Goal: Task Accomplishment & Management: Manage account settings

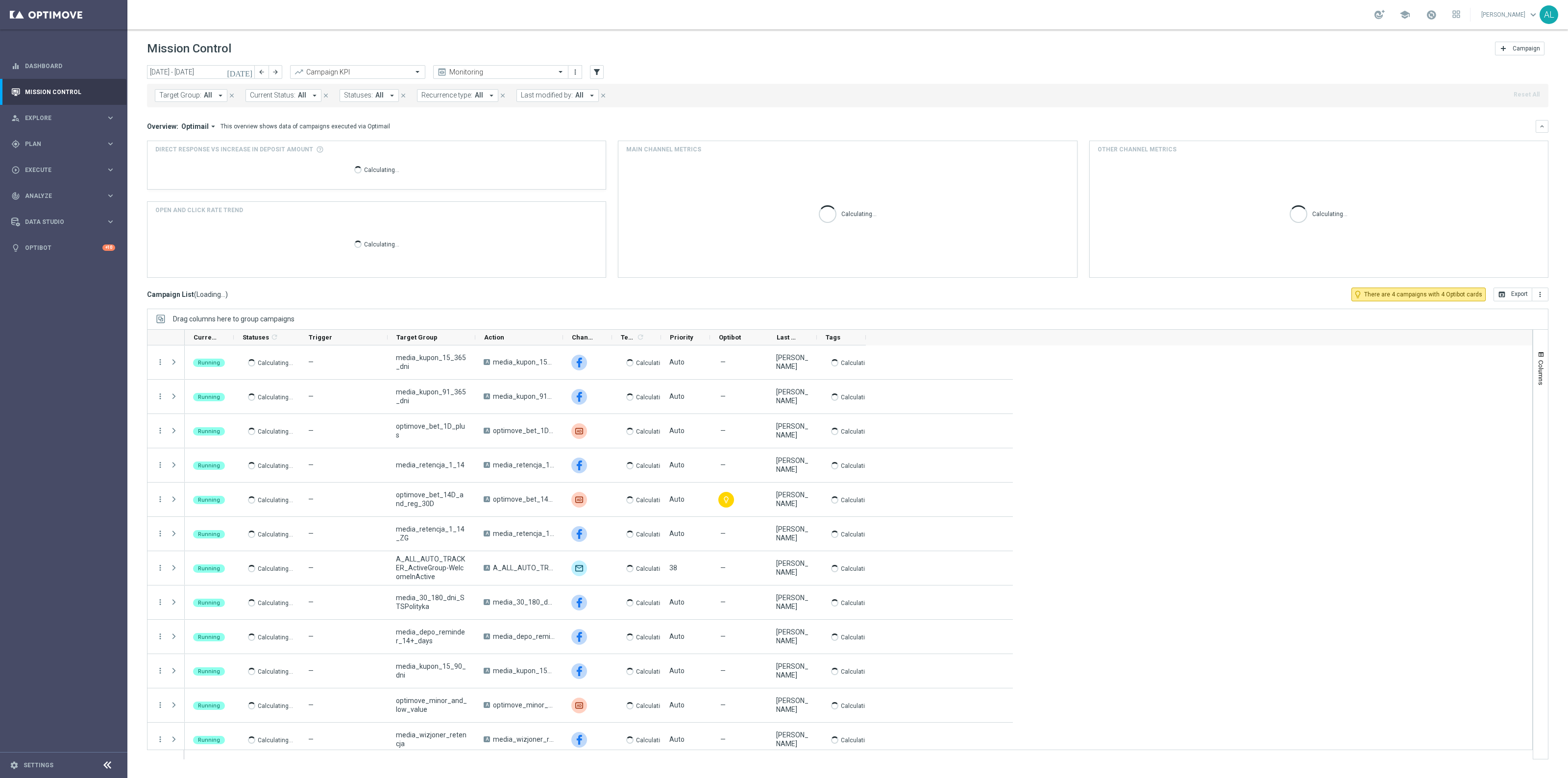
click at [69, 148] on div "gps_fixed Plan keyboard_arrow_right" at bounding box center [63, 143] width 127 height 26
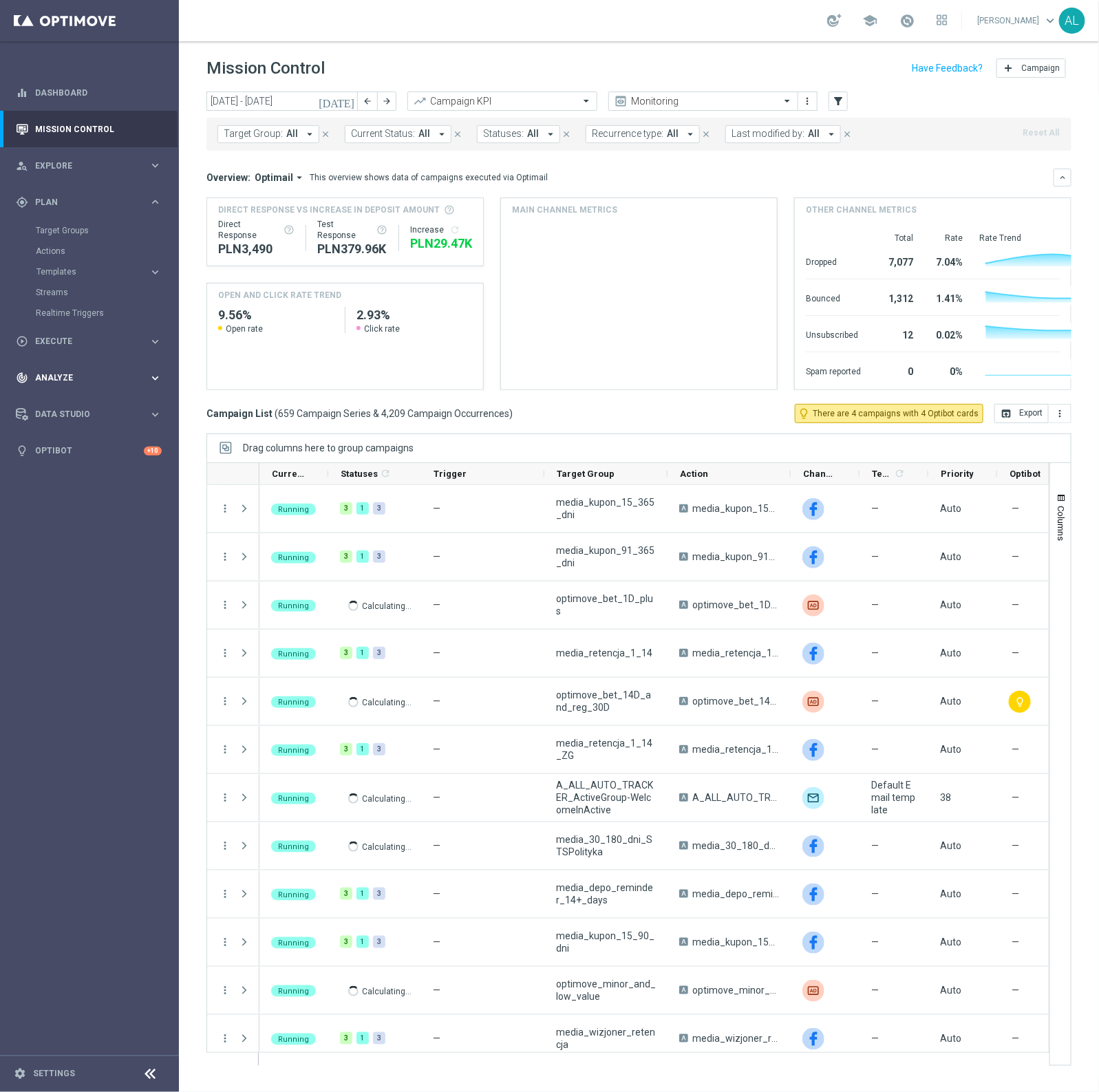
click at [87, 342] on span "Execute" at bounding box center [91, 341] width 113 height 8
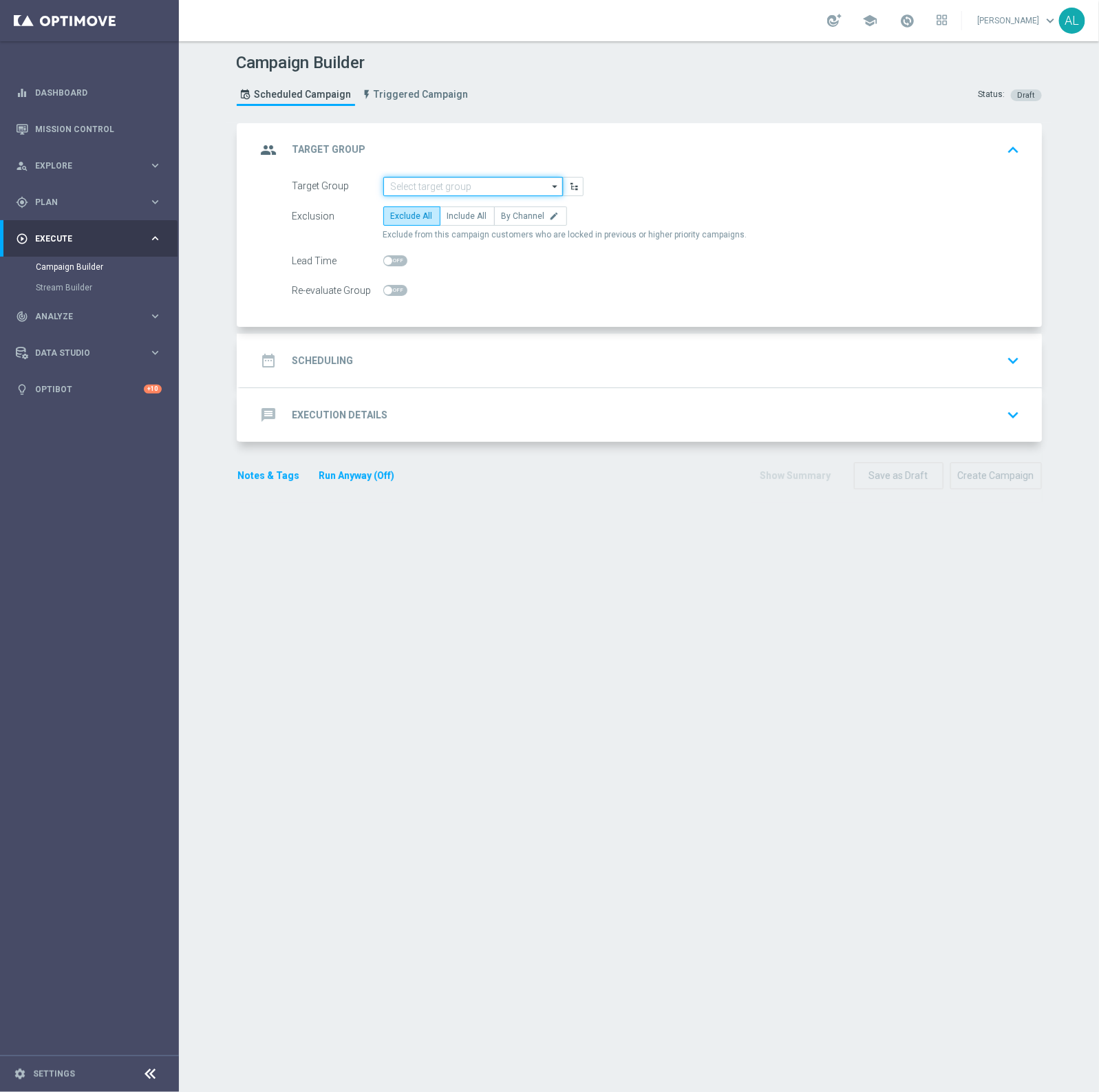
click at [451, 177] on input at bounding box center [473, 186] width 180 height 20
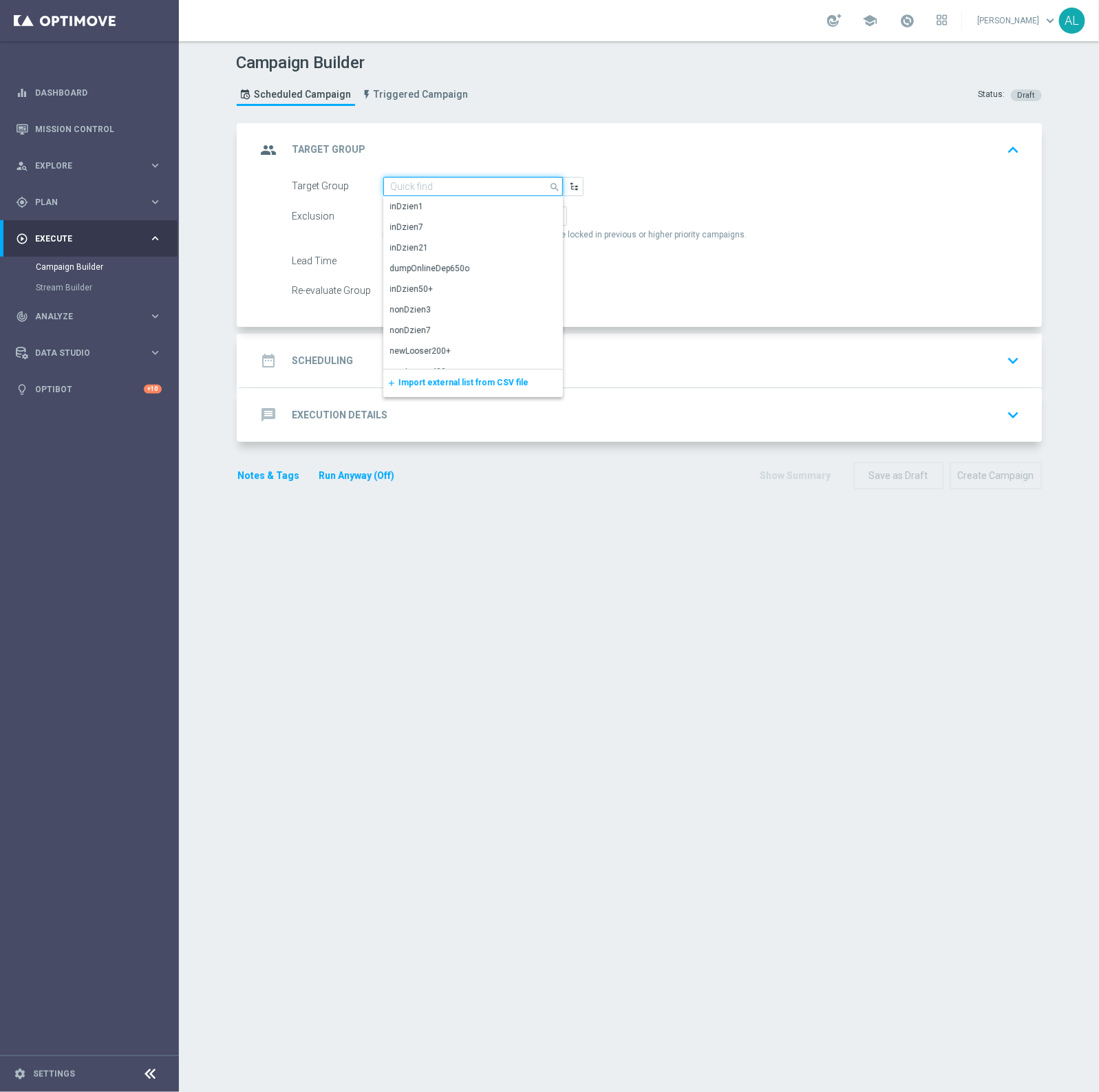
paste input "D_ALL_TARGET_DEPO_El ms 100% do 500 PLN_091025"
click at [461, 215] on div "D_ALL_TARGET_DEPO_El ms 100% do 500 PLN_091025" at bounding box center [473, 214] width 165 height 24
type input "D_ALL_TARGET_DEPO_El ms 100% do 500 PLN_091025"
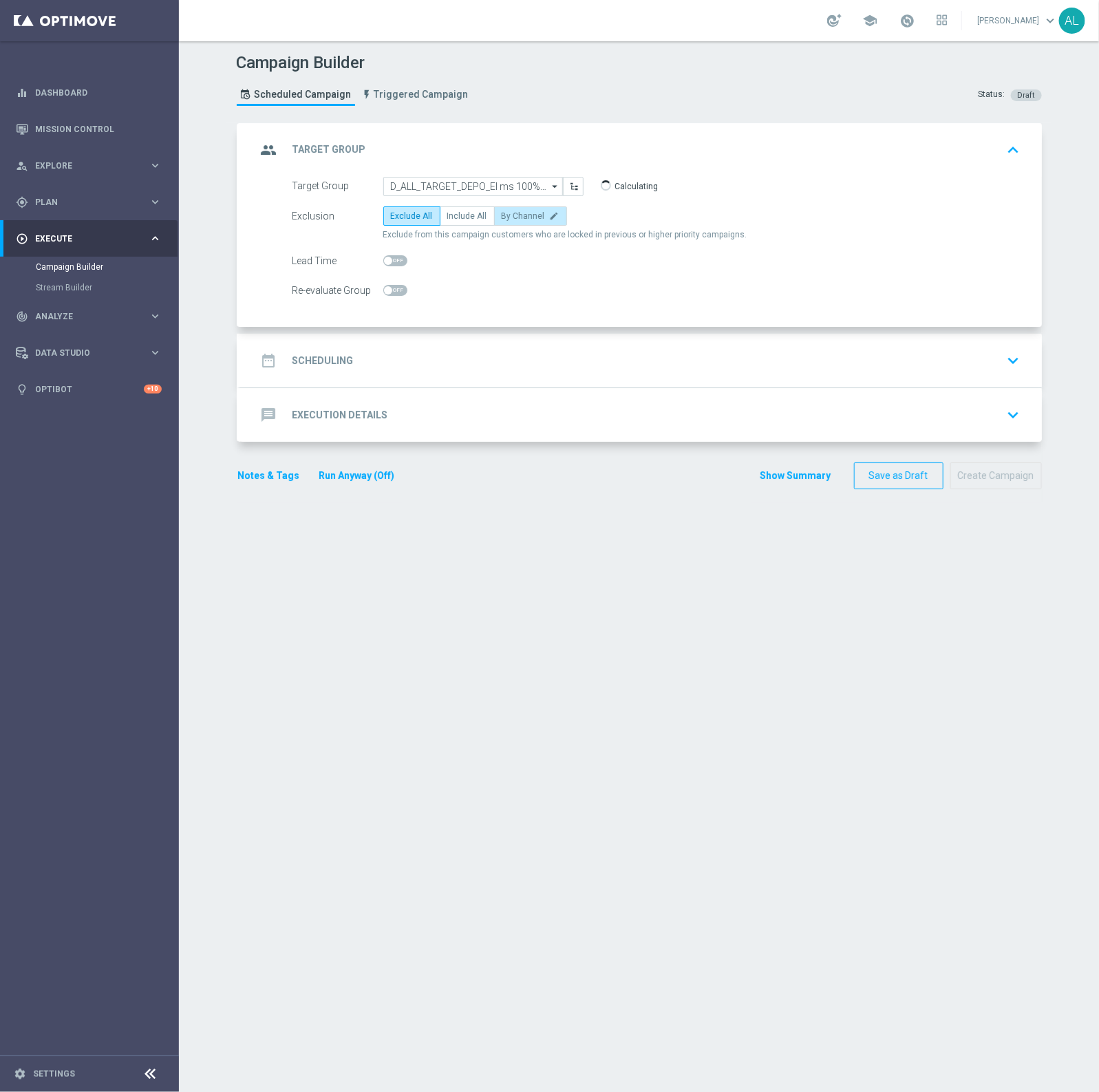
click at [533, 209] on label "By Channel edit" at bounding box center [530, 215] width 73 height 20
click at [511, 214] on input "By Channel edit" at bounding box center [507, 218] width 9 height 9
radio input "true"
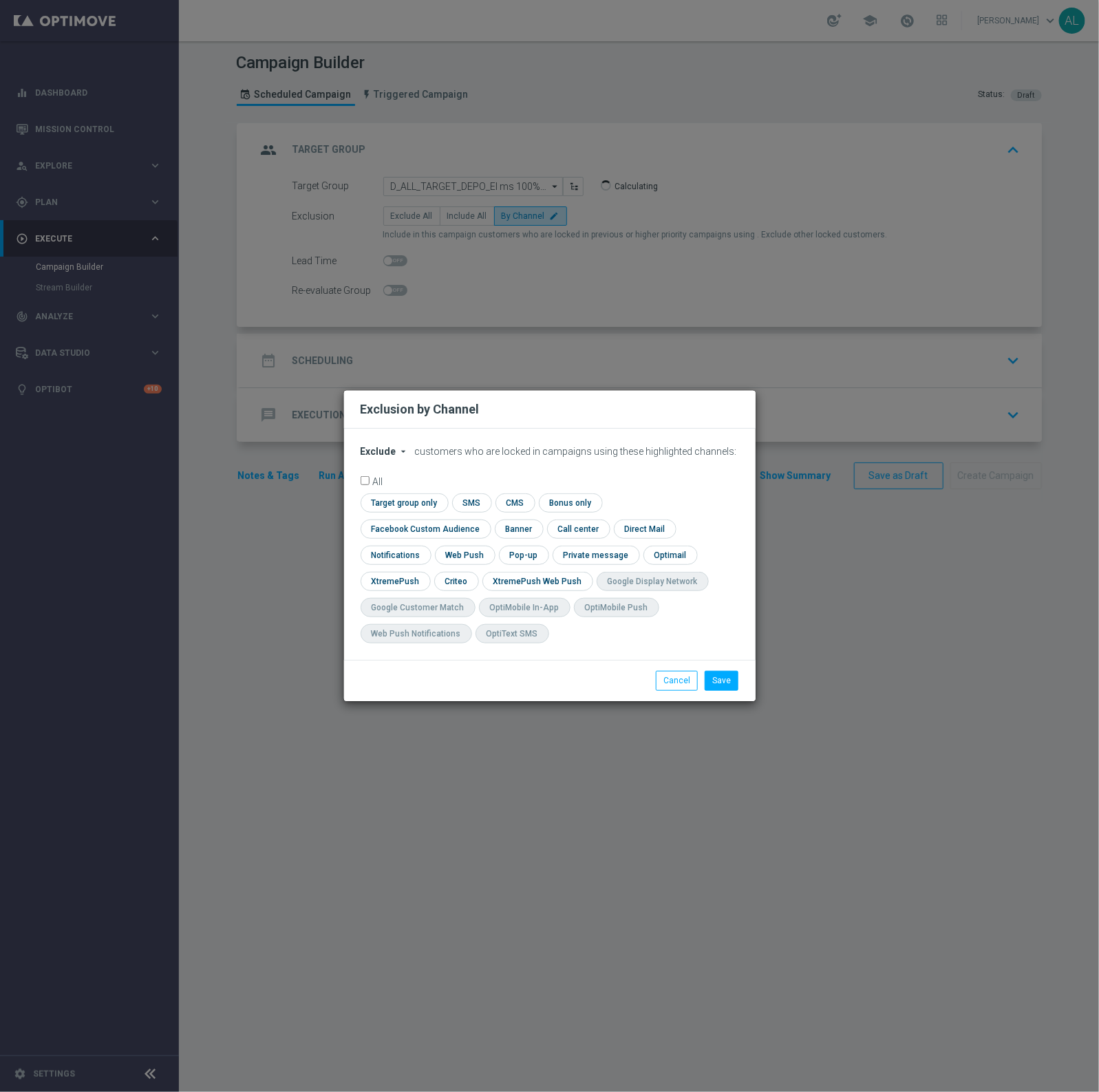
click at [379, 455] on div "Exclude arrow_drop_down × Exclude customers who are locked in campaigns using t…" at bounding box center [549, 544] width 411 height 231
click at [379, 457] on span "Exclude" at bounding box center [379, 451] width 36 height 11
click at [0, 0] on span "Include" at bounding box center [0, 0] width 0 height 0
click at [485, 520] on input "checkbox" at bounding box center [423, 529] width 125 height 19
checkbox input "true"
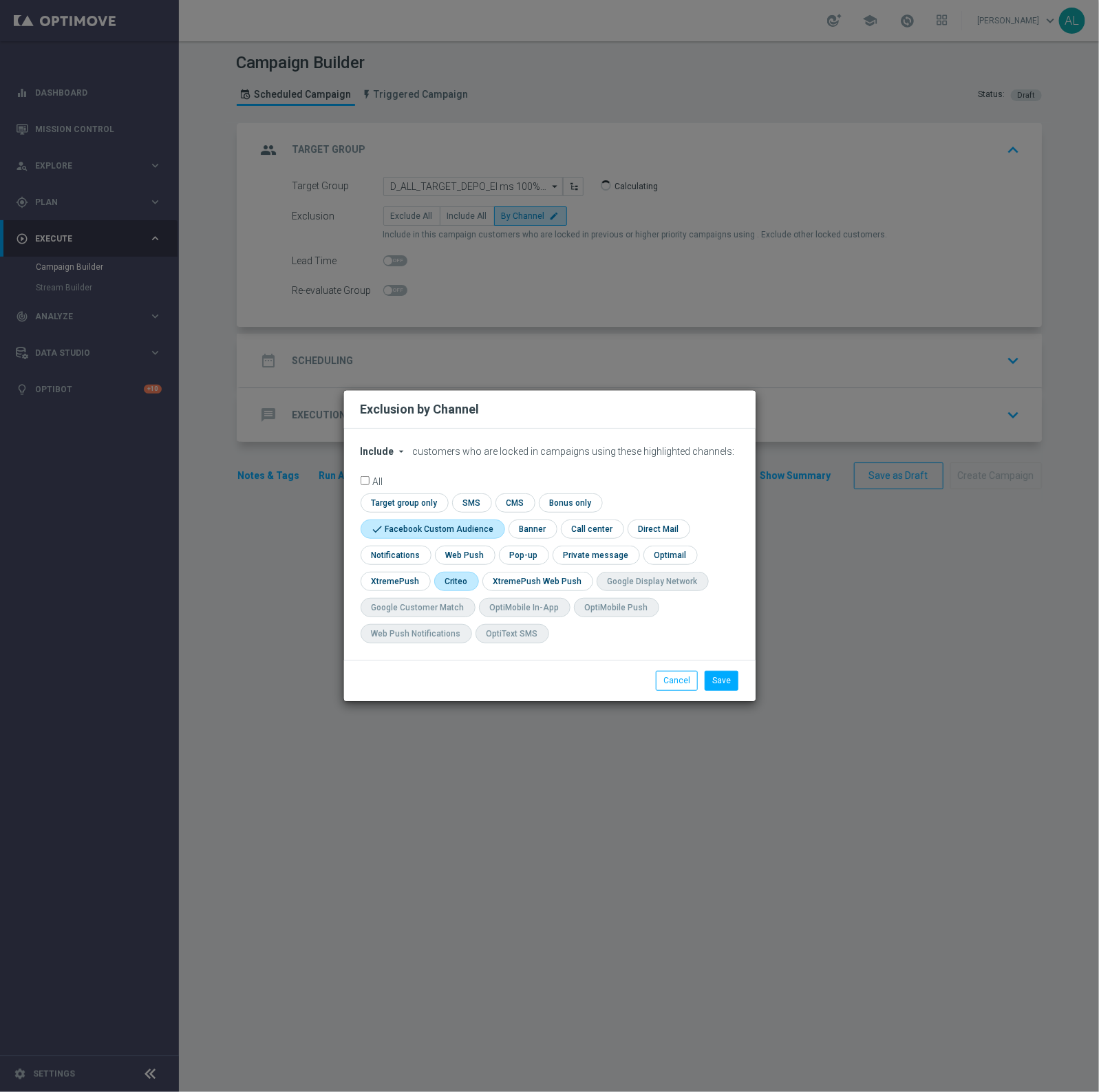
click at [455, 582] on input "checkbox" at bounding box center [456, 581] width 43 height 19
checkbox input "true"
click at [726, 680] on button "Save" at bounding box center [721, 680] width 34 height 20
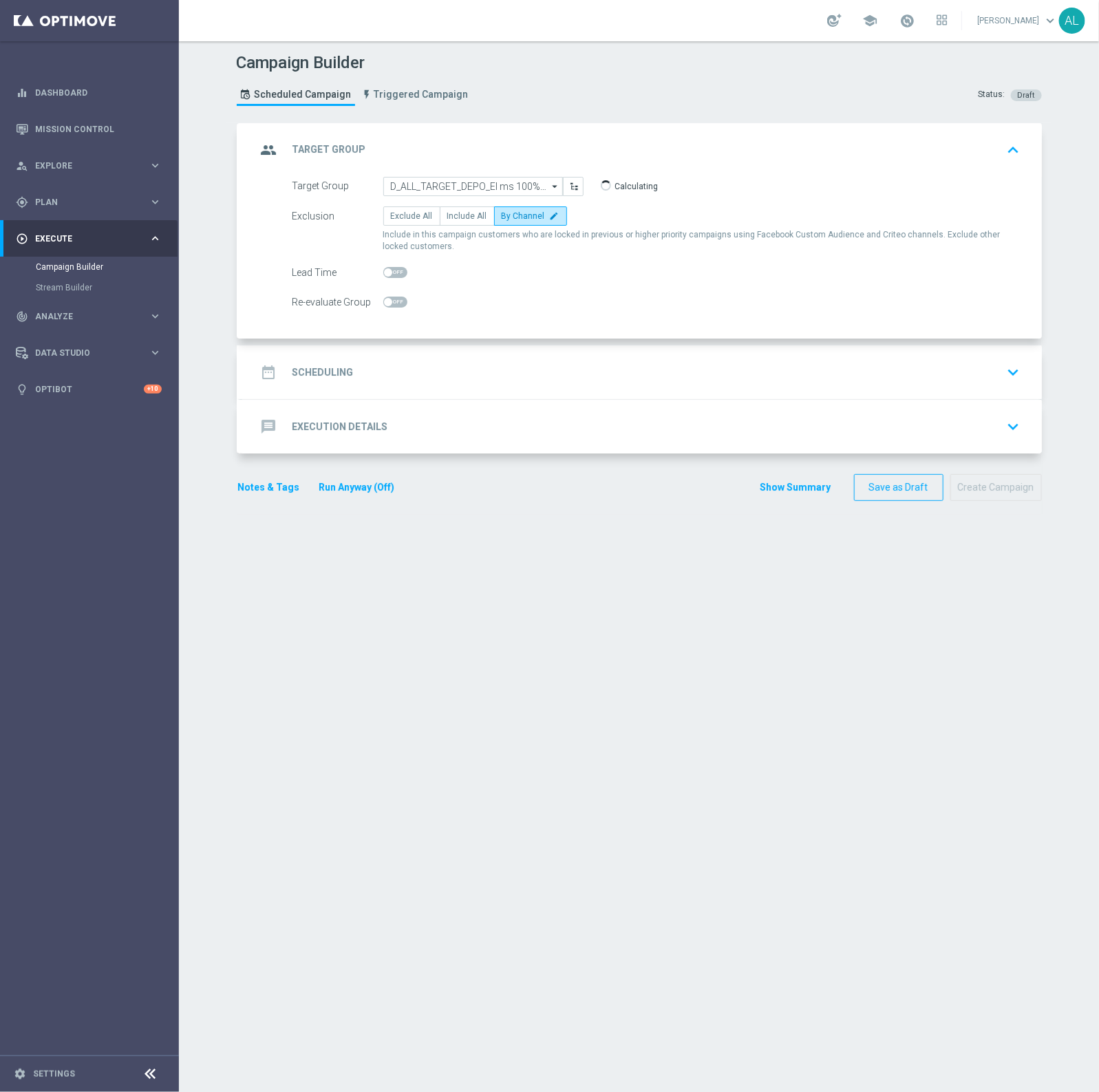
click at [446, 374] on div "date_range Scheduling keyboard_arrow_down" at bounding box center [641, 372] width 769 height 26
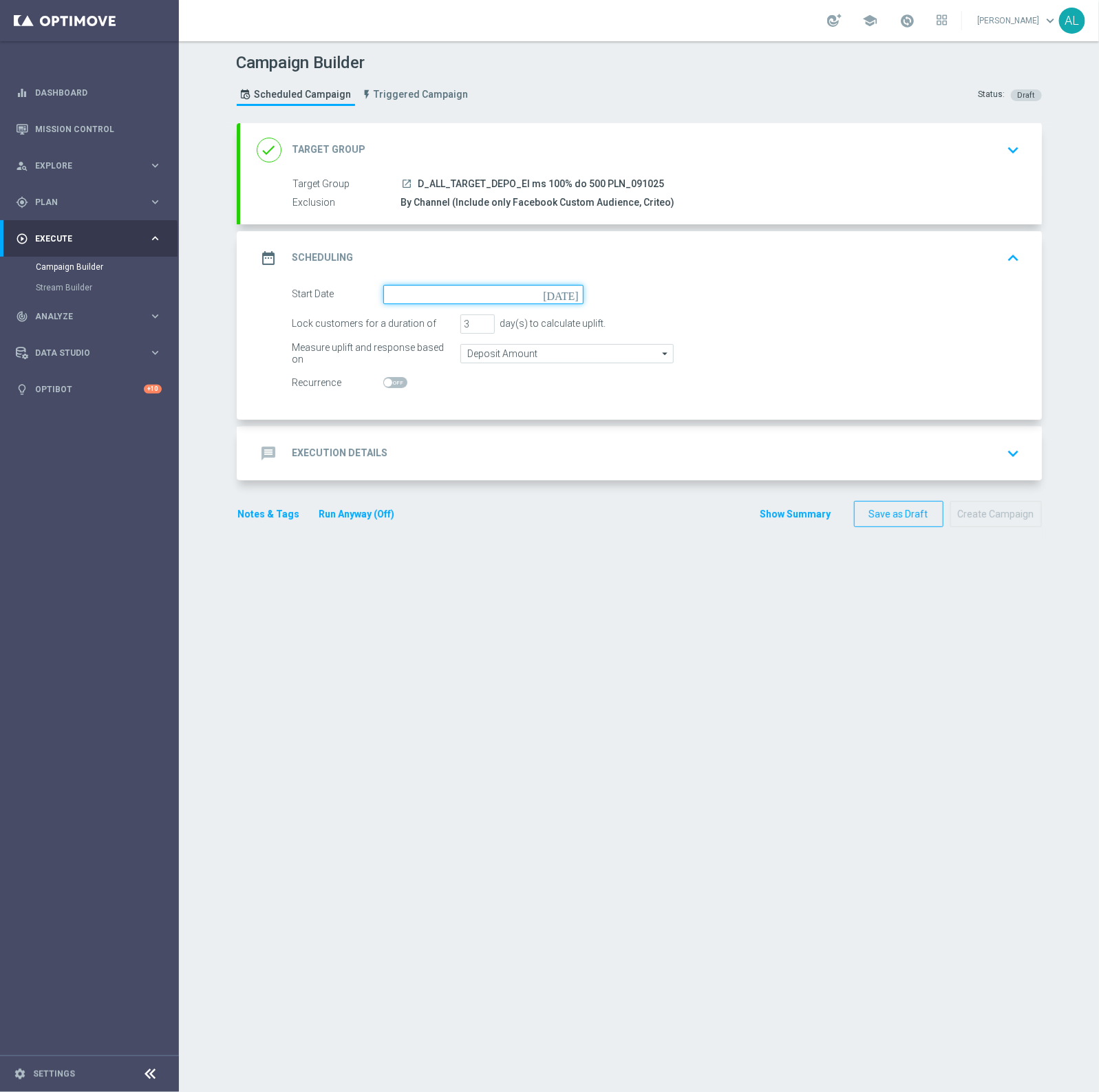
click at [411, 303] on input at bounding box center [483, 294] width 200 height 20
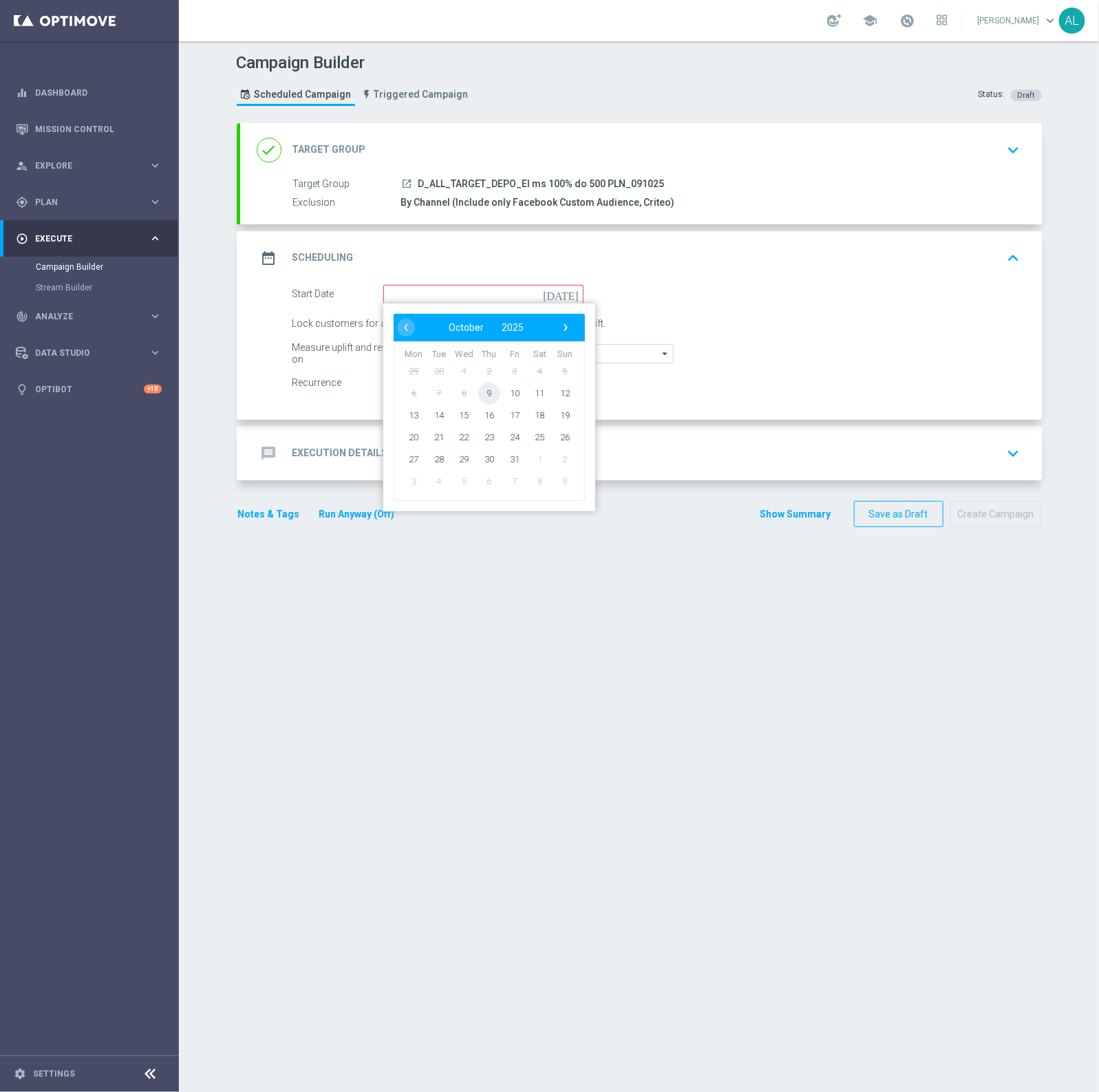
click at [483, 396] on span "9" at bounding box center [489, 393] width 22 height 22
type input "09 Oct 2025"
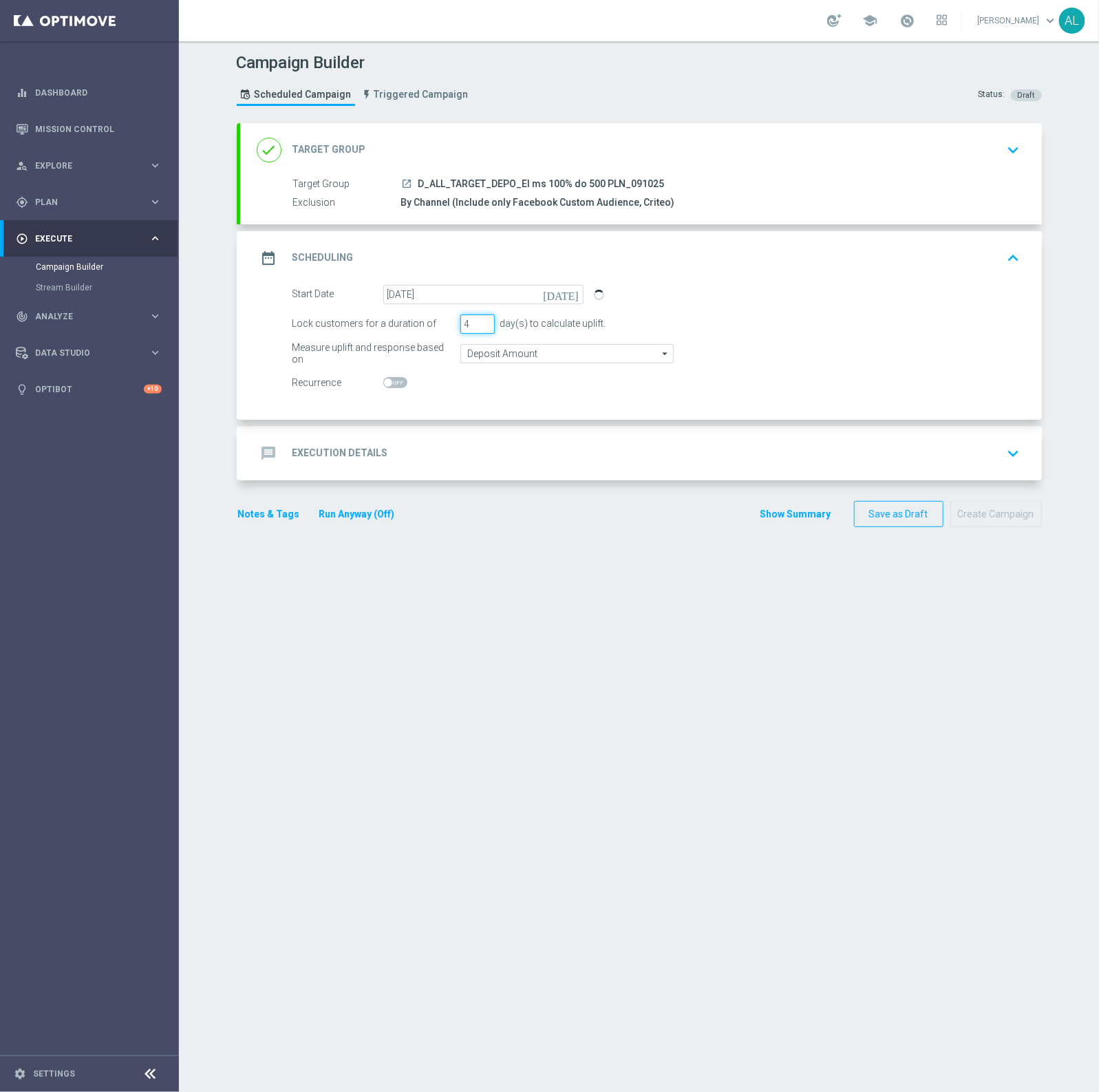
type input "4"
click at [476, 317] on input "4" at bounding box center [477, 324] width 35 height 20
click at [492, 351] on input "Deposit Amount" at bounding box center [567, 353] width 214 height 20
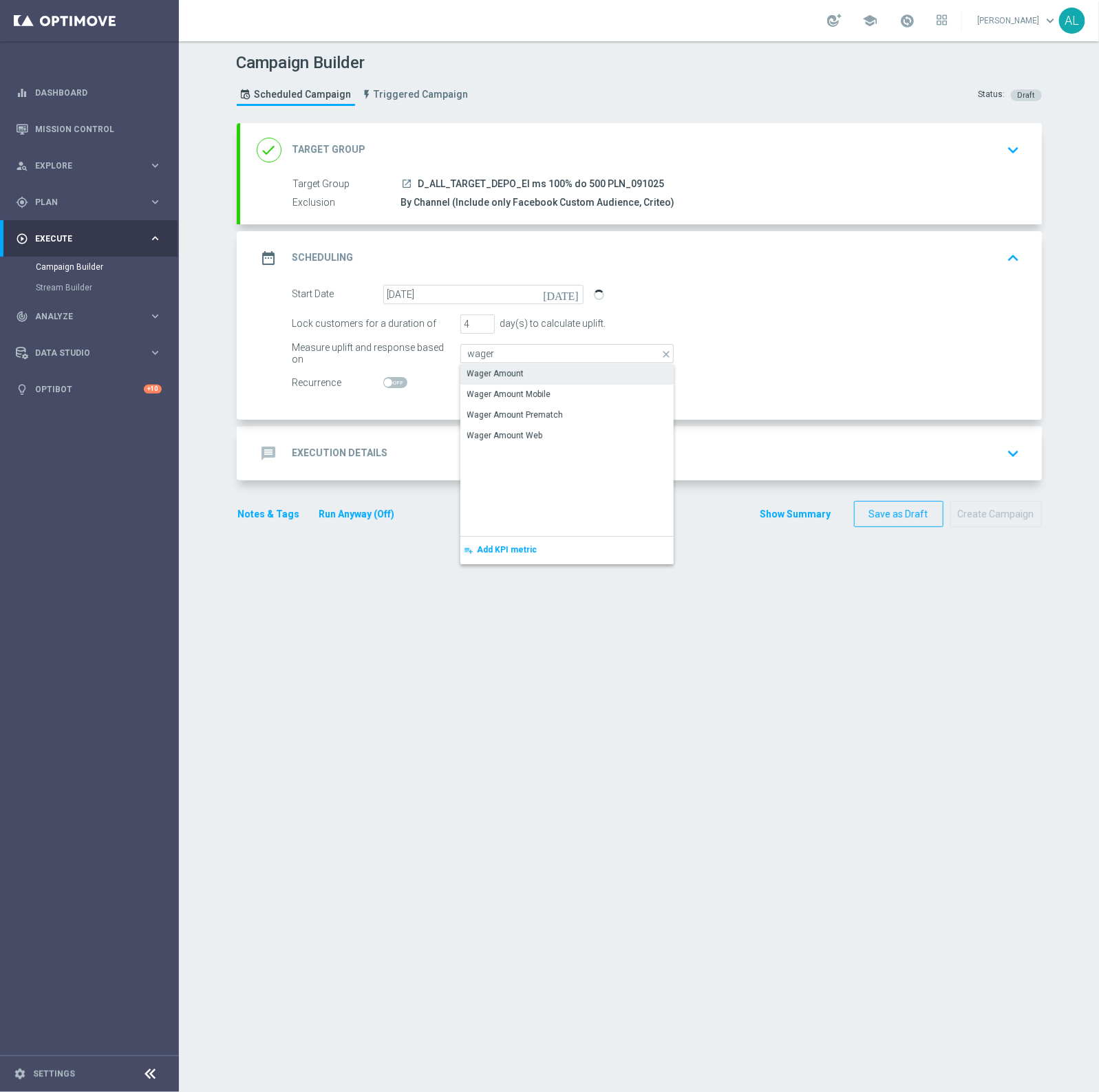
click at [502, 378] on div "Wager Amount" at bounding box center [496, 373] width 57 height 12
type input "Wager Amount"
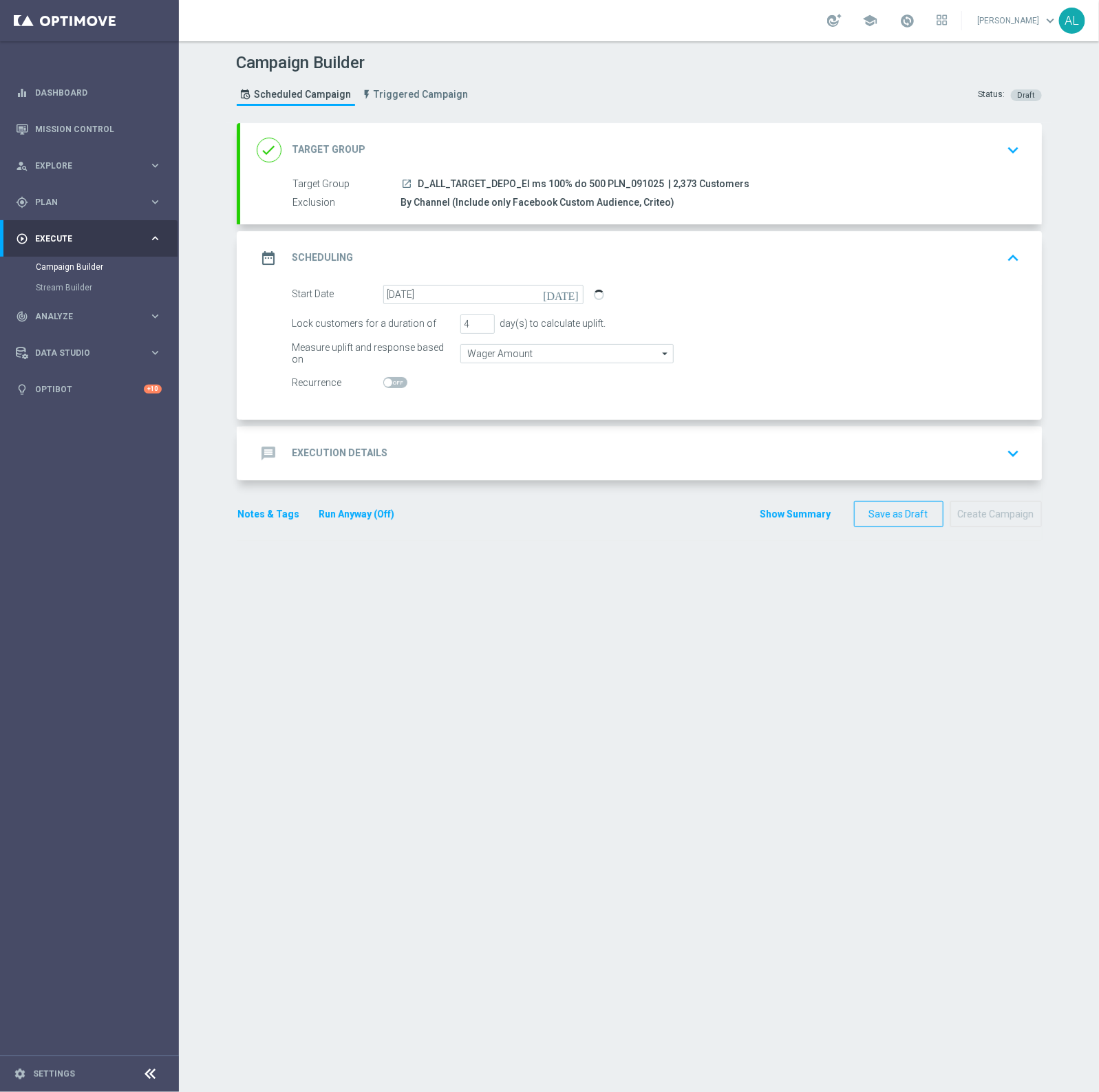
click at [468, 435] on div "message Execution Details keyboard_arrow_down" at bounding box center [641, 452] width 802 height 53
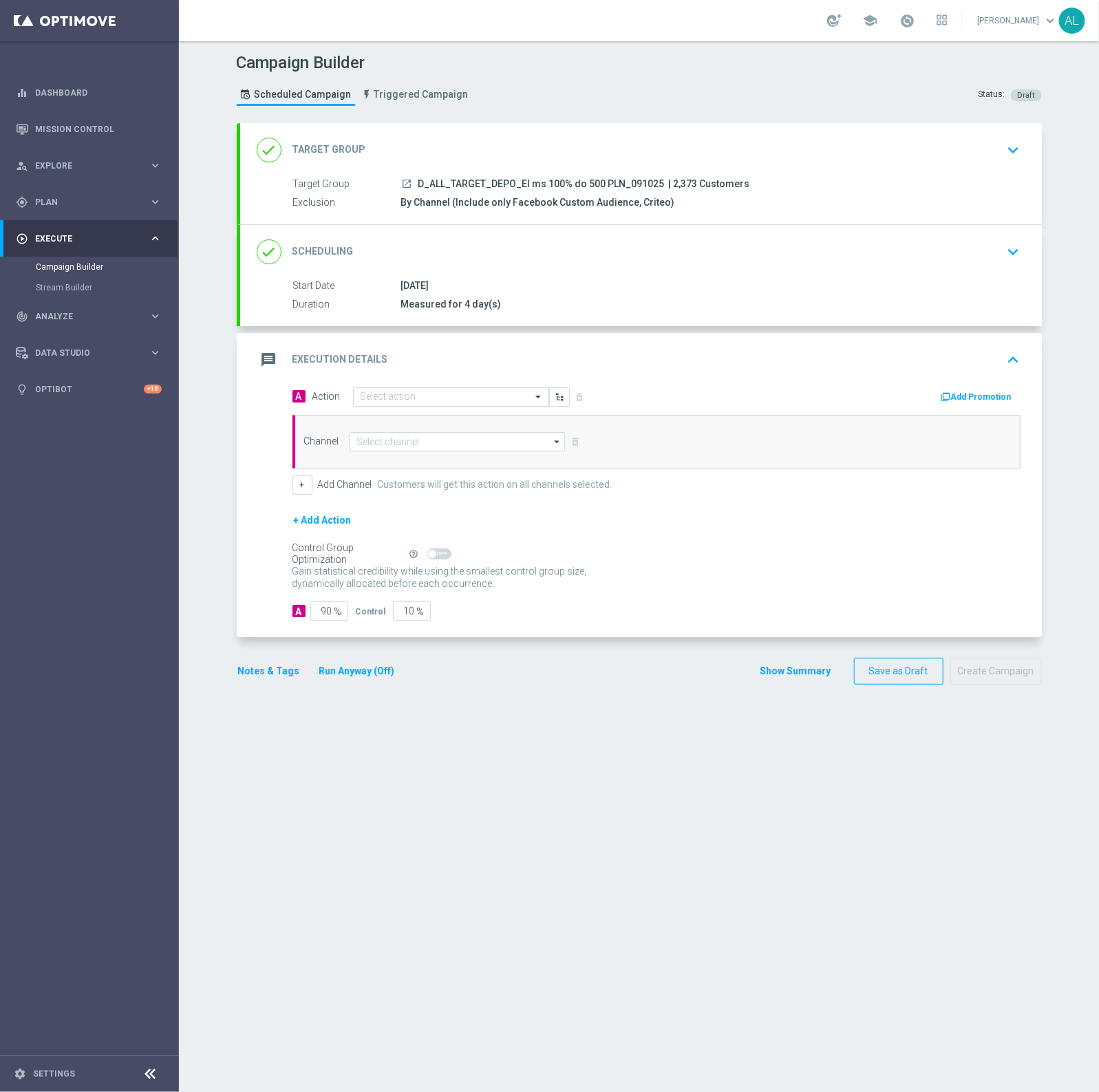
click at [369, 393] on input "text" at bounding box center [438, 397] width 154 height 11
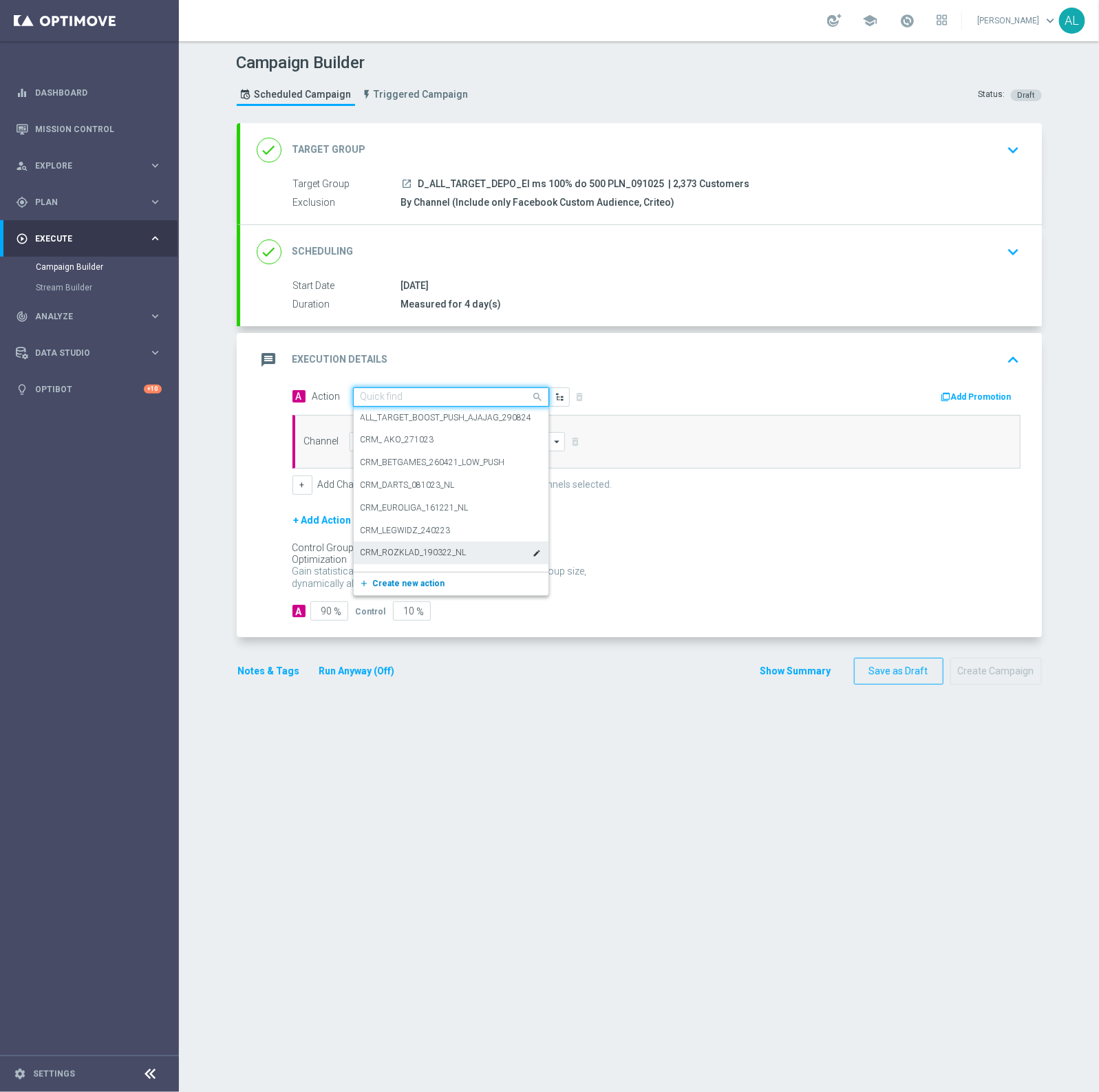
click at [390, 579] on span "Create new action" at bounding box center [408, 583] width 72 height 9
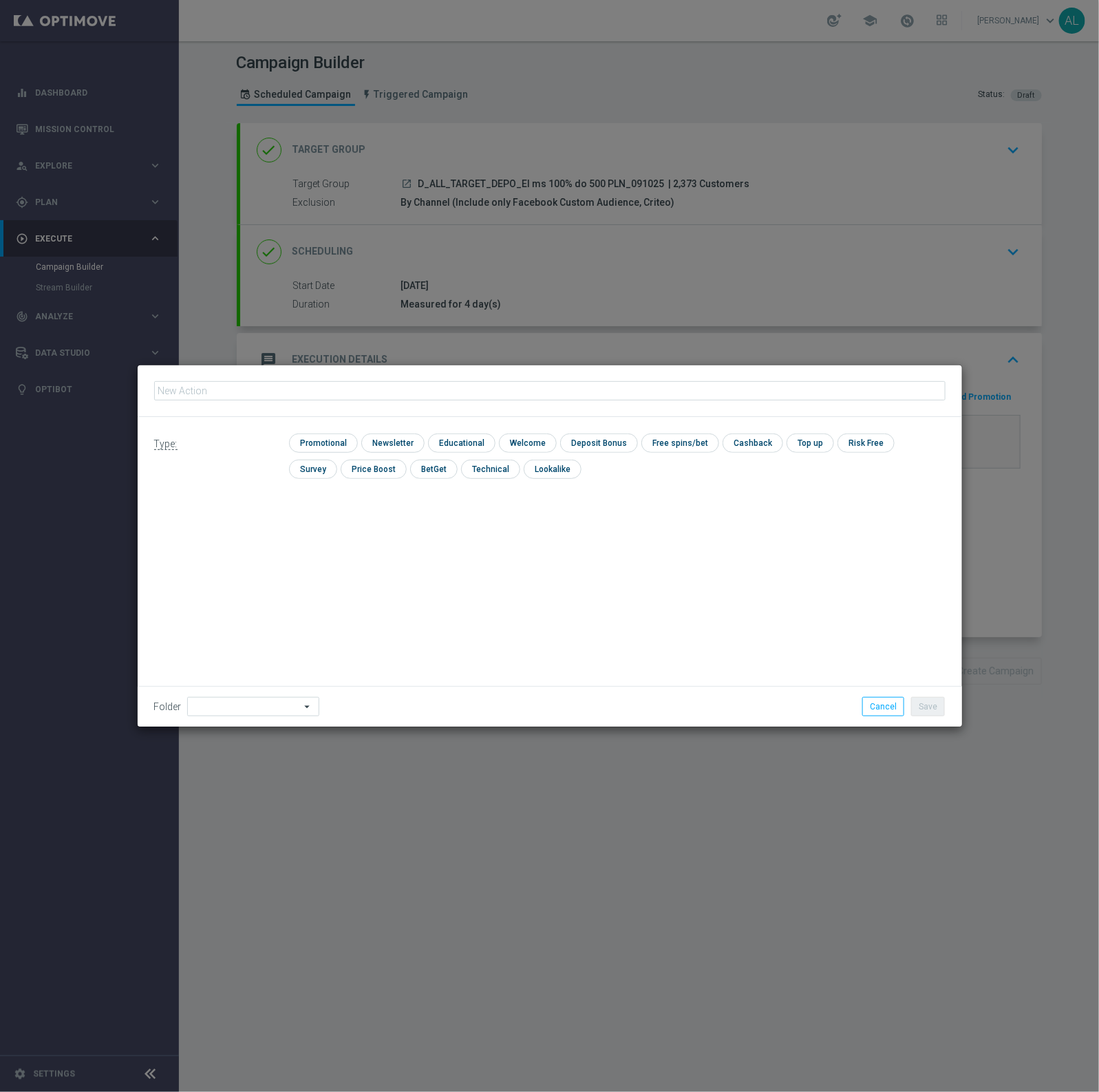
type input "D_ALL_TARGET_DEPO_El ms 100% do 500 PLN_091025"
click at [307, 452] on div "check Promotional check Newsletter check Educational check Welcome check Deposi…" at bounding box center [617, 460] width 656 height 52
click at [311, 445] on input "checkbox" at bounding box center [322, 443] width 66 height 19
checkbox input "true"
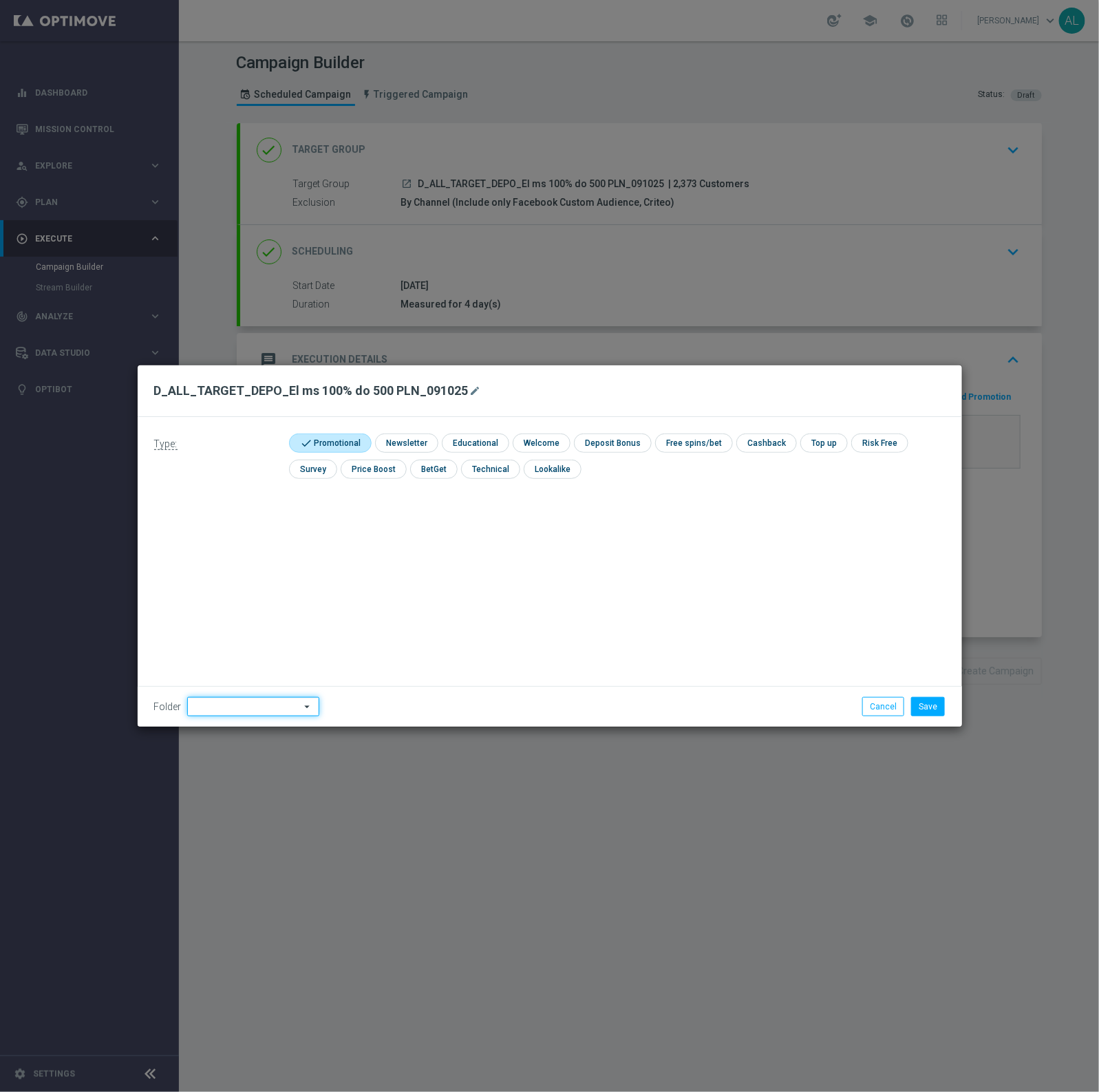
click at [265, 713] on input at bounding box center [253, 706] width 132 height 20
click at [283, 540] on div "[PERSON_NAME]" at bounding box center [250, 534] width 126 height 20
type input "[PERSON_NAME]"
click at [926, 703] on button "Save" at bounding box center [928, 706] width 34 height 20
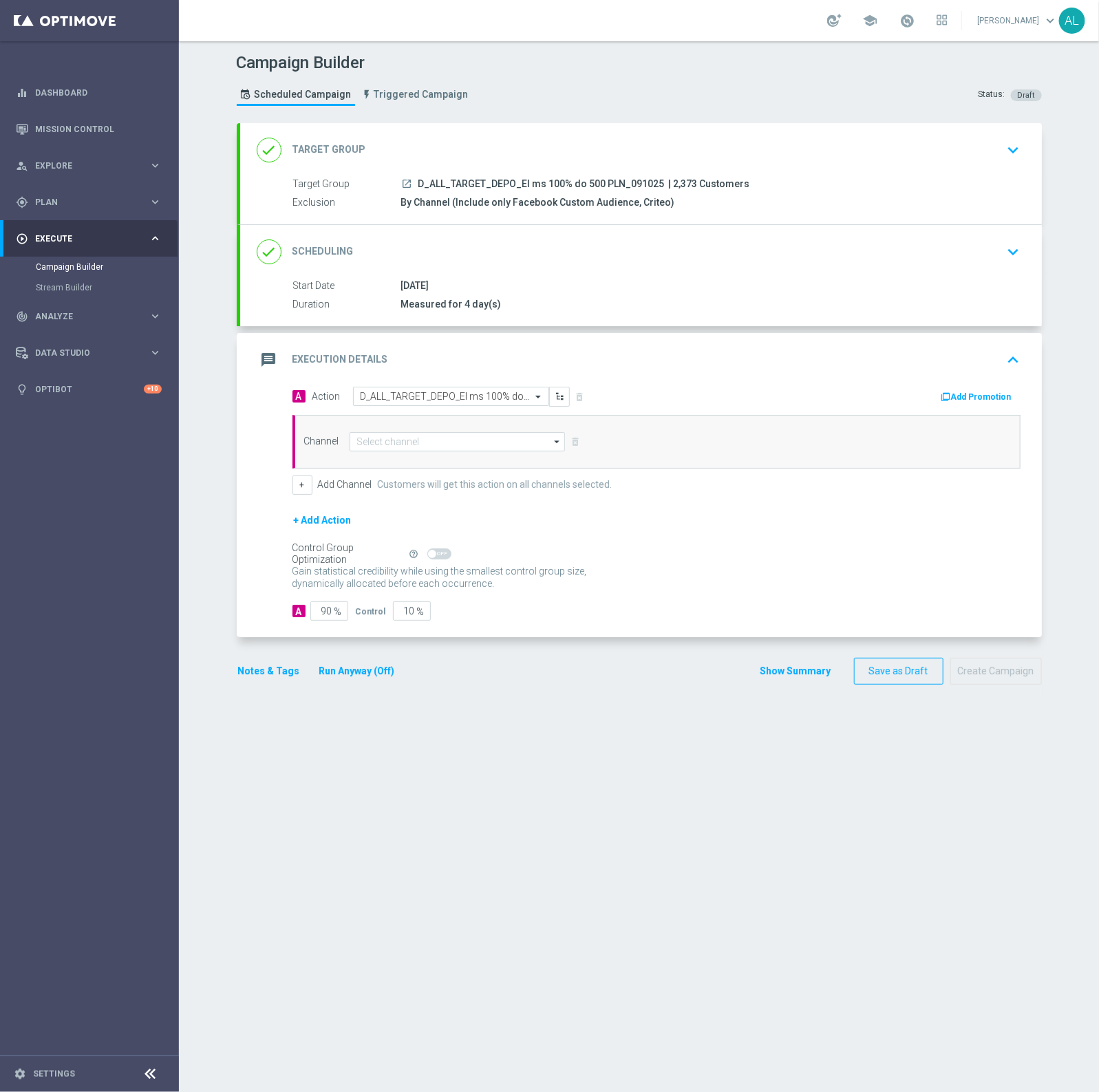
click at [829, 256] on div "done Scheduling keyboard_arrow_down" at bounding box center [641, 252] width 769 height 26
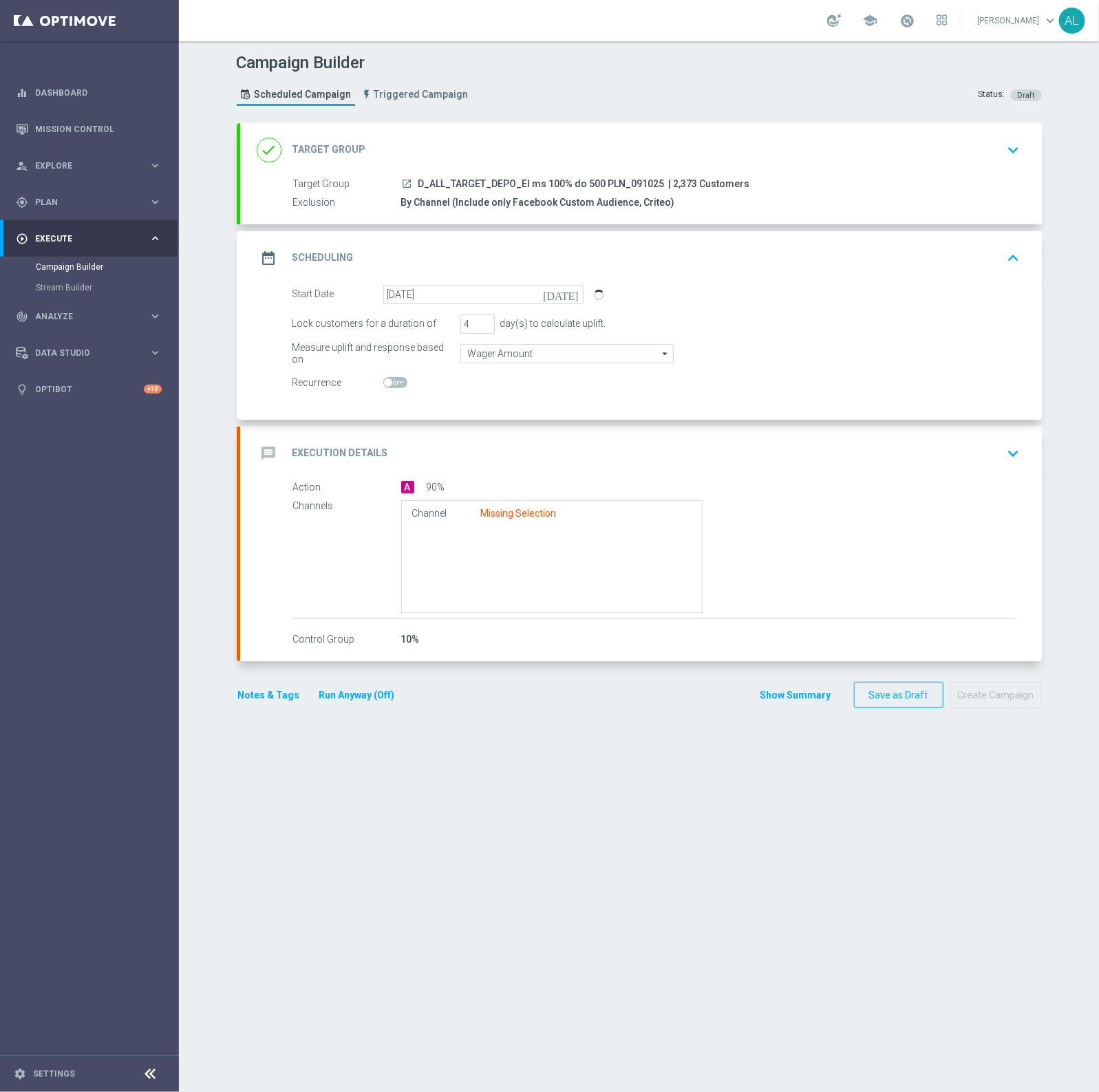
click at [928, 477] on div "message Execution Details keyboard_arrow_down" at bounding box center [641, 452] width 802 height 53
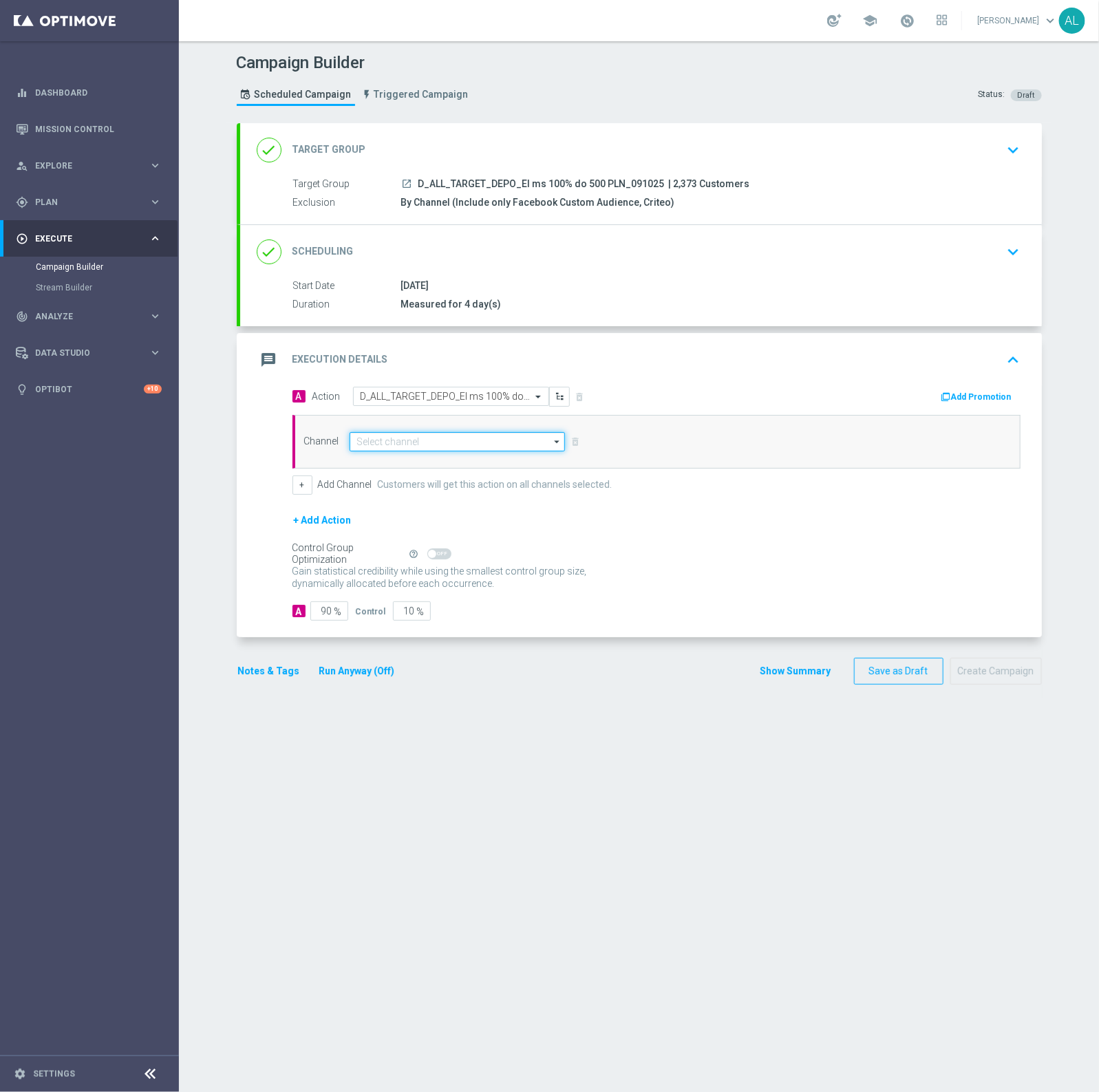
click at [370, 442] on input at bounding box center [457, 441] width 216 height 20
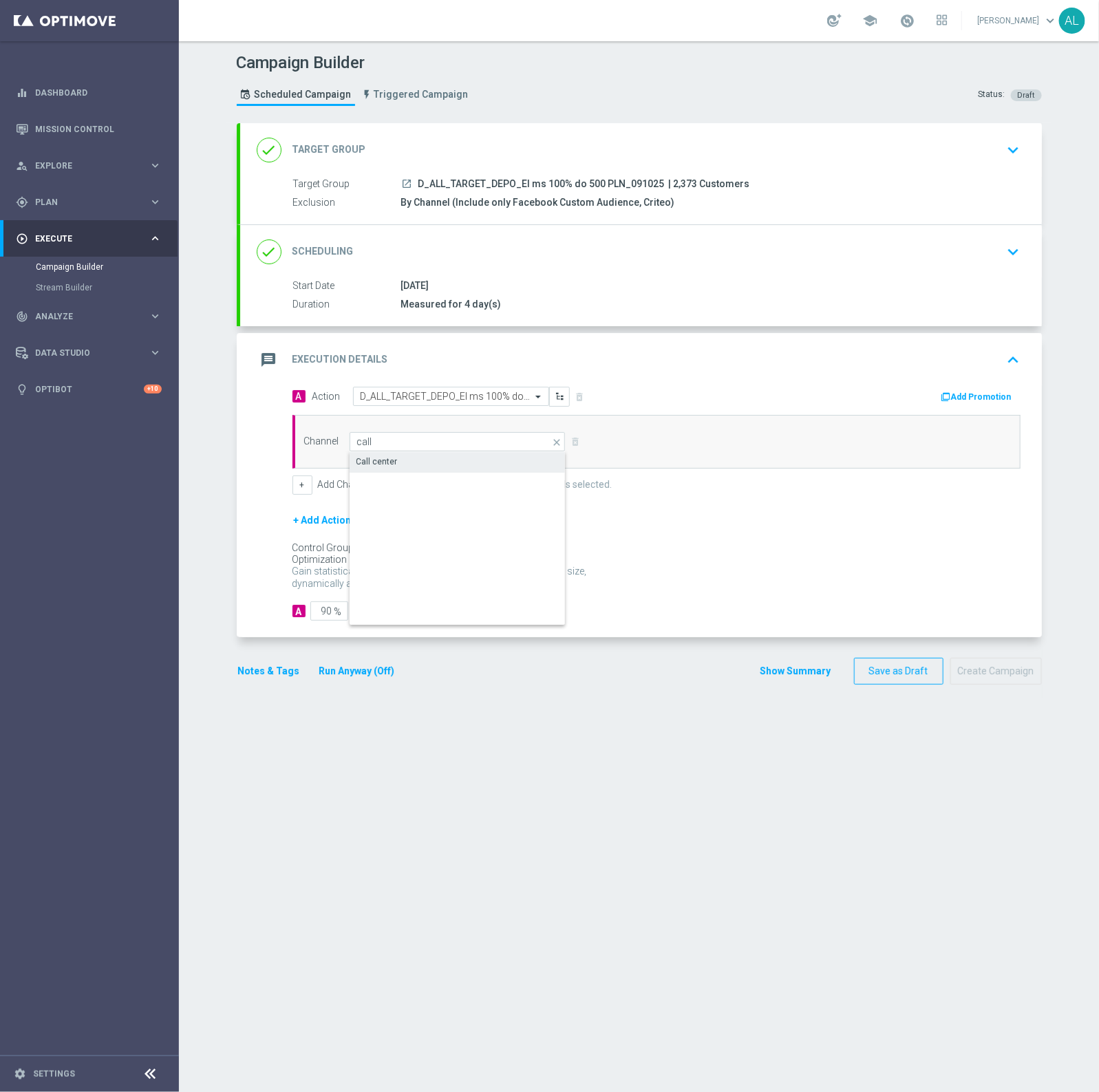
click at [389, 462] on div "Call center" at bounding box center [457, 462] width 216 height 20
type input "Call center"
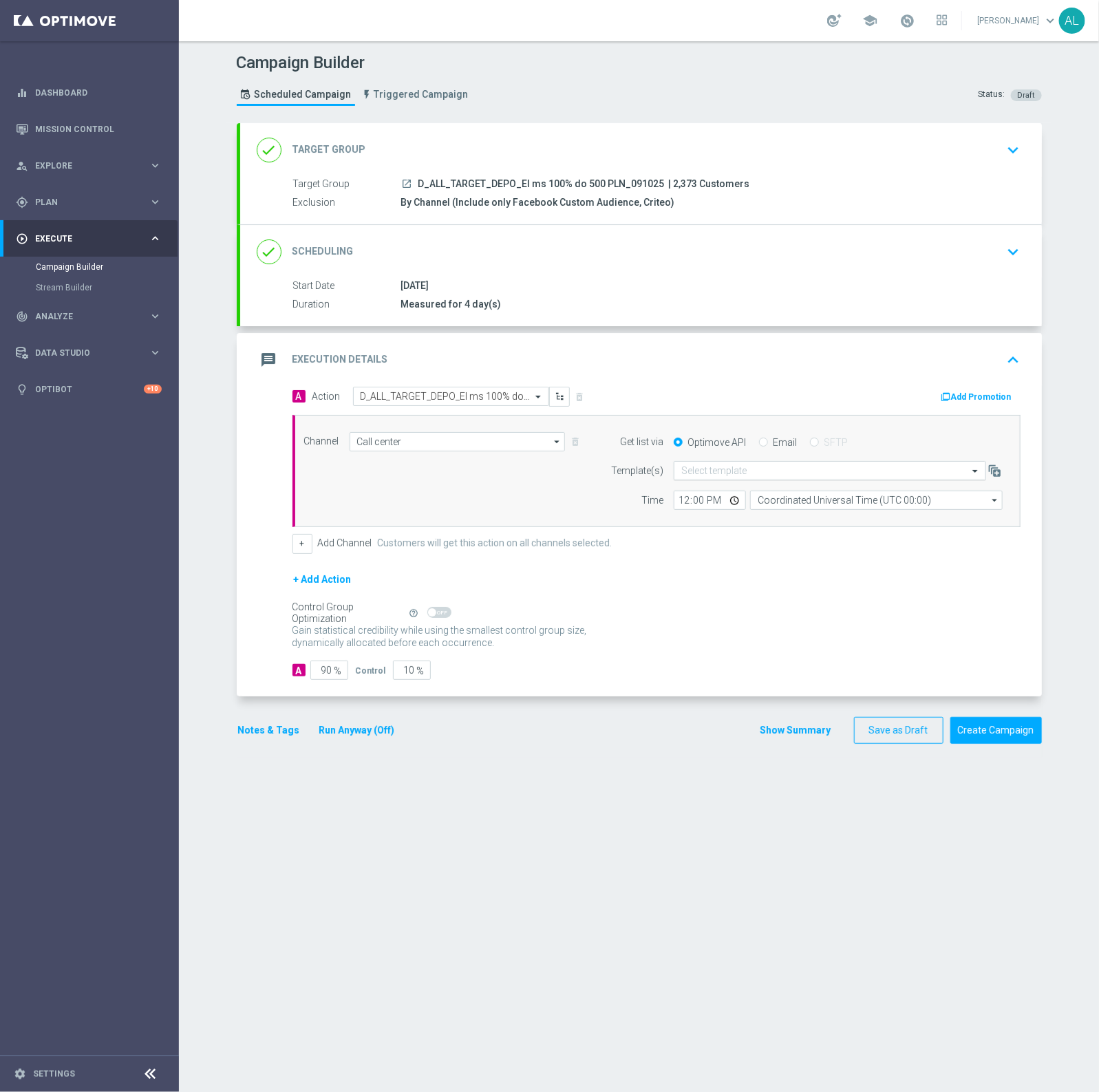
click at [699, 465] on div "Select template" at bounding box center [830, 470] width 313 height 20
click at [685, 551] on div "+ Add Channel Customers will get this action on all channels selected." at bounding box center [656, 543] width 728 height 20
click at [690, 496] on input "12:00" at bounding box center [709, 500] width 72 height 20
click at [678, 499] on input "12:00" at bounding box center [709, 500] width 72 height 20
type input "08:45"
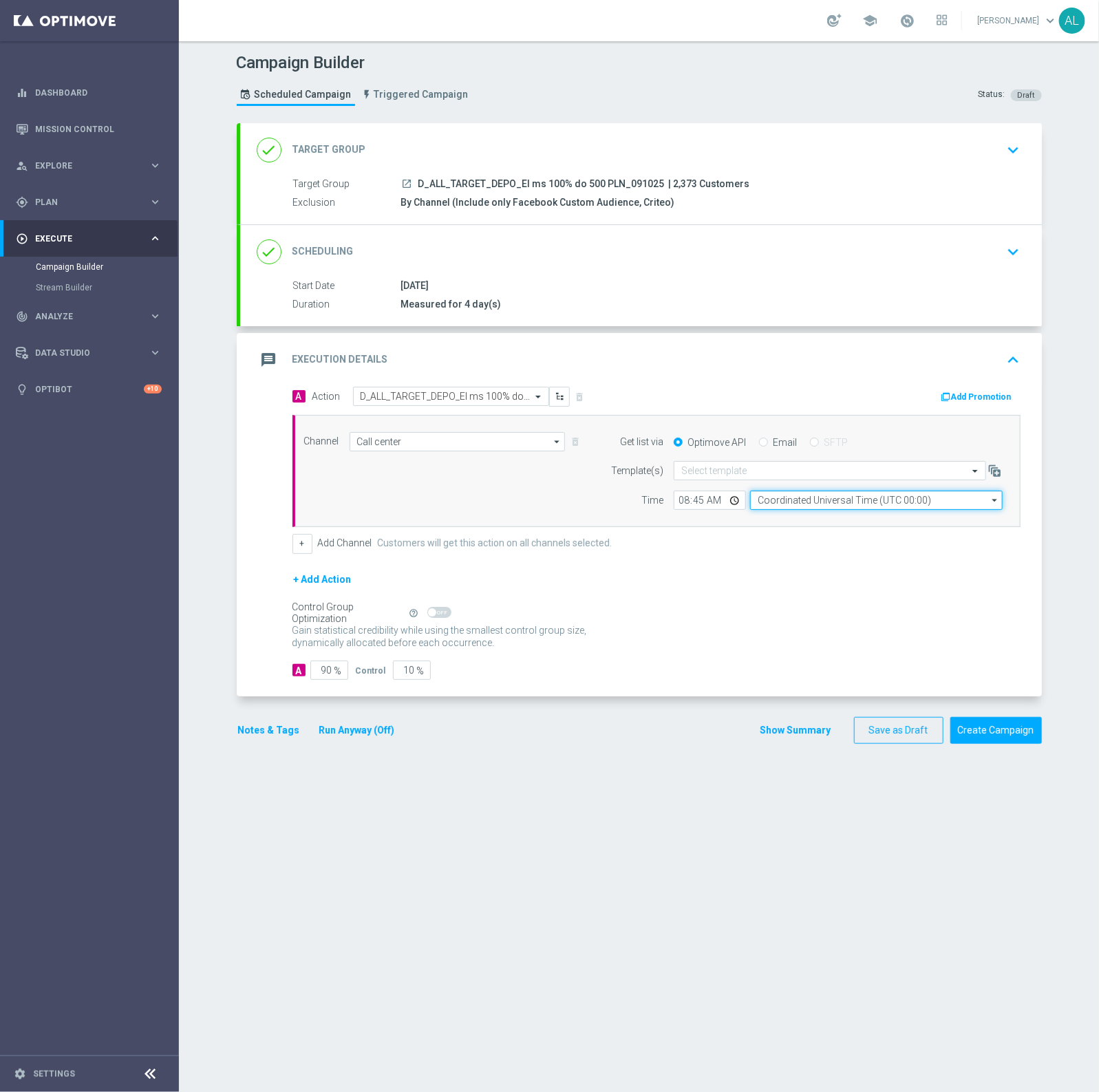
click at [796, 506] on input "Coordinated Universal Time (UTC 00:00)" at bounding box center [877, 500] width 253 height 20
click at [796, 522] on div "Central European Time (Warsaw) (UTC +02:00)" at bounding box center [869, 520] width 225 height 12
type input "Central European Time (Warsaw) (UTC +02:00)"
click at [310, 672] on input "90" at bounding box center [329, 670] width 37 height 20
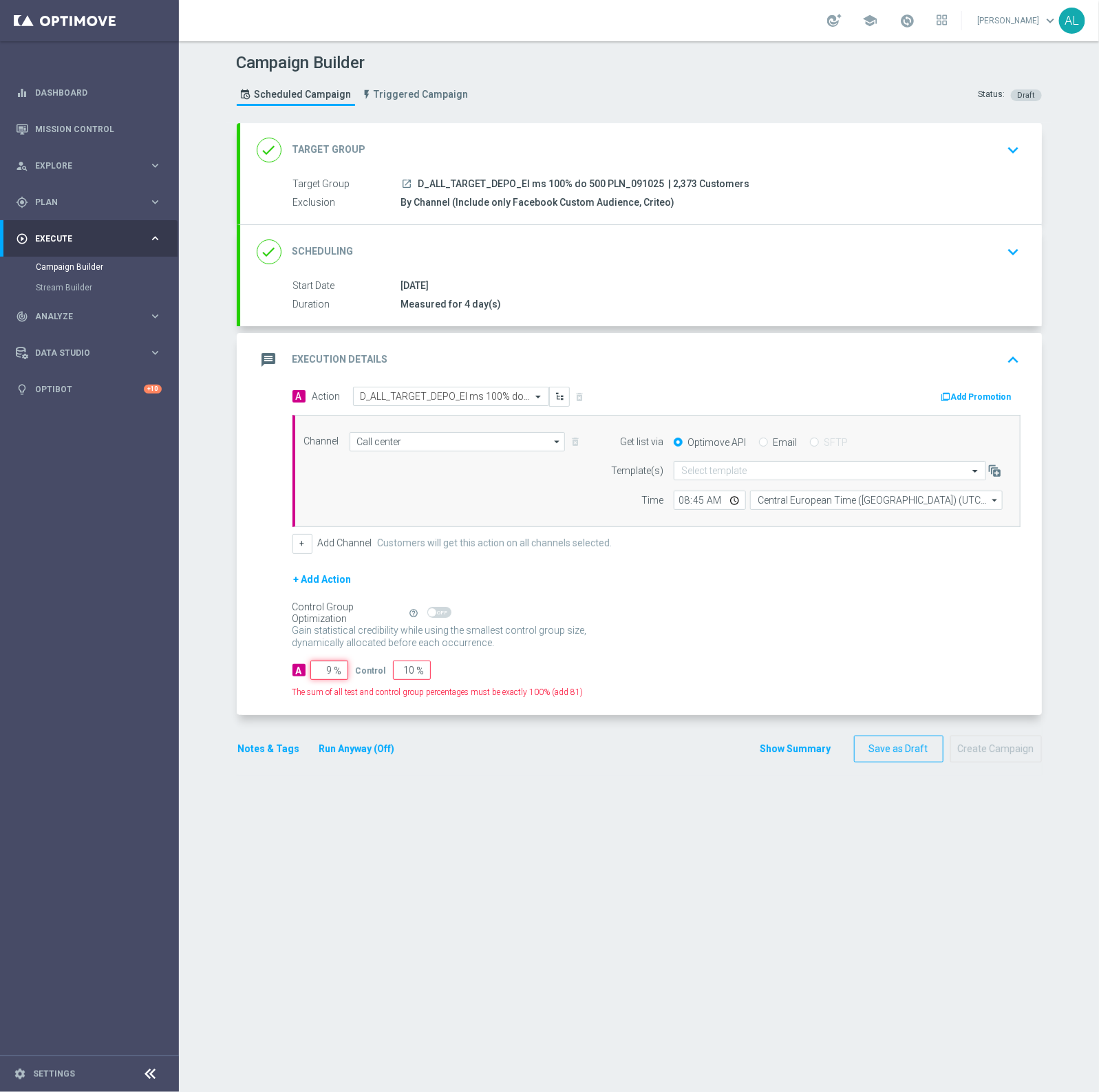
type input "95"
type input "5"
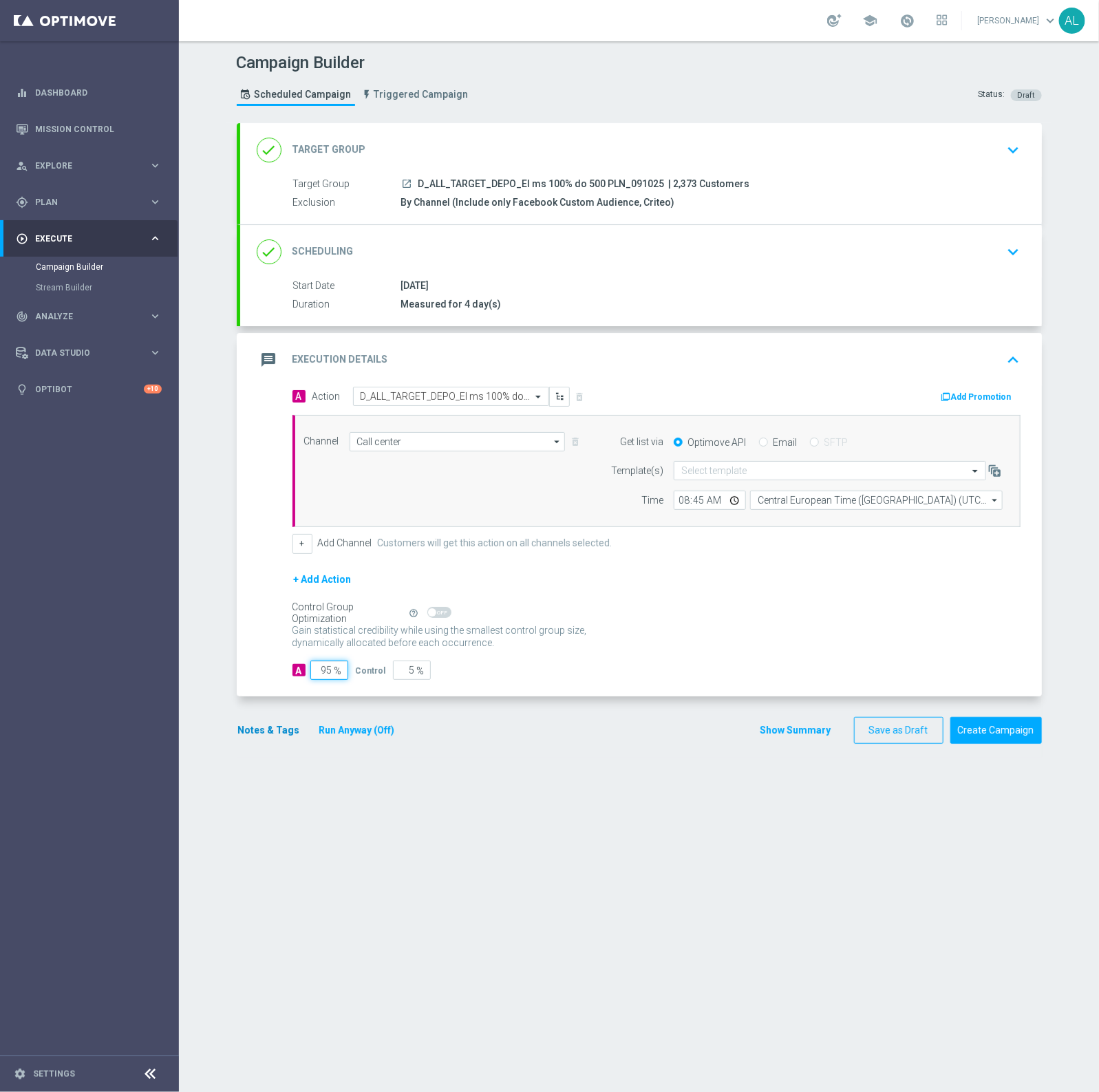
type input "95"
click at [263, 733] on button "Notes & Tags" at bounding box center [269, 730] width 65 height 17
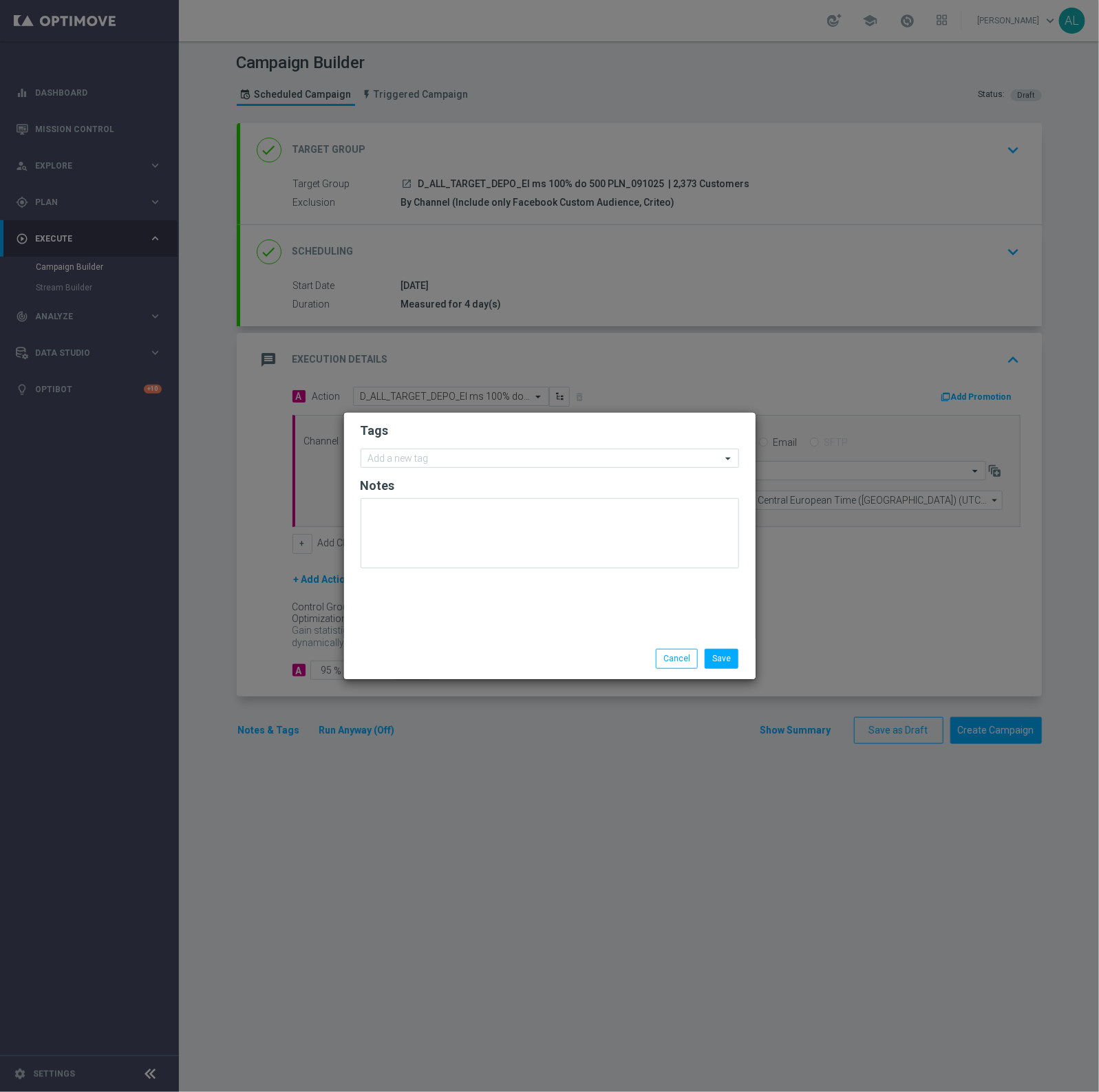
click at [429, 442] on form "Tags Add a new tag Notes" at bounding box center [550, 498] width 379 height 159
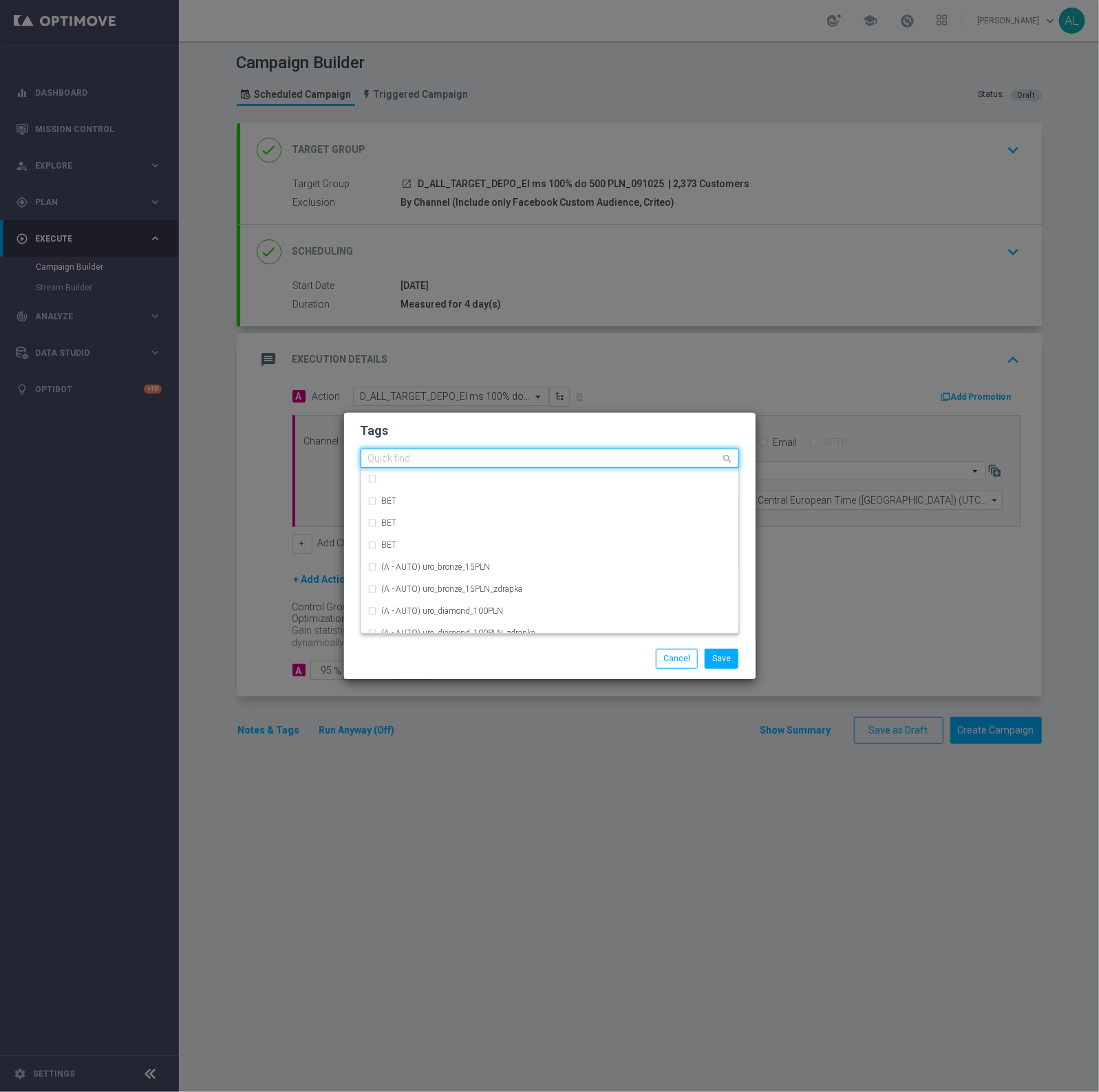
click at [418, 460] on input "text" at bounding box center [544, 459] width 353 height 11
click at [427, 524] on div "D" at bounding box center [557, 525] width 349 height 8
click at [431, 459] on input "D" at bounding box center [544, 459] width 353 height 11
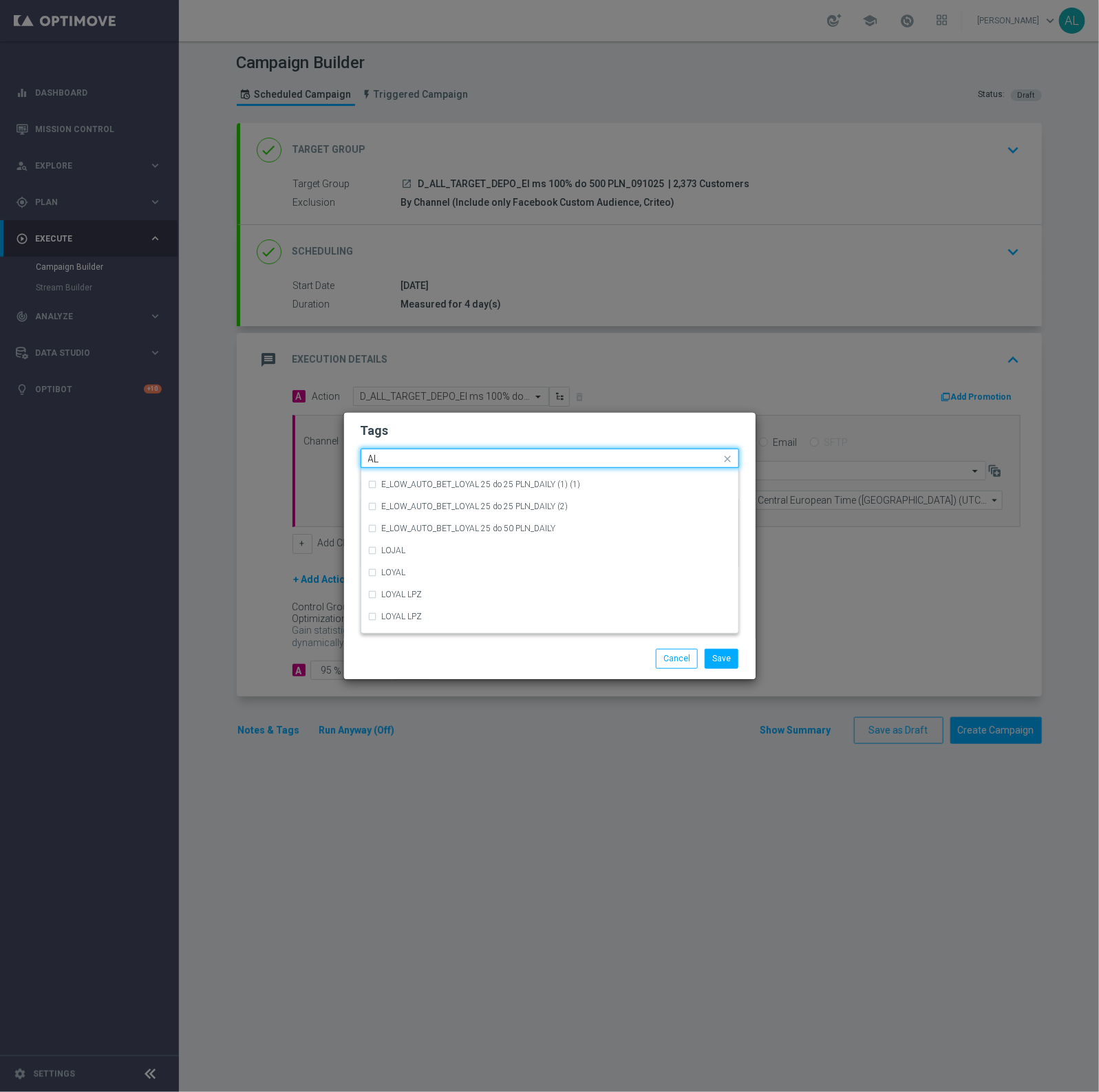
scroll to position [0, 0]
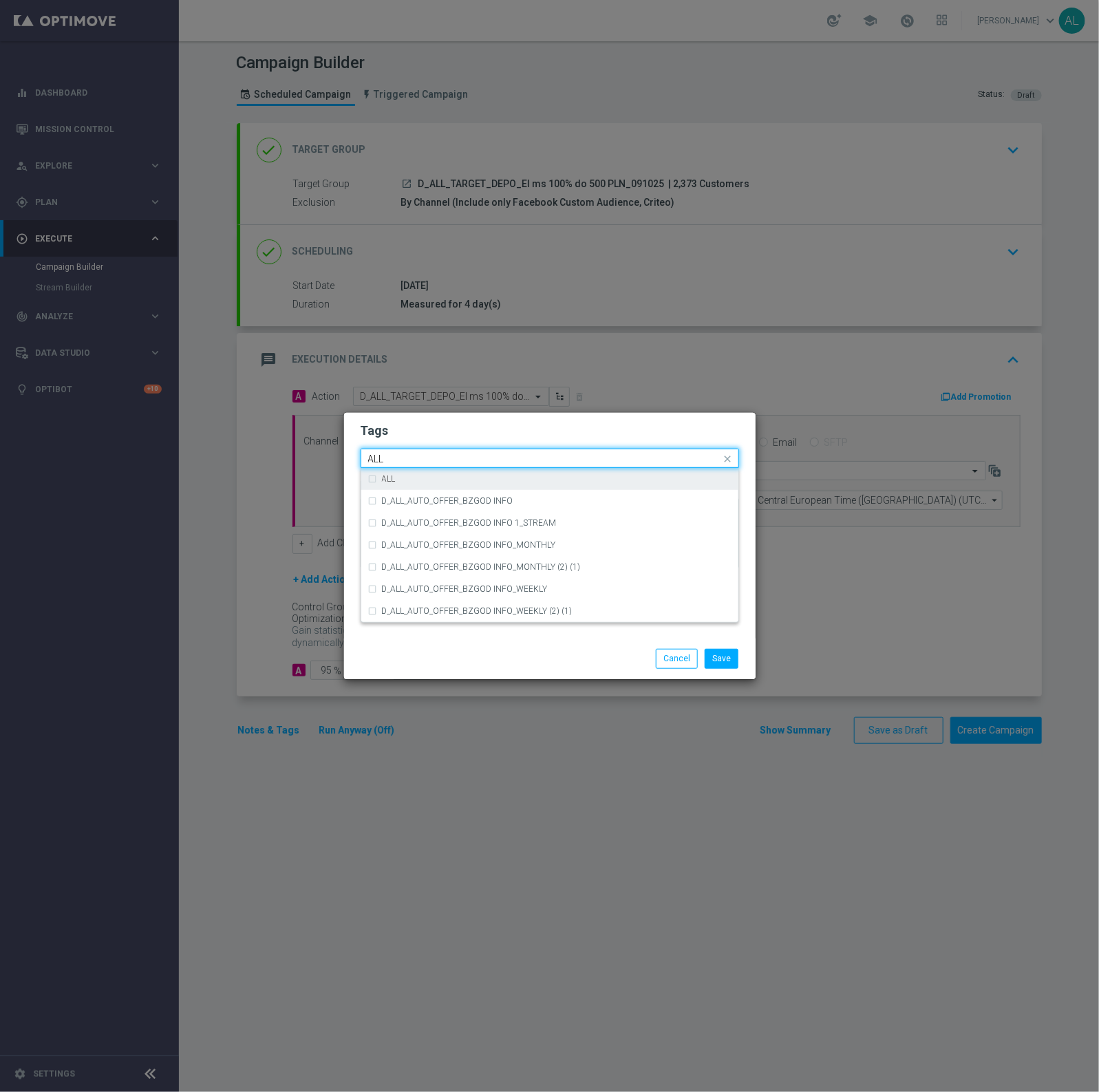
click at [403, 471] on div "ALL" at bounding box center [550, 480] width 364 height 22
click at [408, 459] on input "ALL" at bounding box center [544, 459] width 353 height 11
type input "TARGET"
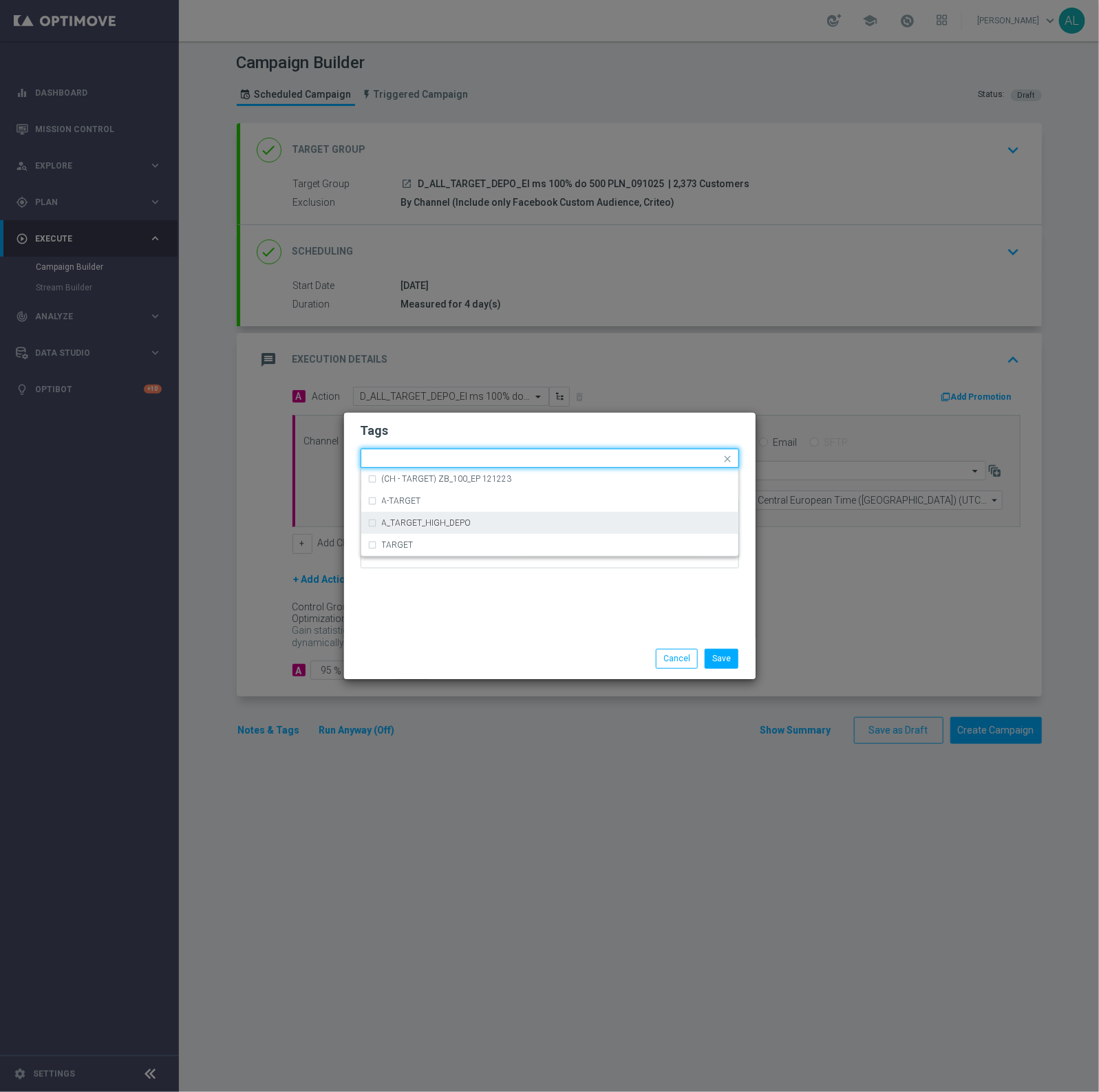
click at [730, 782] on modal-container "Tags Quick find × D × ALL (CH - TARGET) ZB_100_EP 121223 A-TARGET A_TARGET_HIGH…" at bounding box center [549, 546] width 1099 height 1092
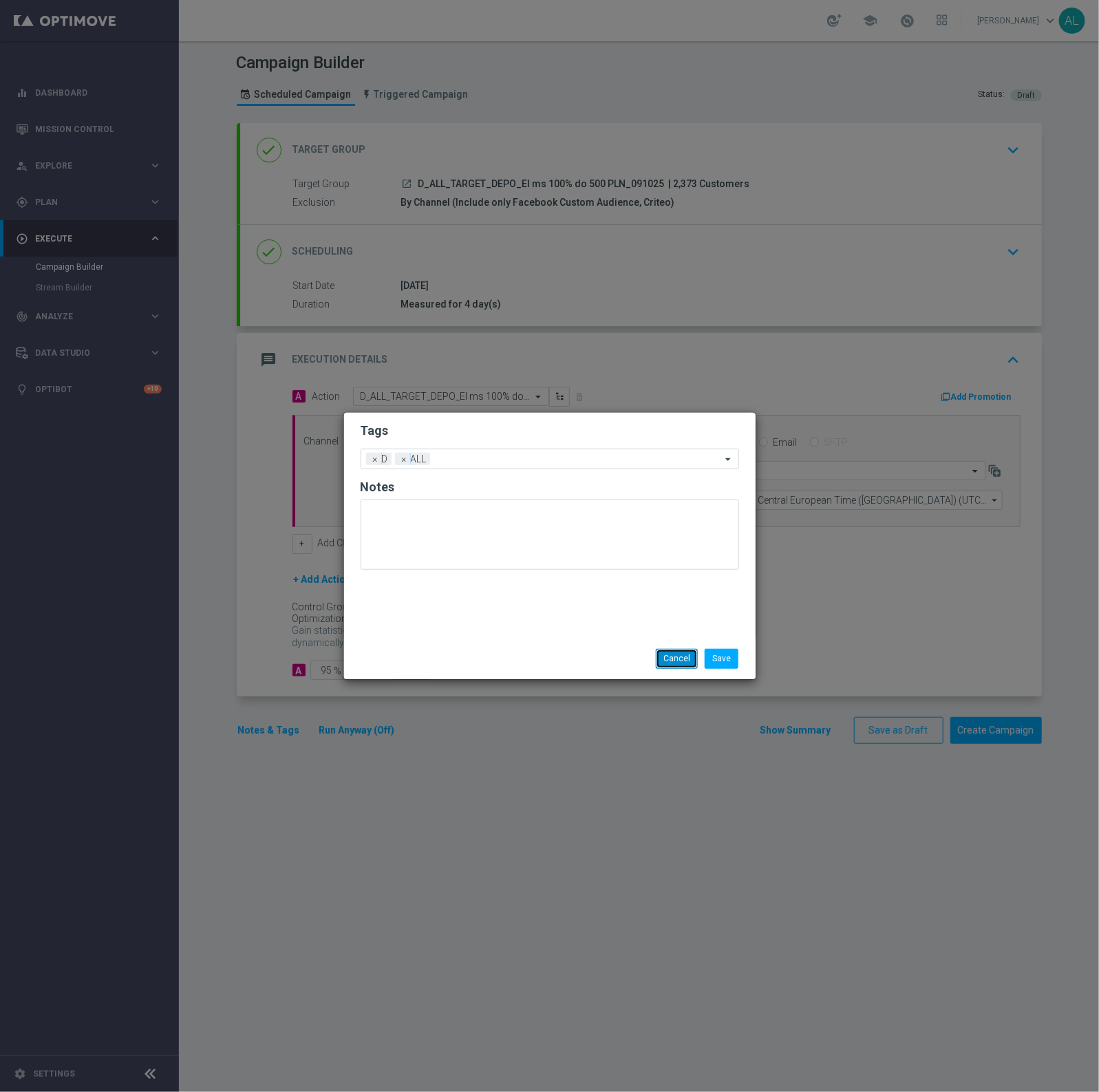
click at [676, 652] on button "Cancel" at bounding box center [676, 658] width 42 height 20
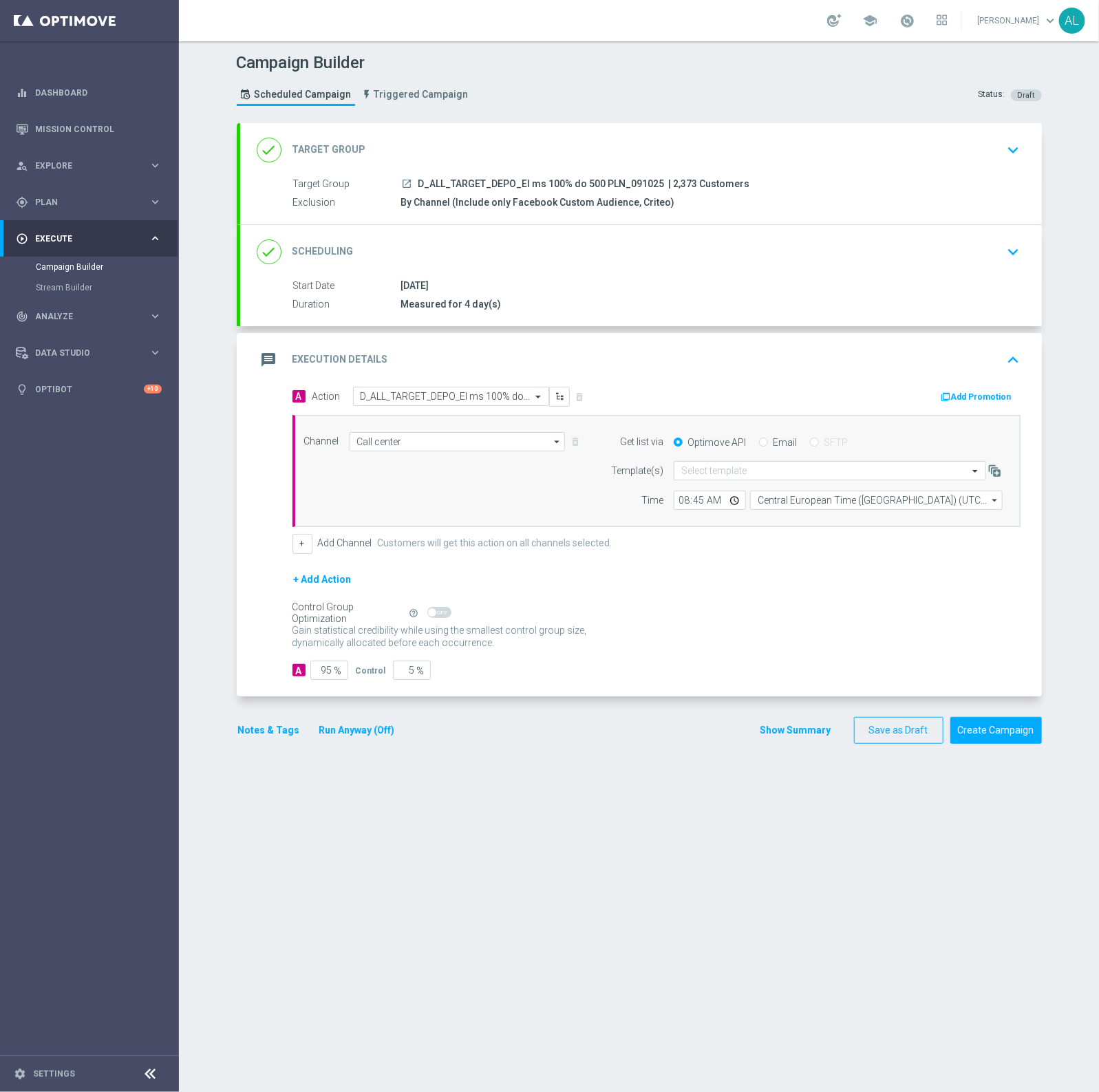
click at [402, 178] on icon "launch" at bounding box center [408, 184] width 11 height 11
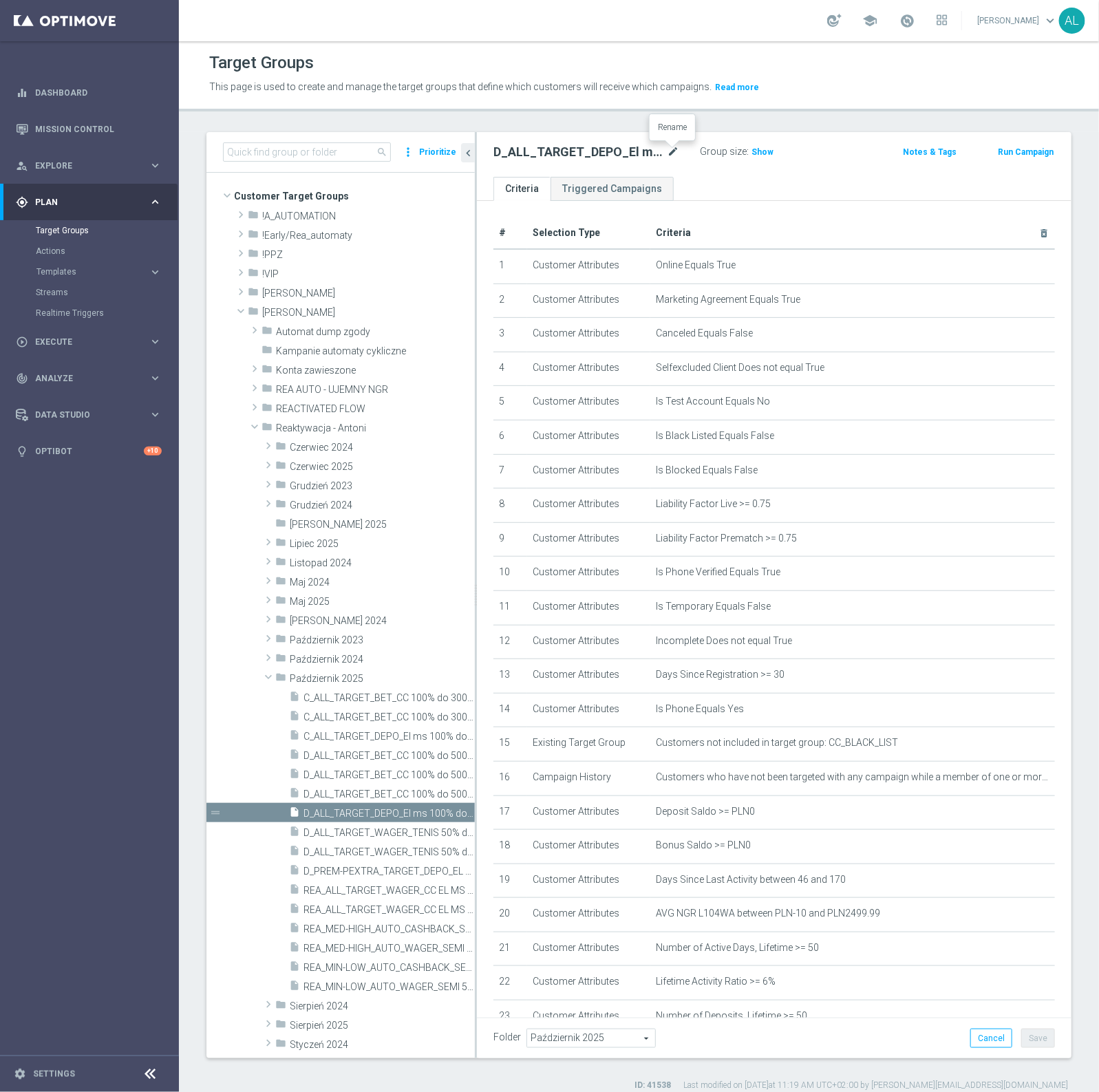
click at [673, 149] on icon "mode_edit" at bounding box center [673, 153] width 12 height 17
type input "09.10 - D_ALL_TARGET_DEPO_CC El ms 100% do 500 PLN_091025"
click at [672, 146] on icon "mode_edit" at bounding box center [673, 153] width 12 height 17
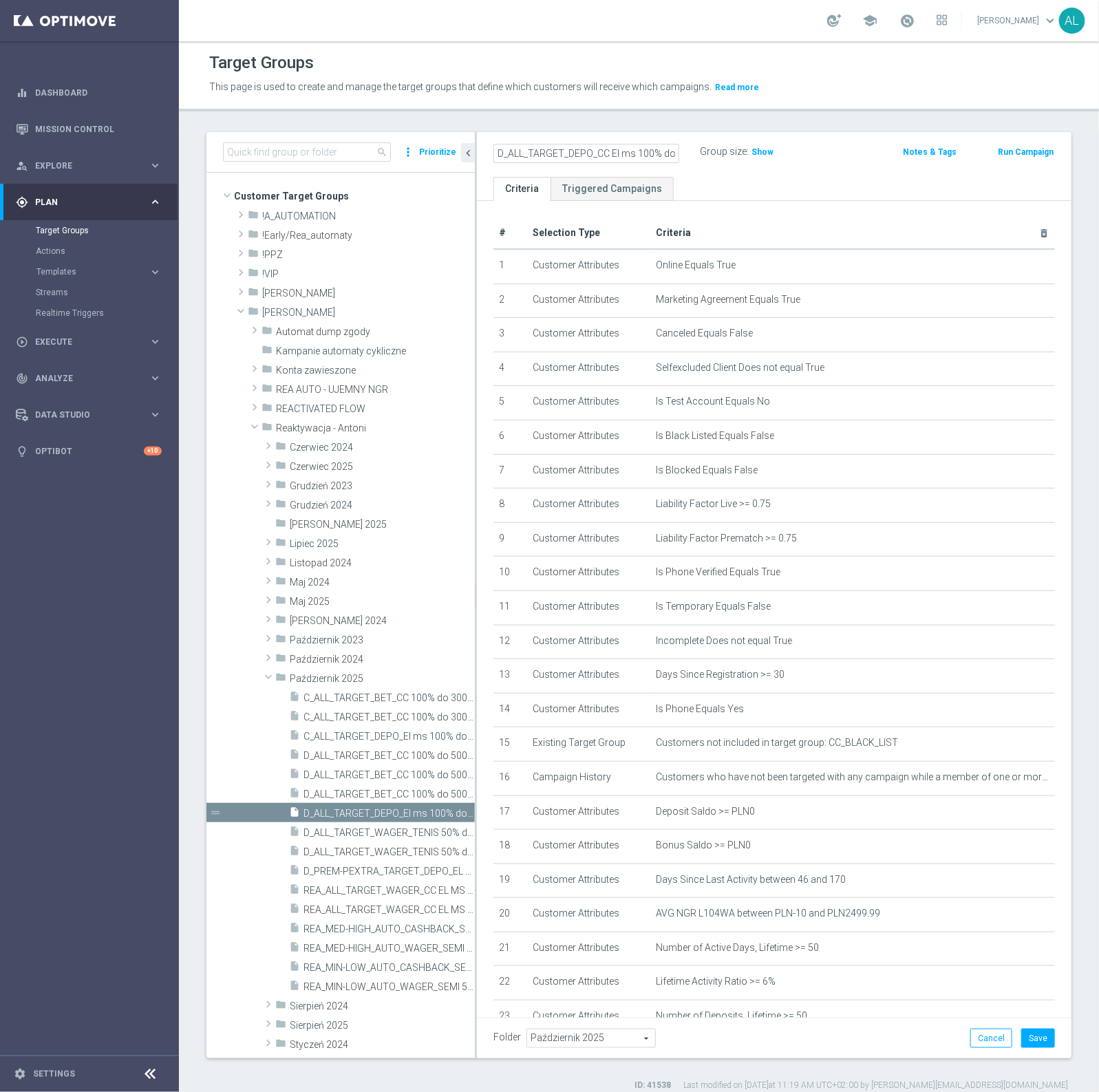
type input "D_ALL_TARGET_DEPO_CC El ms 100% do 500 PLN_091025"
click at [717, 1030] on div "Folder Październik 2025 Październik 2025 arrow_drop_down search Cancel Save Sav…" at bounding box center [774, 1038] width 561 height 20
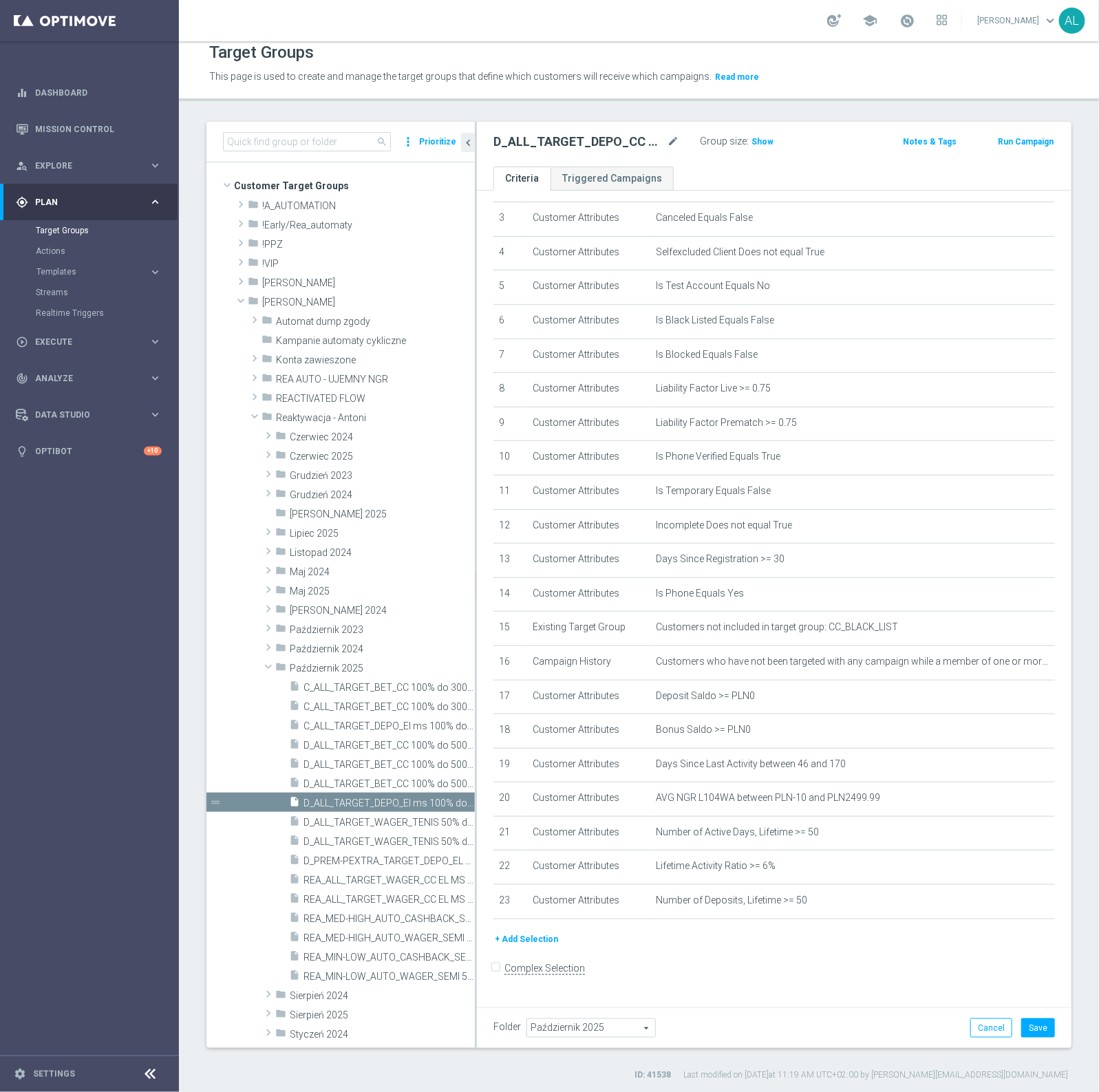
scroll to position [12, 0]
click at [1029, 1026] on button "Save" at bounding box center [1038, 1026] width 34 height 20
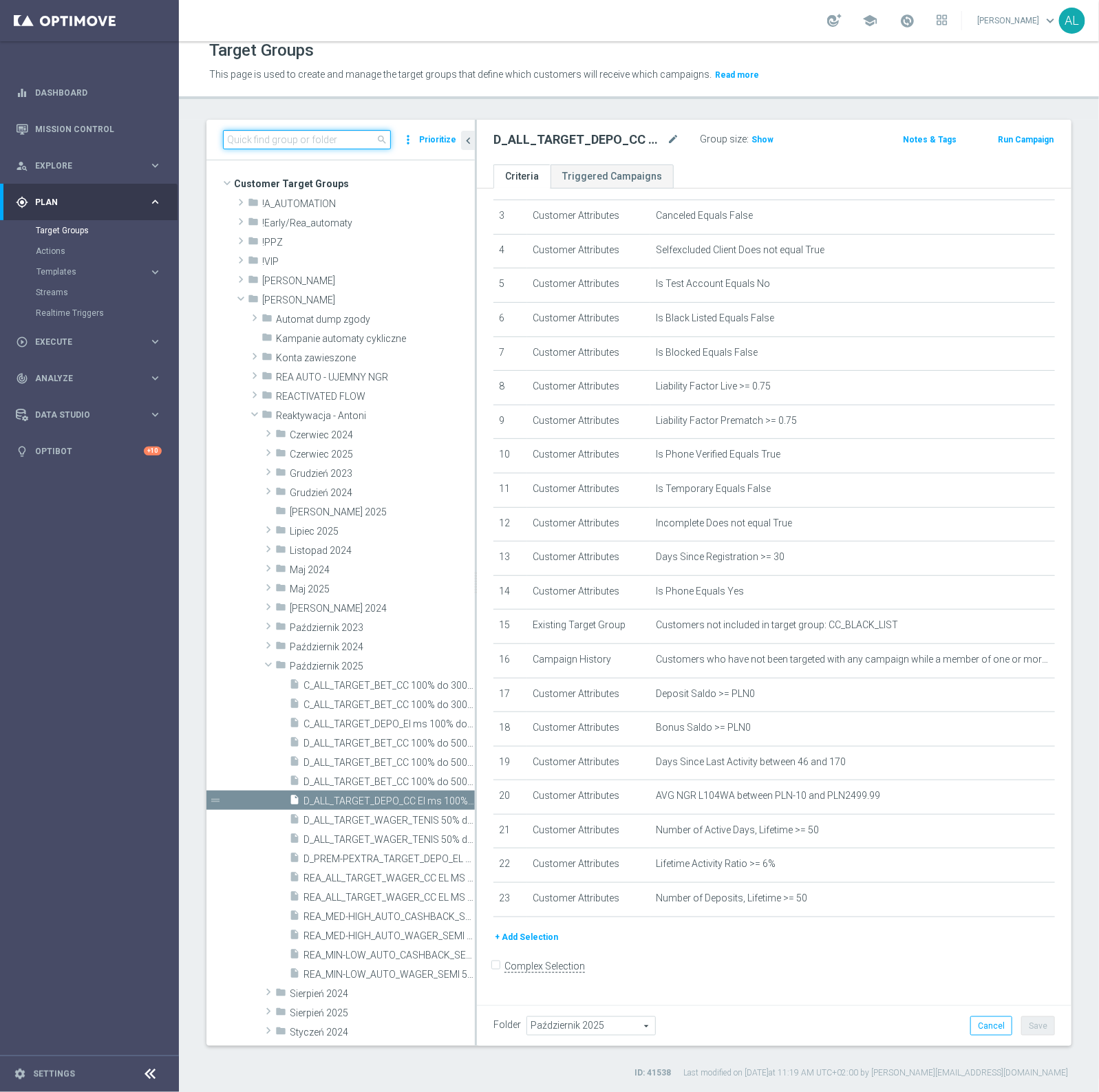
click at [274, 143] on input at bounding box center [306, 140] width 168 height 20
paste input "C_ALL_TARGET_DEPO_CC El ms 100% do 300 PLN_091025"
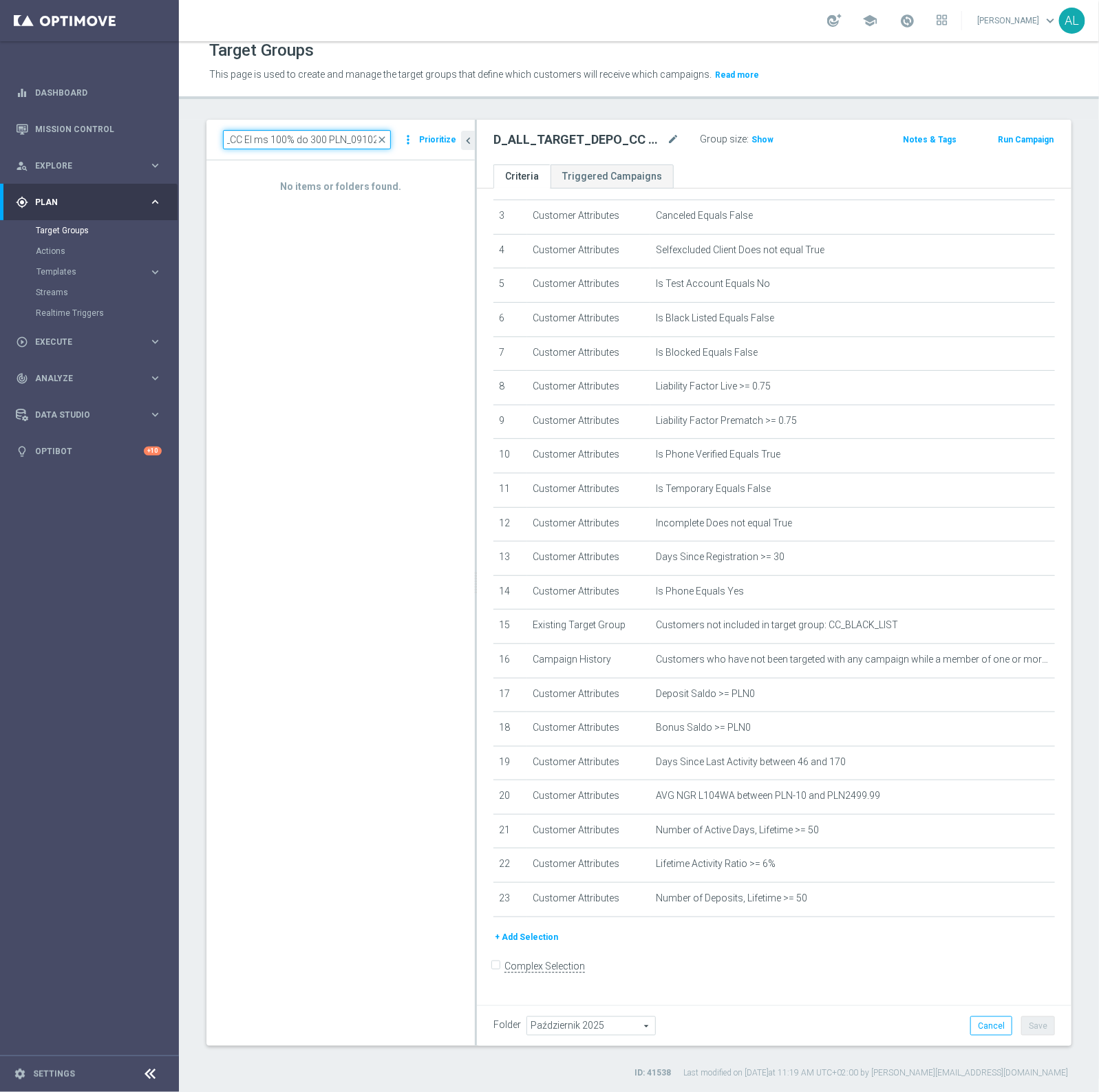
click at [238, 141] on input "C_ALL_TARGET_DEPO_CC El ms 100% do 300 PLN_091025" at bounding box center [306, 140] width 168 height 20
type input "C_ALL_TARGET_DEPO_El ms 100% do 300 PLN_091025"
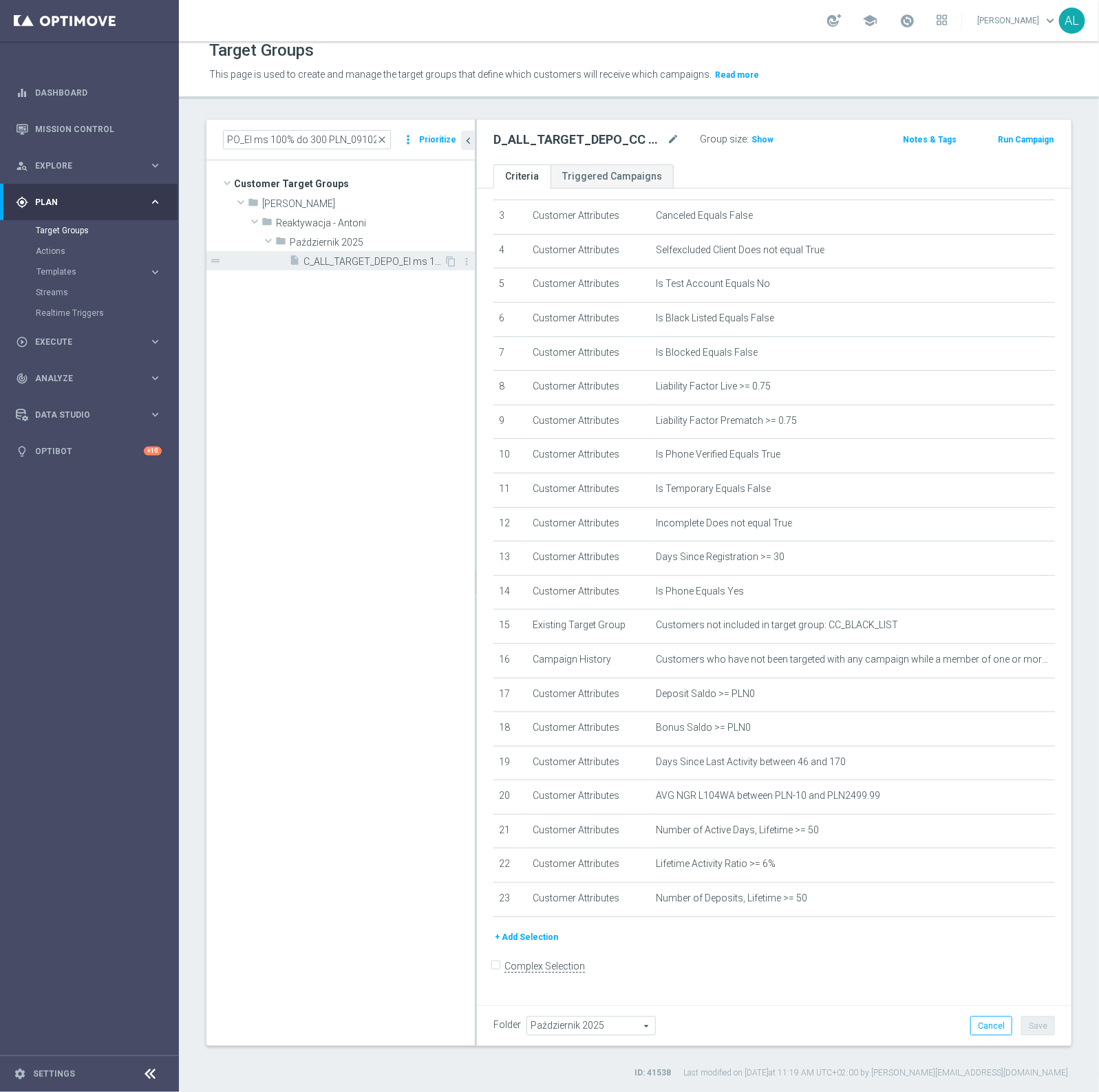
click at [335, 267] on div "insert_drive_file C_ALL_TARGET_DEPO_El ms 100% do 300 PLN_091025" at bounding box center [366, 260] width 155 height 20
click at [670, 136] on icon "mode_edit" at bounding box center [673, 140] width 12 height 17
type input "C_ALL_TARGET_DEPO_CC El ms 100% do 300 PLN_091025"
click at [749, 971] on form "Complex Selection Invalid Expression" at bounding box center [774, 981] width 561 height 51
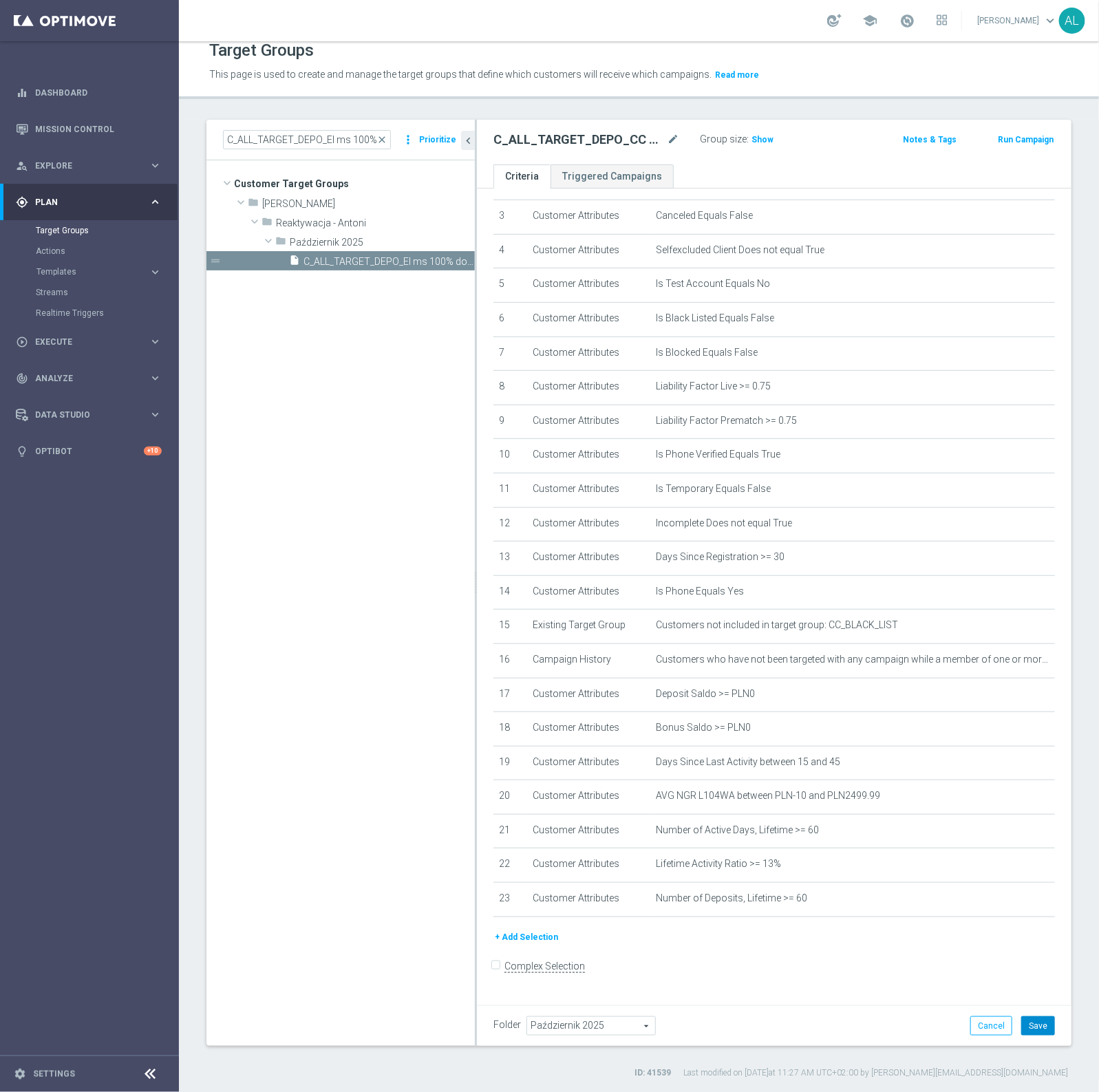
click at [1021, 1026] on button "Save" at bounding box center [1038, 1026] width 34 height 20
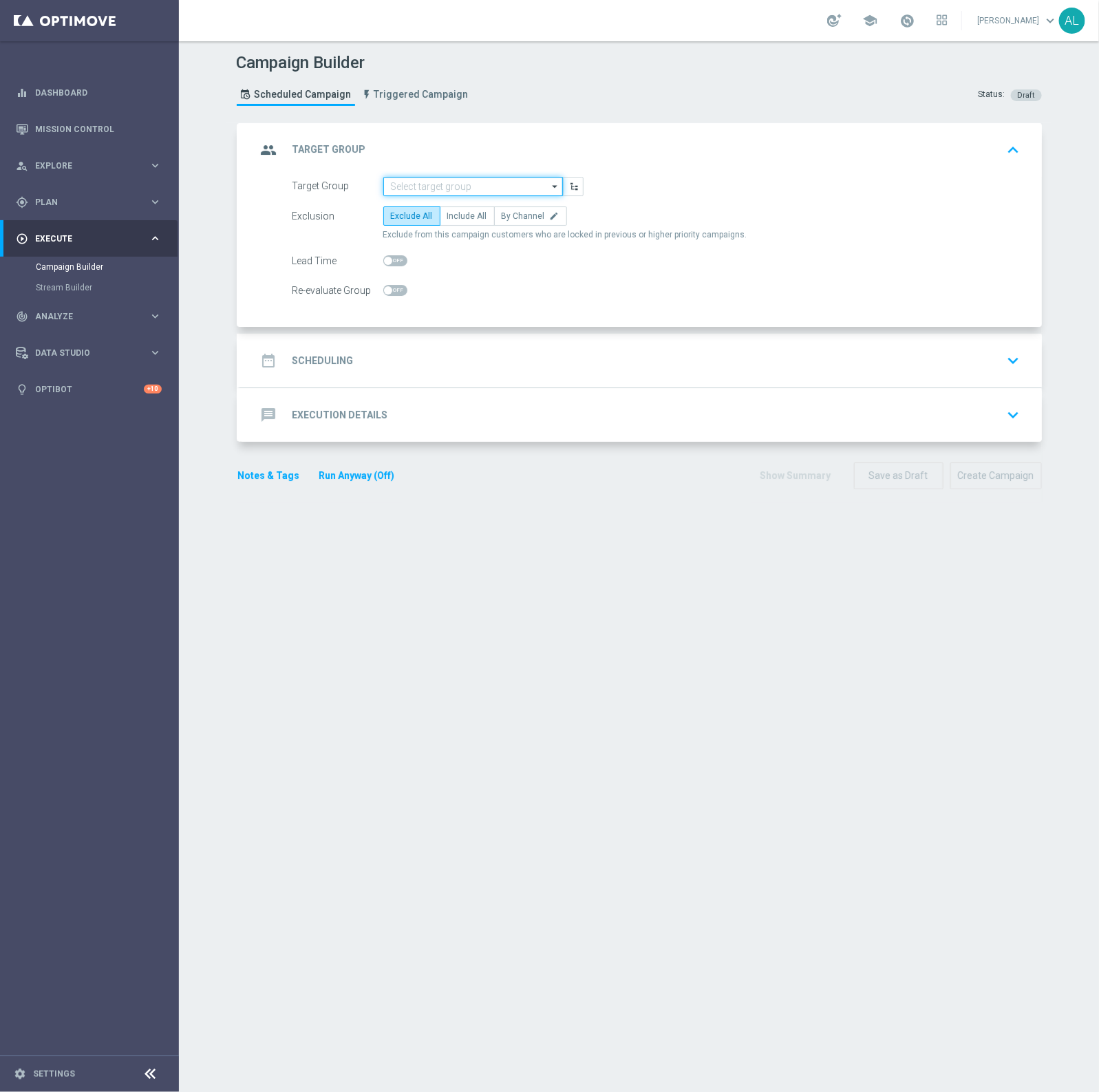
click at [410, 183] on input at bounding box center [473, 186] width 180 height 20
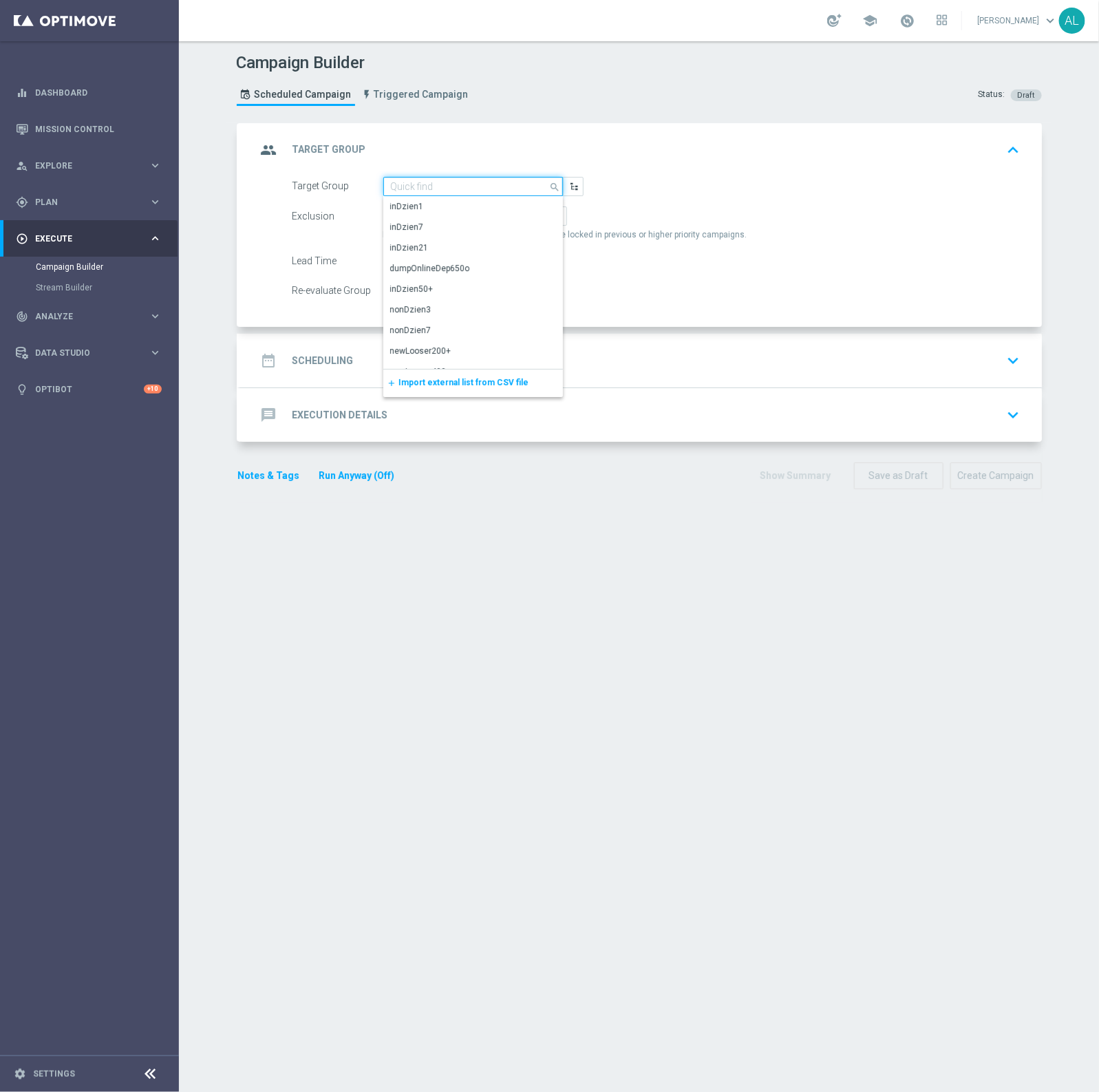
paste input "D_ALL_TARGET_DEPO_CC El ms 100% do 500 PLN_091025"
click at [453, 212] on div "D_ALL_TARGET_DEPO_CC El ms 100% do 500 PLN_091025" at bounding box center [473, 213] width 166 height 24
type input "D_ALL_TARGET_DEPO_CC El ms 100% do 500 PLN_091025"
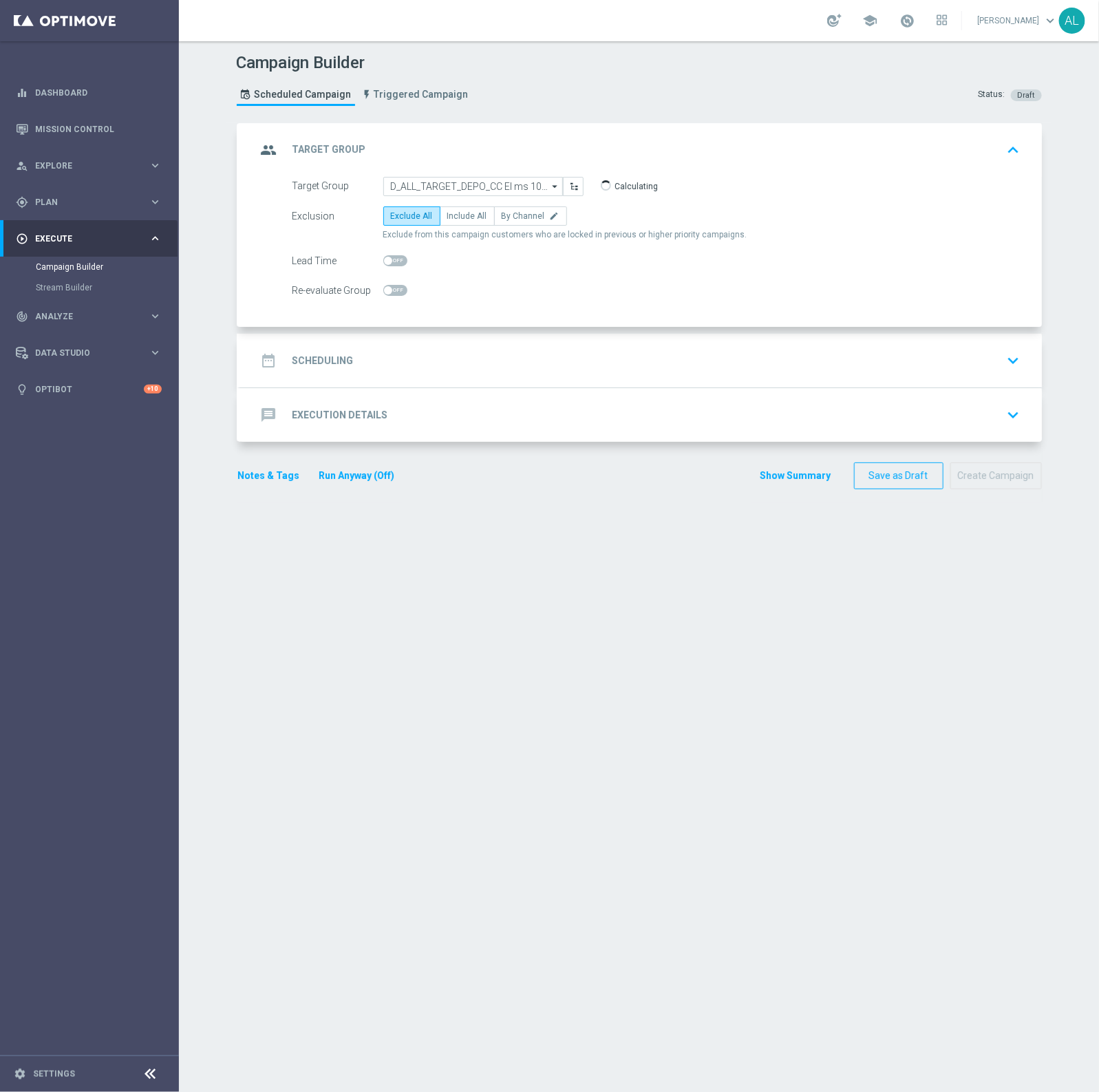
scroll to position [0, 0]
click at [547, 206] on label "By Channel edit" at bounding box center [530, 215] width 73 height 20
click at [511, 214] on input "By Channel edit" at bounding box center [507, 218] width 9 height 9
radio input "true"
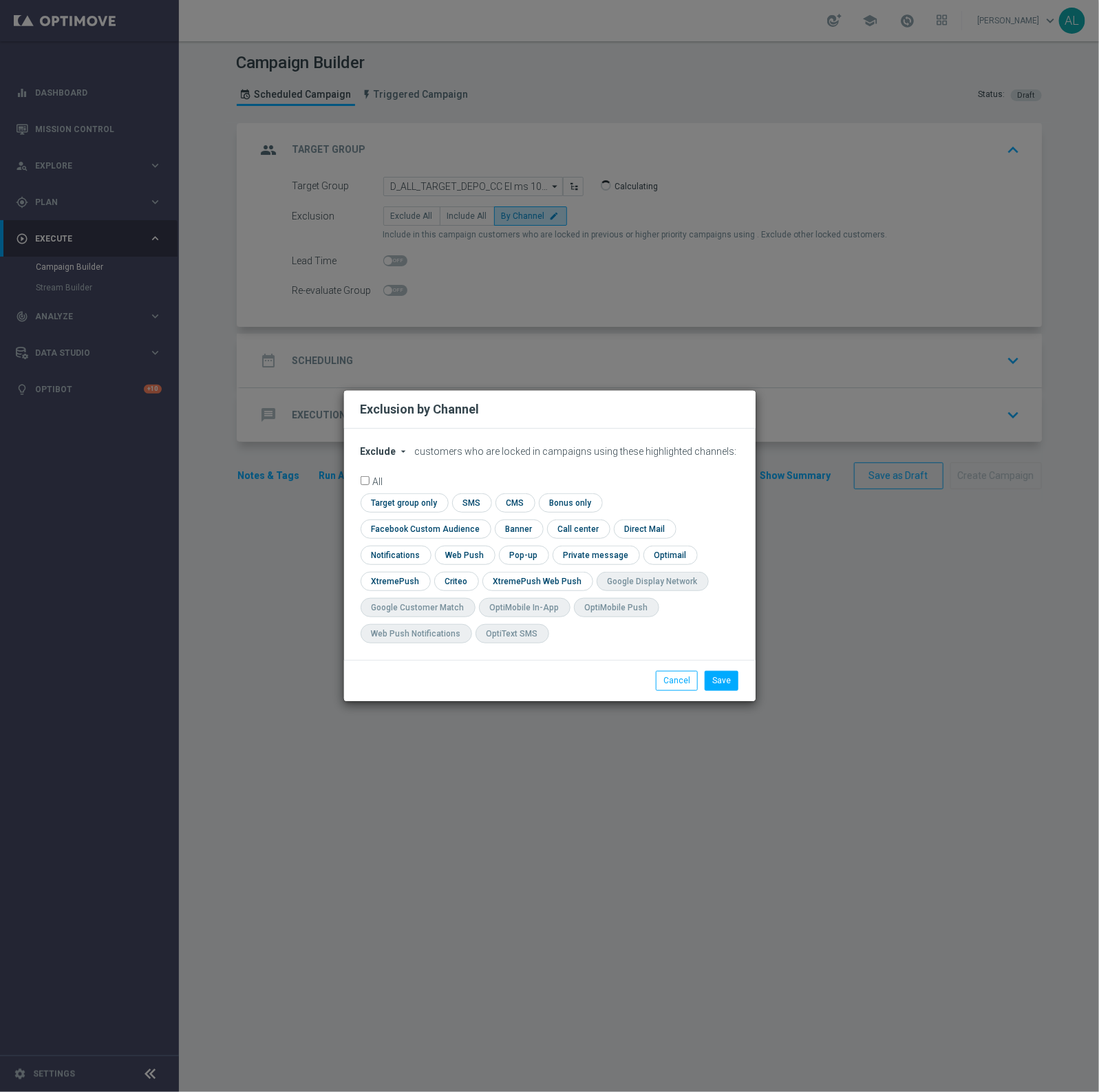
click at [393, 471] on form "Exclude arrow_drop_down × Exclude customers who are locked in campaigns using t…" at bounding box center [550, 548] width 379 height 204
click at [393, 457] on span "Exclude" at bounding box center [379, 451] width 36 height 11
click at [406, 492] on div "Include" at bounding box center [387, 483] width 51 height 17
click at [485, 520] on input "checkbox" at bounding box center [423, 529] width 125 height 19
checkbox input "true"
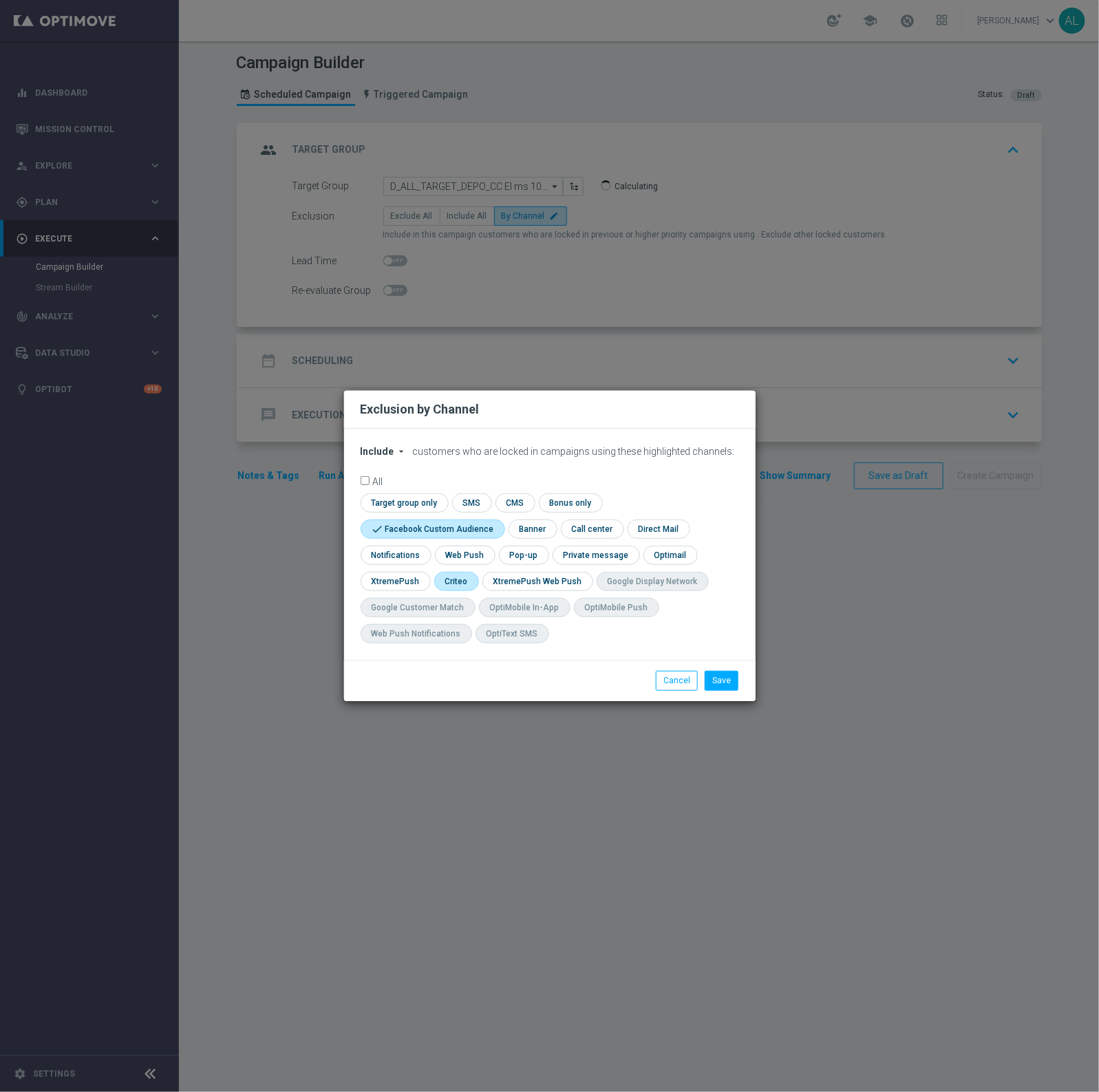
click at [453, 582] on input "checkbox" at bounding box center [456, 581] width 43 height 19
checkbox input "true"
click at [731, 682] on button "Save" at bounding box center [721, 680] width 34 height 20
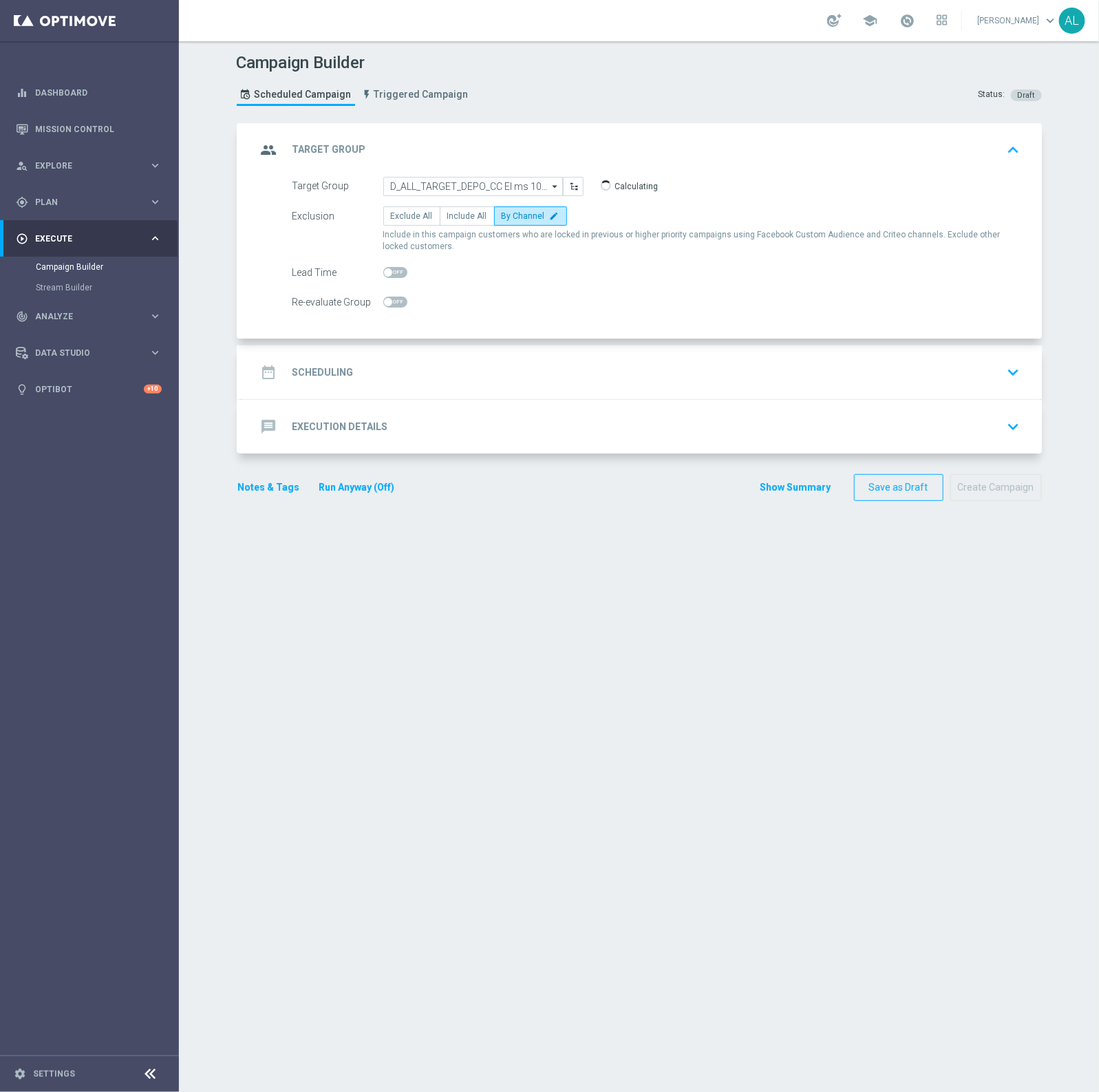
click at [344, 366] on h2 "Scheduling" at bounding box center [322, 373] width 61 height 13
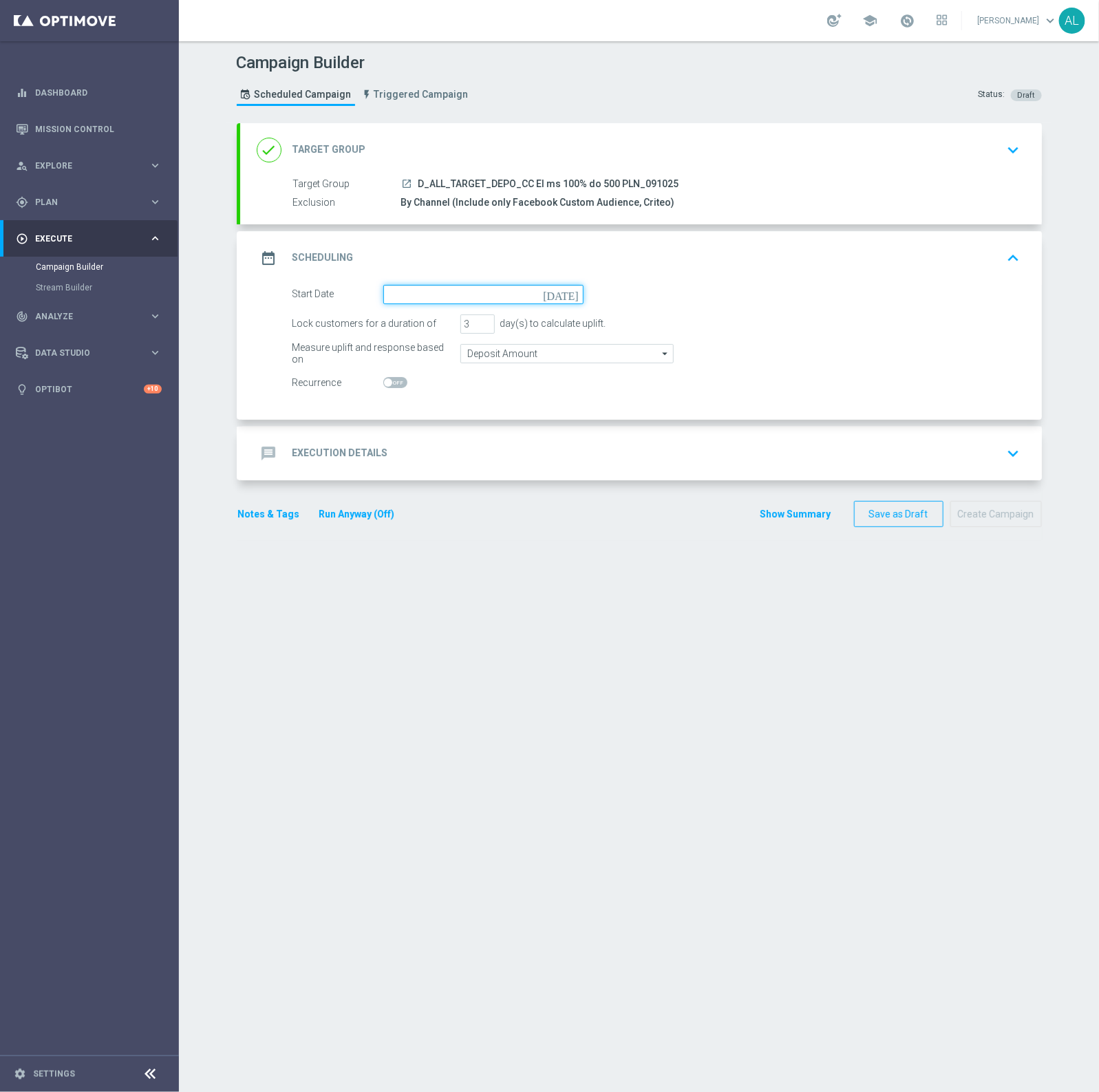
click at [438, 292] on input at bounding box center [483, 294] width 200 height 20
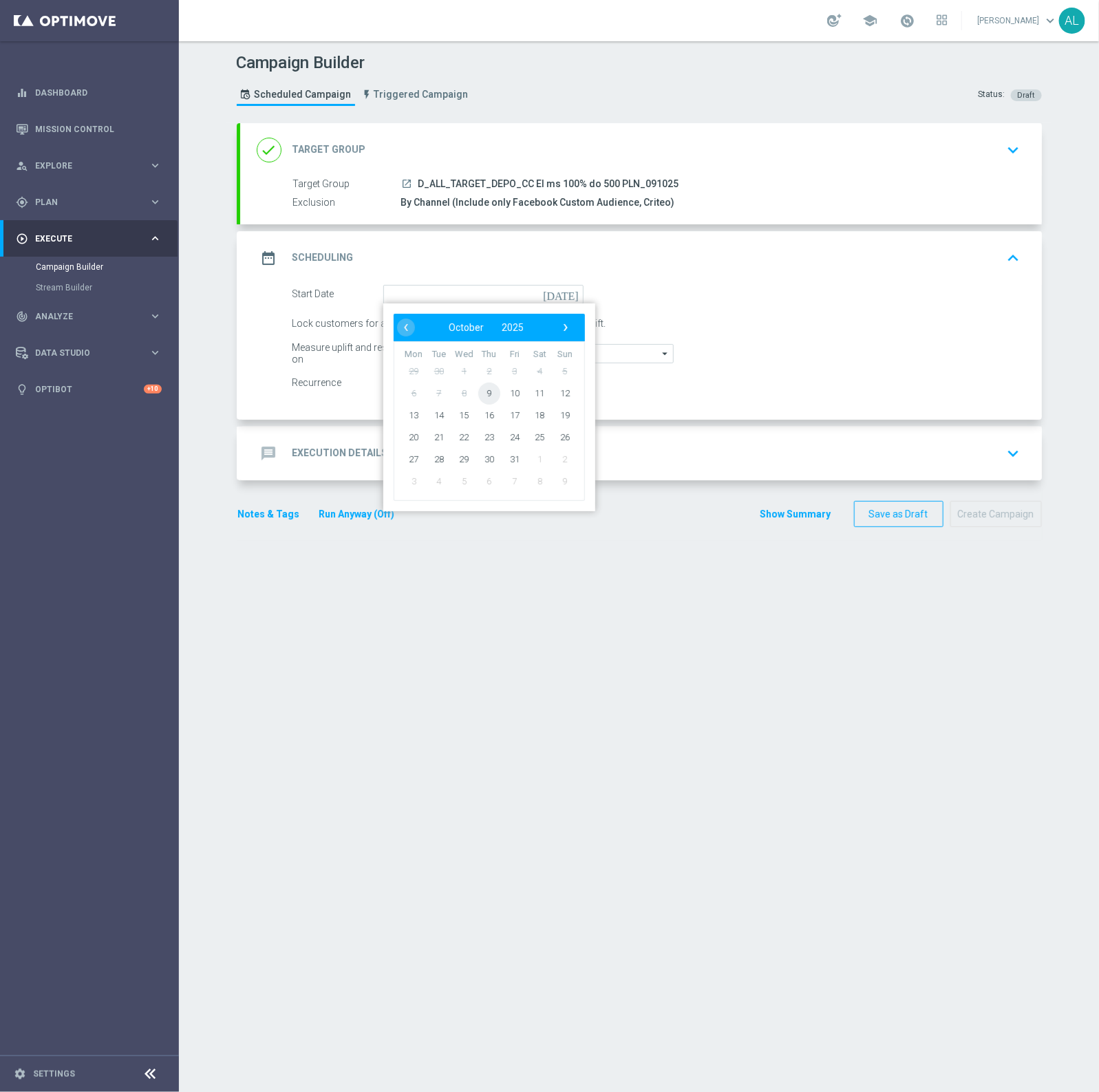
click at [481, 392] on span "9" at bounding box center [489, 393] width 22 height 22
type input "09 Oct 2025"
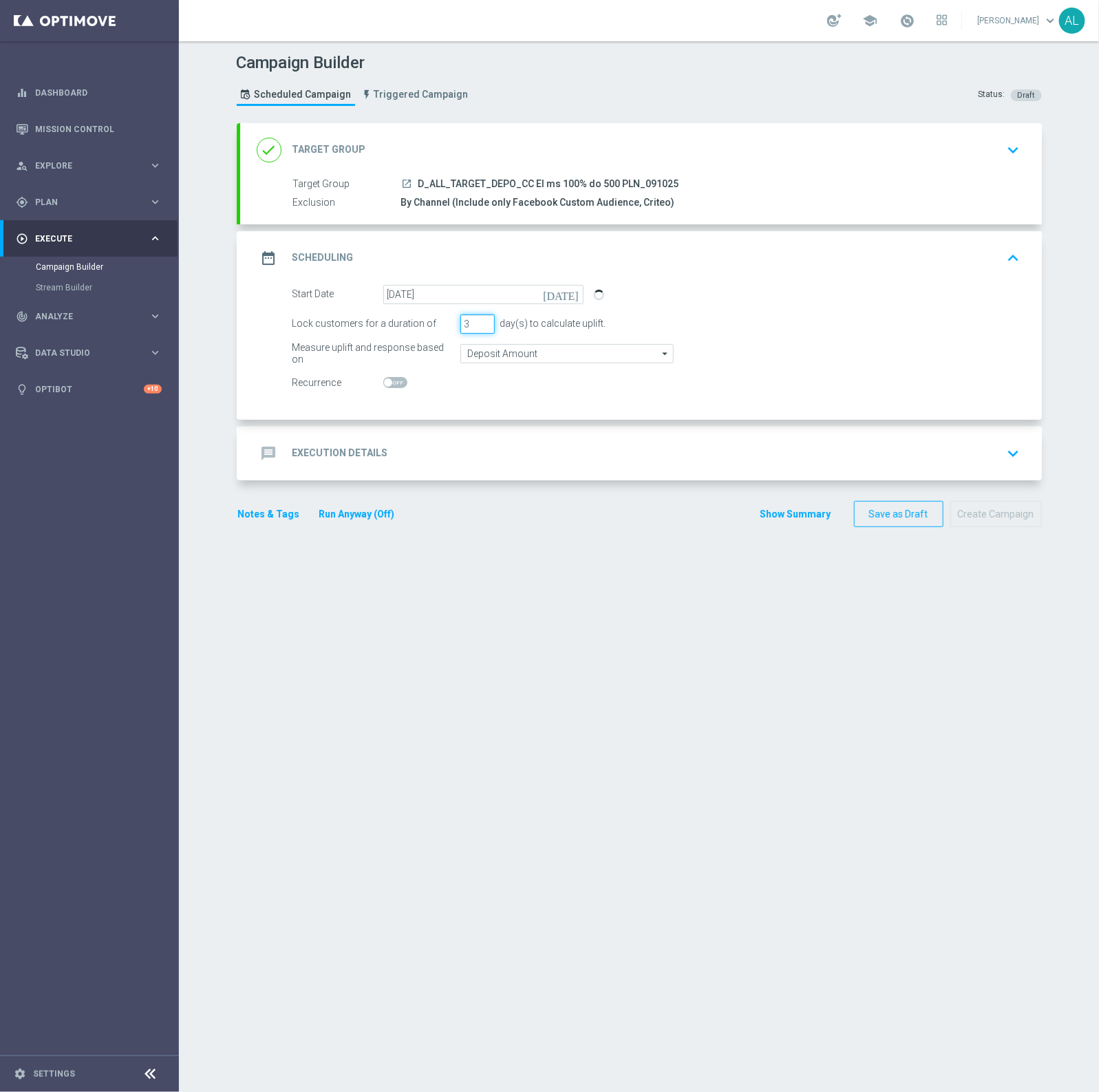
click at [438, 327] on div "Lock customers for a duration of 3 day(s) to calculate uplift." at bounding box center [656, 324] width 749 height 20
type input "4"
click at [476, 416] on div "Start Date 09 Oct 2025 today Lock customers for a duration of 4 day(s) to calcu…" at bounding box center [641, 352] width 802 height 135
click at [483, 348] on input "Deposit Amount" at bounding box center [567, 353] width 214 height 20
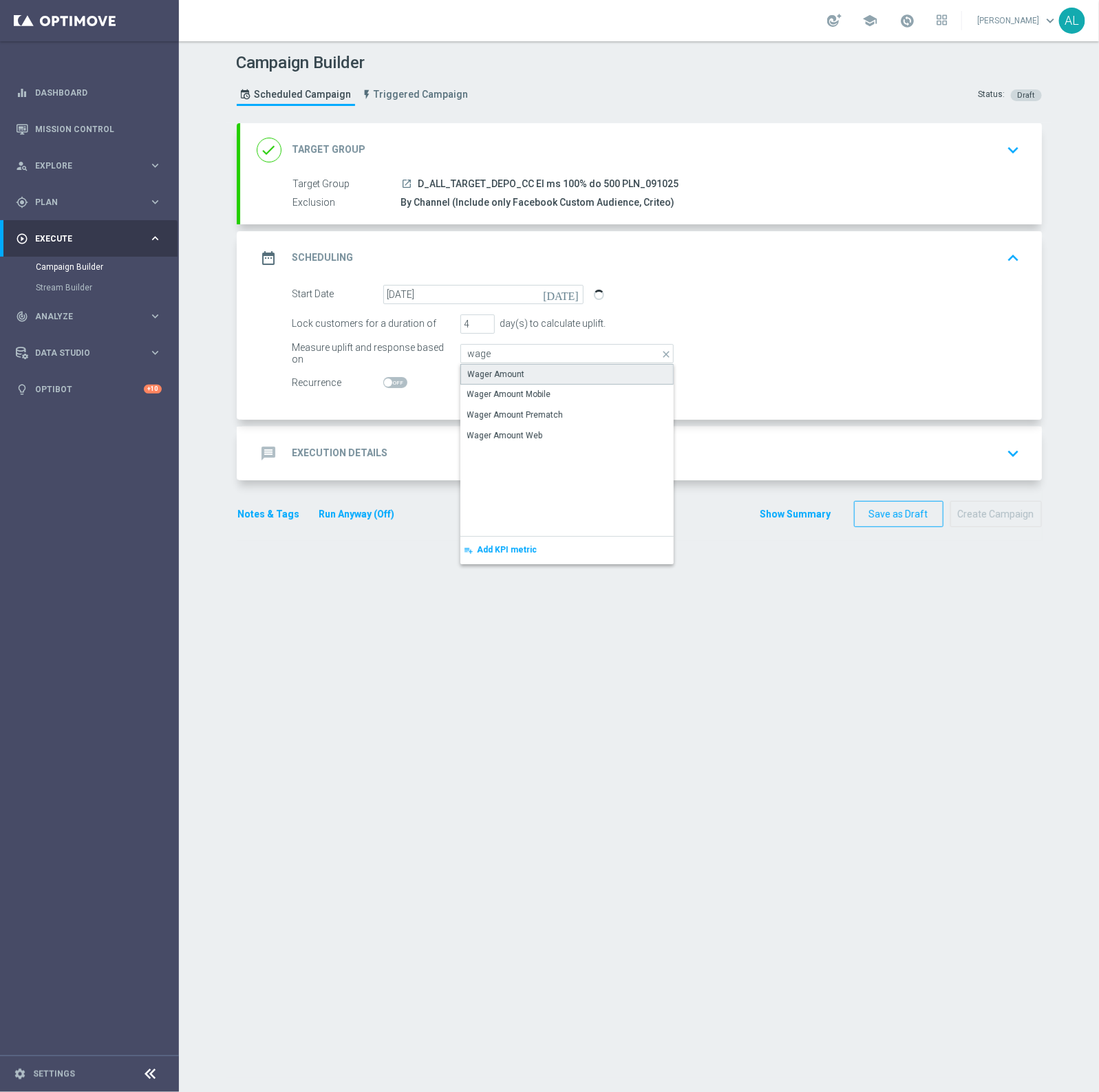
click at [489, 365] on div "Wager Amount" at bounding box center [567, 375] width 214 height 21
type input "Wager Amount"
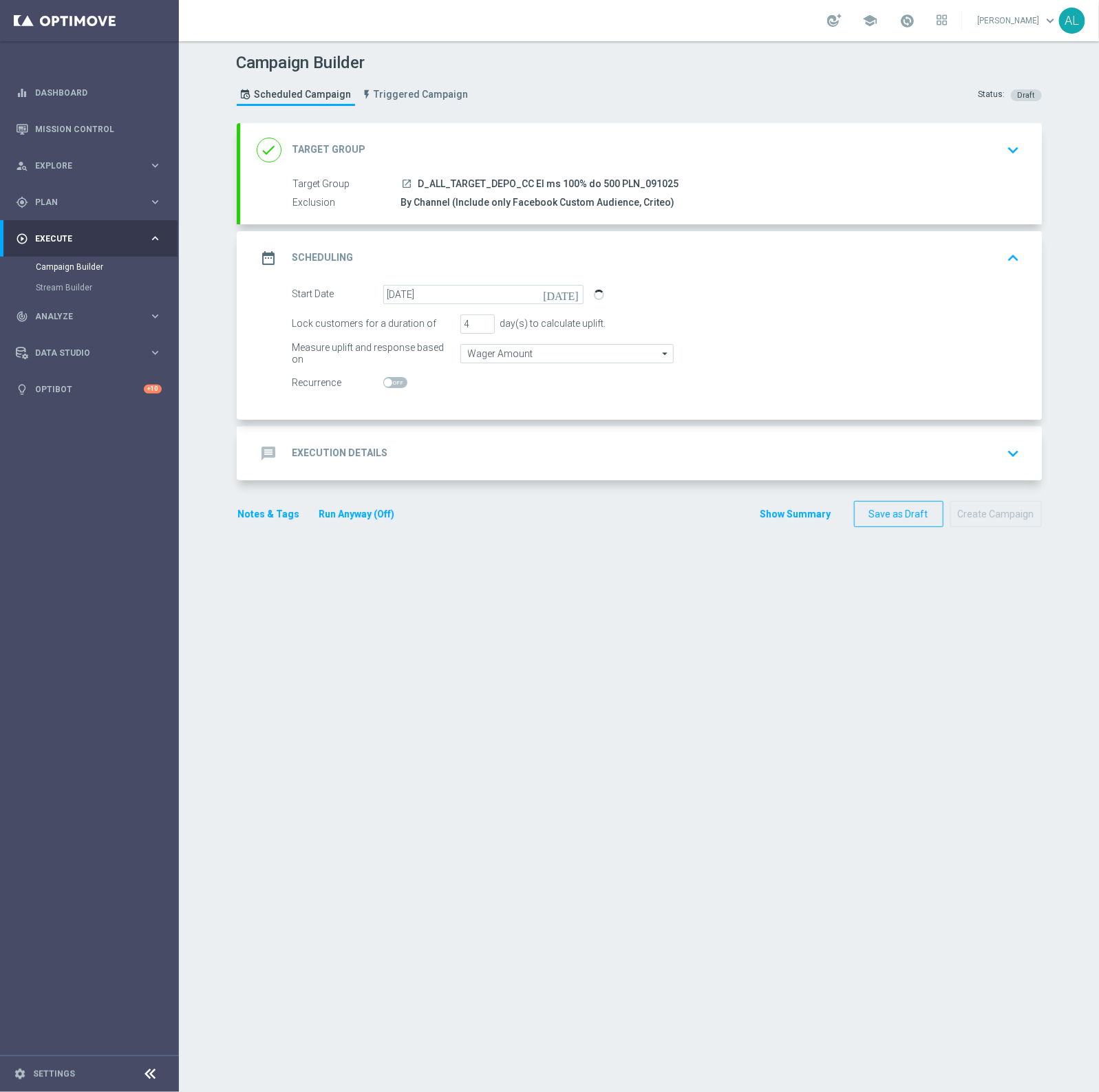
click at [453, 442] on div "message Execution Details keyboard_arrow_down" at bounding box center [641, 453] width 769 height 26
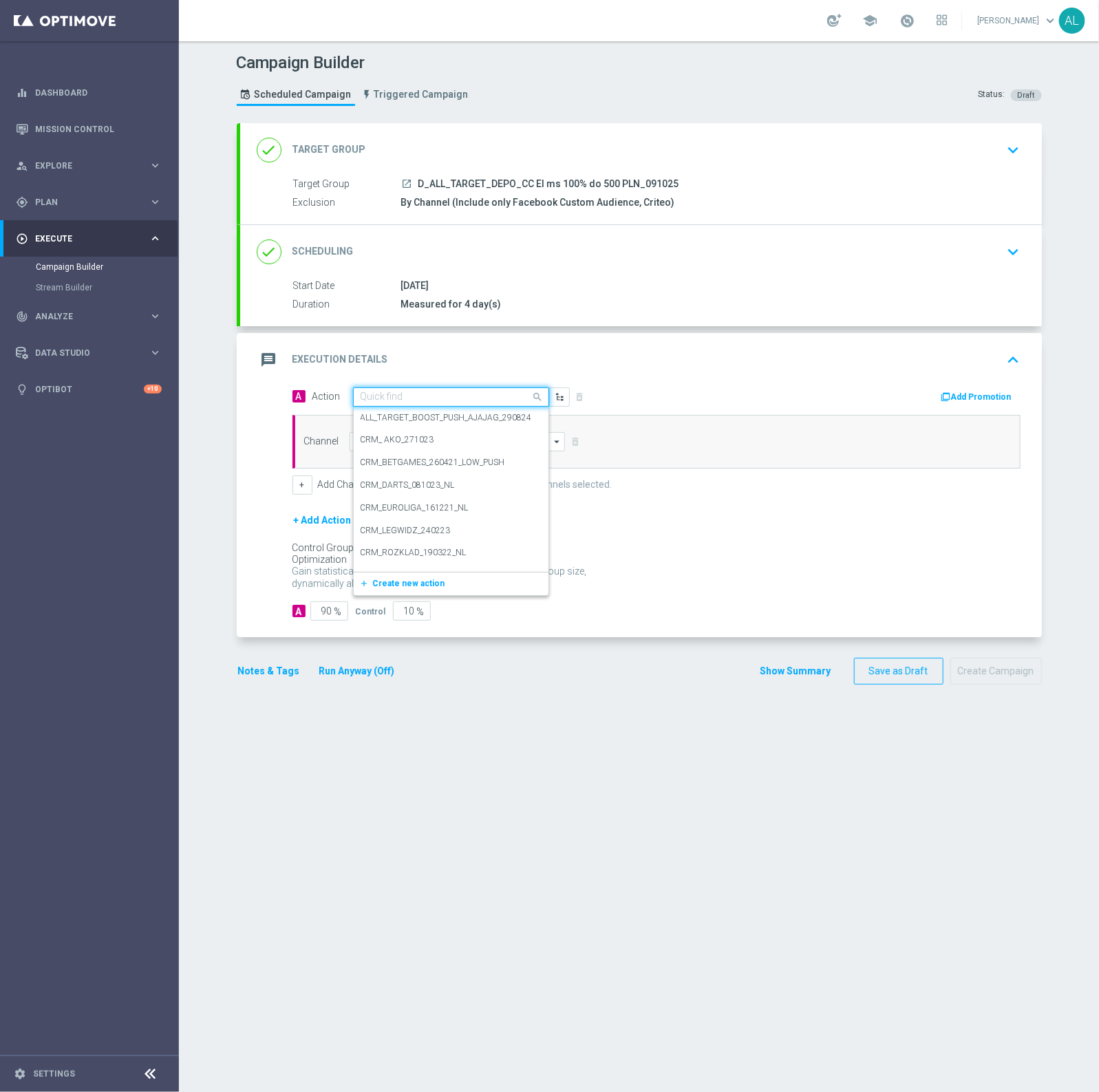
click at [408, 389] on div "Quick find" at bounding box center [451, 397] width 196 height 20
click at [394, 578] on button "add_new Create new action" at bounding box center [449, 583] width 190 height 16
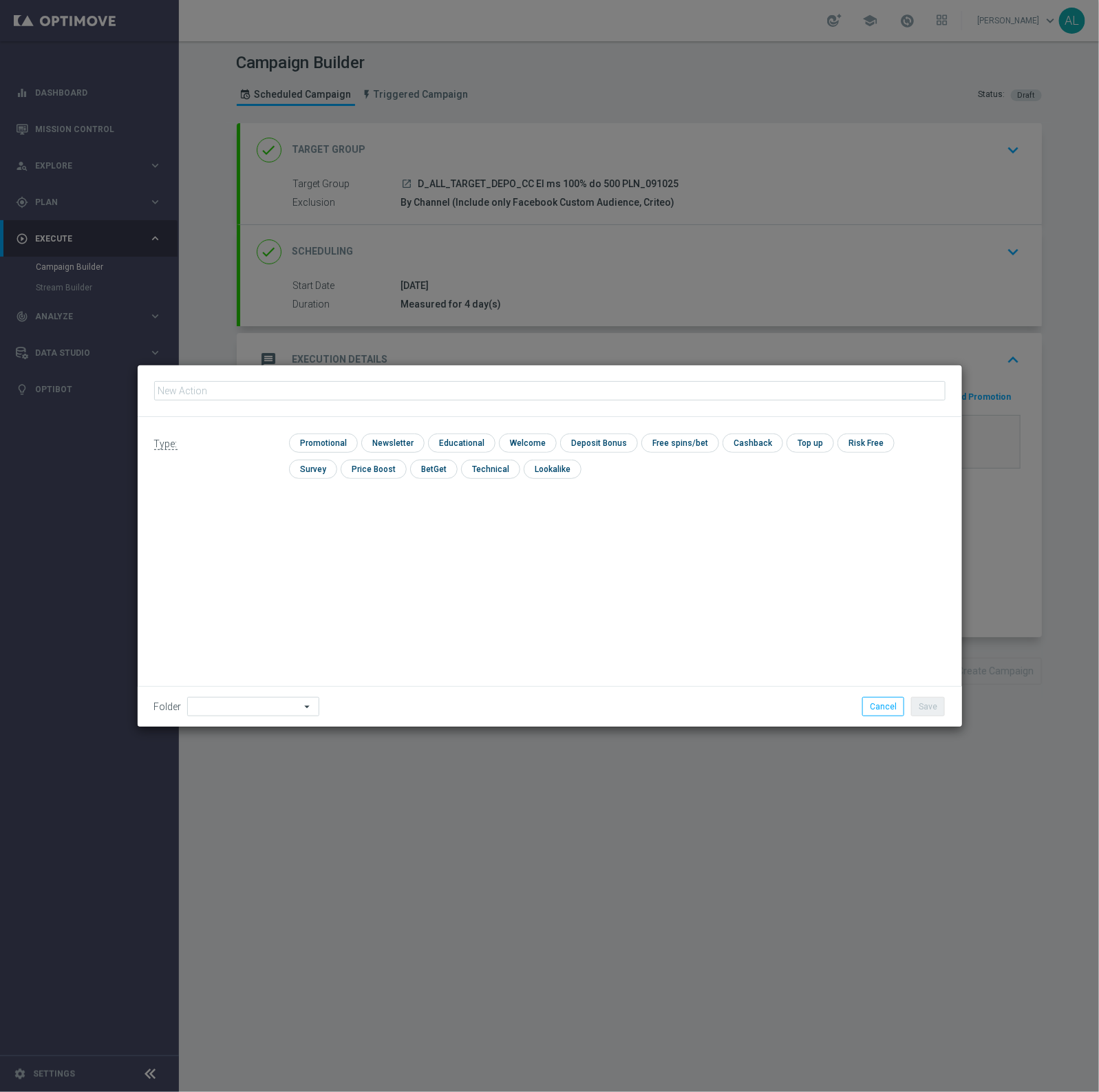
type input "D_ALL_TARGET_DEPO_CC El ms 100% do 500 PLN_091025"
click at [327, 434] on input "checkbox" at bounding box center [322, 443] width 66 height 19
checkbox input "true"
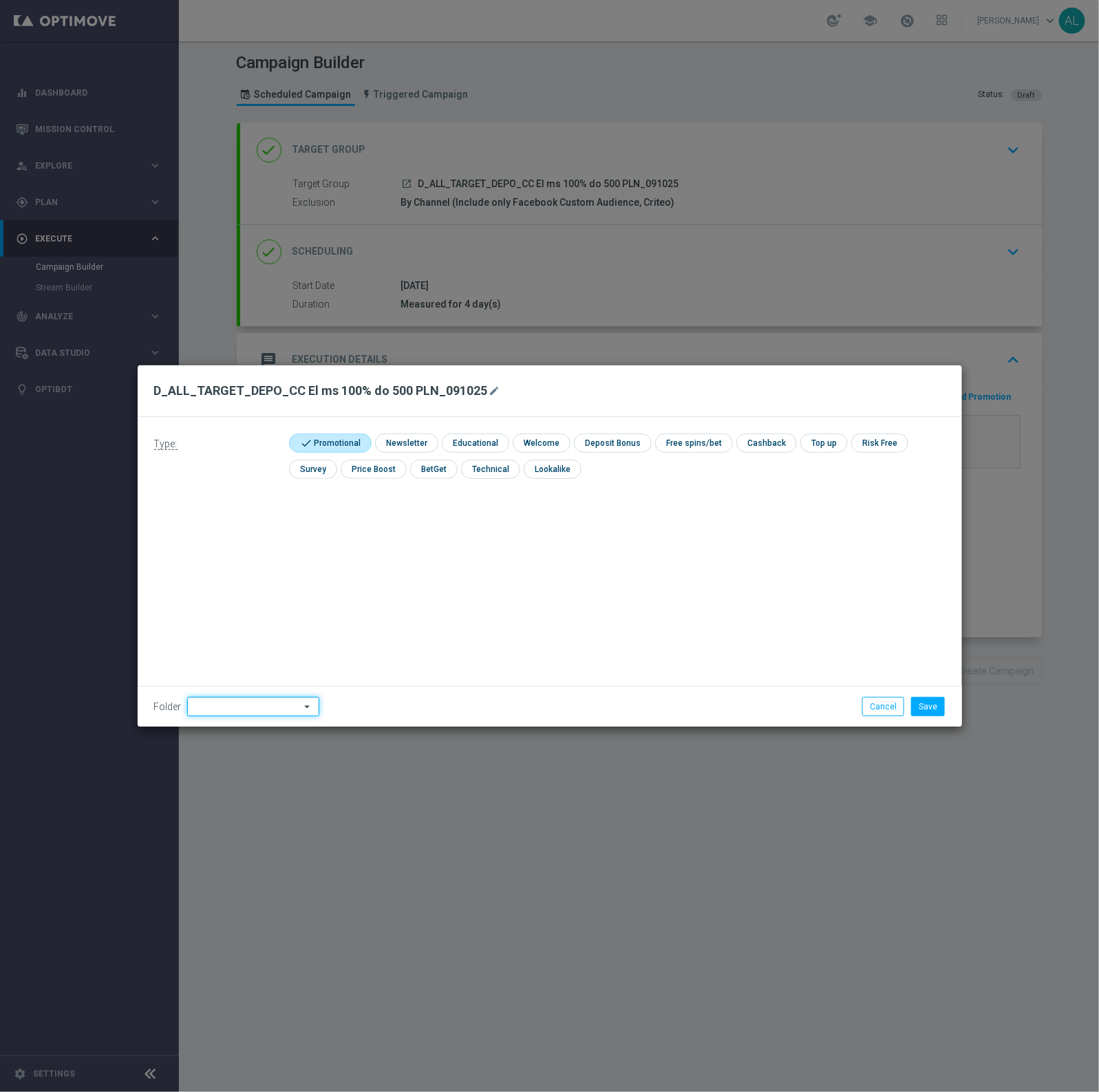
click at [243, 702] on input at bounding box center [253, 706] width 132 height 20
click at [199, 549] on div "[PERSON_NAME]" at bounding box center [226, 554] width 62 height 12
type input "[PERSON_NAME]"
click at [928, 701] on button "Save" at bounding box center [928, 706] width 34 height 20
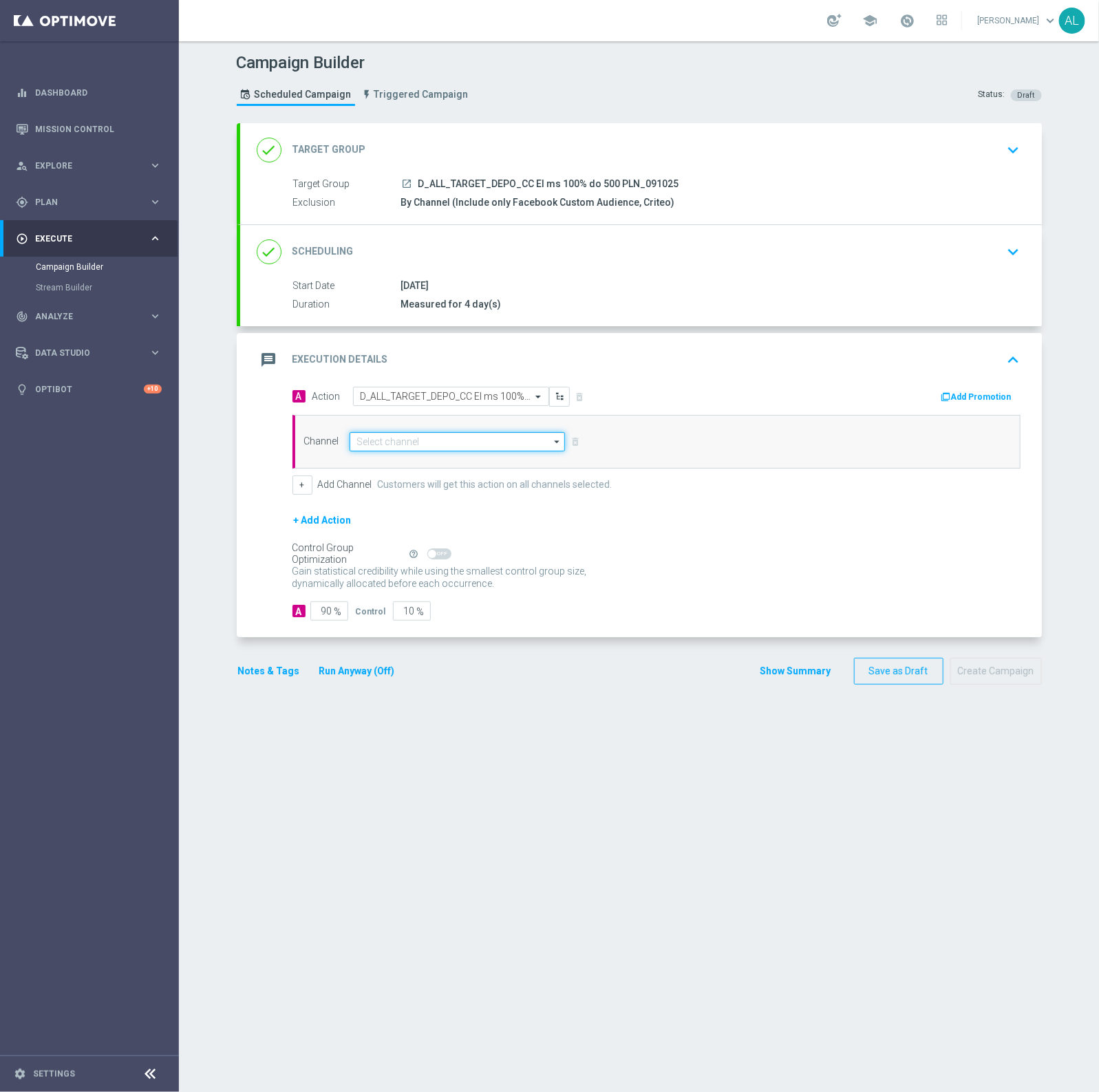
click at [391, 437] on input at bounding box center [457, 441] width 216 height 20
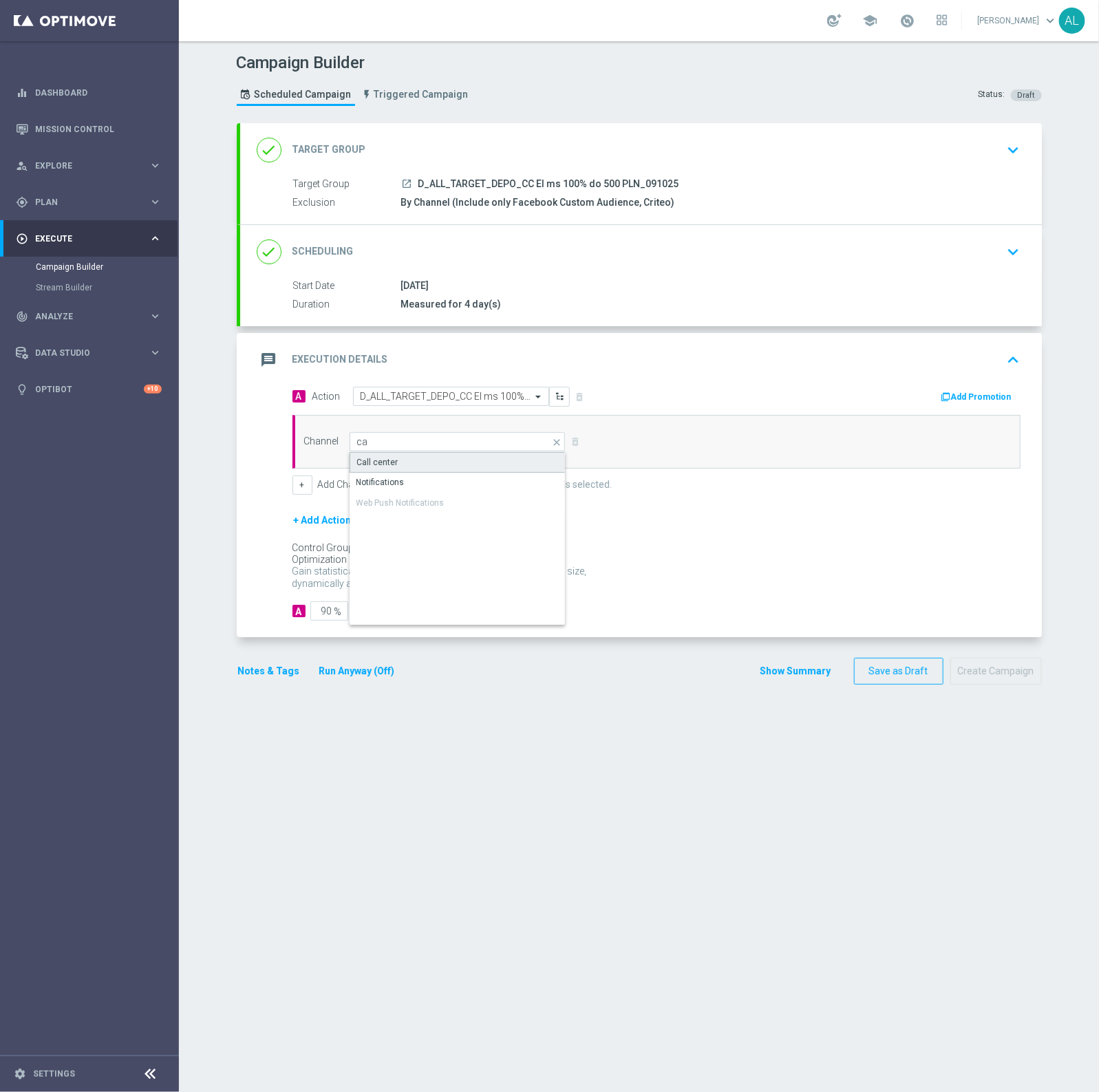
click at [396, 465] on div "Call center" at bounding box center [457, 463] width 216 height 21
type input "Call center"
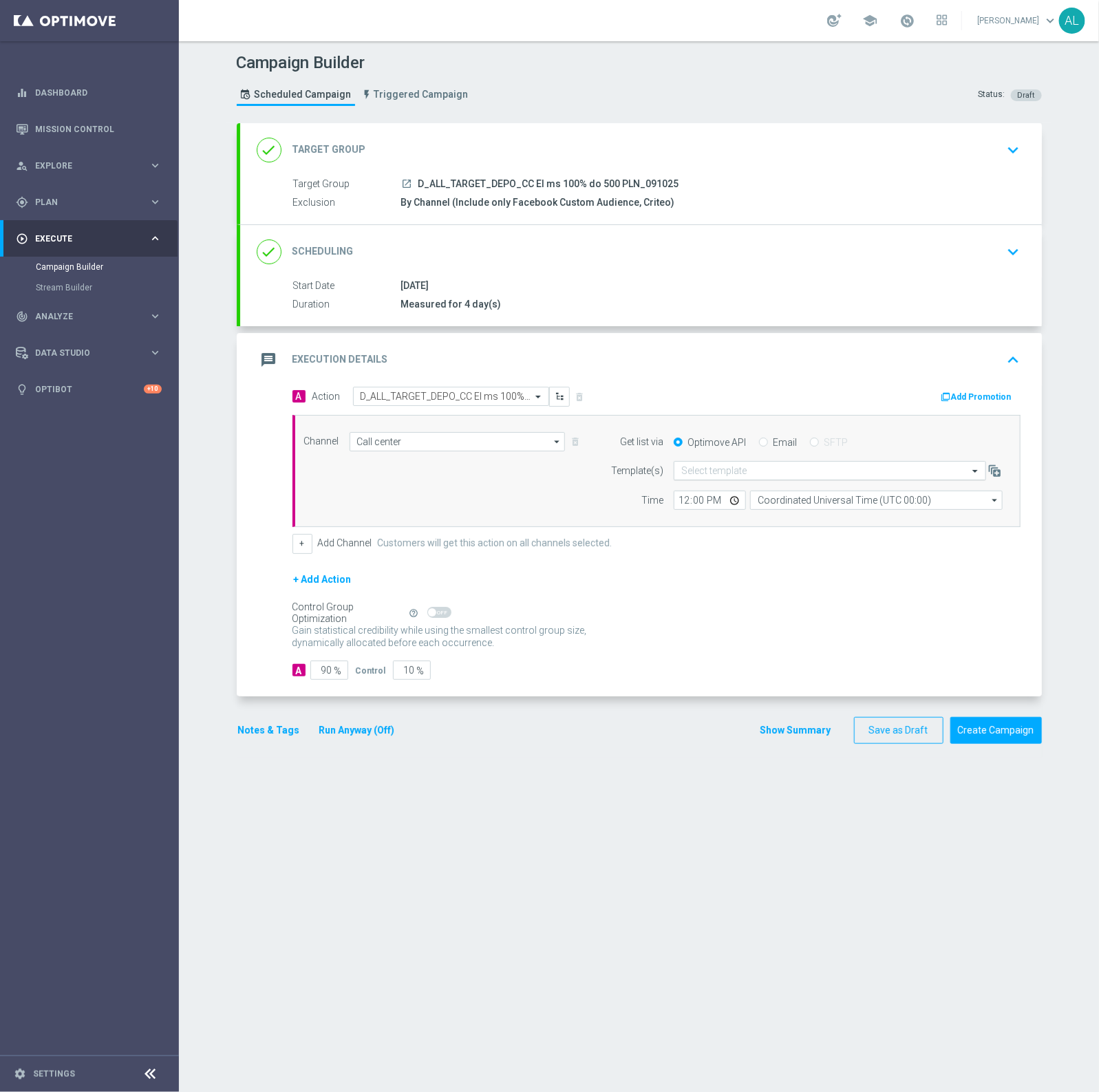
click at [735, 462] on div "Select template" at bounding box center [830, 470] width 313 height 20
click at [718, 567] on form "A Action Select action D_ALL_TARGET_DEPO_CC El ms 100% do 500 PLN_091025 delete…" at bounding box center [656, 533] width 728 height 293
click at [676, 507] on input "12:00" at bounding box center [709, 500] width 72 height 20
type input "08:45"
click at [787, 504] on input "Coordinated Universal Time (UTC 00:00)" at bounding box center [877, 500] width 253 height 20
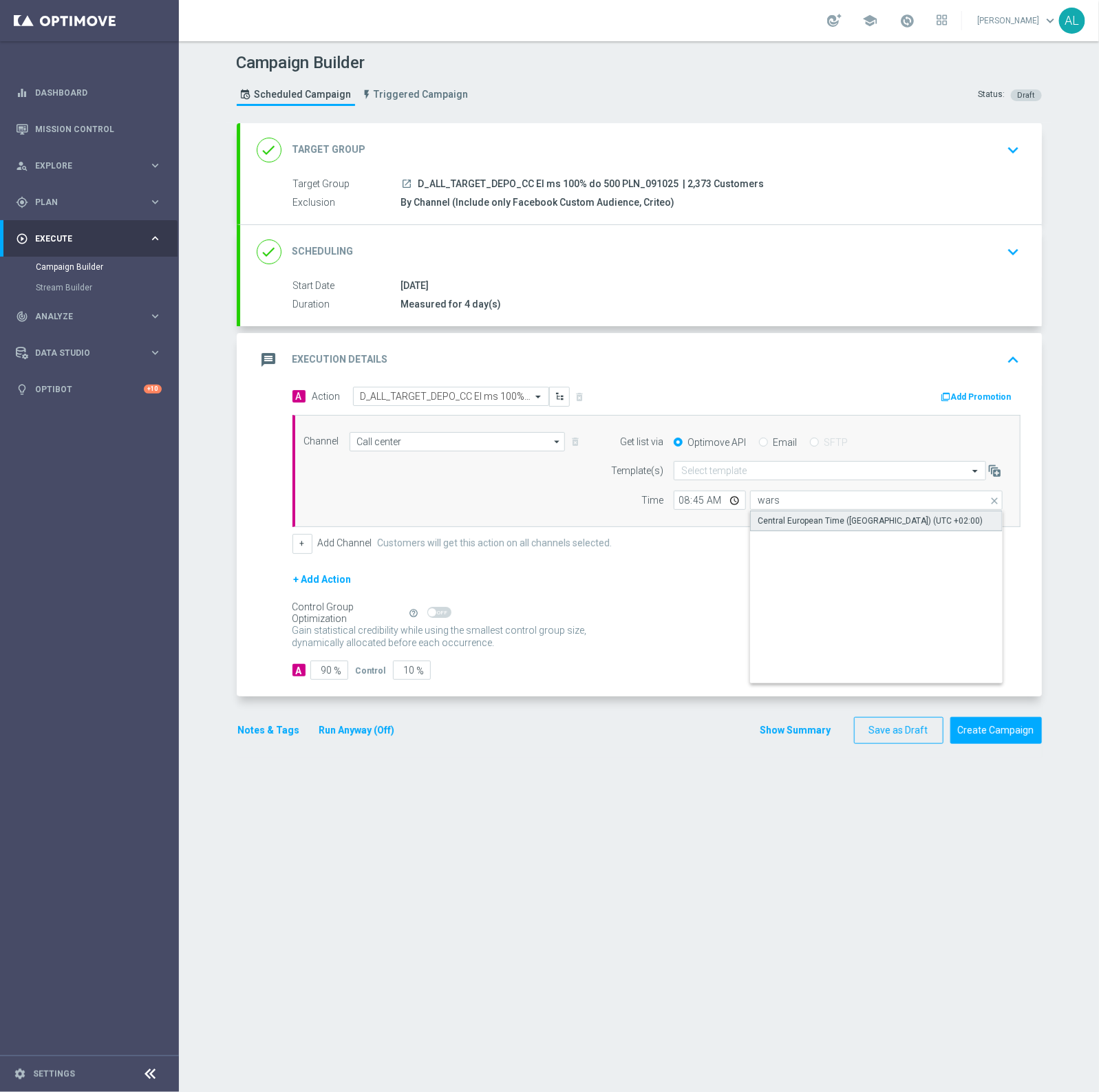
click at [789, 517] on div "Central European Time (Warsaw) (UTC +02:00)" at bounding box center [870, 520] width 225 height 12
type input "Central European Time (Warsaw) (UTC +02:00)"
click at [773, 268] on div "done Scheduling keyboard_arrow_down" at bounding box center [641, 251] width 802 height 53
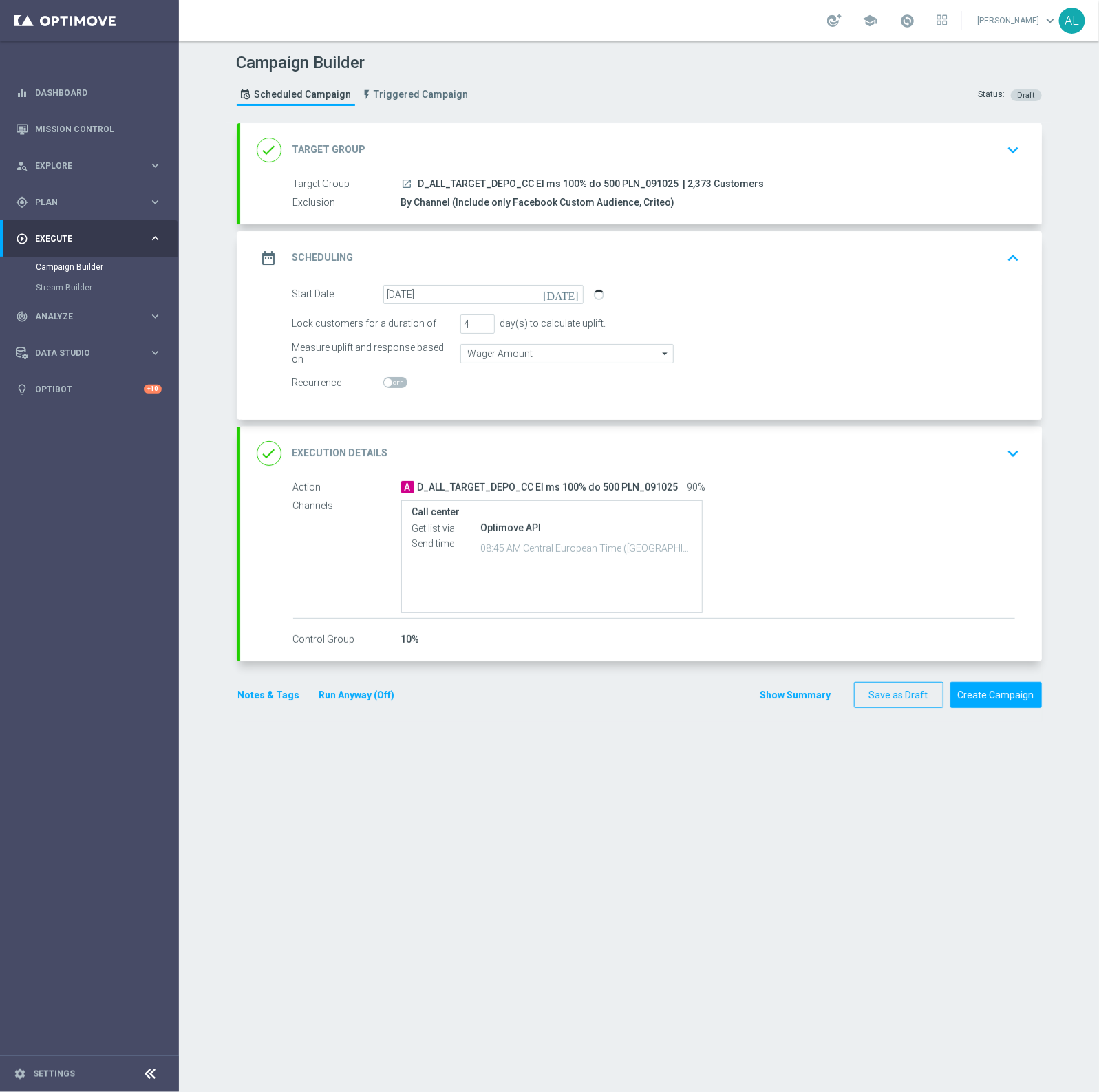
click at [253, 706] on div "Notes & Tags Run Anyway (Off)" at bounding box center [325, 695] width 176 height 27
click at [255, 699] on button "Notes & Tags" at bounding box center [269, 695] width 65 height 17
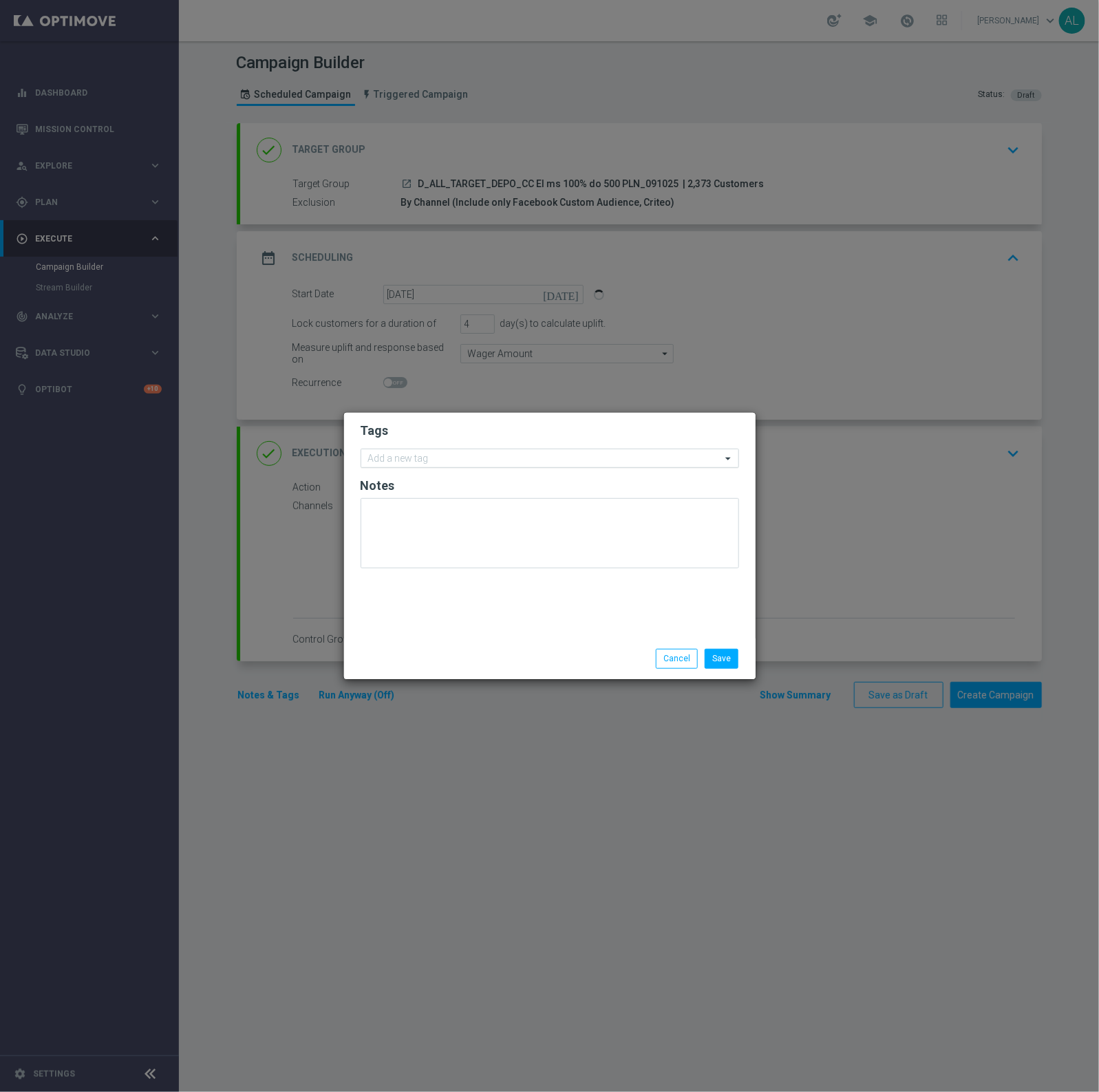
click at [435, 458] on input "text" at bounding box center [544, 459] width 353 height 11
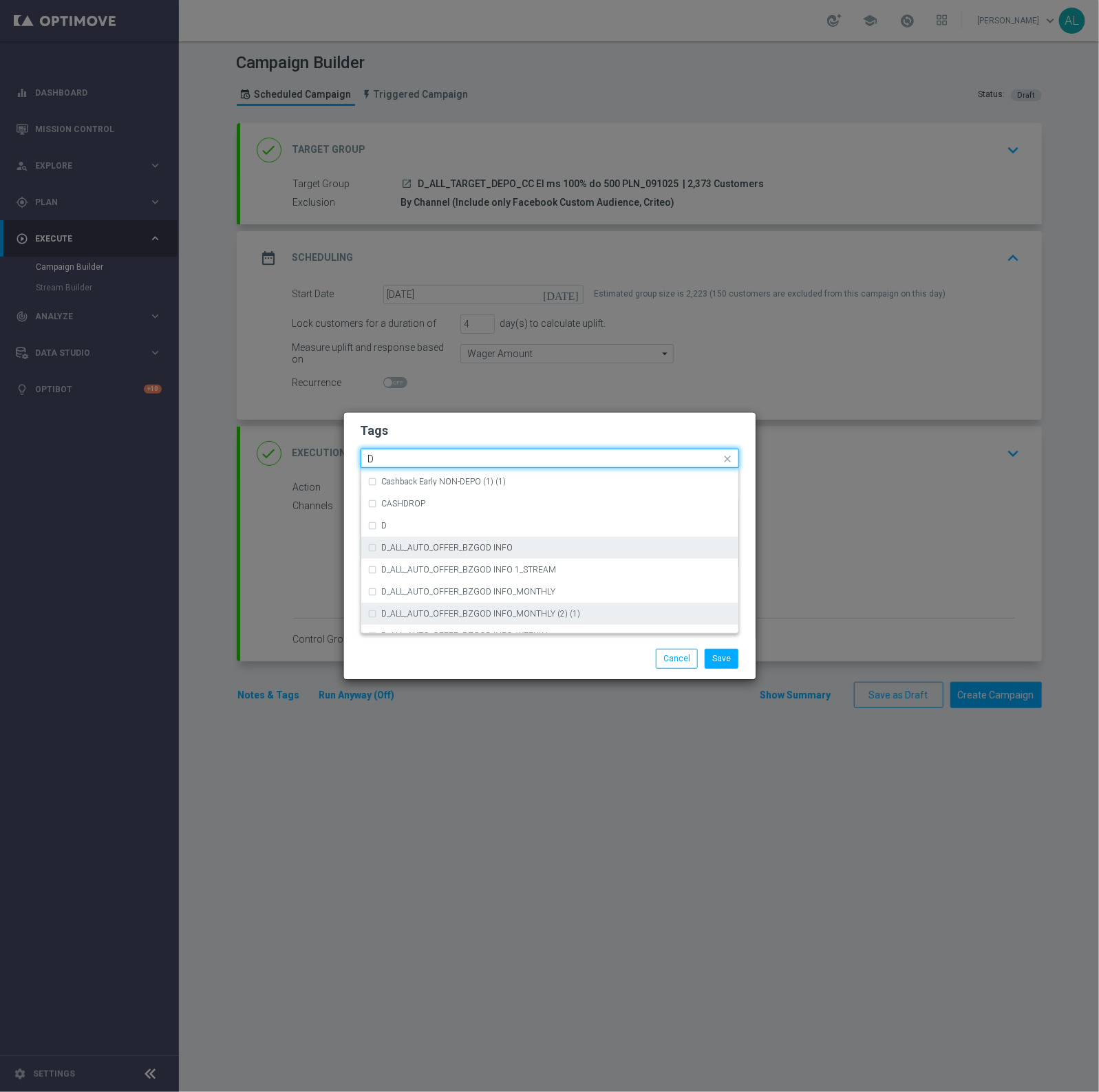
scroll to position [1536, 0]
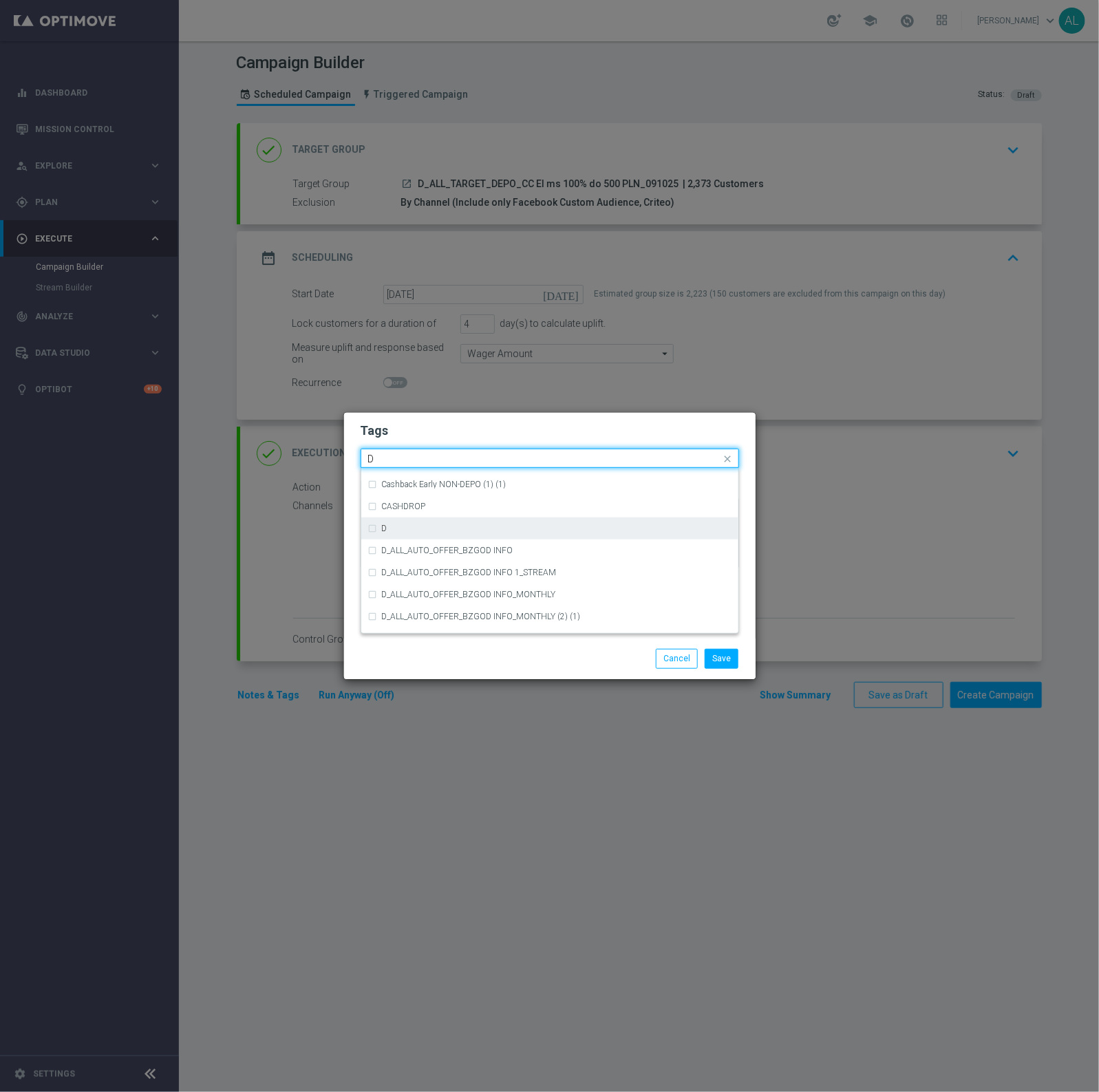
click at [414, 533] on div "D" at bounding box center [550, 528] width 364 height 22
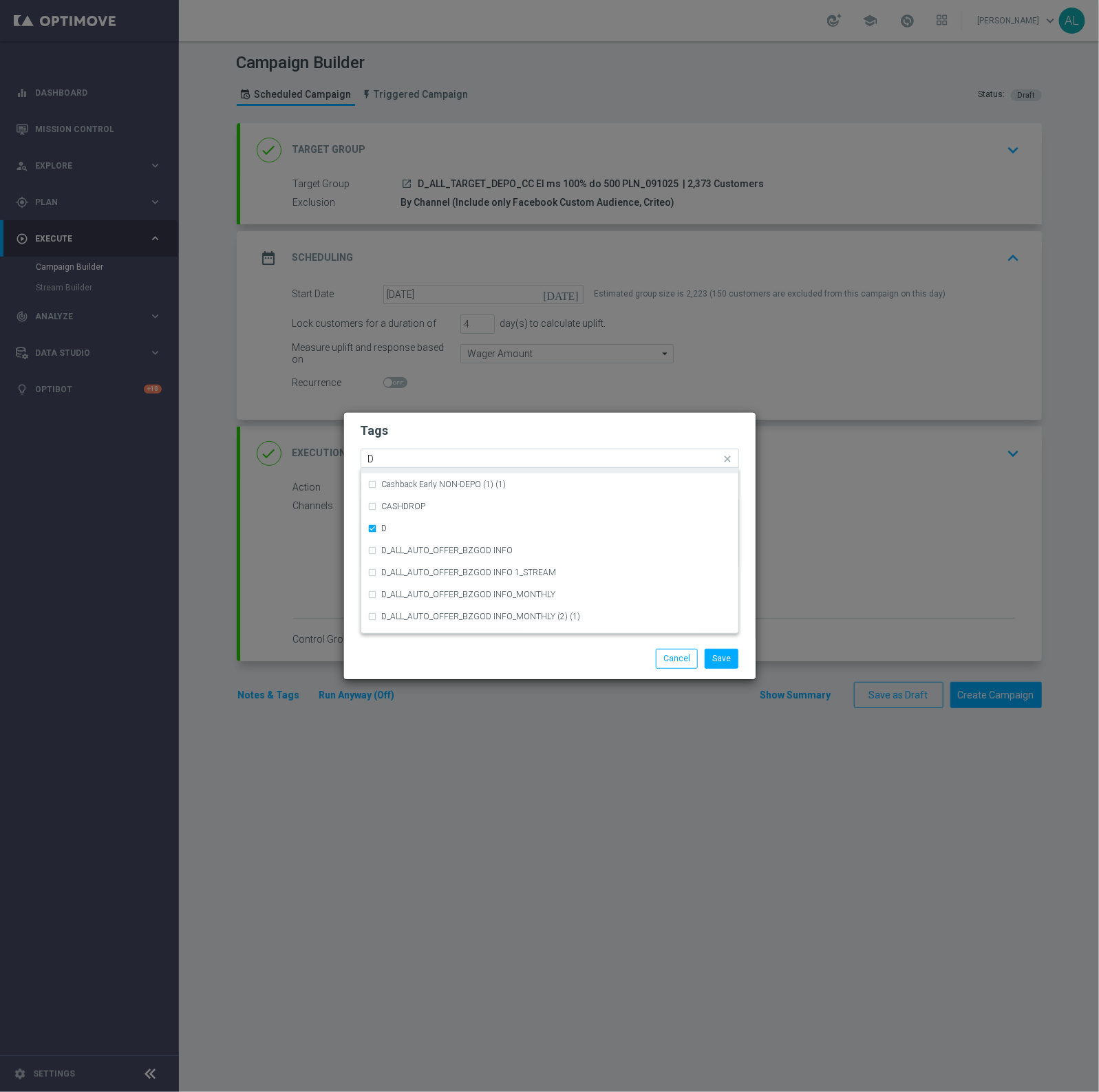
click at [404, 463] on input "D" at bounding box center [544, 459] width 353 height 11
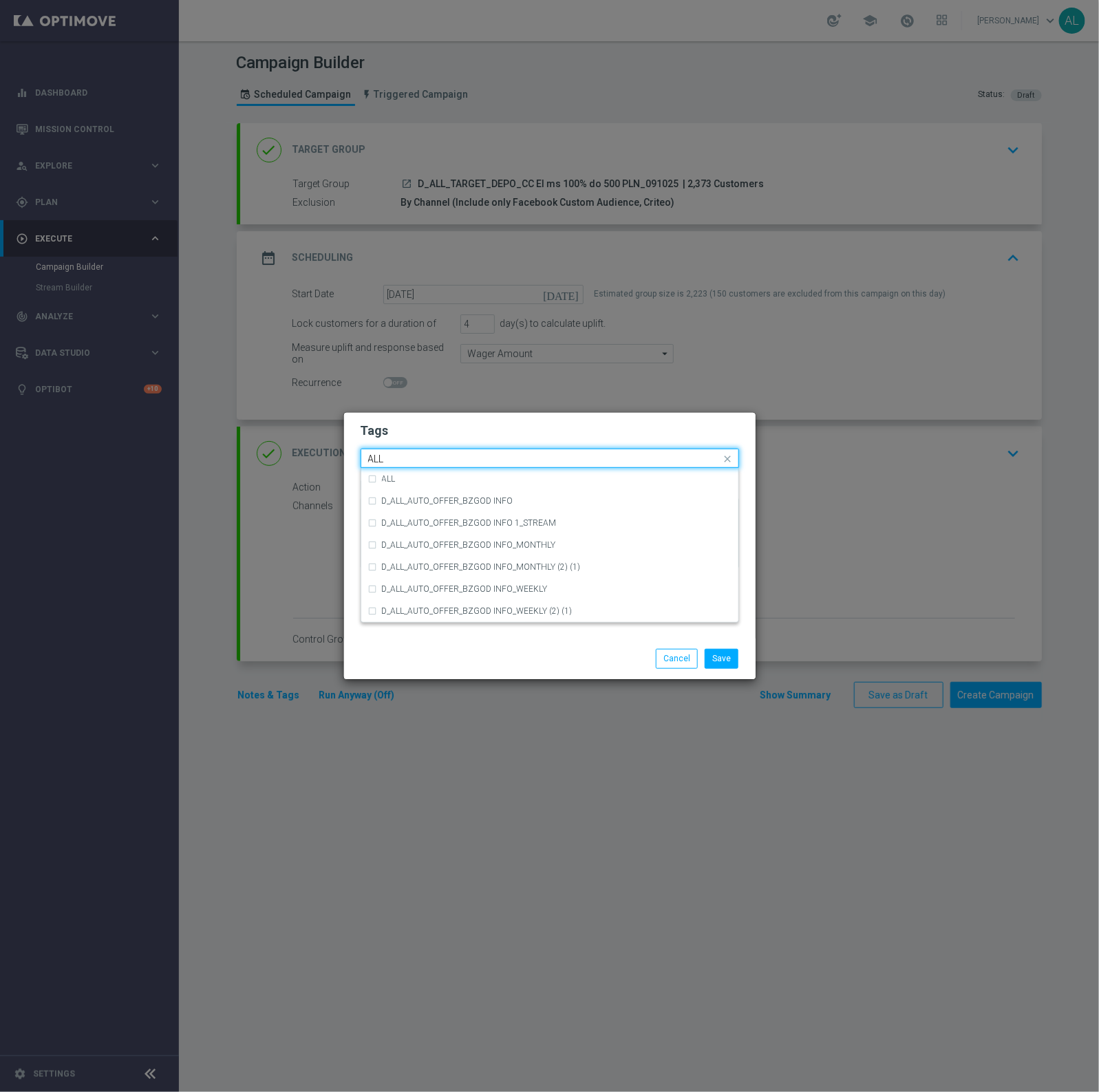
scroll to position [0, 0]
click at [396, 473] on div "ALL" at bounding box center [550, 480] width 364 height 22
click at [411, 458] on input "ALL" at bounding box center [544, 459] width 353 height 11
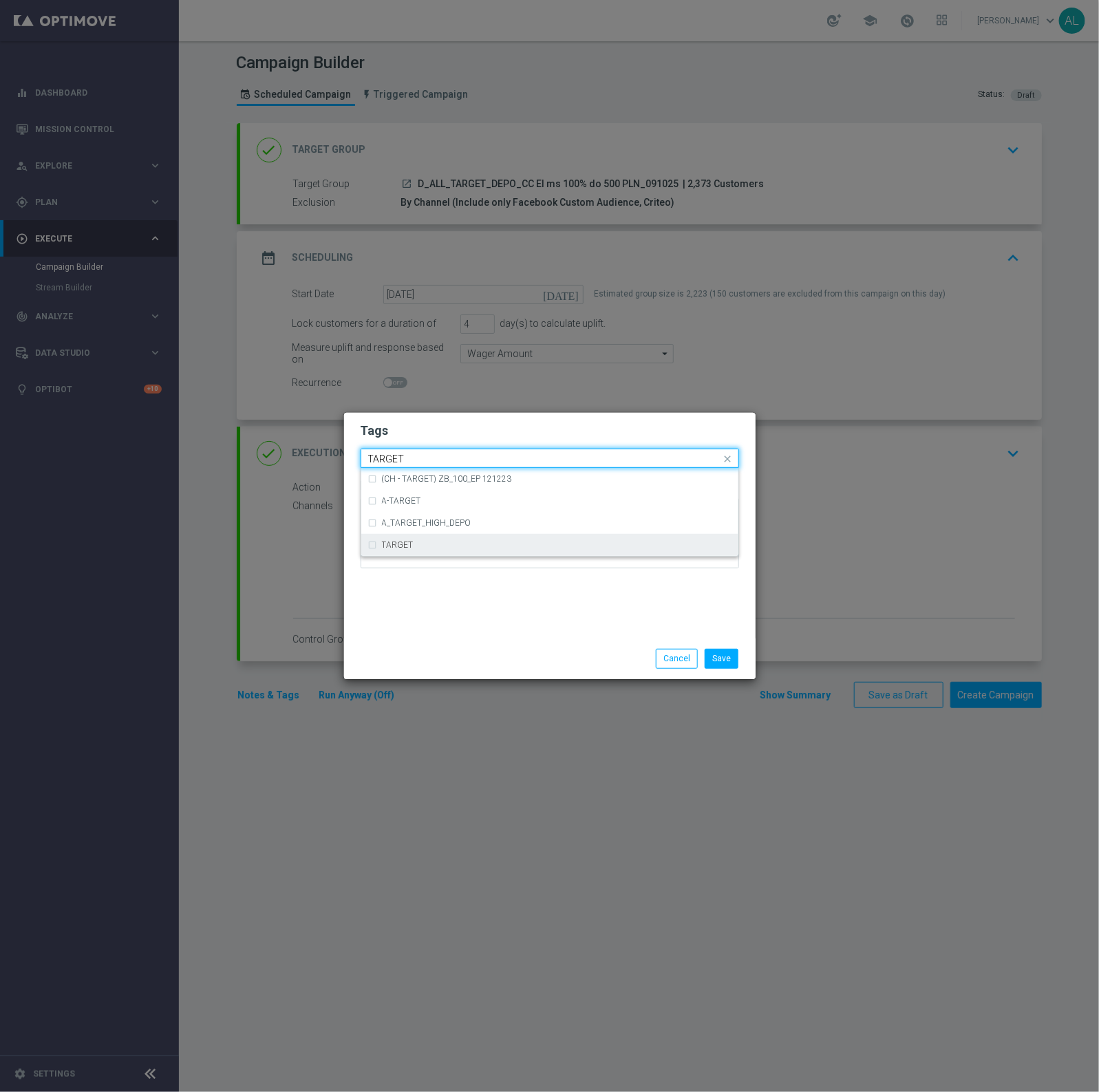
click at [422, 538] on div "TARGET" at bounding box center [550, 545] width 364 height 22
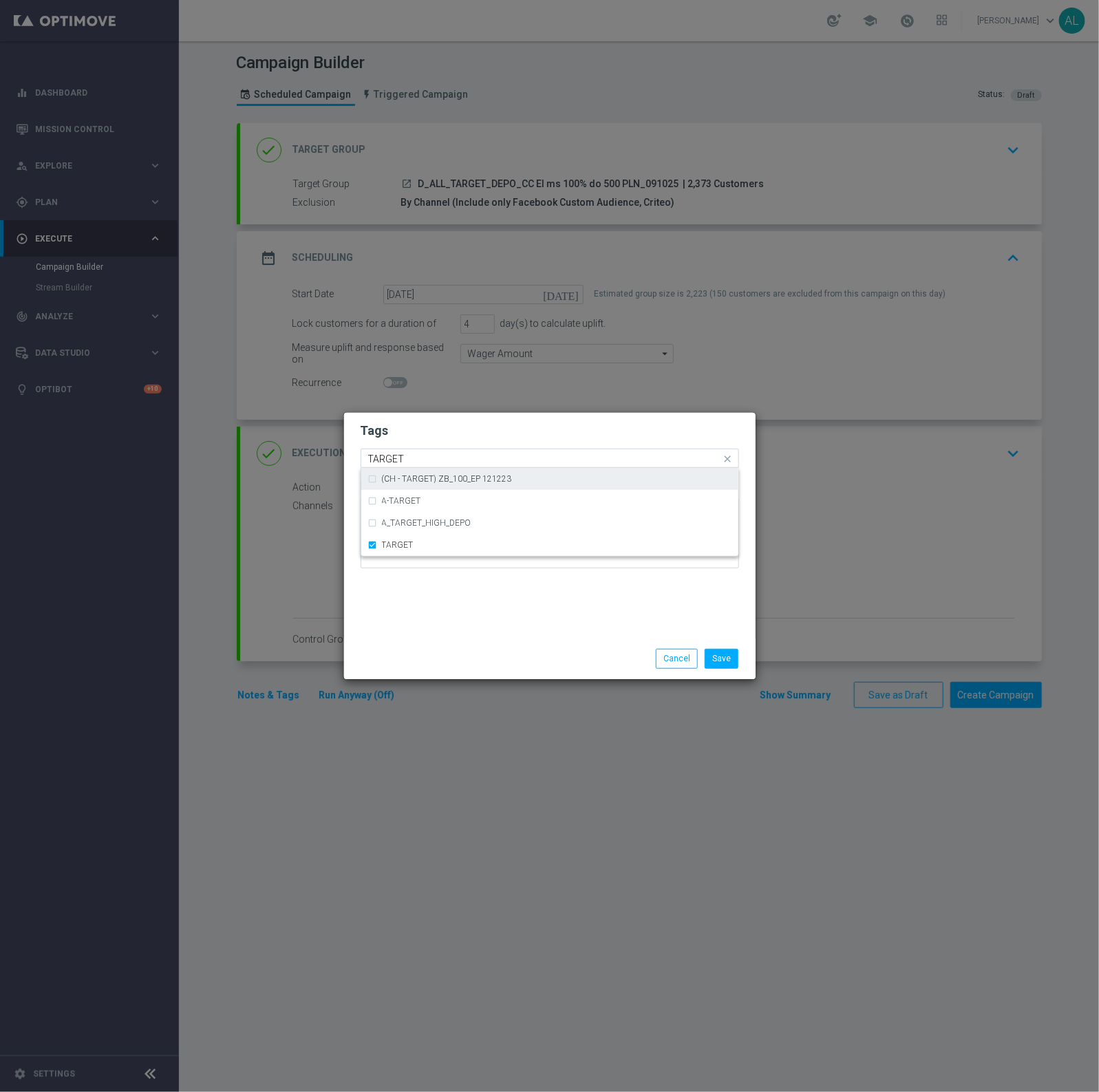
click at [431, 460] on input "TARGET" at bounding box center [544, 459] width 353 height 11
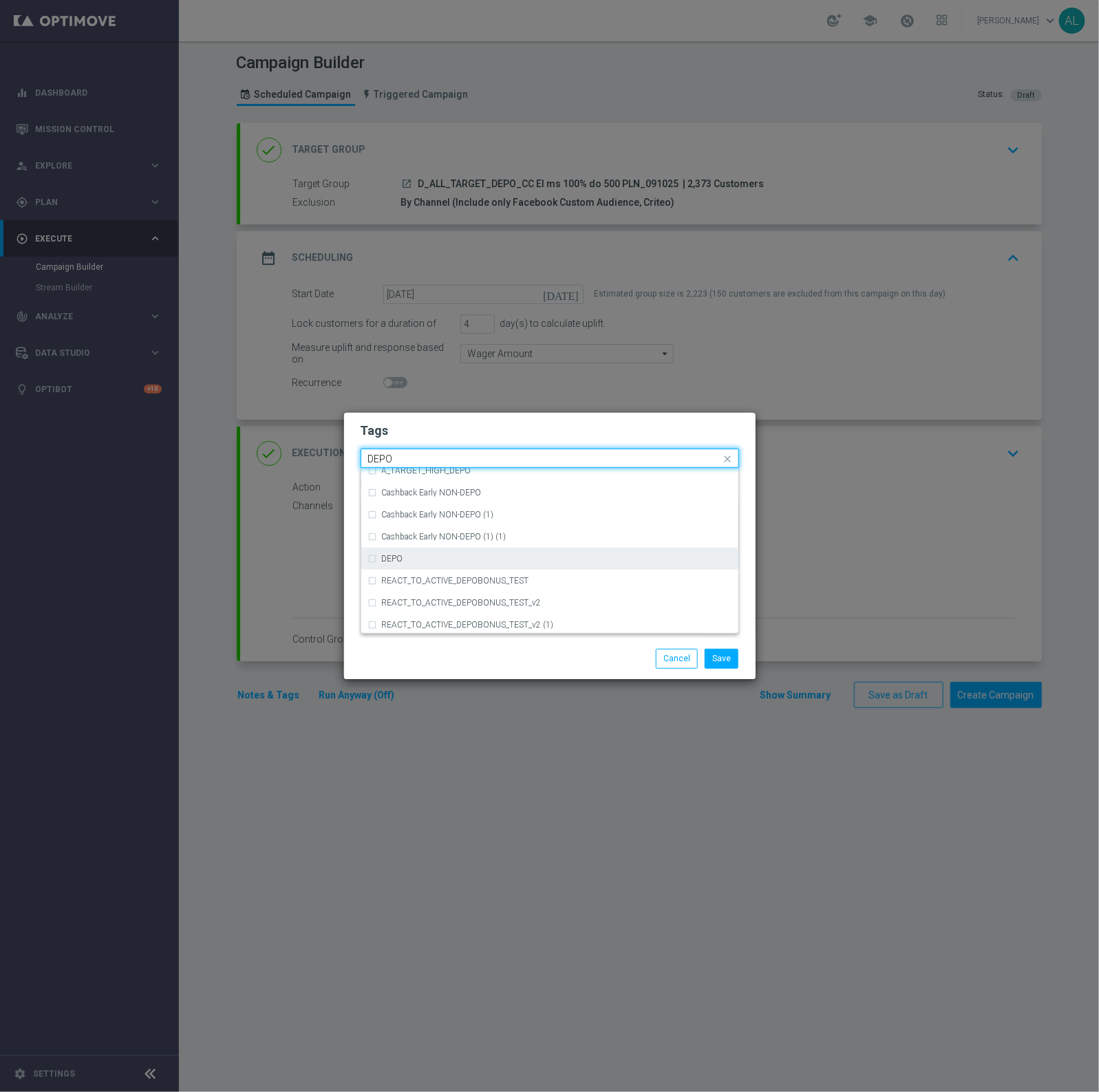
scroll to position [538, 0]
click at [440, 555] on div "DEPO" at bounding box center [557, 557] width 349 height 8
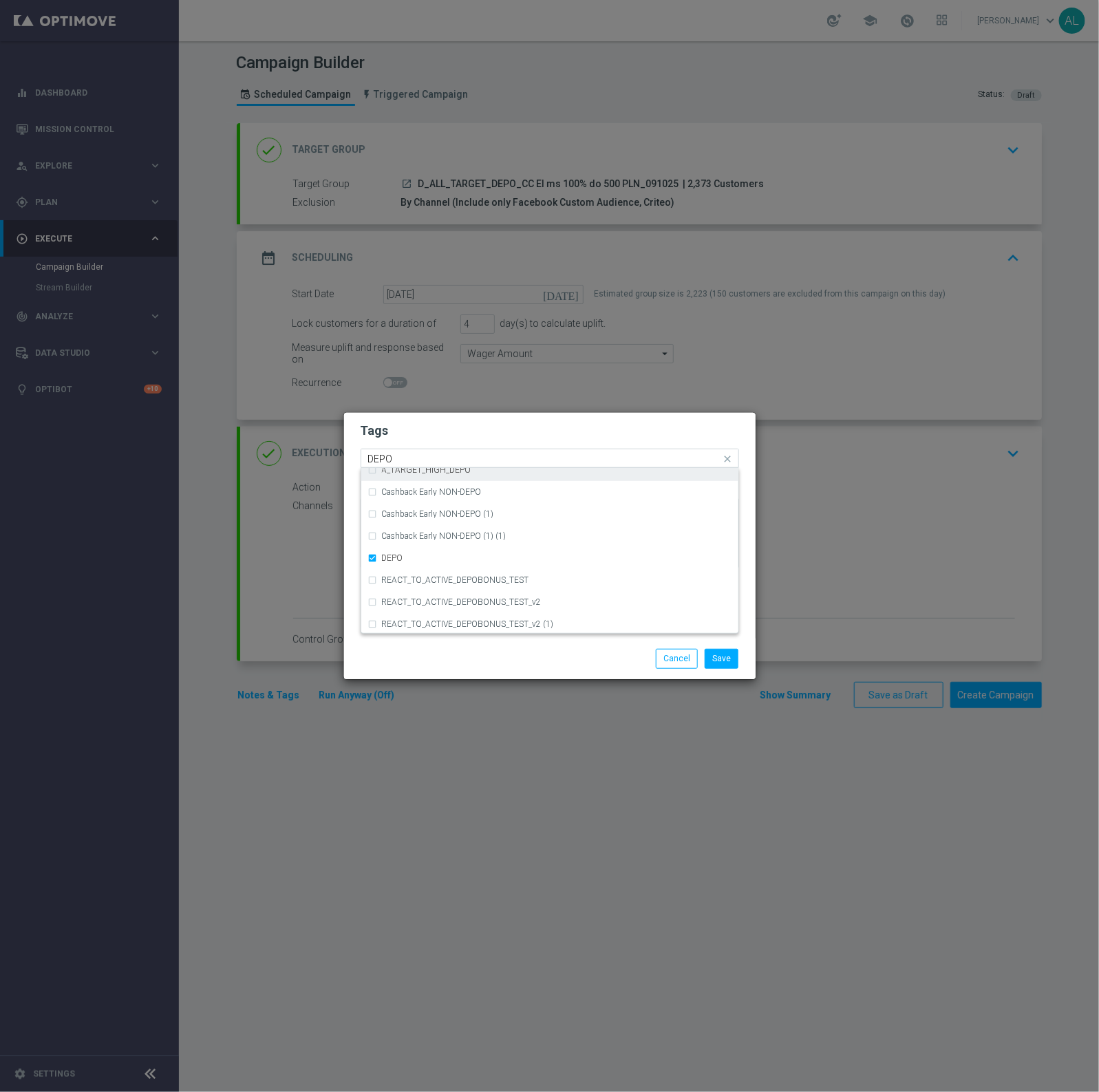
click at [439, 458] on input "DEPO" at bounding box center [544, 459] width 353 height 11
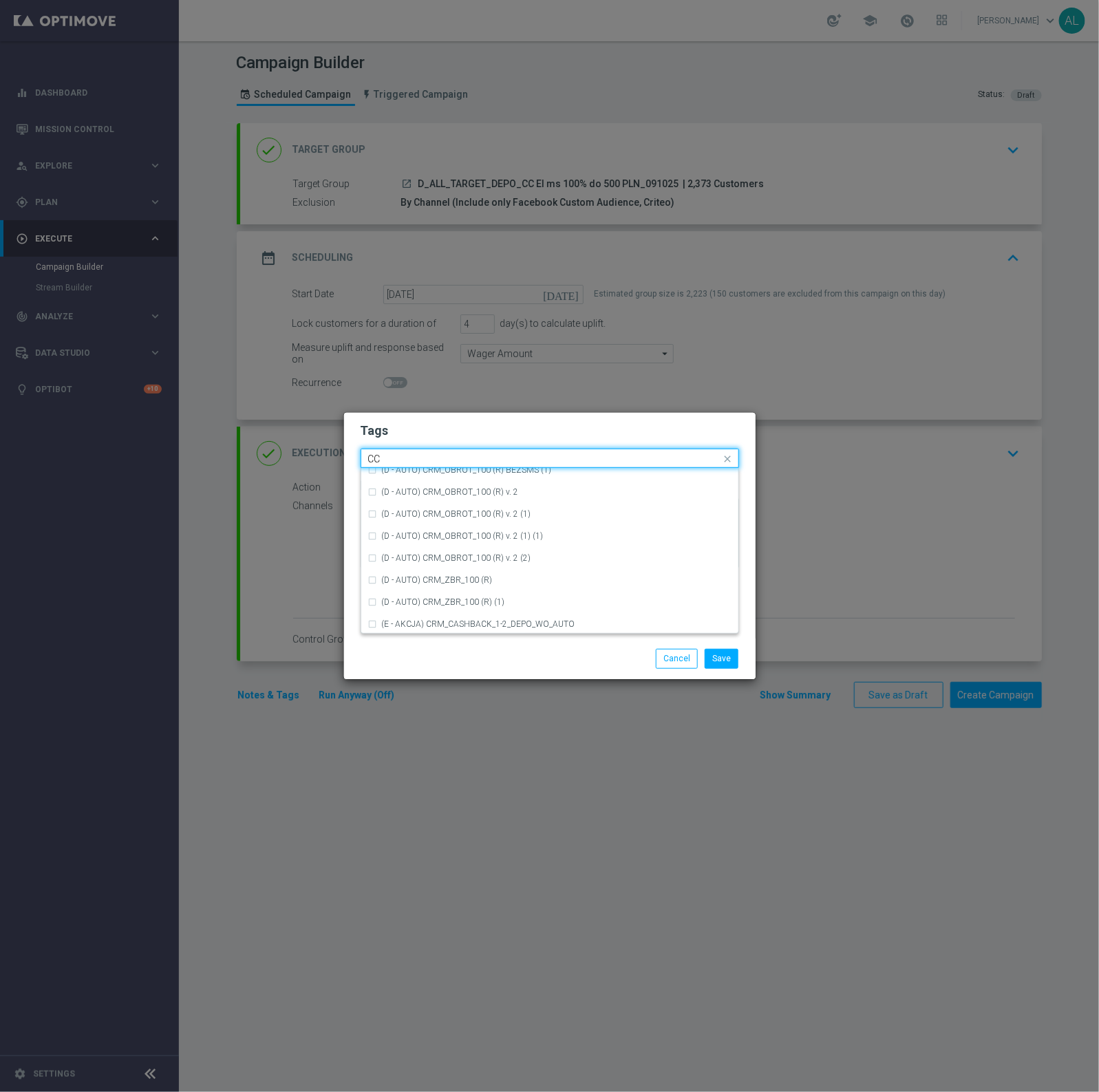
scroll to position [0, 0]
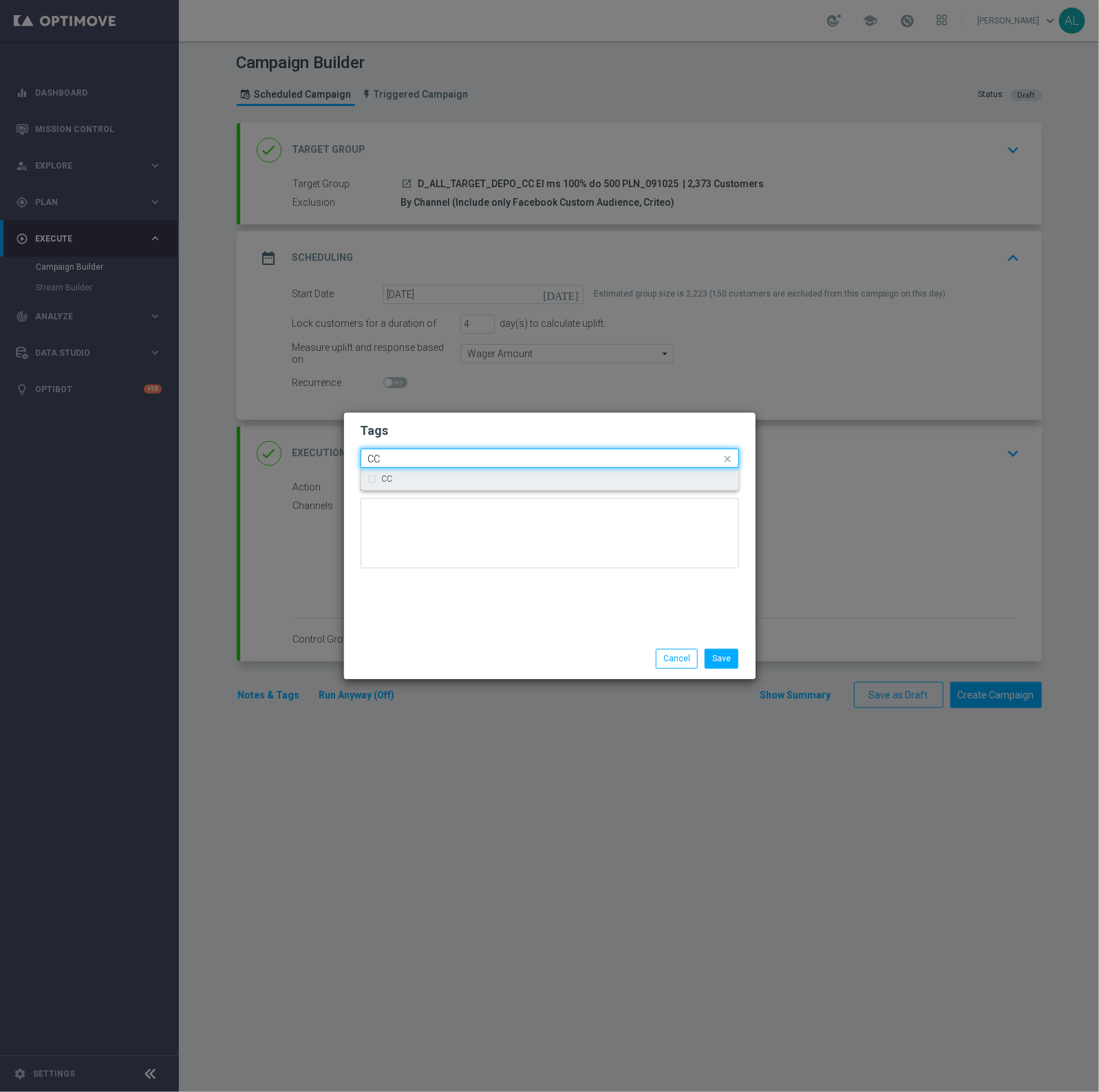
click at [445, 481] on div "CC" at bounding box center [557, 479] width 349 height 8
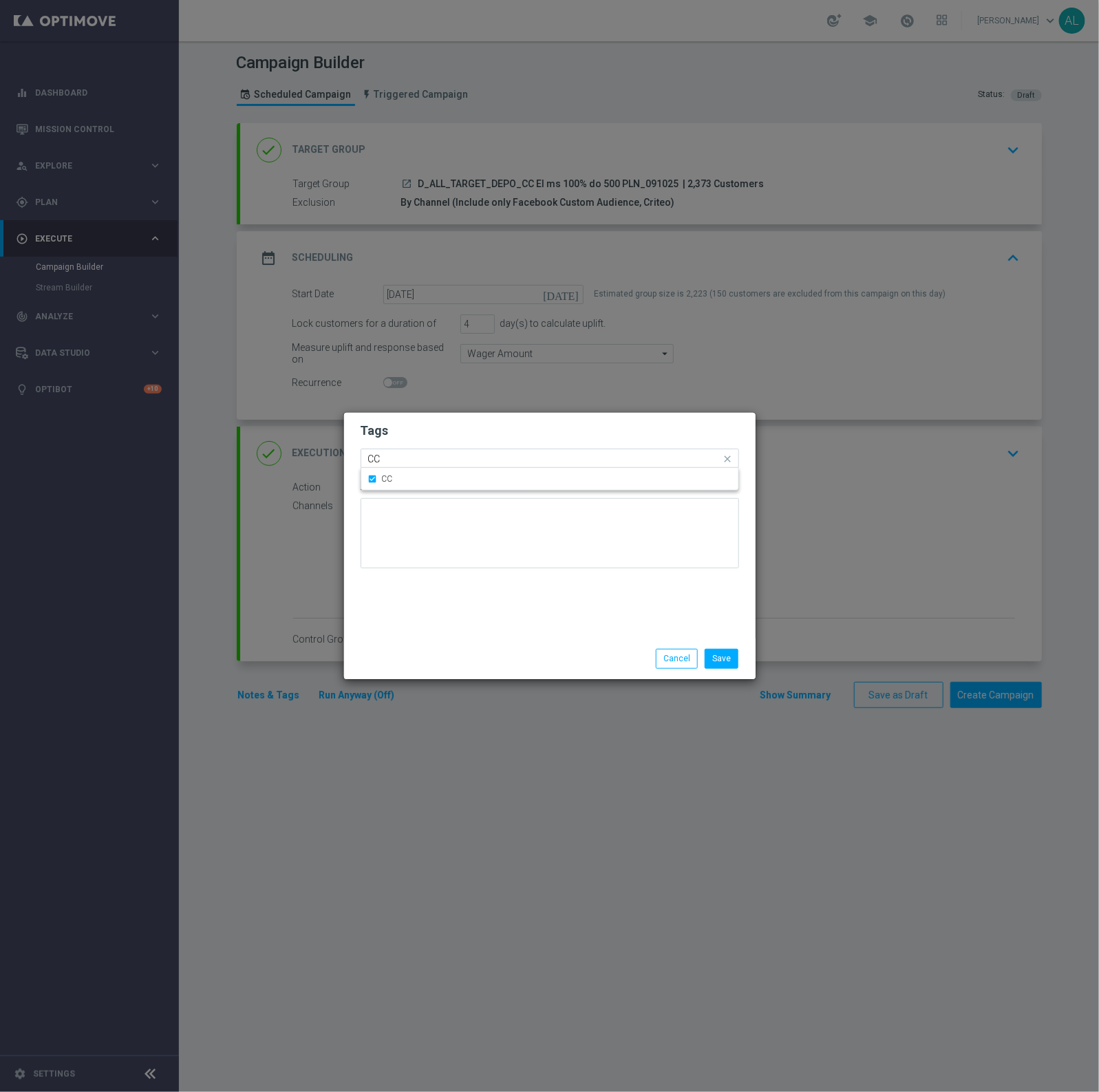
click at [442, 454] on input "CC" at bounding box center [544, 459] width 353 height 11
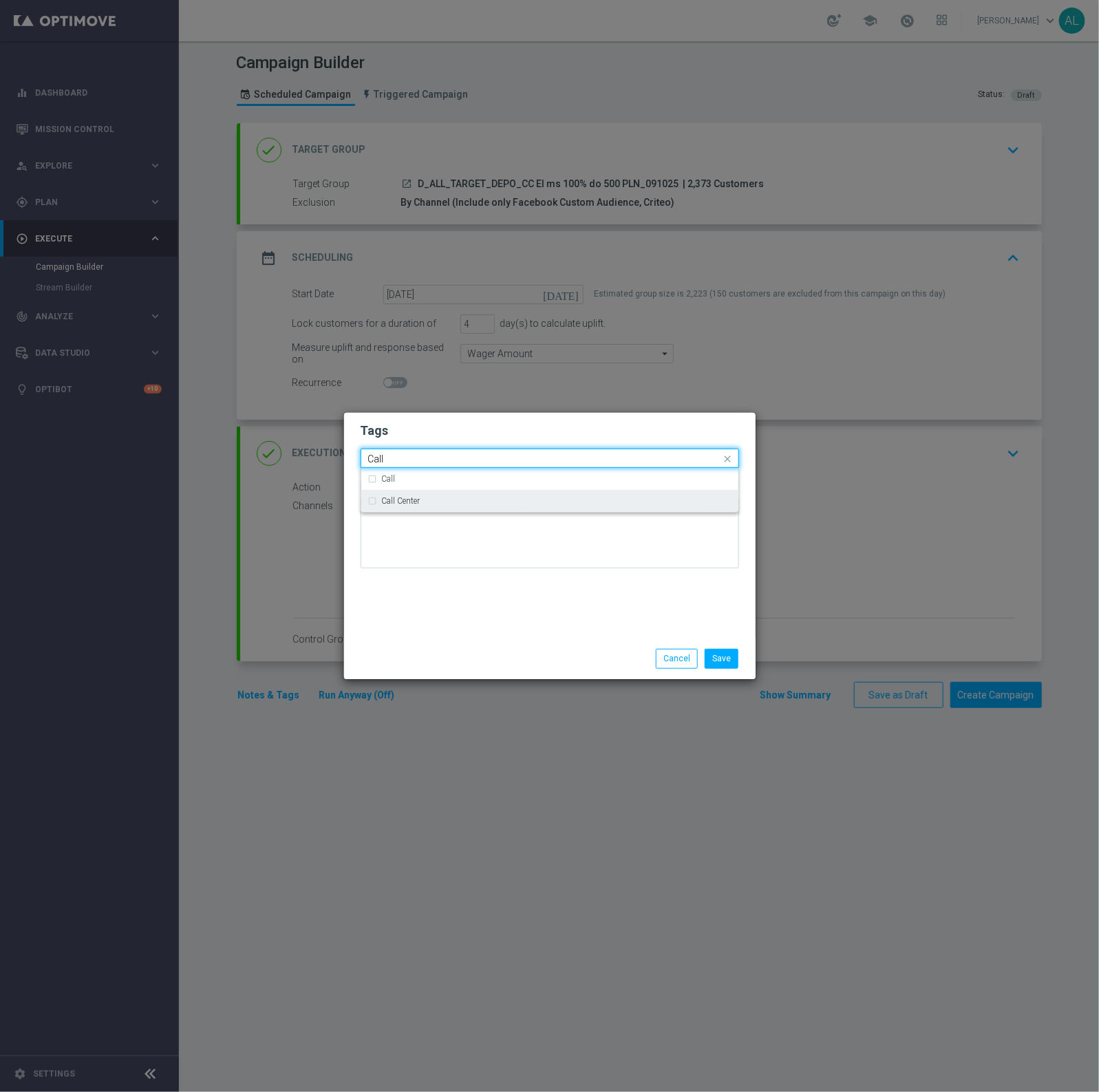
click at [422, 504] on div "Call Center" at bounding box center [557, 500] width 349 height 8
type input "Call"
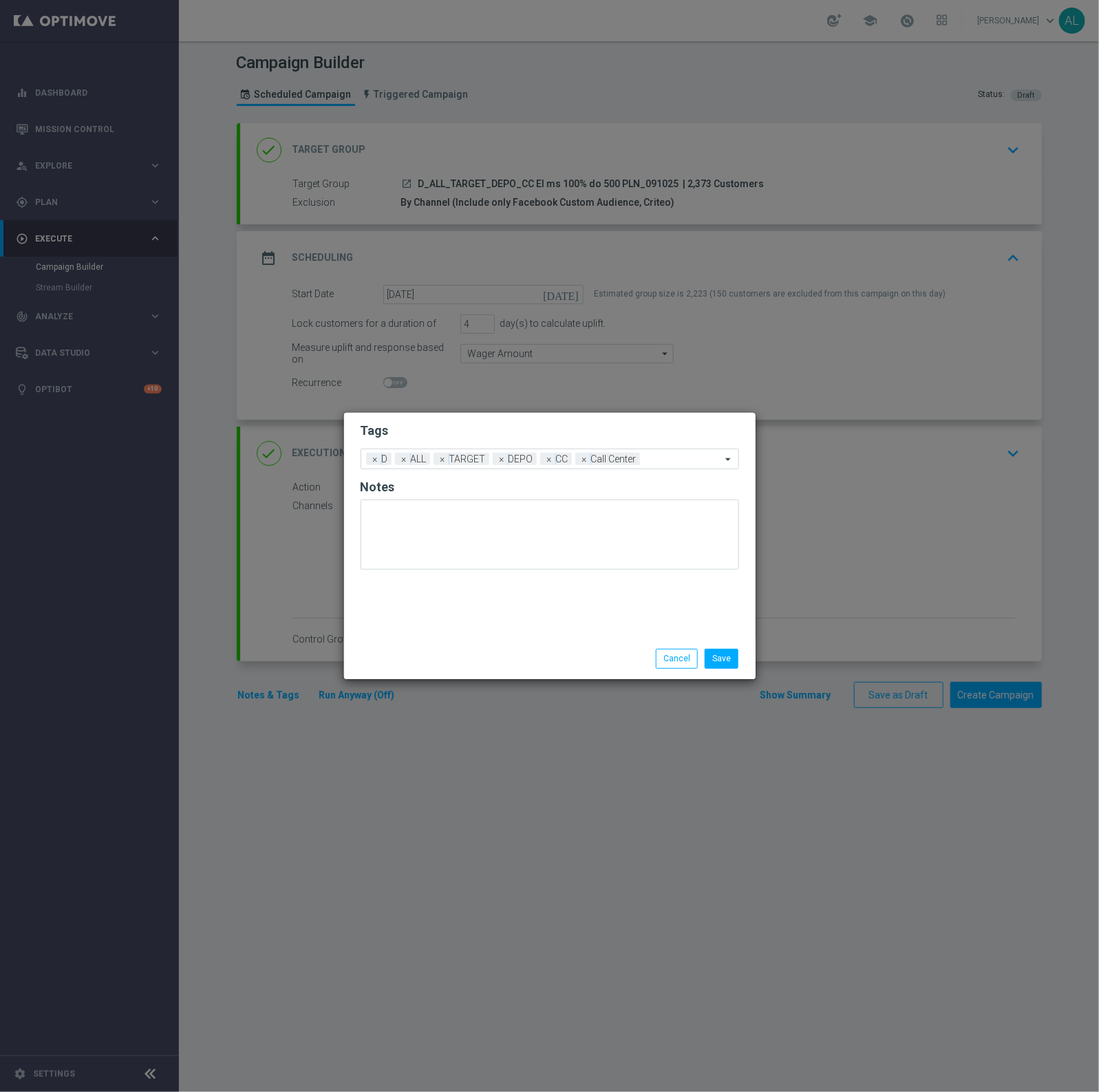
click at [453, 616] on div "Tags Add a new tag × D × ALL × TARGET × DEPO × CC × Call Center Notes" at bounding box center [549, 525] width 411 height 226
click at [720, 657] on button "Save" at bounding box center [721, 658] width 34 height 20
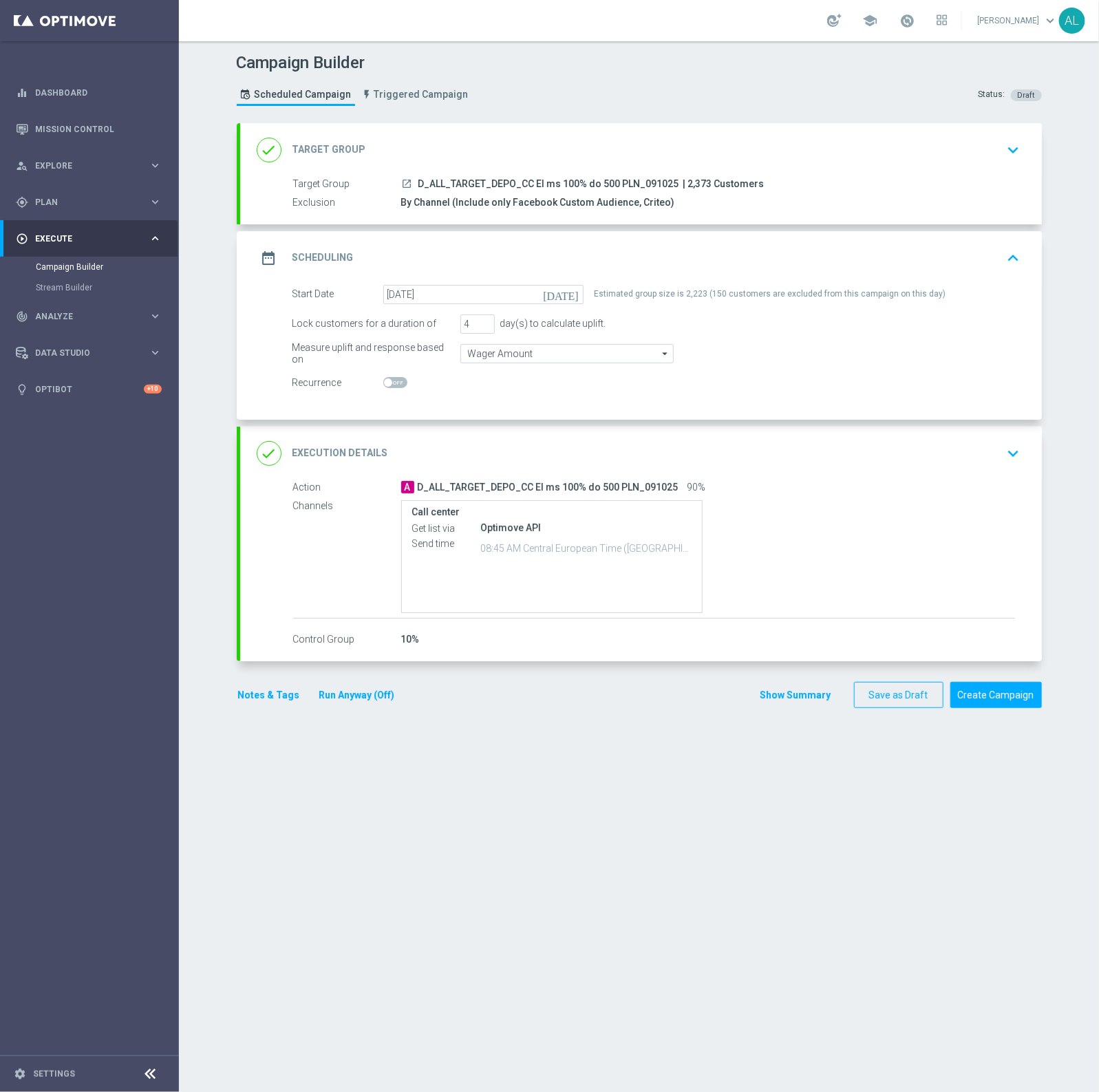
click at [287, 688] on button "Notes & Tags" at bounding box center [269, 695] width 65 height 17
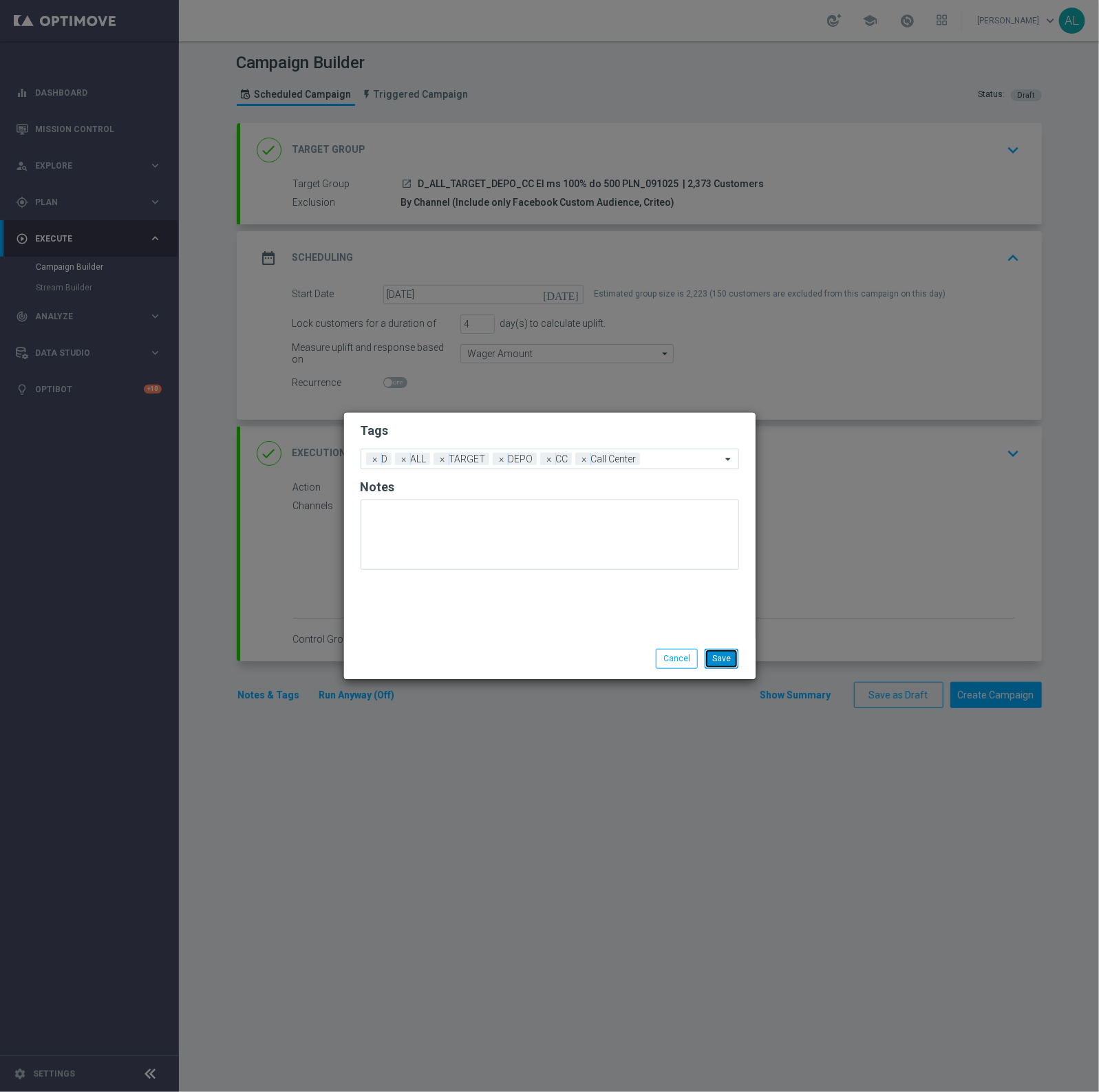
click at [733, 652] on button "Save" at bounding box center [721, 658] width 34 height 20
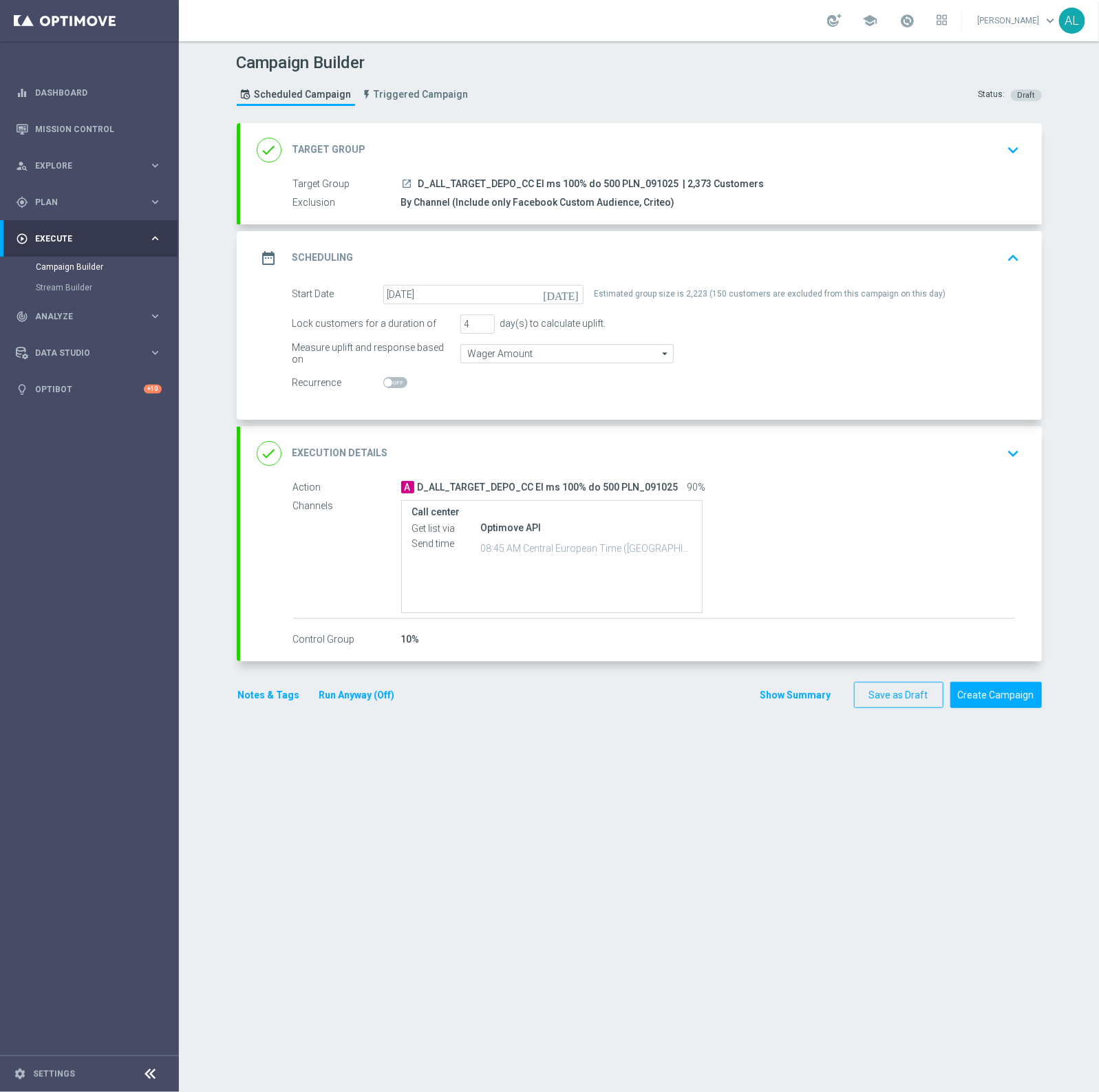
click at [449, 630] on div "Action A D_ALL_TARGET_DEPO_CC El ms 100% do 500 PLN_091025 90% Channels Call ce…" at bounding box center [641, 564] width 802 height 168
click at [938, 461] on div "done Execution Details keyboard_arrow_down" at bounding box center [641, 453] width 769 height 26
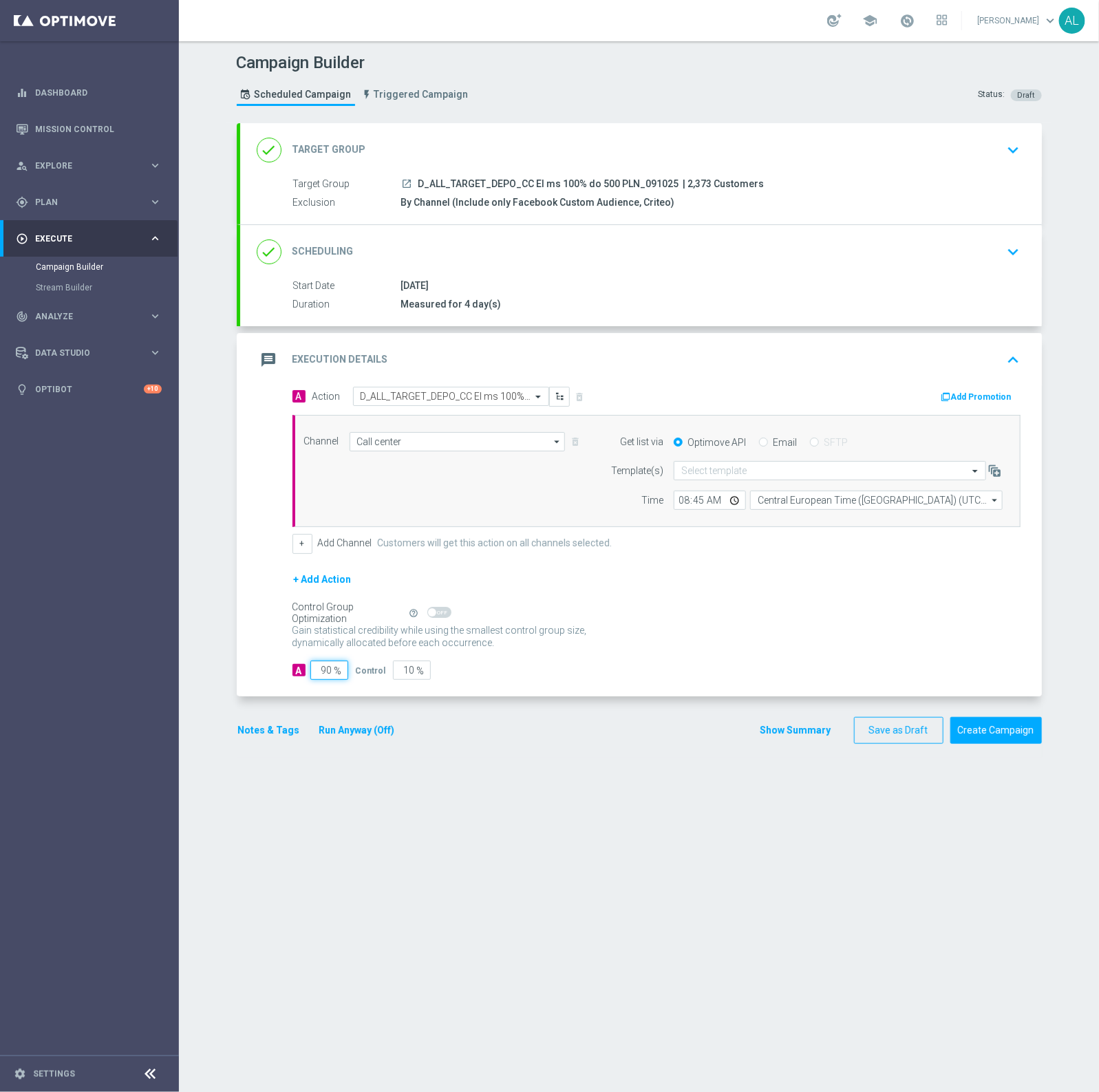
drag, startPoint x: 320, startPoint y: 676, endPoint x: 341, endPoint y: 675, distance: 21.0
click at [341, 675] on input "90" at bounding box center [329, 670] width 37 height 20
type input "95"
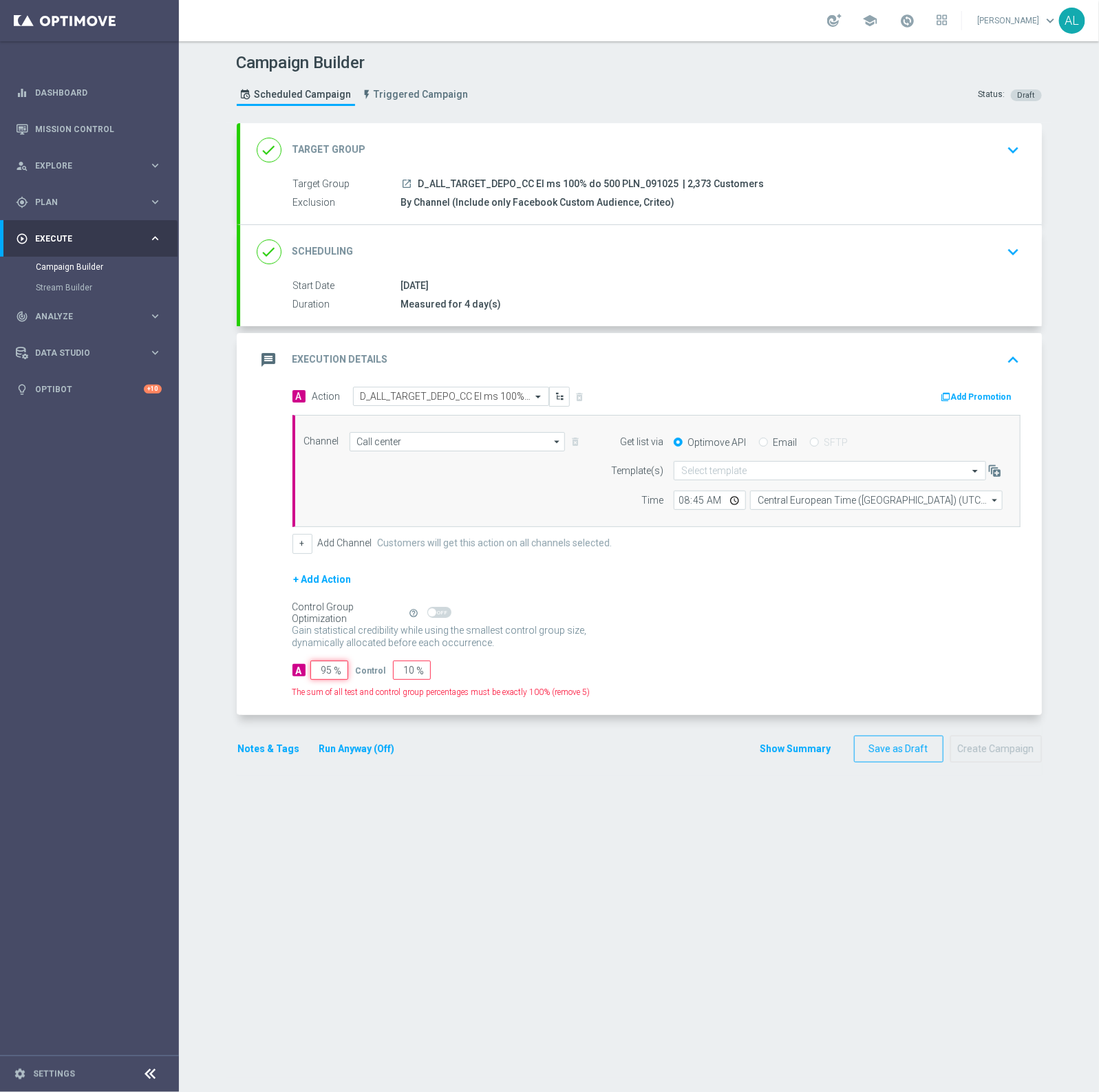
type input "5"
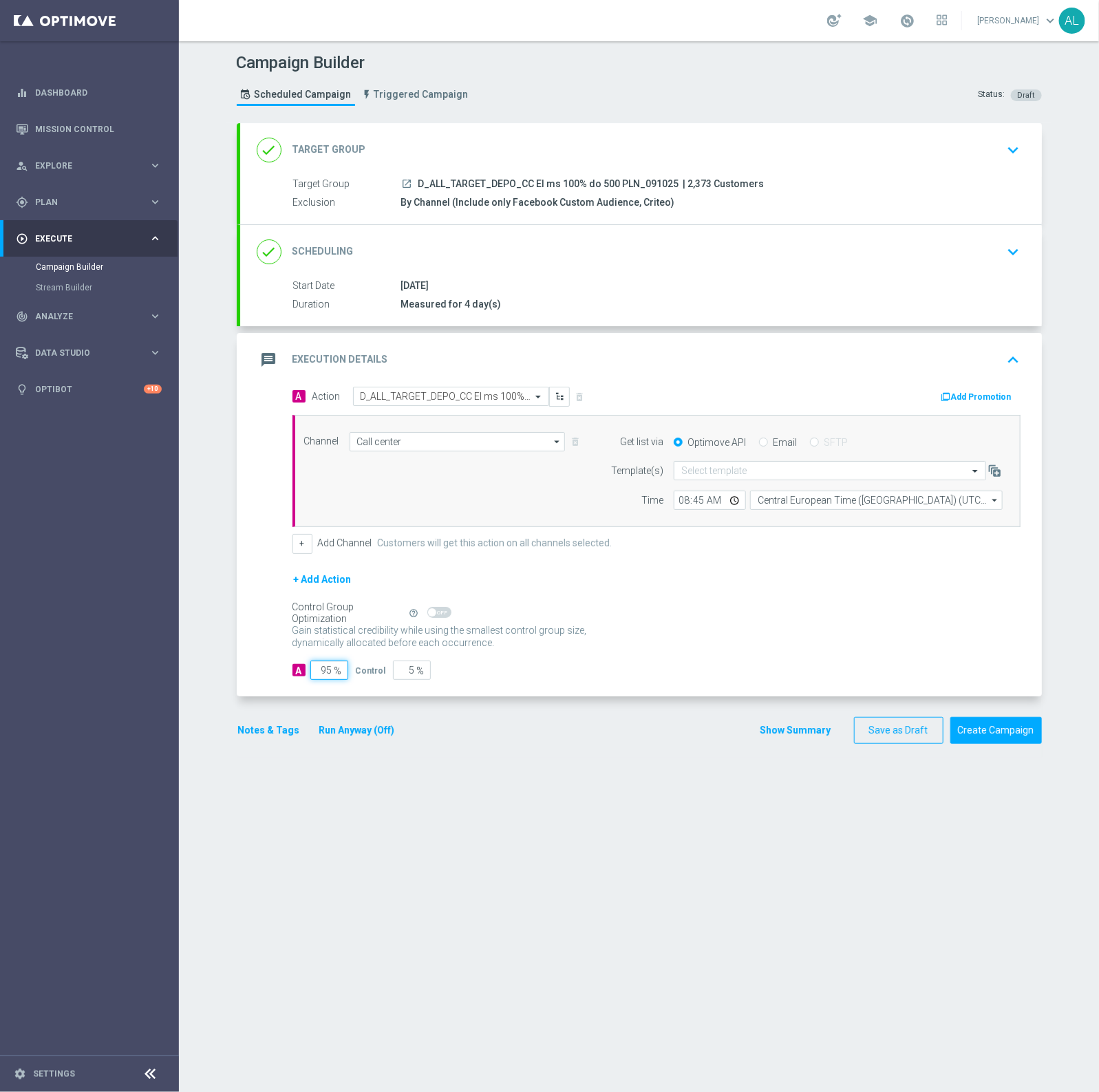
type input "95"
click at [541, 878] on section "done Target Group keyboard_arrow_down Target Group launch D_ALL_TARGET_DEPO_CC …" at bounding box center [640, 600] width 826 height 955
click at [270, 726] on button "Notes & Tags" at bounding box center [269, 730] width 65 height 17
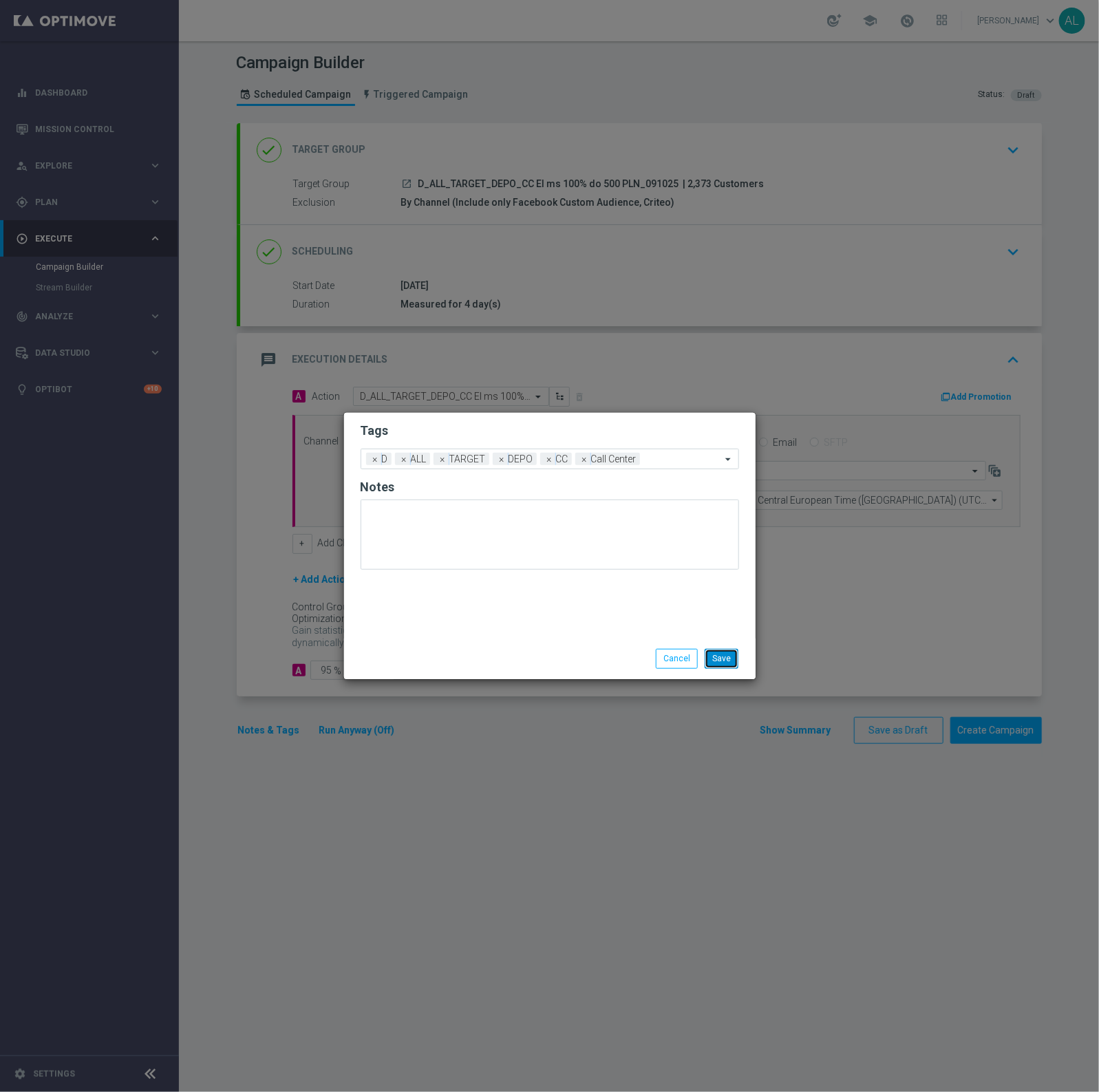
click at [718, 649] on button "Save" at bounding box center [721, 658] width 34 height 20
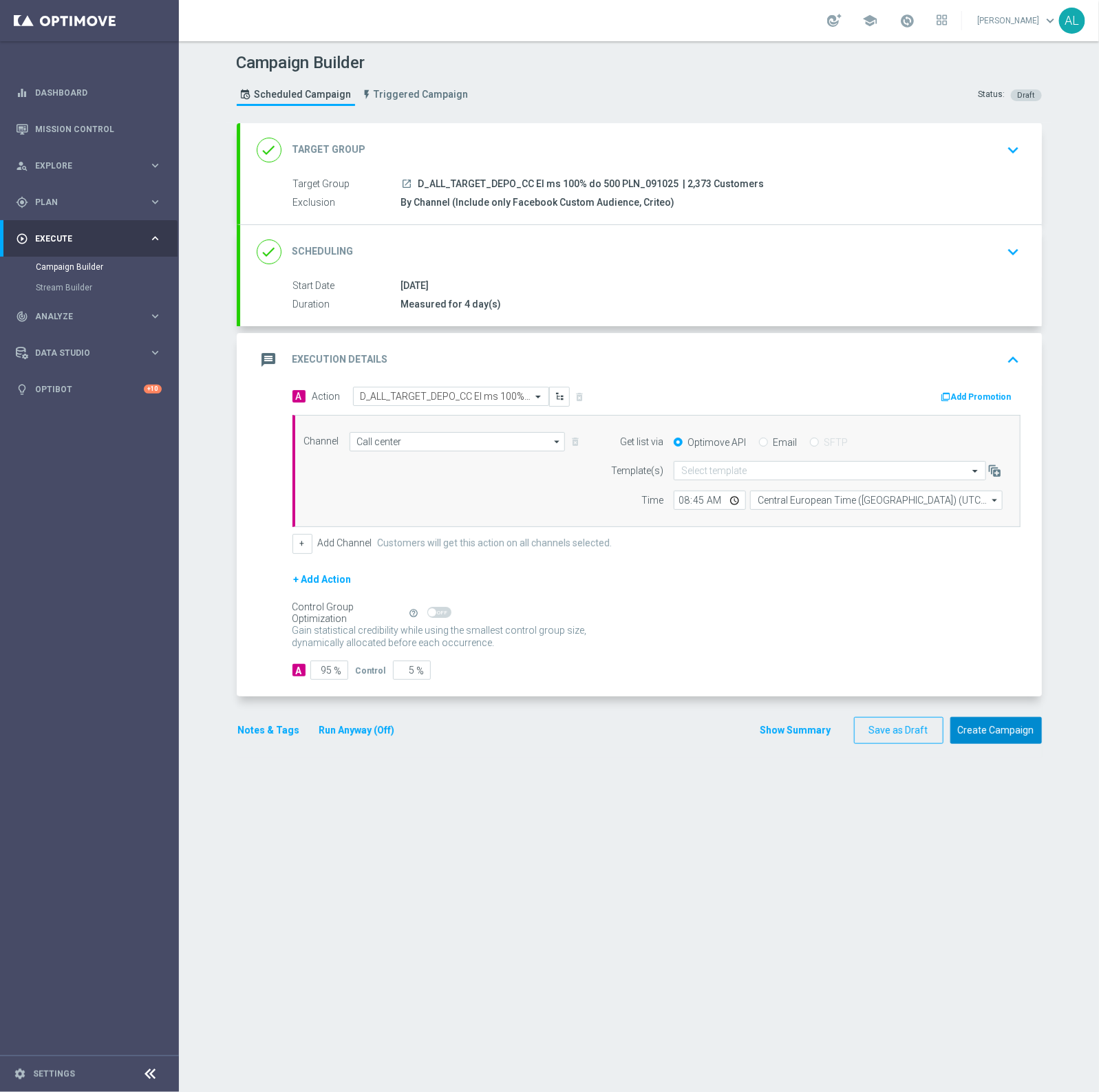
click at [1019, 737] on button "Create Campaign" at bounding box center [996, 730] width 92 height 27
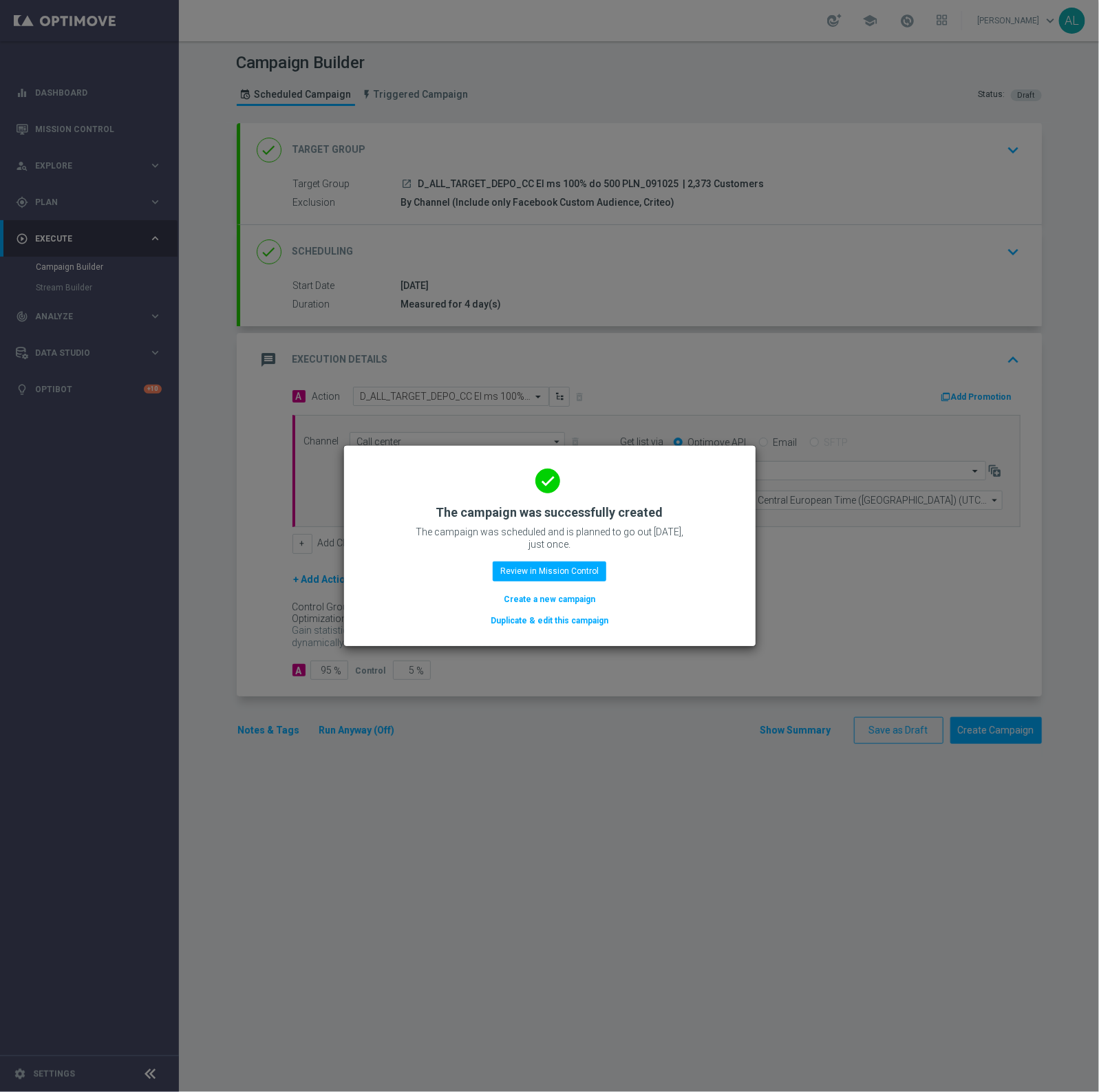
click at [559, 616] on button "Duplicate & edit this campaign" at bounding box center [549, 621] width 121 height 15
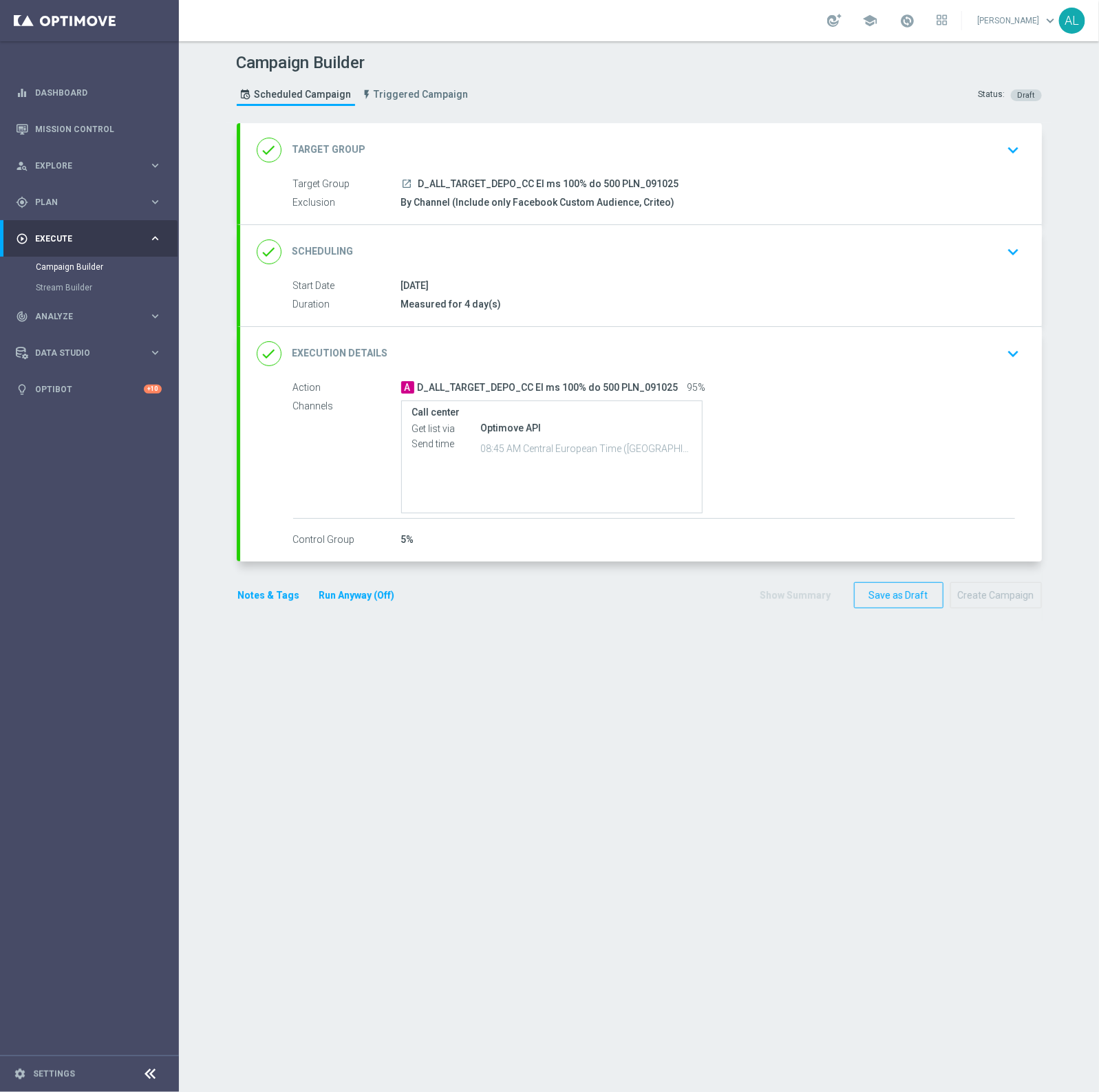
click at [704, 140] on div "done Target Group keyboard_arrow_down" at bounding box center [641, 150] width 769 height 26
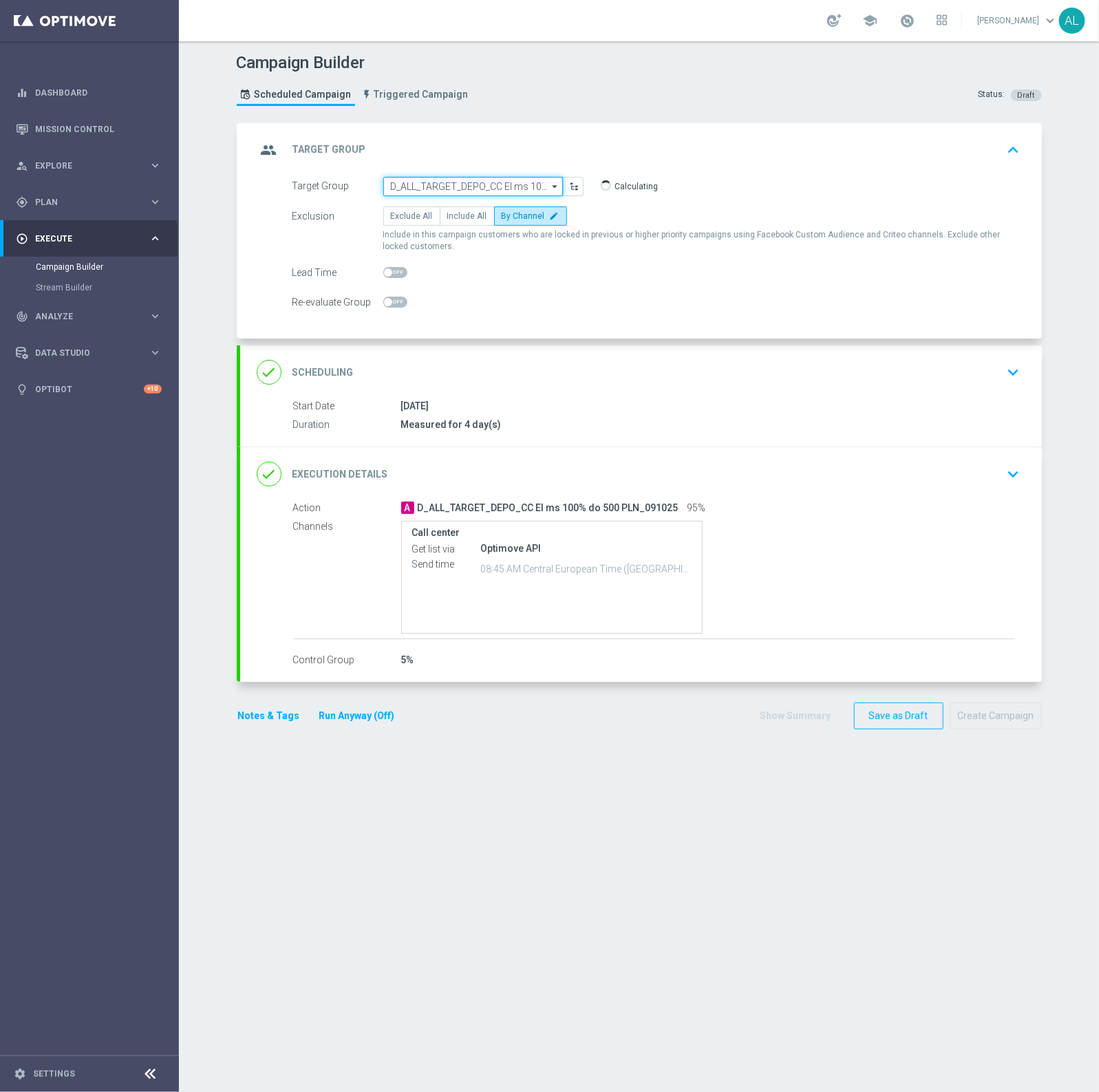
click at [455, 178] on input "D_ALL_TARGET_DEPO_CC El ms 100% do 500 PLN_091025" at bounding box center [473, 186] width 180 height 20
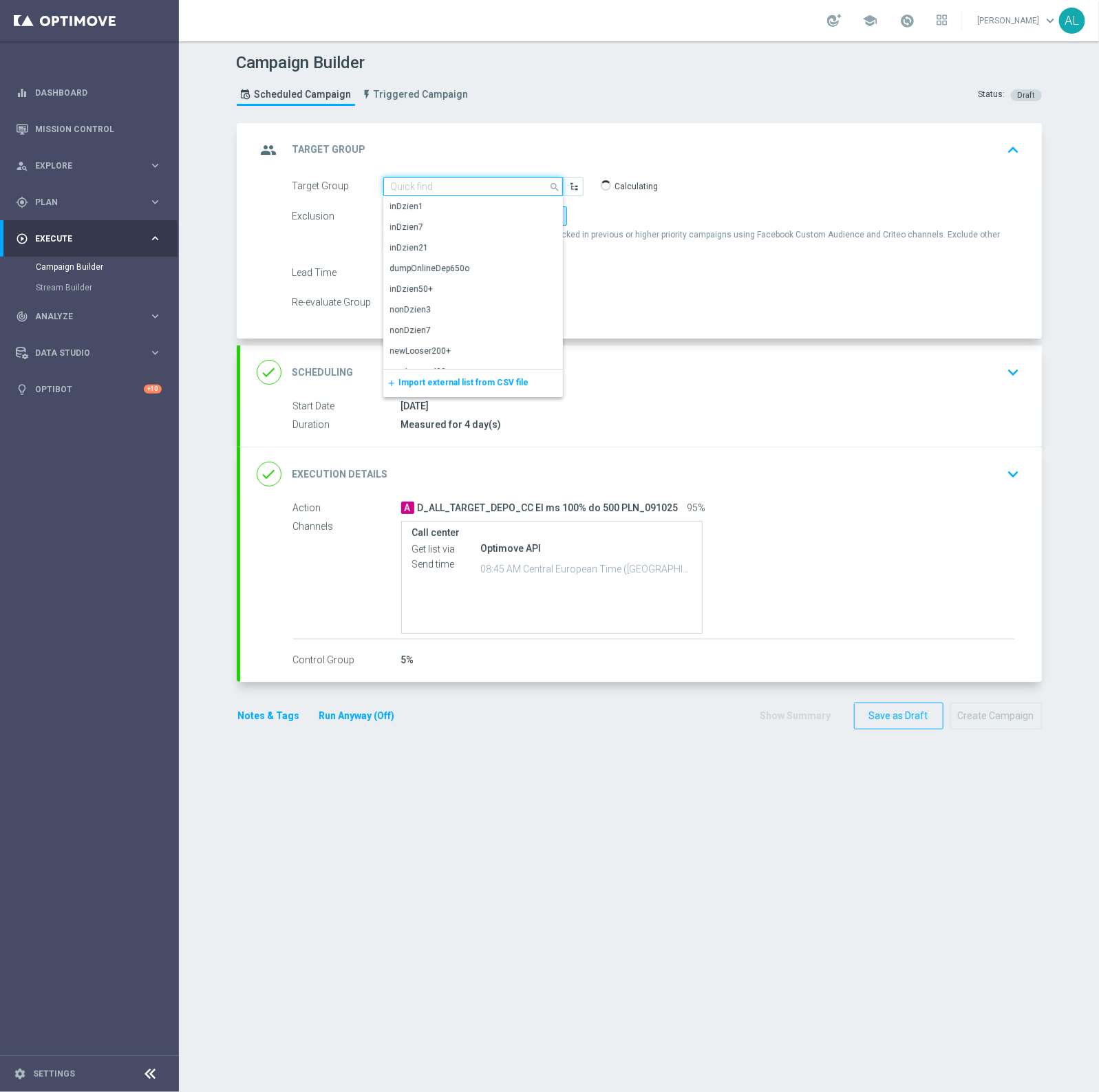
paste input "C_ALL_TARGET_DEPO_CC El ms 100% do 300 PLN_091025"
click at [459, 205] on div "C_ALL_TARGET_DEPO_CC El ms 100% do 300 PLN_091025" at bounding box center [473, 213] width 166 height 24
type input "C_ALL_TARGET_DEPO_CC El ms 100% do 300 PLN_091025"
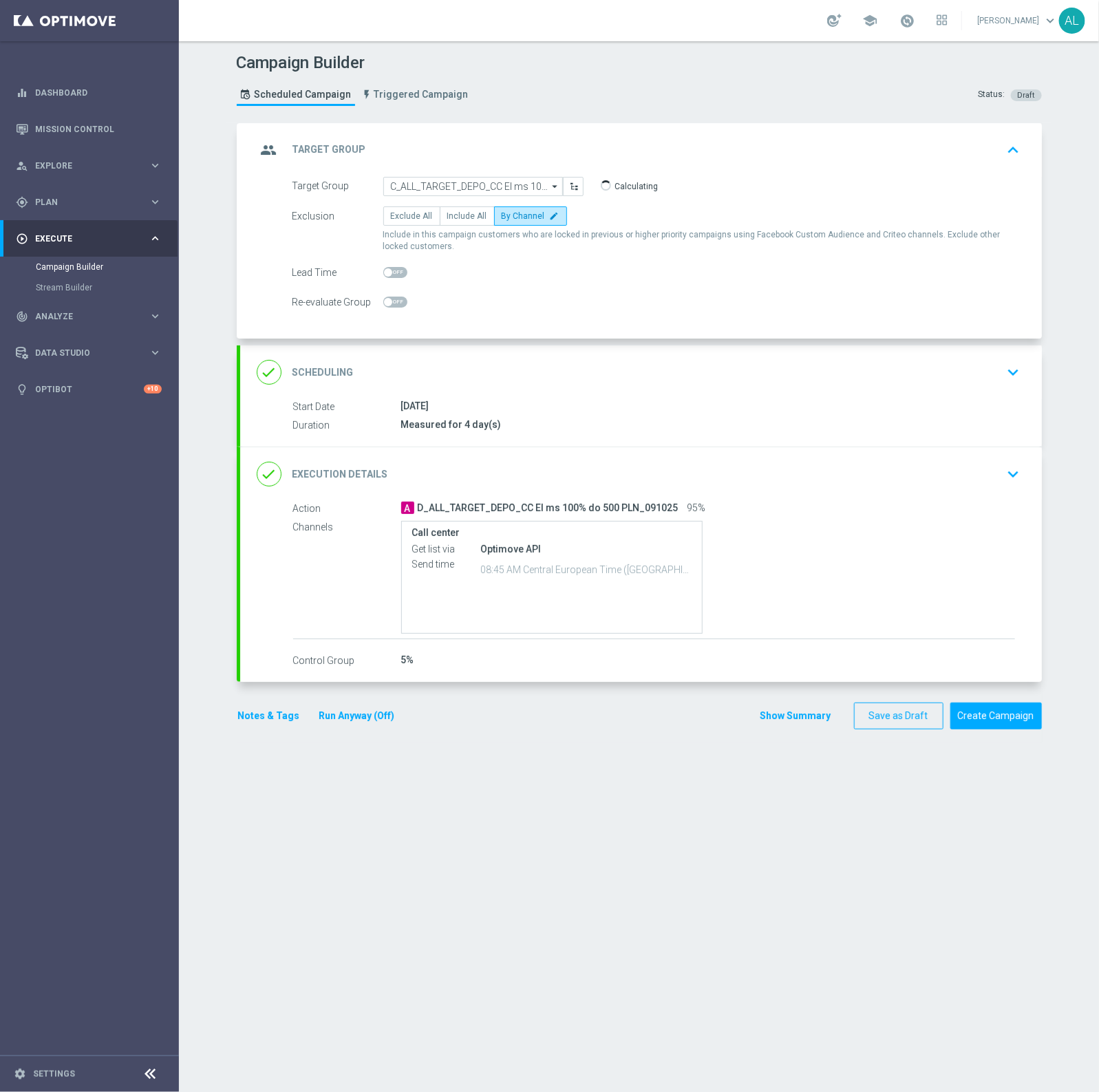
click at [712, 465] on div "done Execution Details keyboard_arrow_down" at bounding box center [641, 474] width 769 height 26
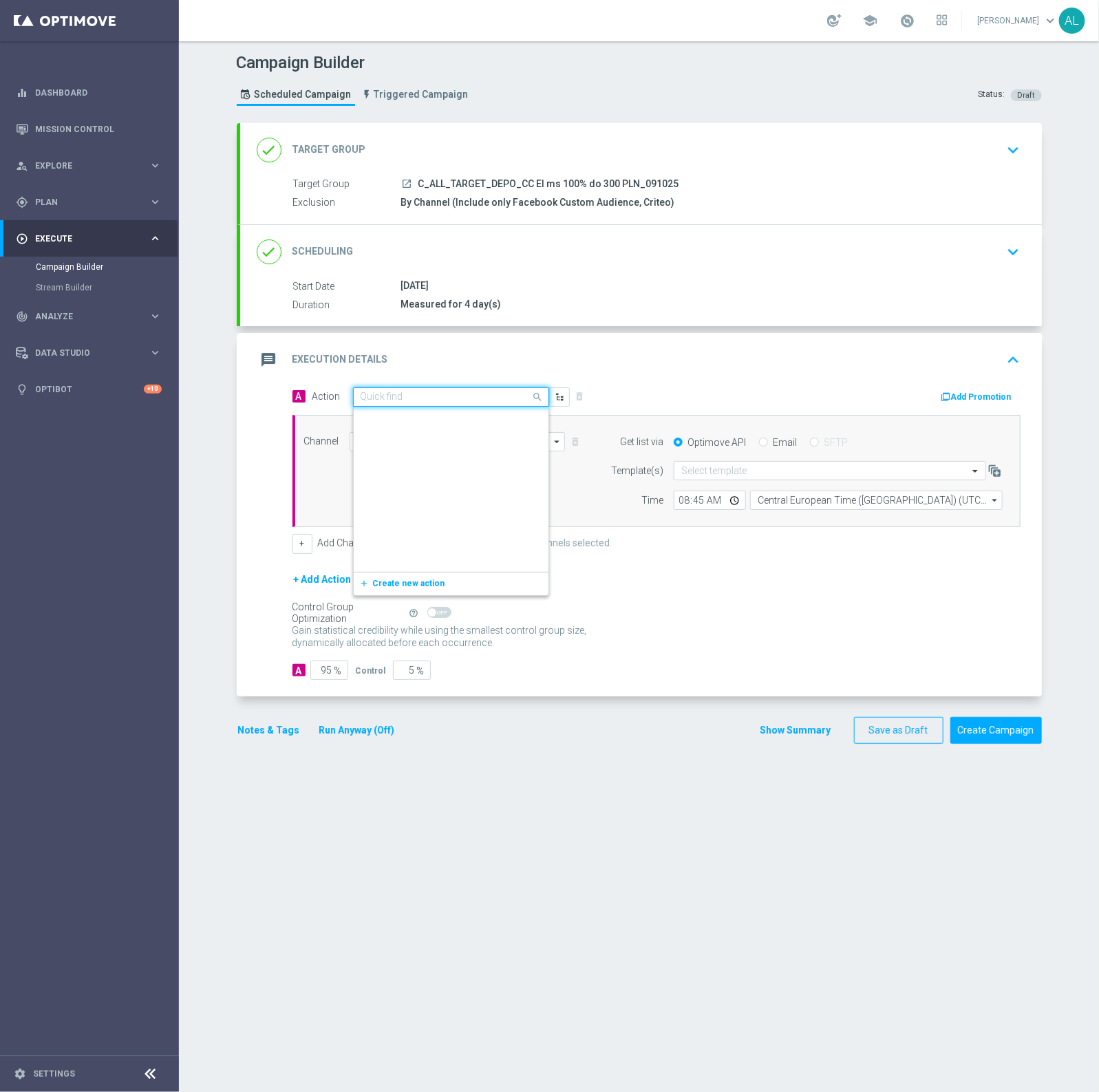
click at [369, 401] on input "text" at bounding box center [438, 397] width 154 height 11
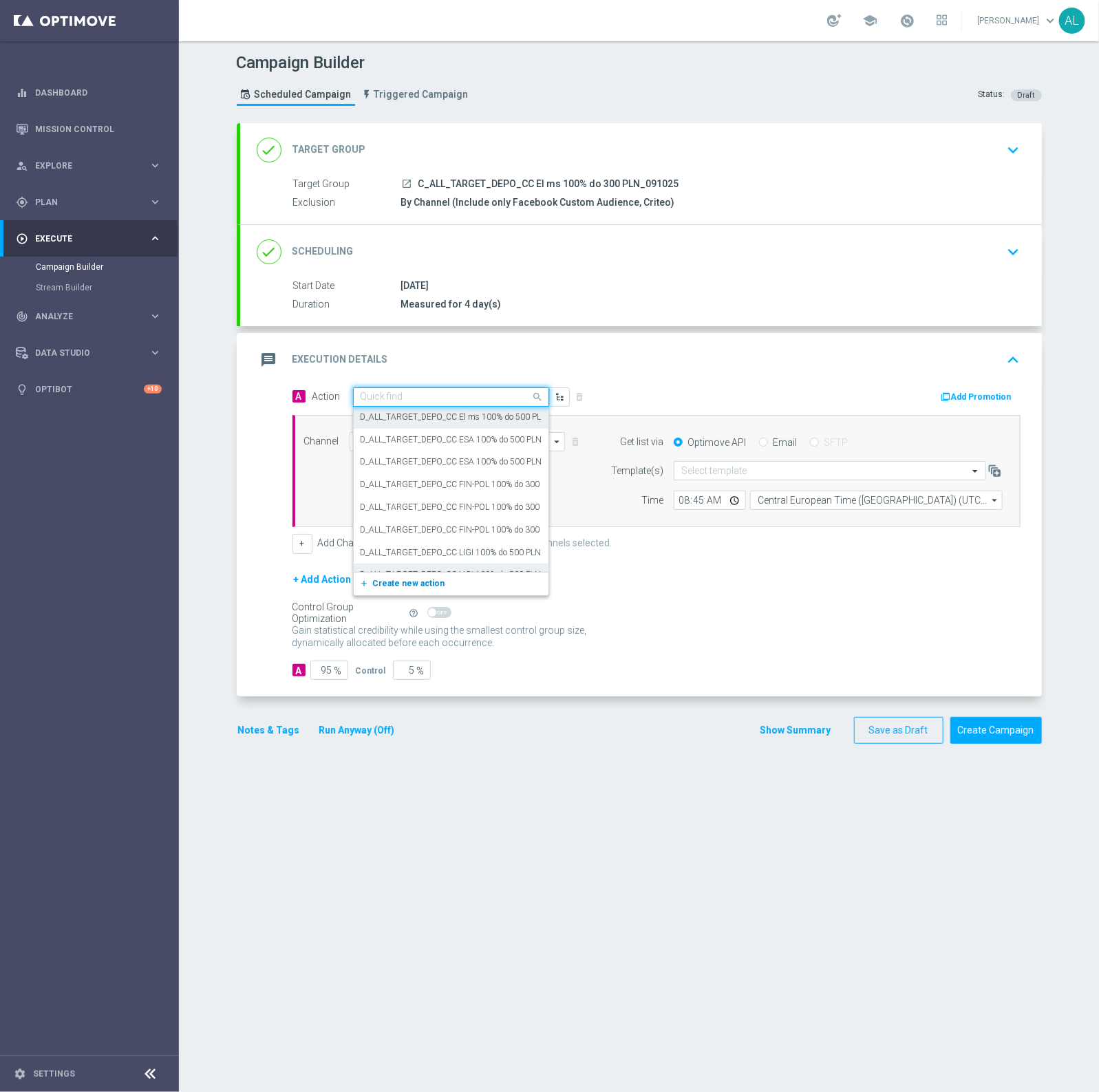
click at [396, 578] on button "add_new Create new action" at bounding box center [449, 583] width 190 height 16
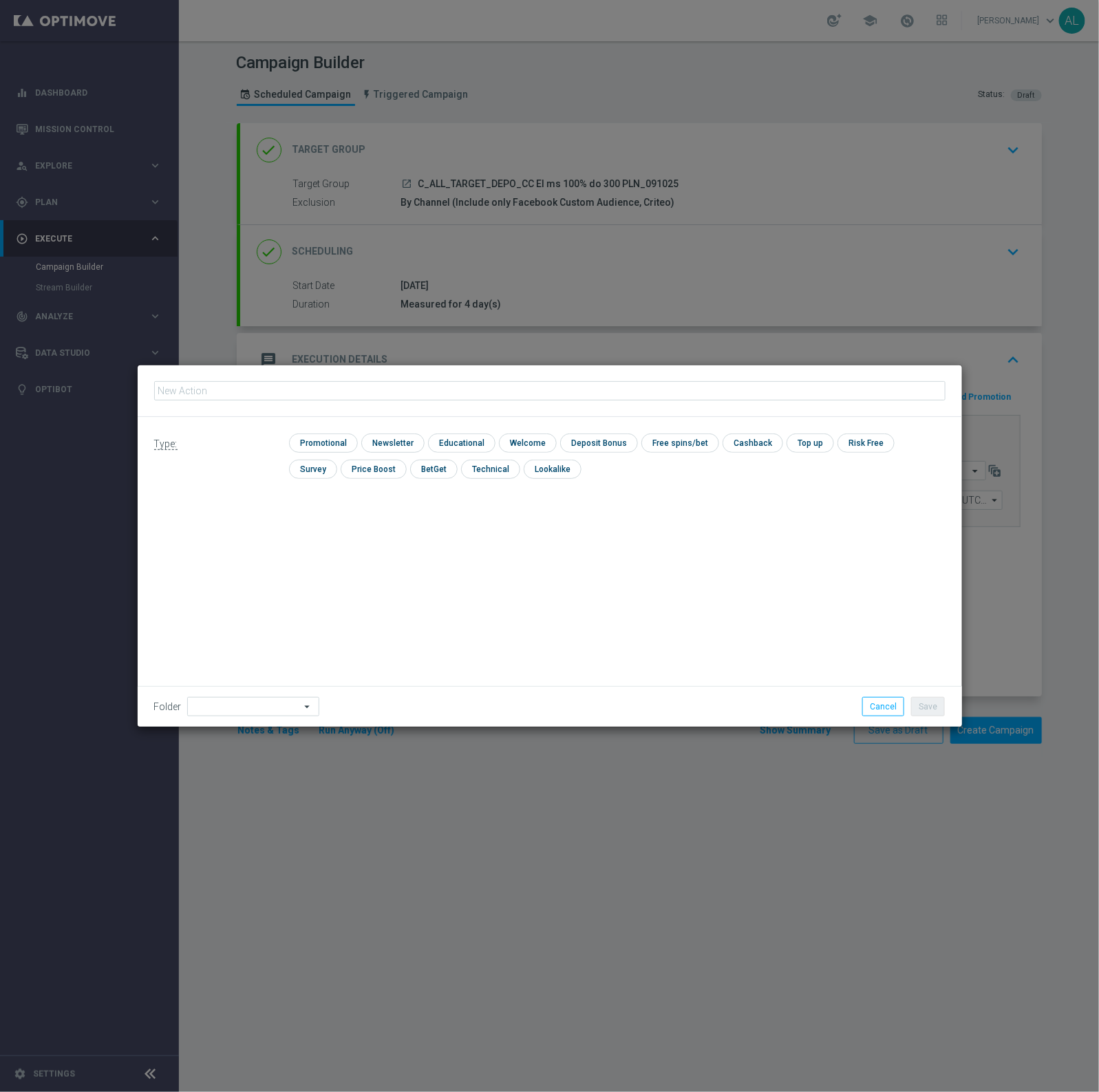
type input "C_ALL_TARGET_DEPO_CC El ms 100% do 300 PLN_091025"
click at [337, 442] on input "checkbox" at bounding box center [322, 443] width 66 height 19
checkbox input "true"
click at [212, 716] on div "Folder arrow_drop_down Show Selected 0 of 480 !ARCHIVE" at bounding box center [550, 705] width 824 height 40
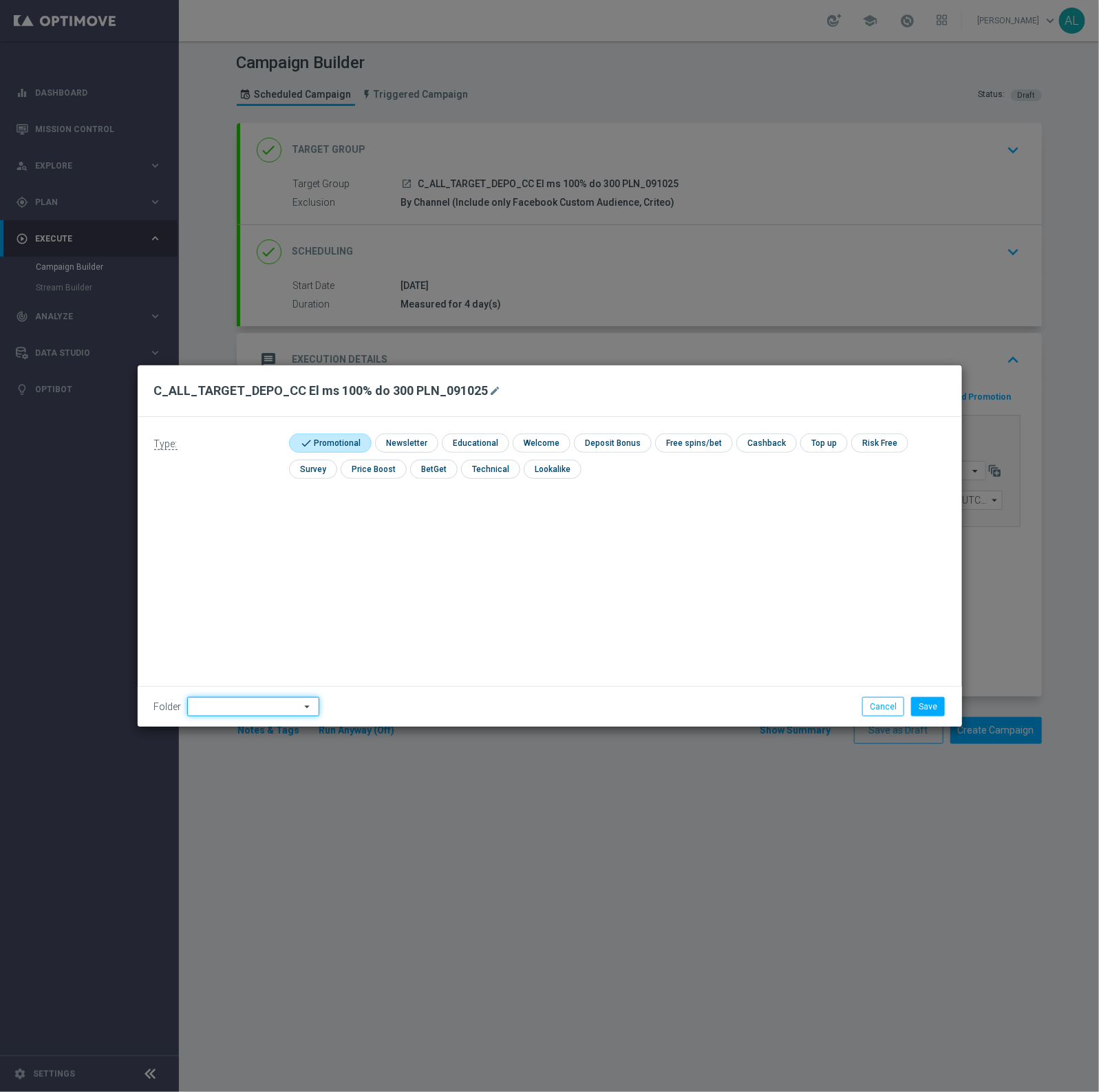
click at [214, 713] on input at bounding box center [253, 706] width 132 height 20
click at [205, 547] on div "Antoni L." at bounding box center [250, 555] width 126 height 21
type input "Antoni L."
click at [925, 701] on button "Save" at bounding box center [928, 706] width 34 height 20
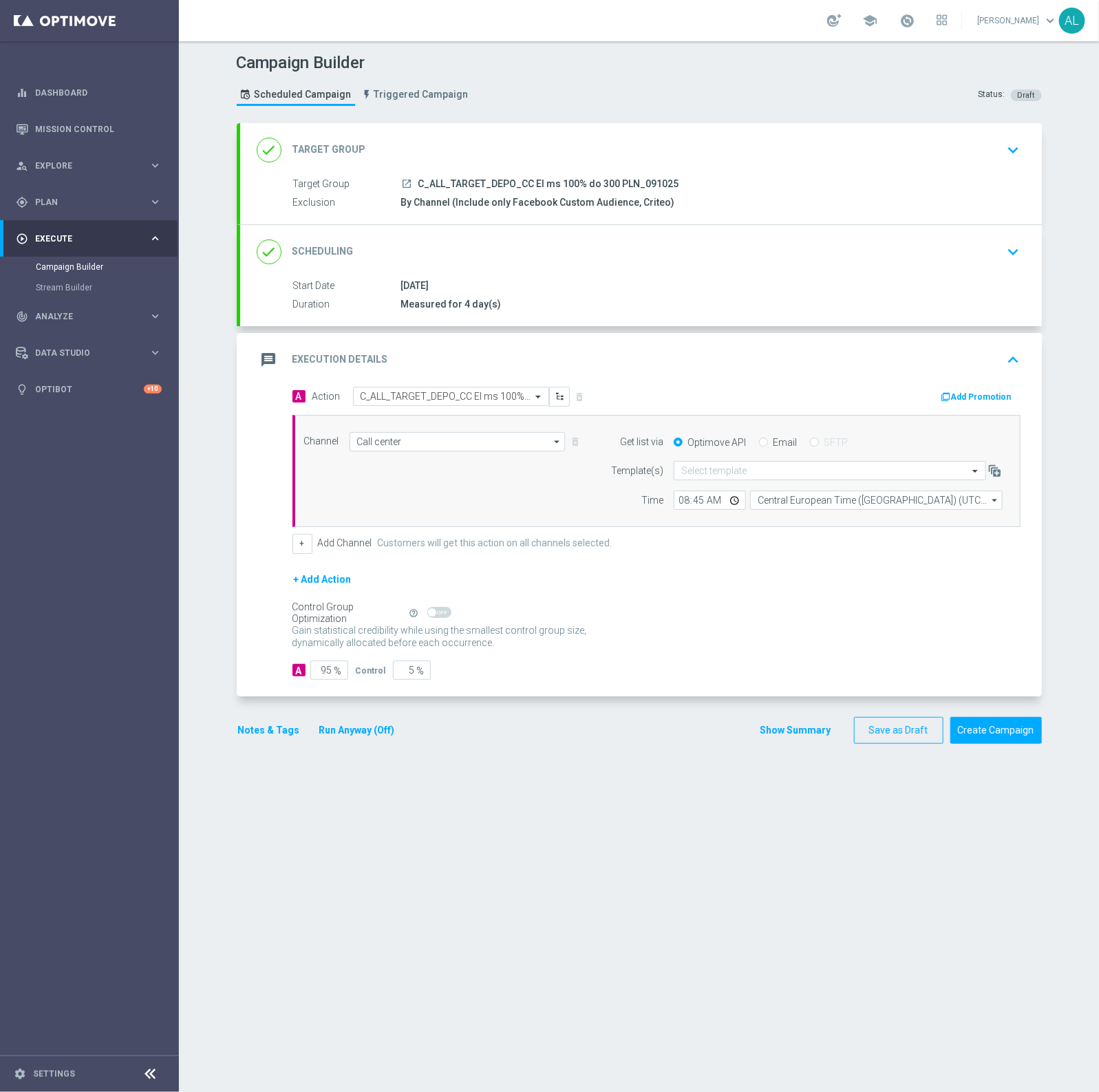
click at [654, 239] on div "done Scheduling keyboard_arrow_down" at bounding box center [641, 252] width 769 height 26
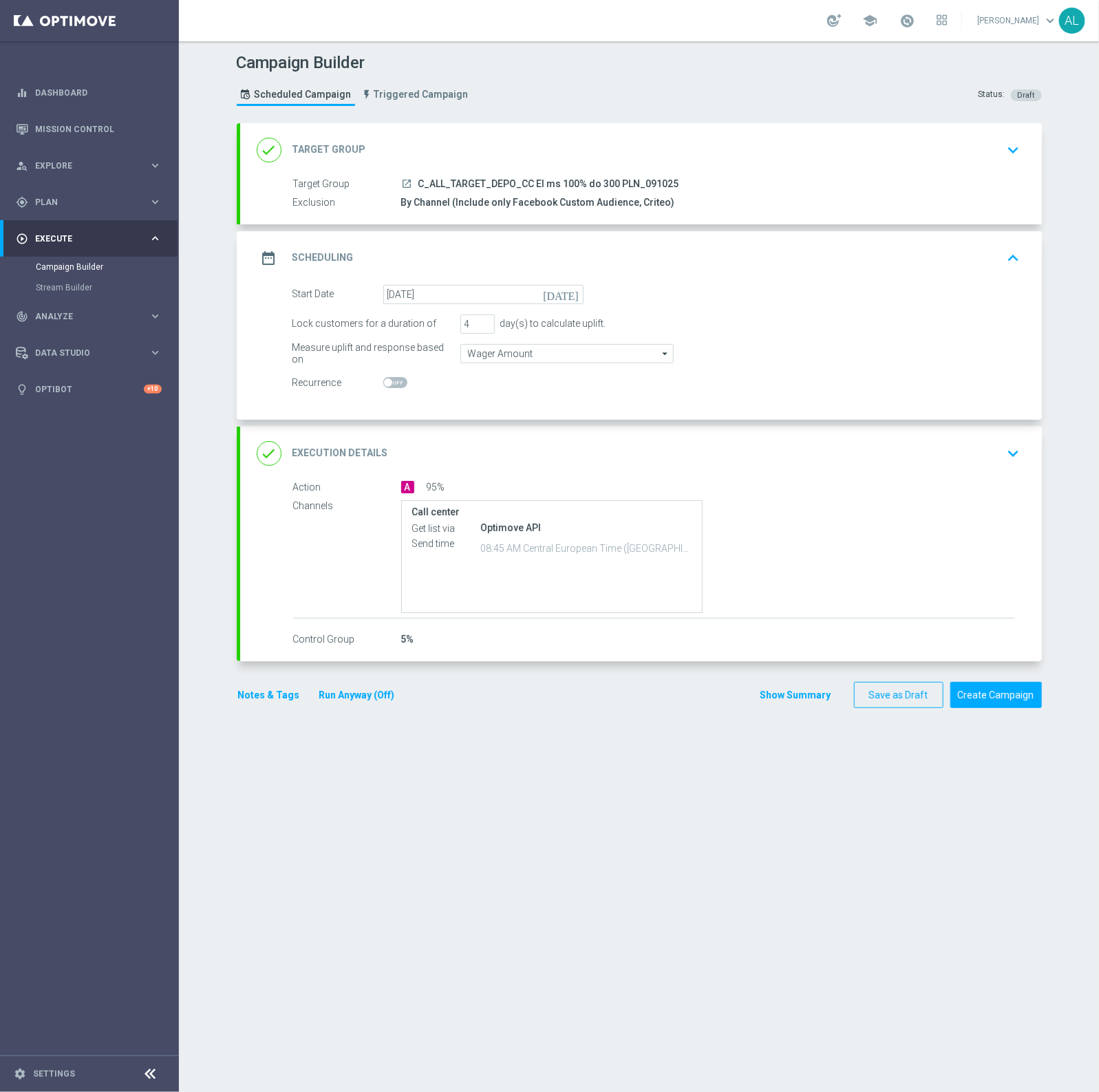
click at [766, 174] on div "done Target Group keyboard_arrow_down" at bounding box center [641, 149] width 802 height 53
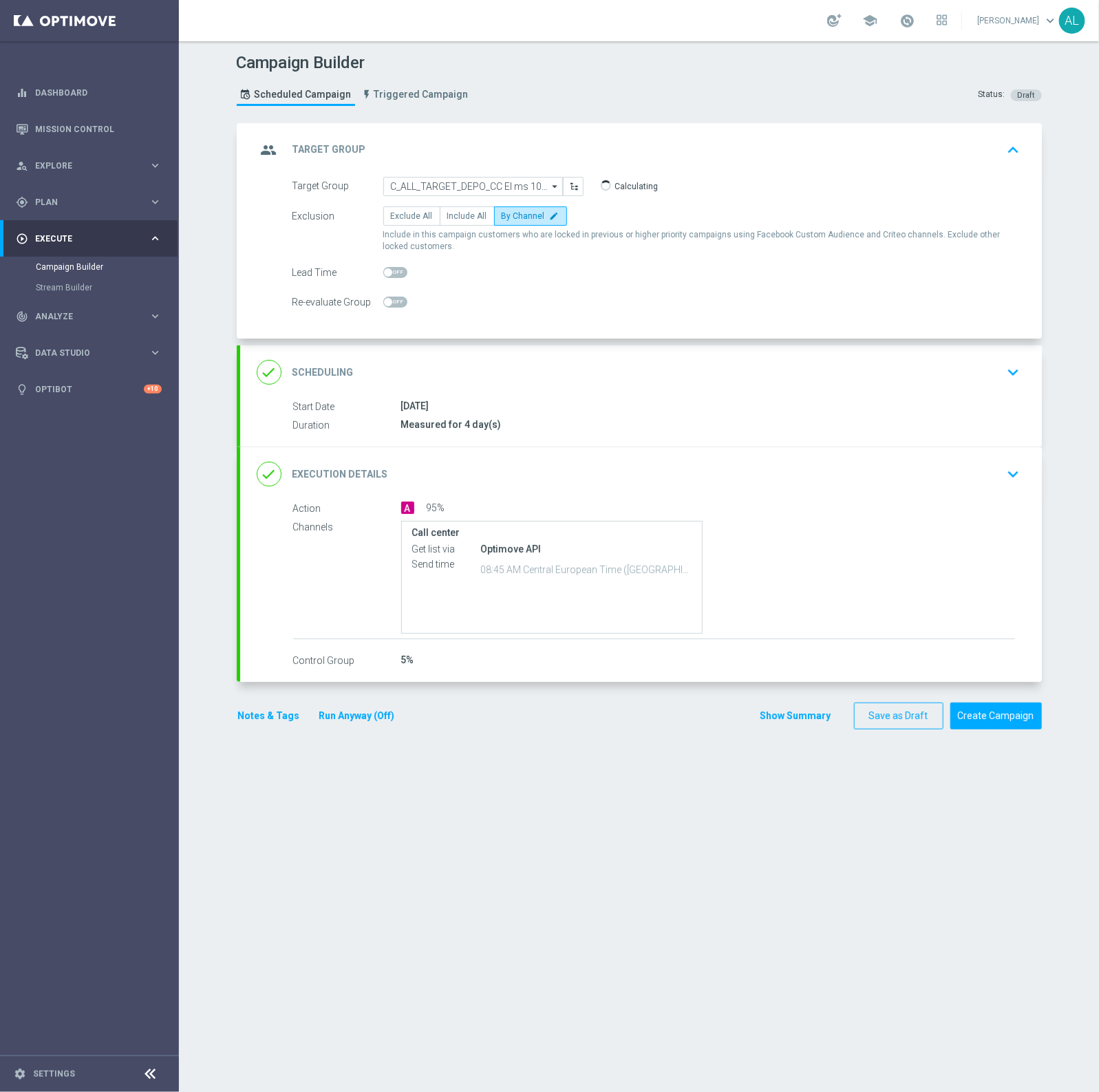
click at [570, 369] on div "done Scheduling keyboard_arrow_down" at bounding box center [641, 372] width 769 height 26
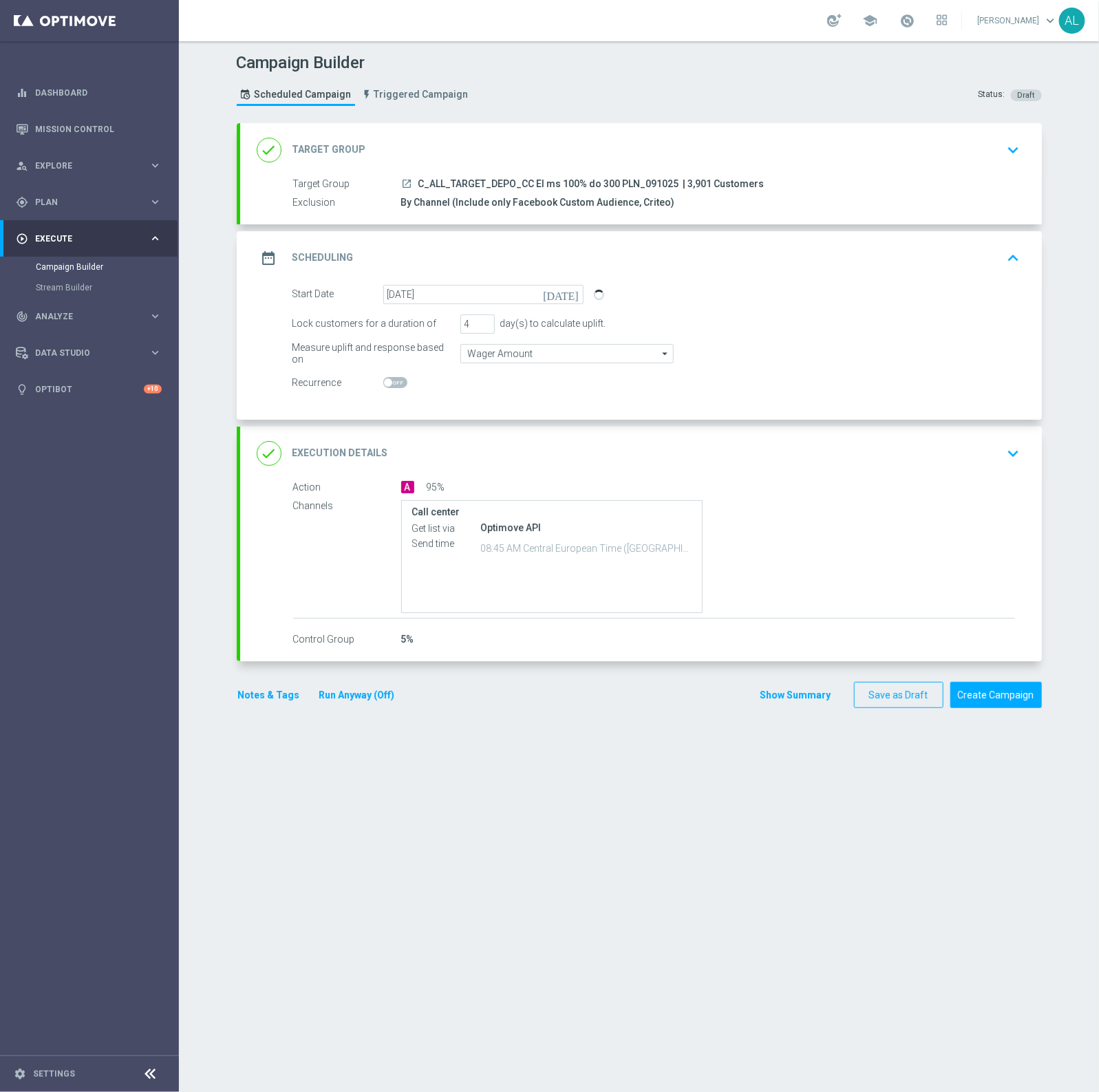
click at [256, 691] on button "Notes & Tags" at bounding box center [269, 695] width 65 height 17
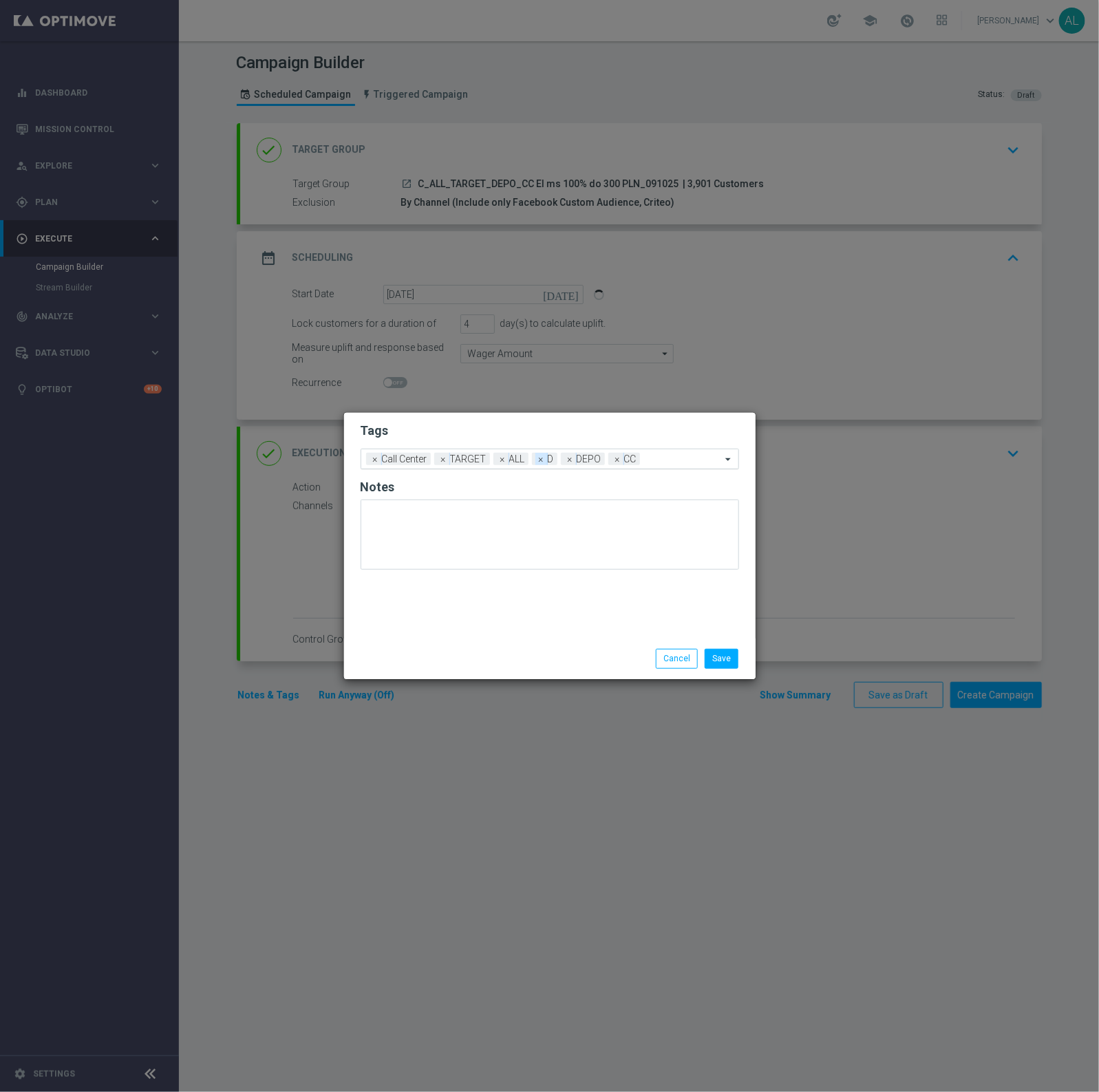
click at [539, 461] on span "×" at bounding box center [542, 458] width 12 height 12
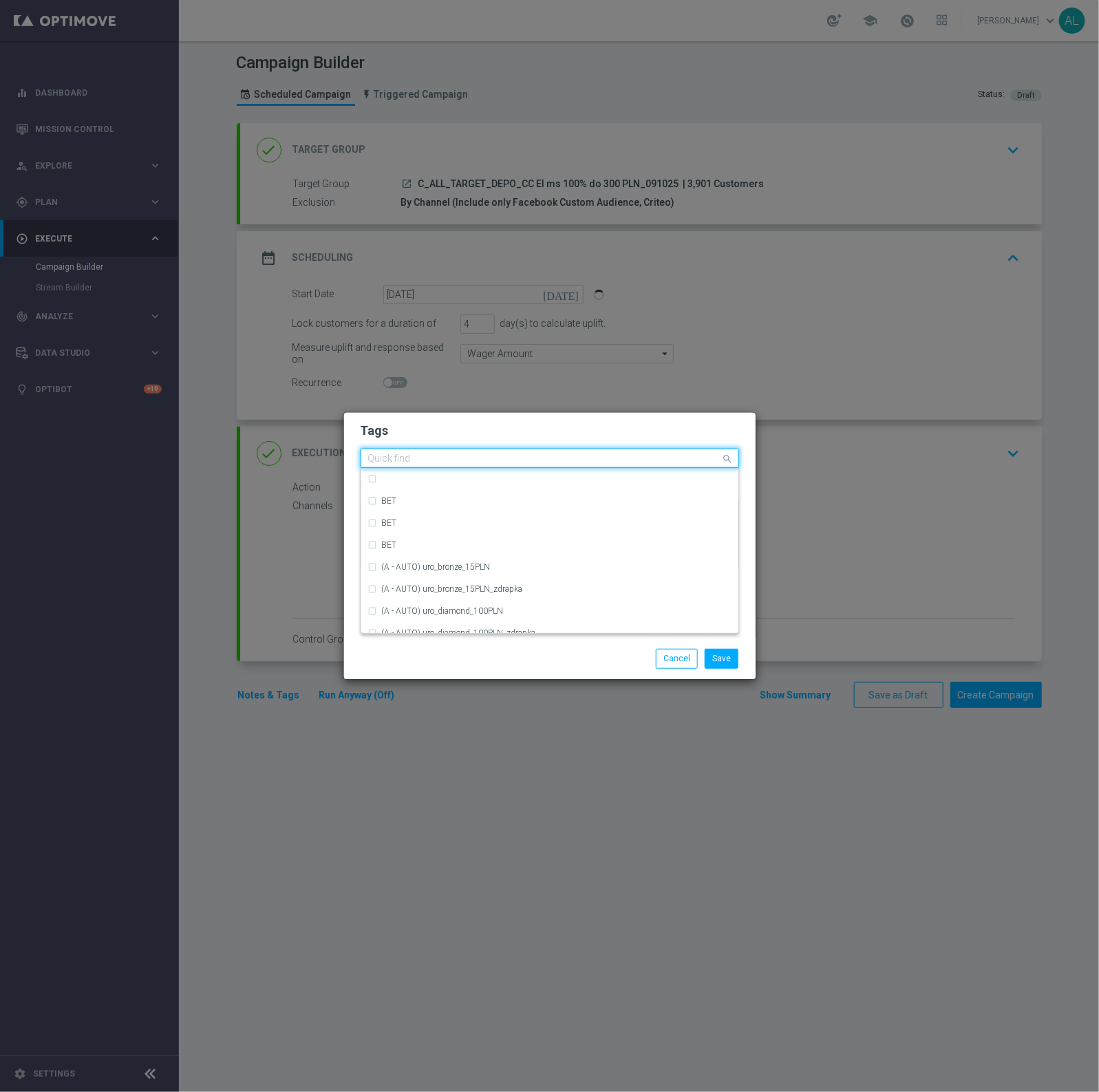
click at [618, 452] on div "Quick find × Call Center × TARGET × ALL × DEPO × CC" at bounding box center [542, 458] width 360 height 17
click at [409, 579] on div "C" at bounding box center [550, 585] width 364 height 22
type input "C"
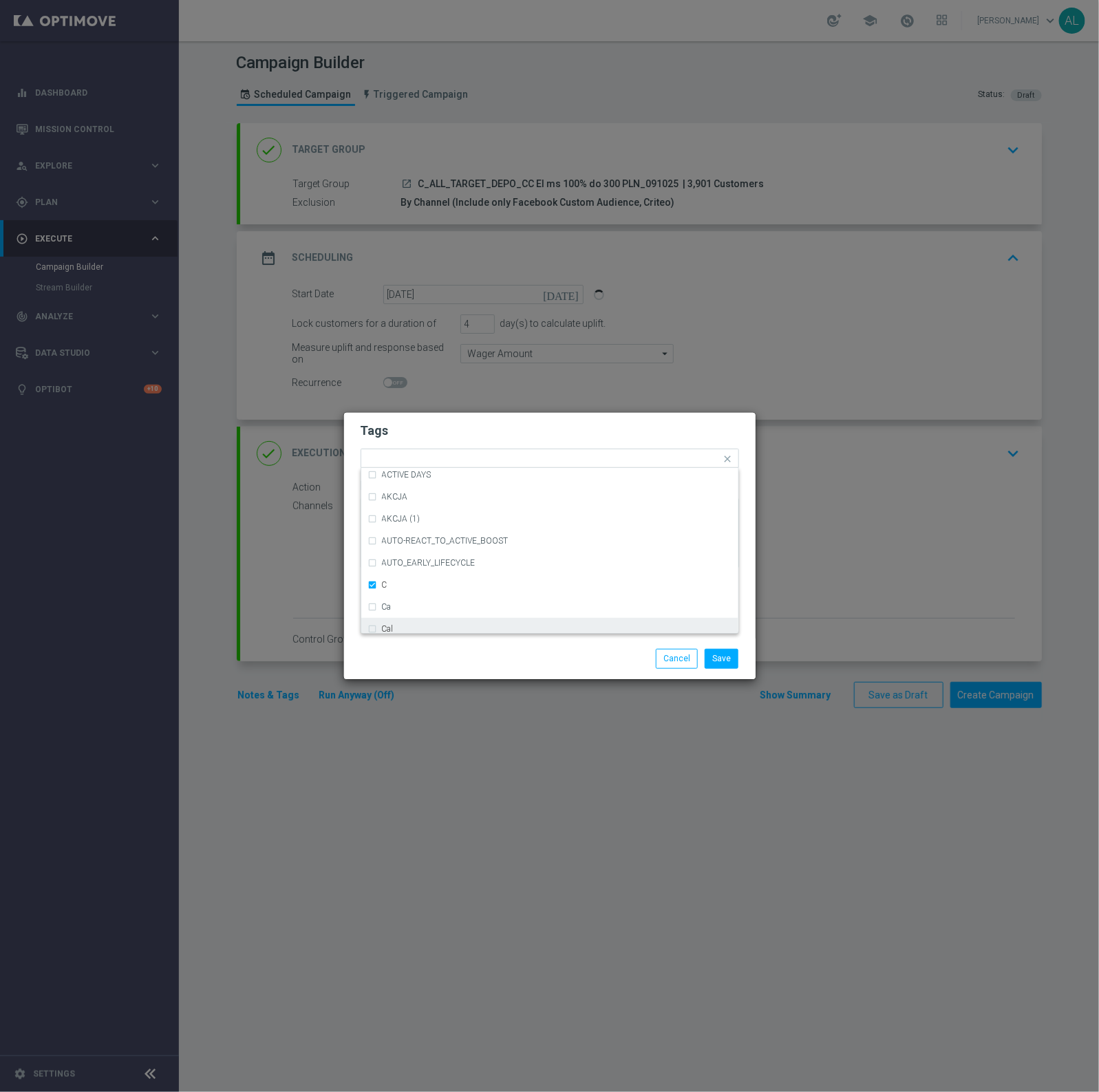
click at [432, 657] on div "Save Cancel" at bounding box center [550, 658] width 399 height 20
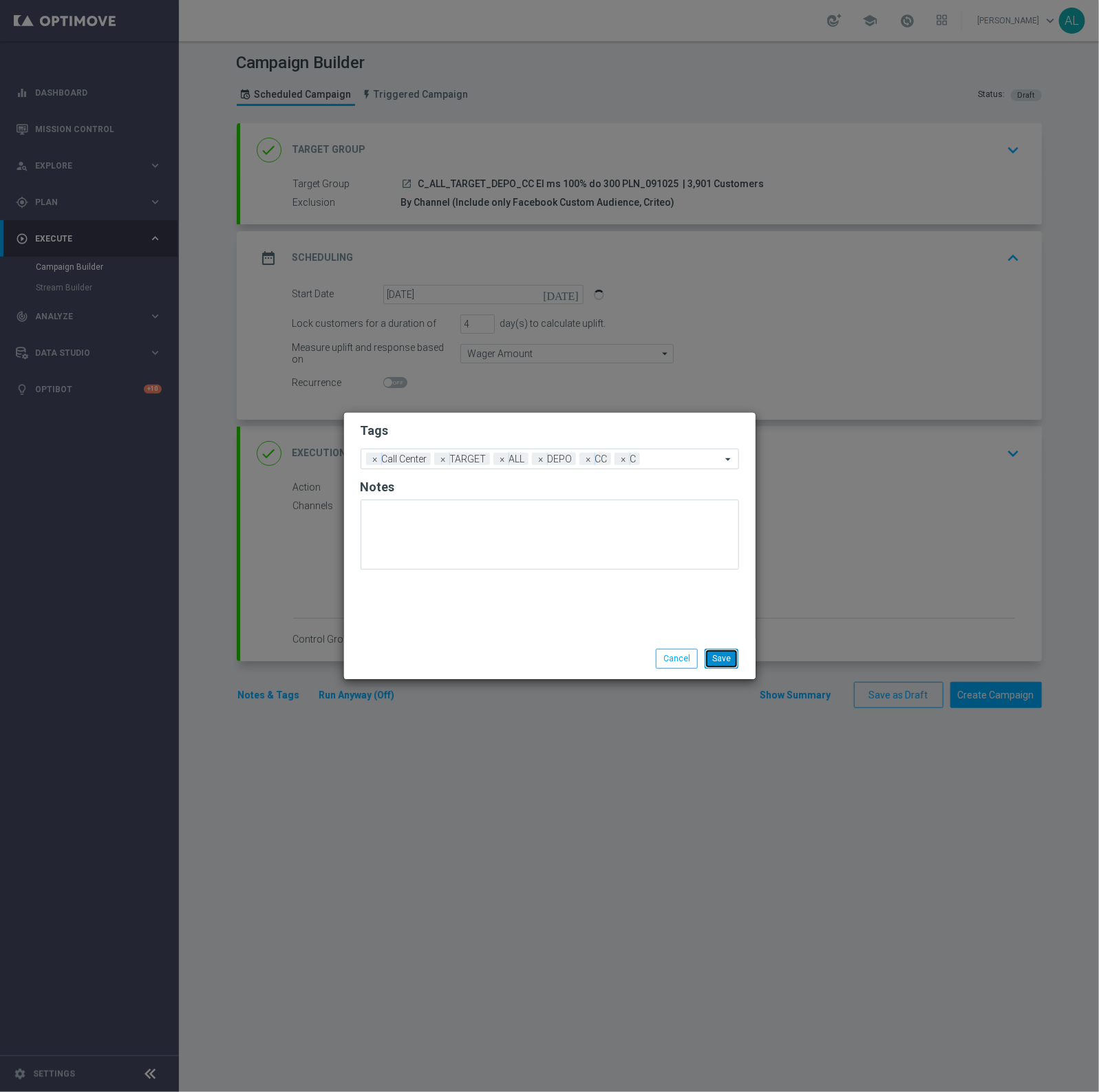
click at [723, 657] on button "Save" at bounding box center [721, 658] width 34 height 20
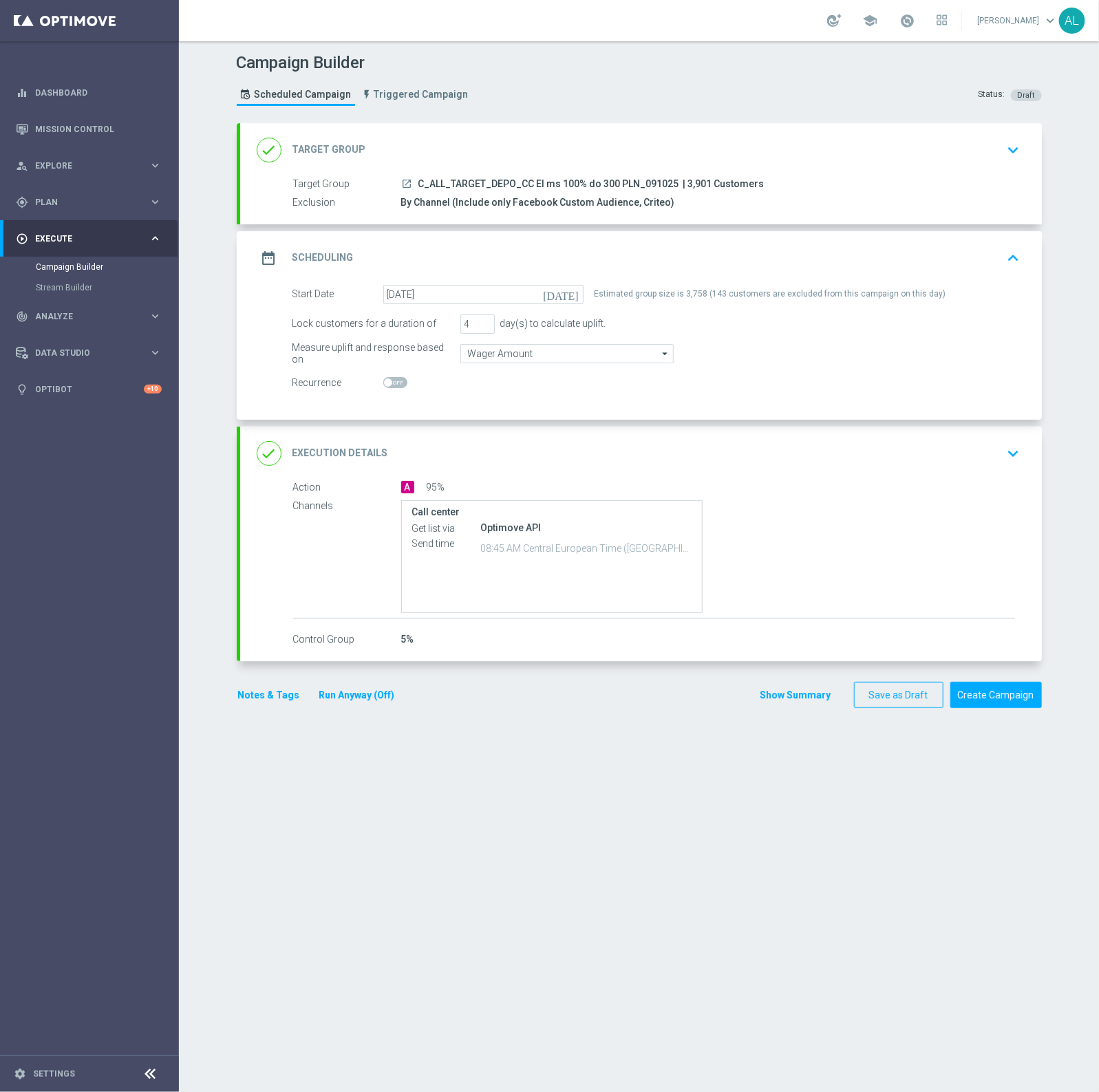
click at [402, 185] on icon "launch" at bounding box center [408, 184] width 11 height 11
click at [875, 688] on button "Save as Draft" at bounding box center [899, 695] width 89 height 27
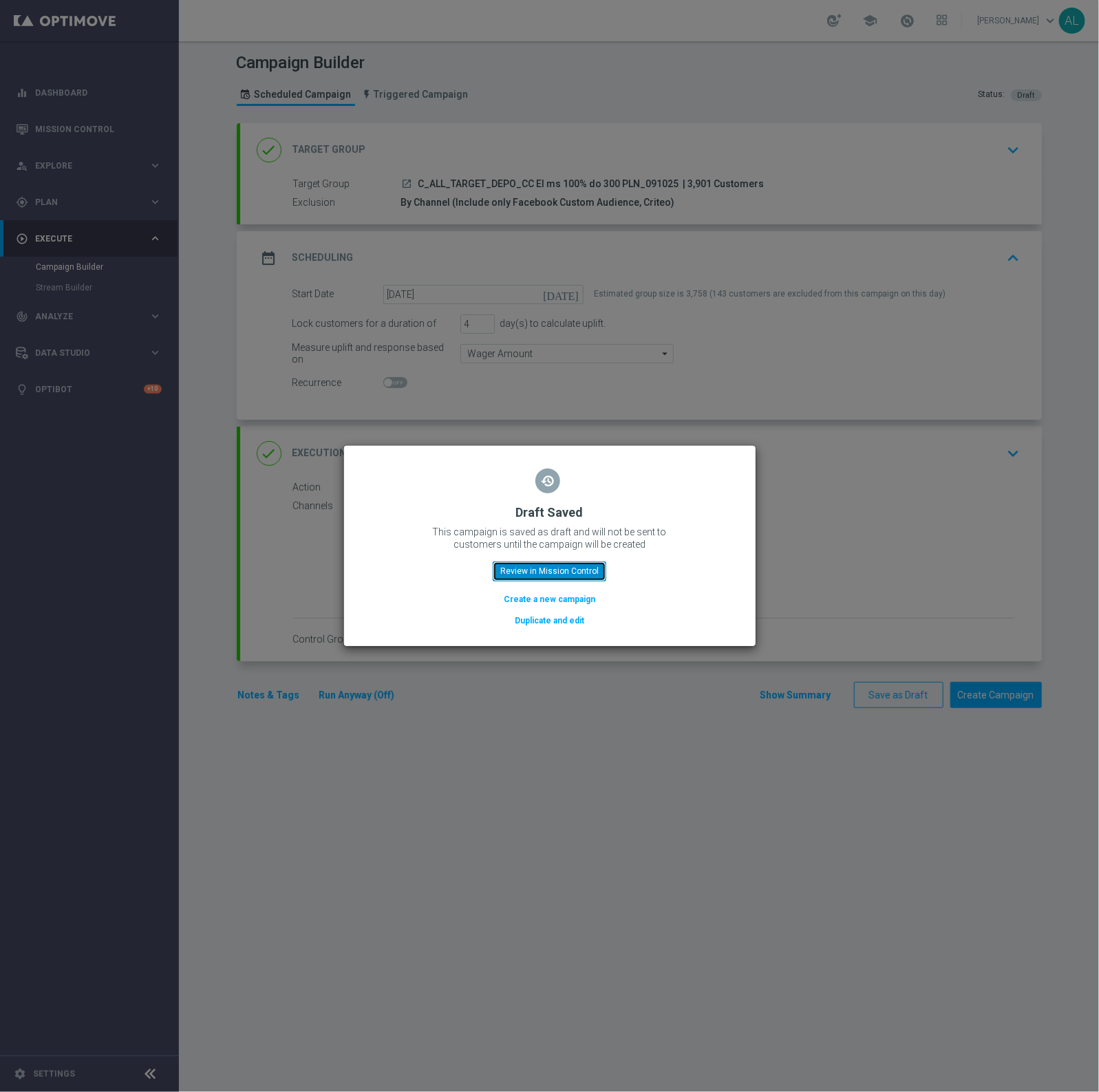
click at [525, 572] on button "Review in Mission Control" at bounding box center [549, 570] width 113 height 20
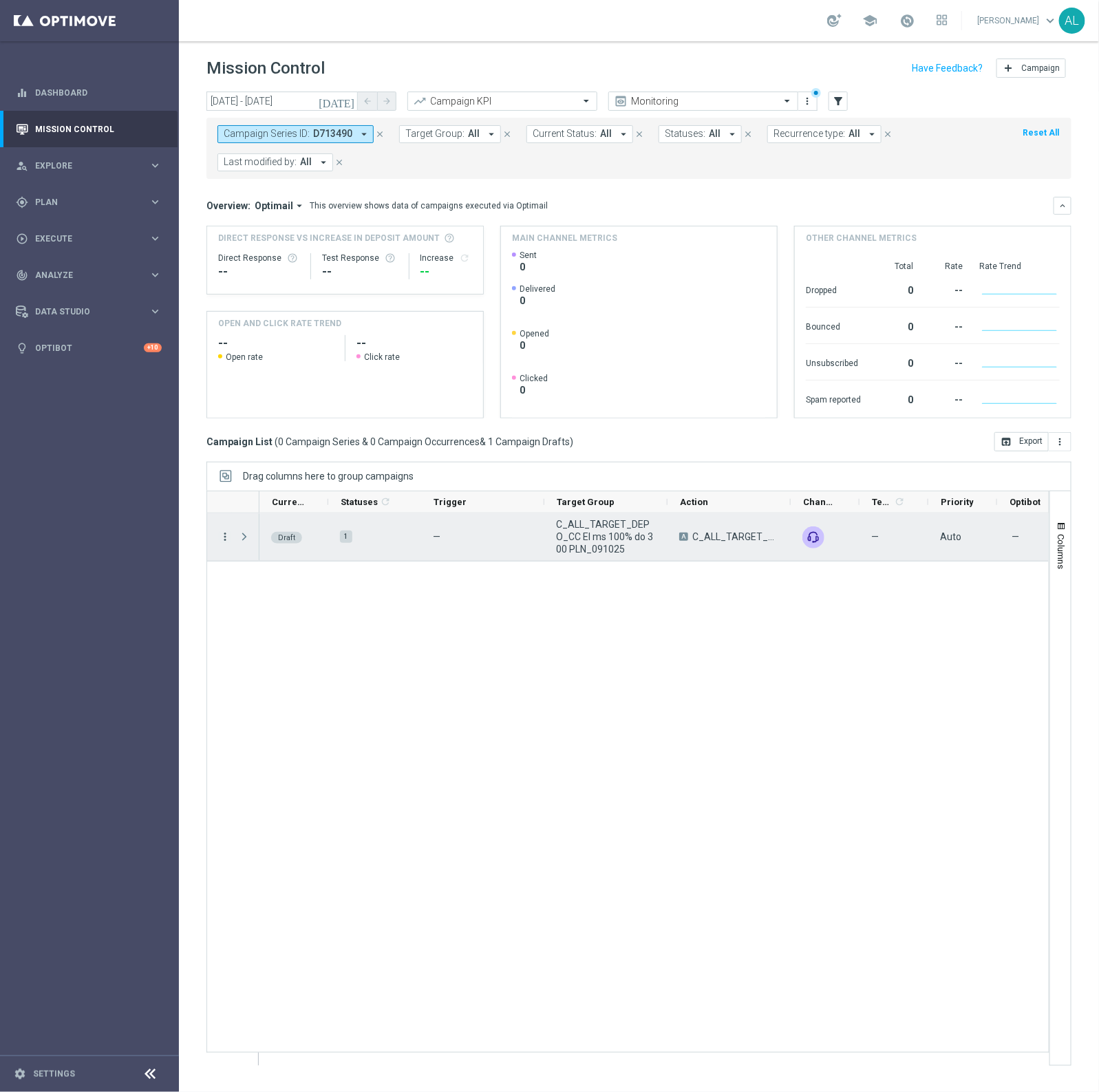
click at [230, 540] on icon "more_vert" at bounding box center [225, 536] width 12 height 12
click at [296, 594] on div "Edit" at bounding box center [316, 591] width 128 height 9
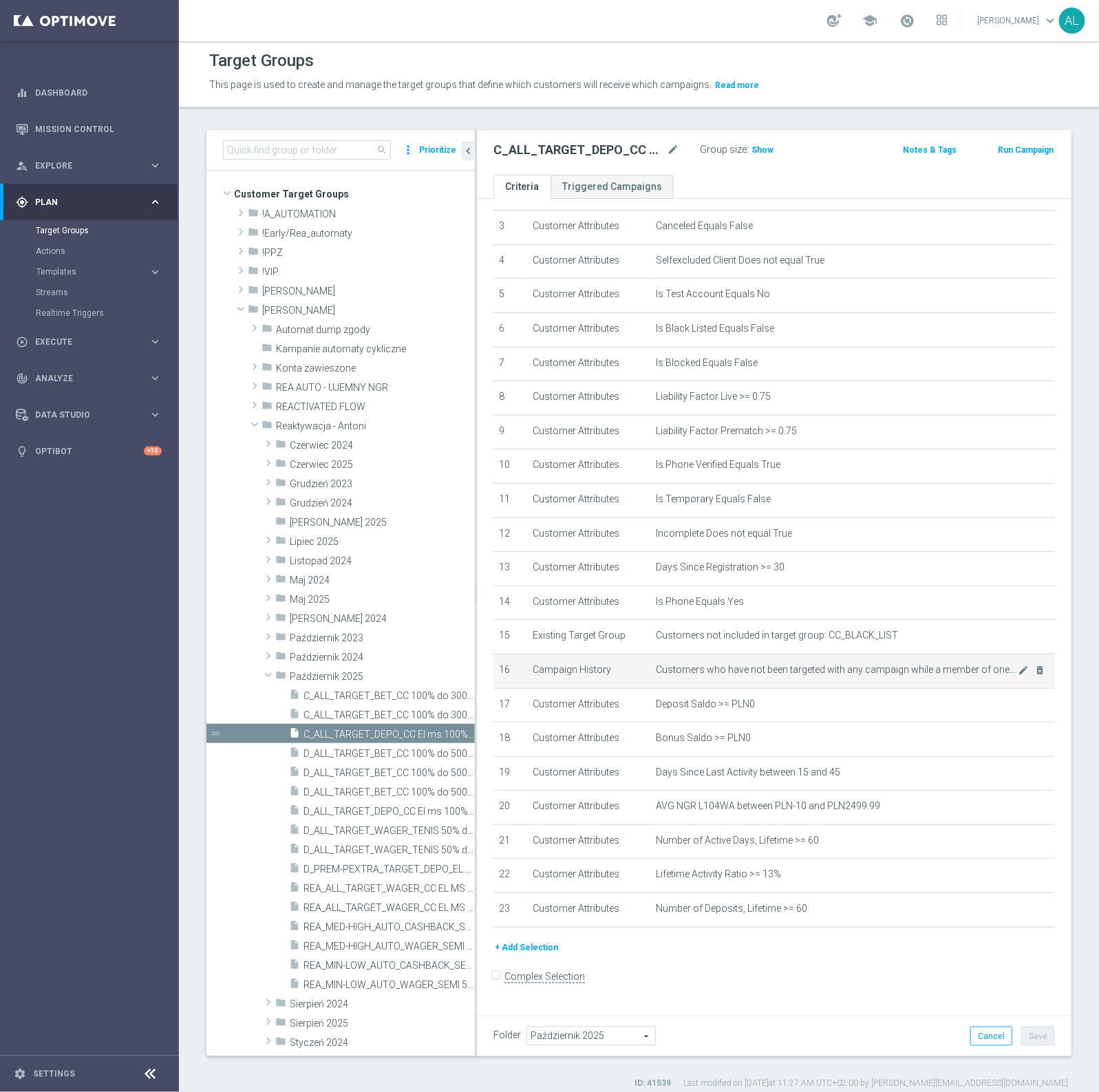
scroll to position [4, 0]
click at [1017, 673] on icon "mode_edit" at bounding box center [1023, 668] width 11 height 11
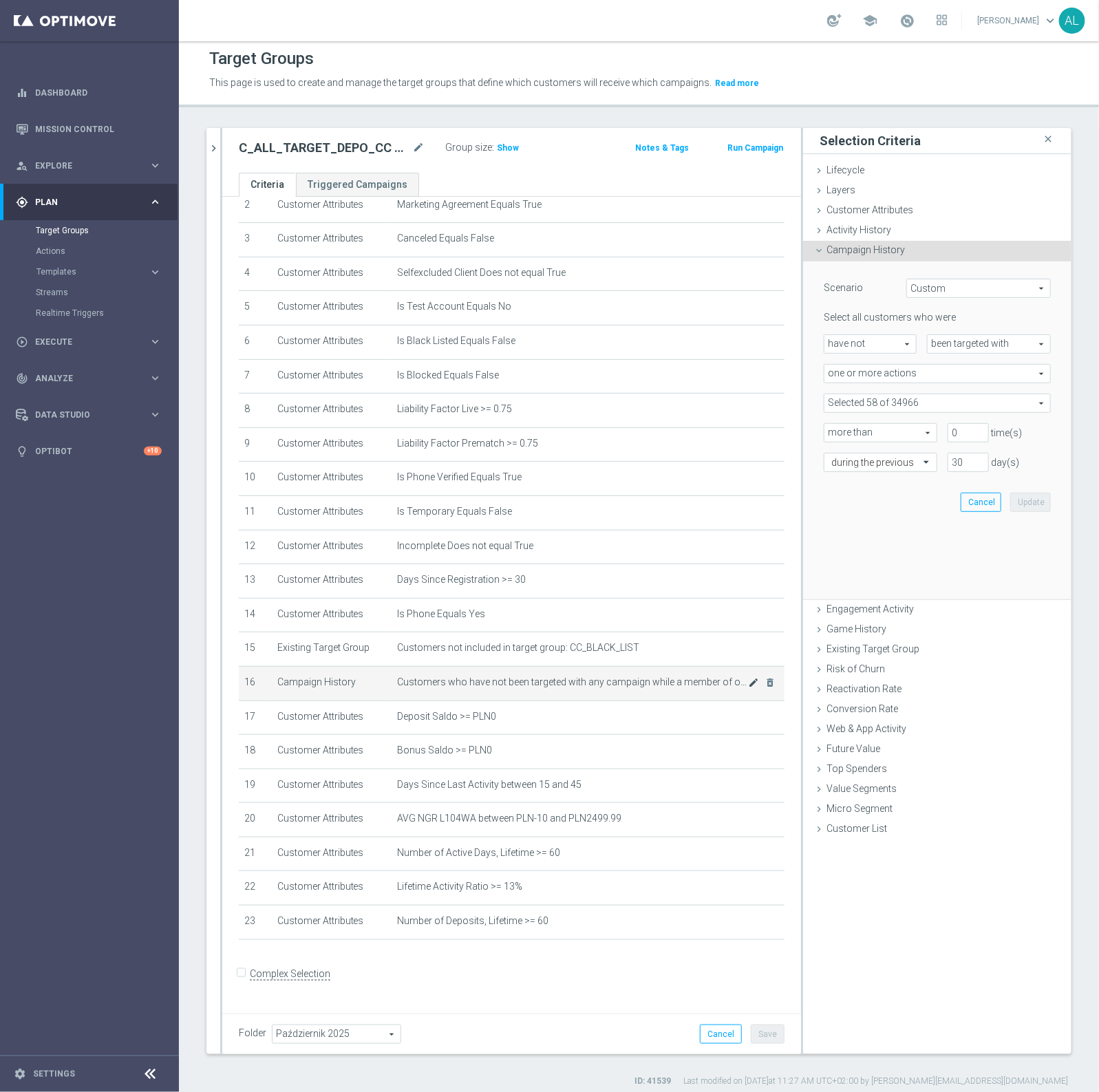
scroll to position [90, 0]
click at [913, 409] on span at bounding box center [937, 403] width 226 height 18
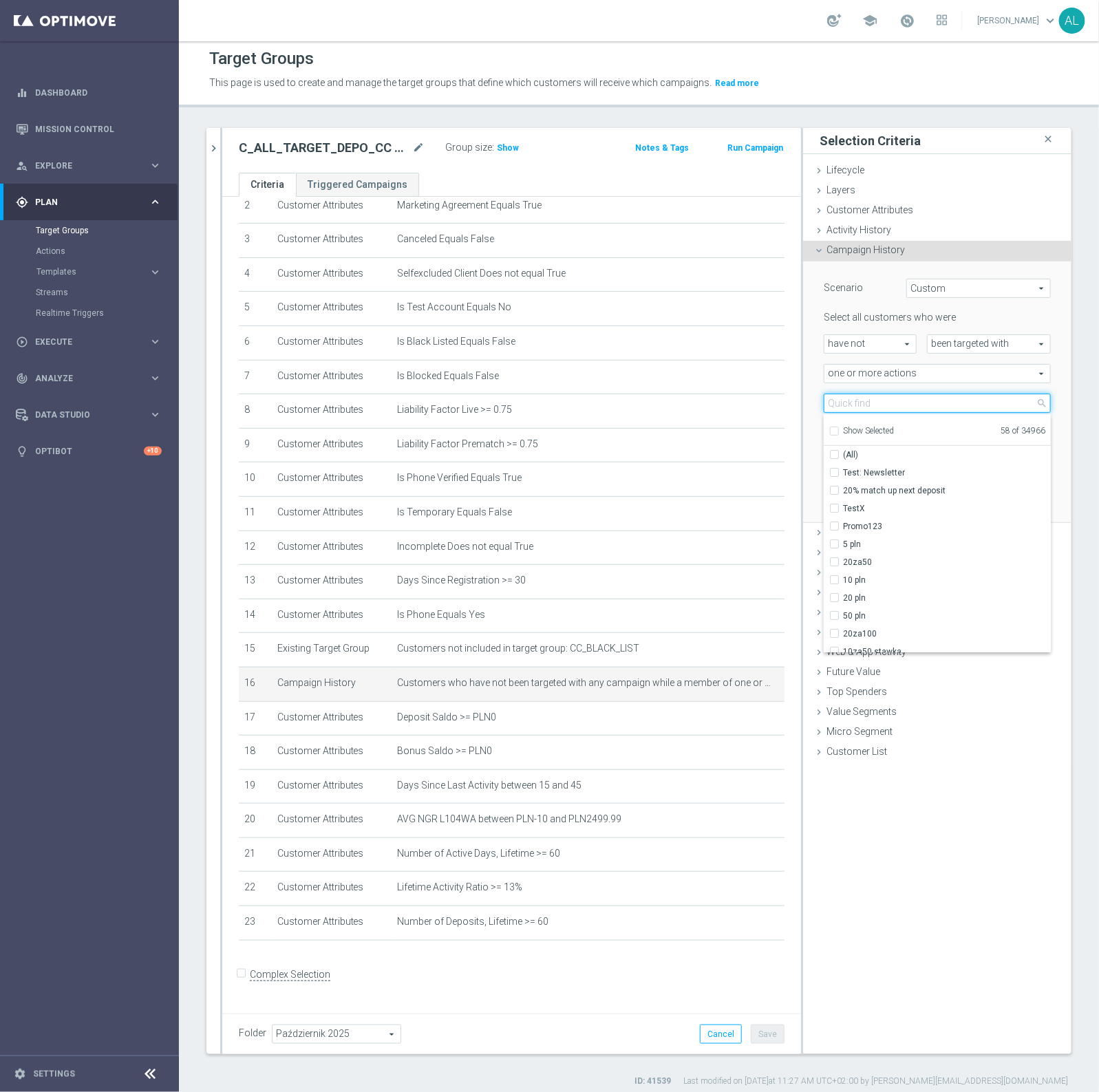
click at [913, 409] on input "search" at bounding box center [937, 403] width 227 height 20
type input "CC"
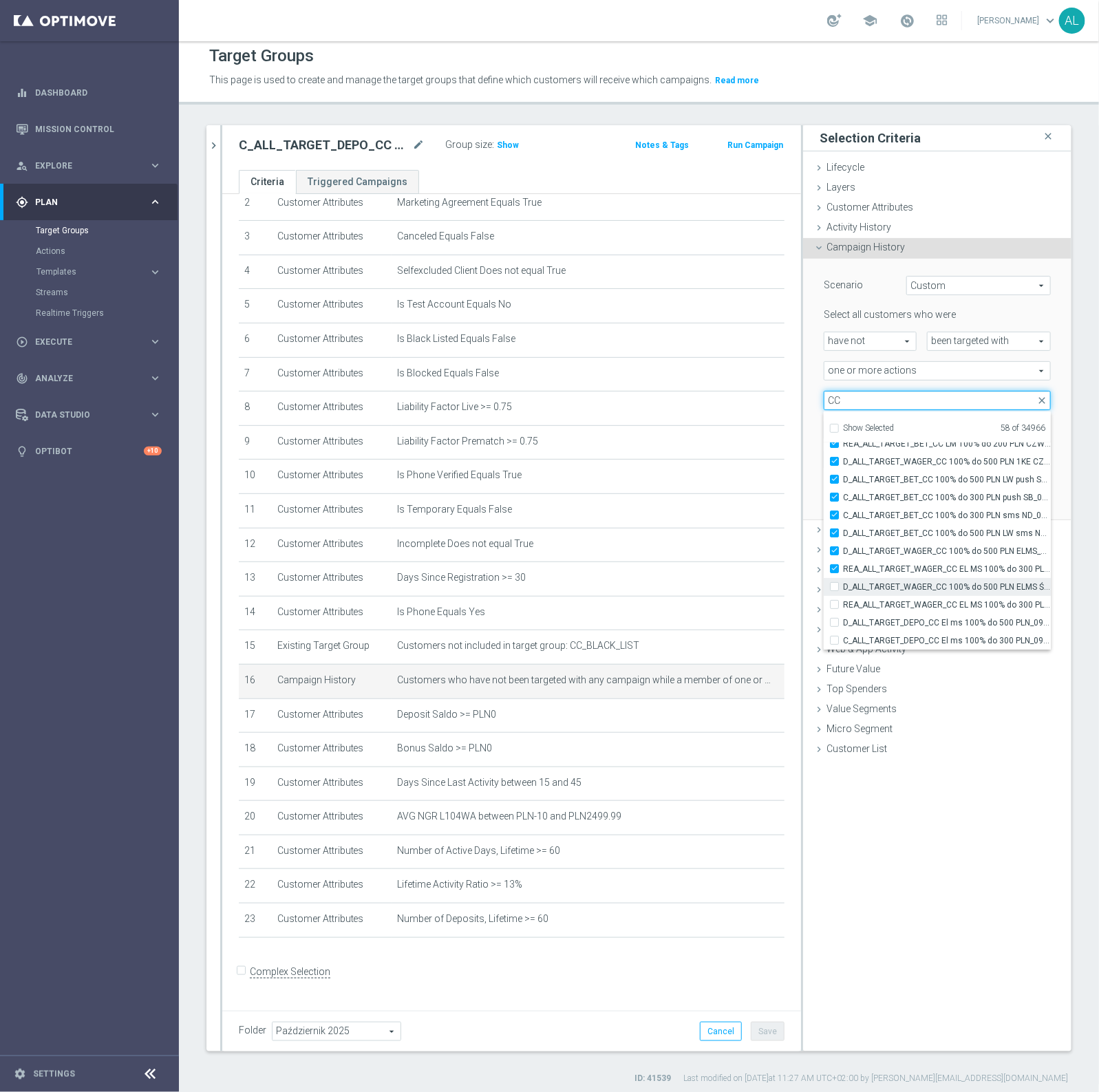
scroll to position [7, 0]
click at [909, 865] on div "Selection Criteria close Lifecycle done Cancel Update Layers done Cancel Update…" at bounding box center [937, 587] width 268 height 926
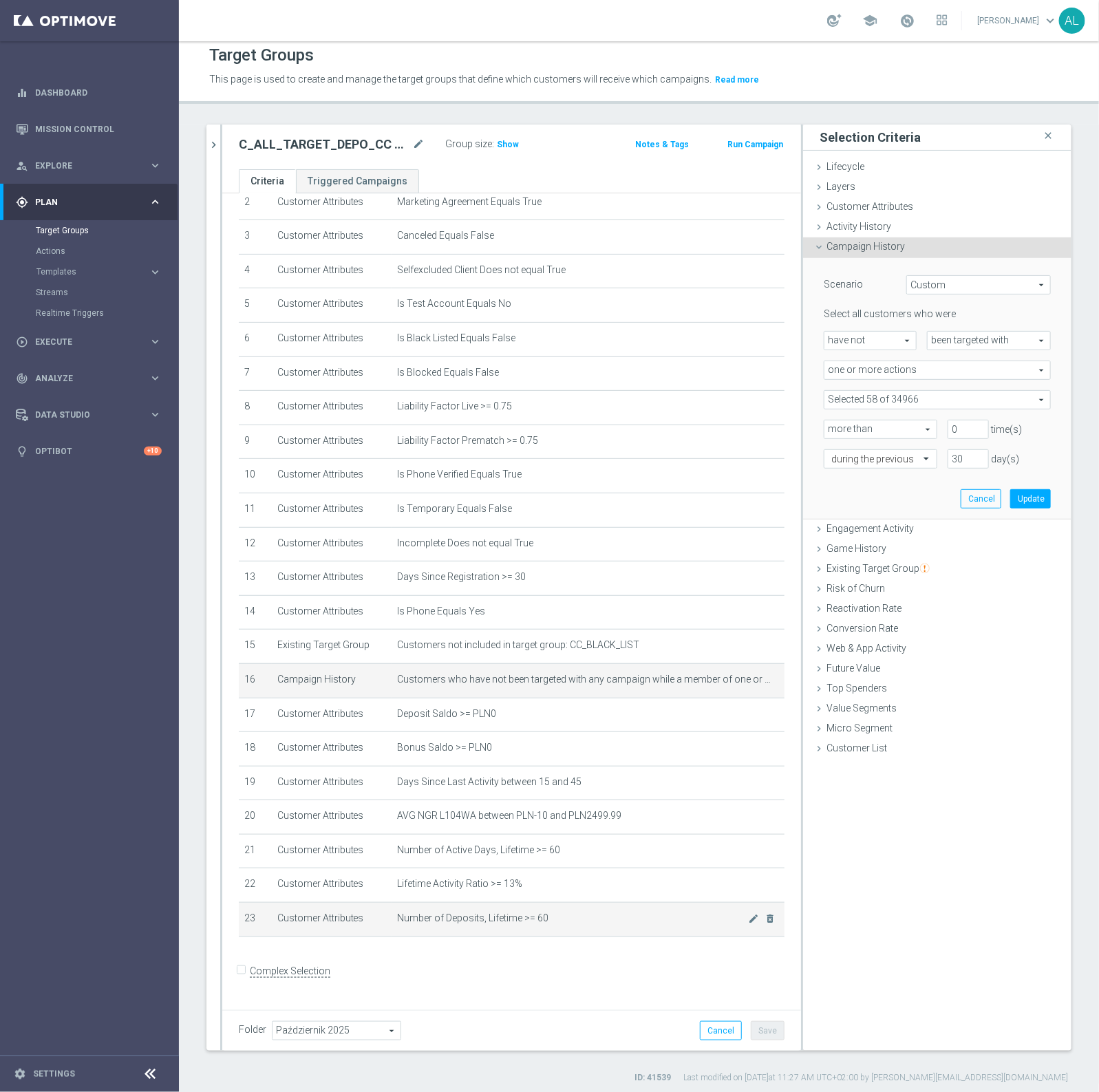
scroll to position [0, 0]
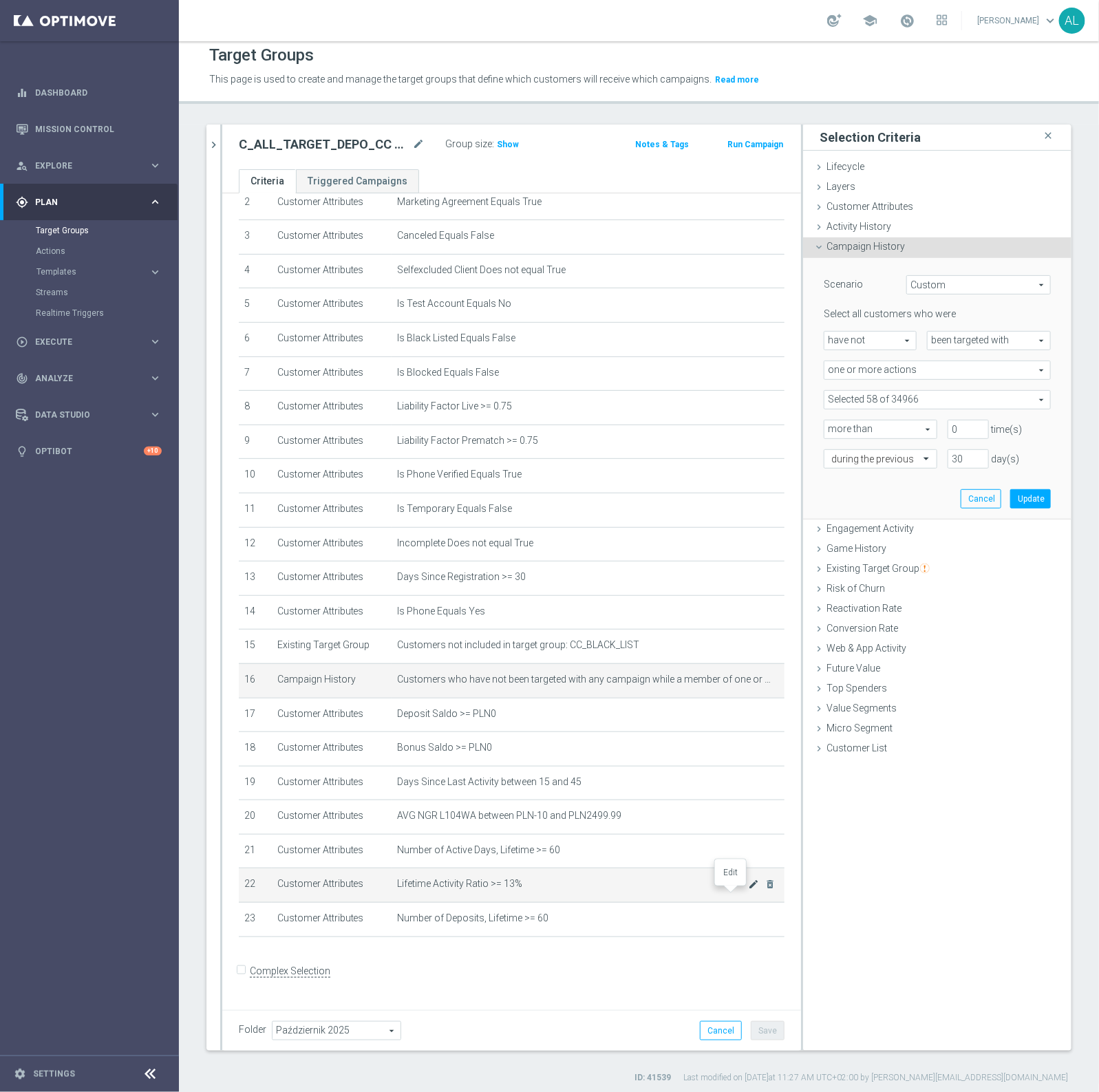
click at [749, 890] on icon "mode_edit" at bounding box center [754, 884] width 11 height 11
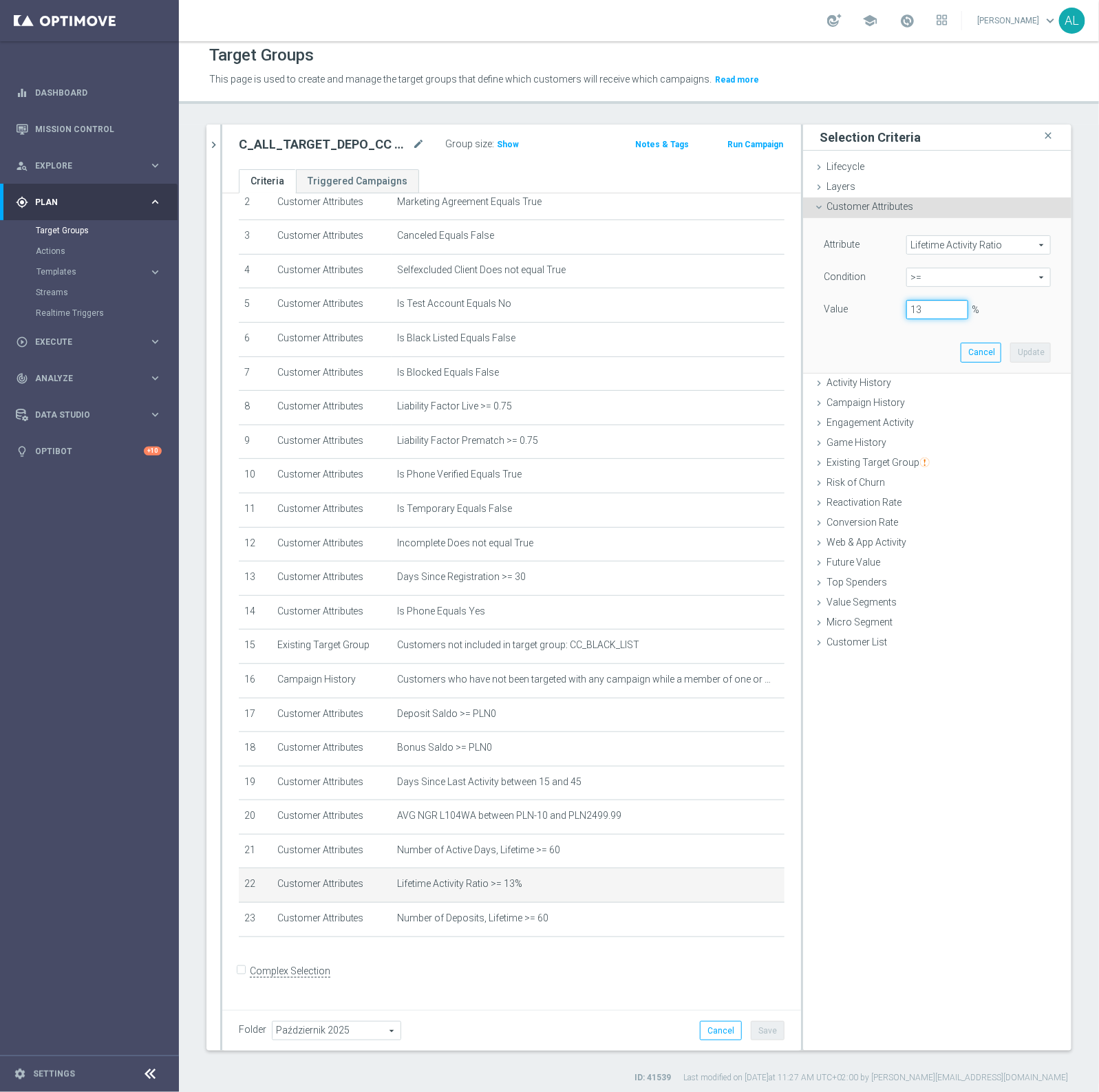
drag, startPoint x: 931, startPoint y: 311, endPoint x: 899, endPoint y: 321, distance: 33.5
click at [899, 321] on div "Value 13 %" at bounding box center [937, 311] width 247 height 22
click at [1014, 345] on button "Update" at bounding box center [1030, 352] width 40 height 20
type input "0.14"
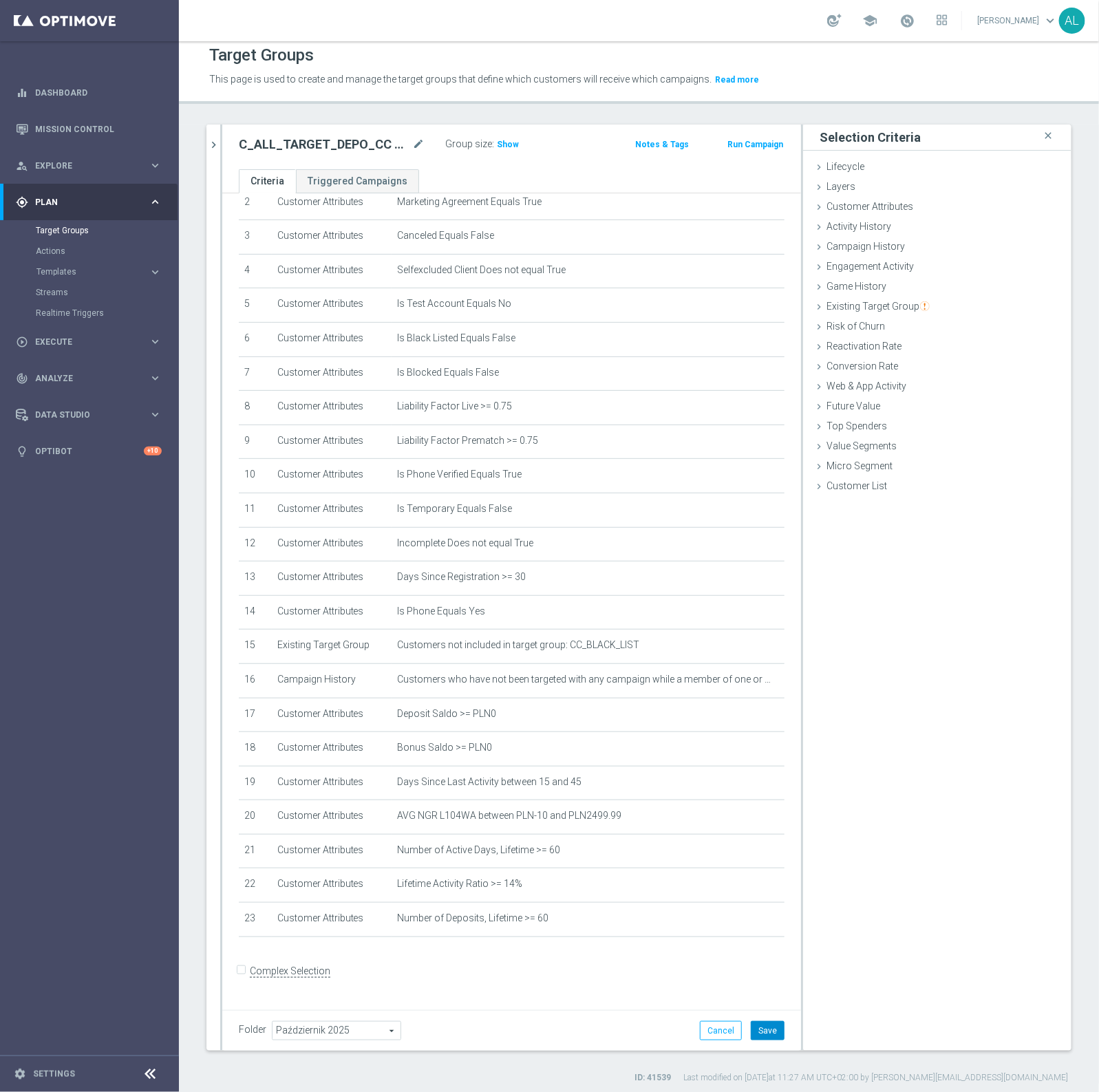
click at [764, 1026] on button "Save" at bounding box center [767, 1030] width 34 height 20
click at [507, 140] on span "Show" at bounding box center [508, 144] width 22 height 9
click at [749, 856] on icon "mode_edit" at bounding box center [754, 850] width 11 height 11
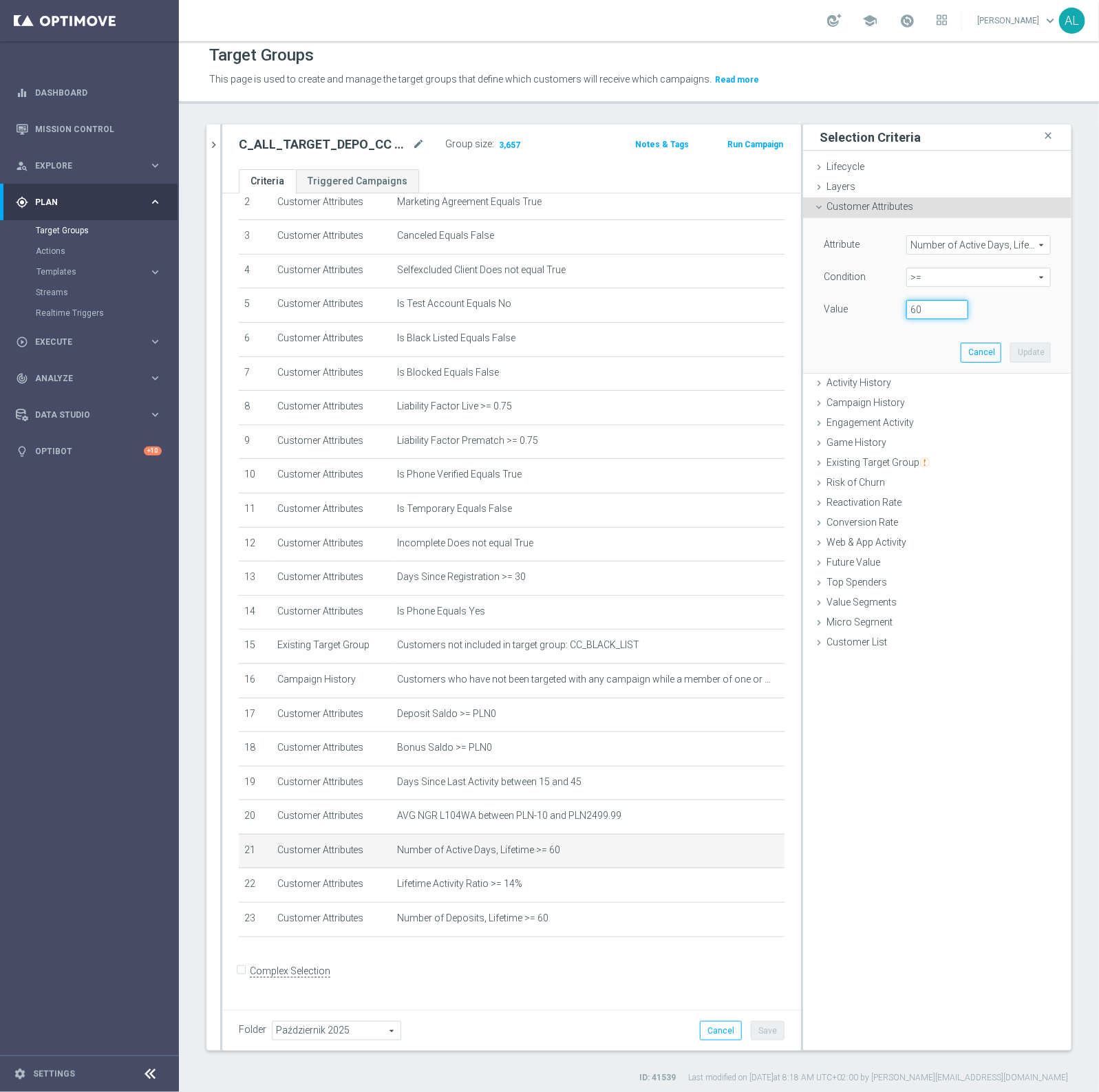
drag, startPoint x: 913, startPoint y: 307, endPoint x: 852, endPoint y: 311, distance: 61.1
click at [852, 311] on div "Value 60" at bounding box center [937, 311] width 247 height 22
type input "65"
click at [1020, 354] on button "Update" at bounding box center [1030, 352] width 40 height 20
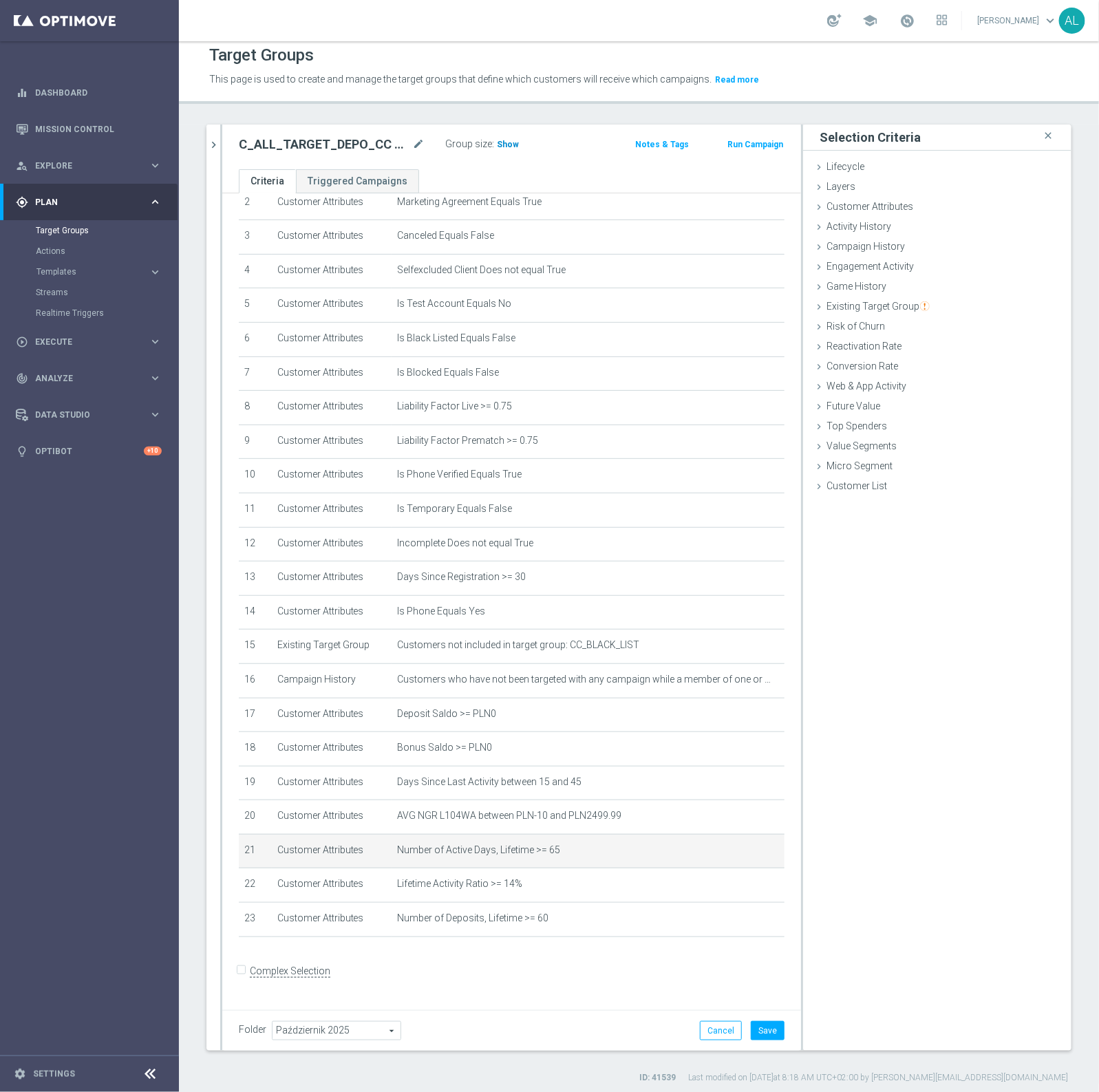
click at [504, 146] on span "Show" at bounding box center [508, 144] width 22 height 9
click at [761, 1032] on button "Save" at bounding box center [767, 1030] width 34 height 20
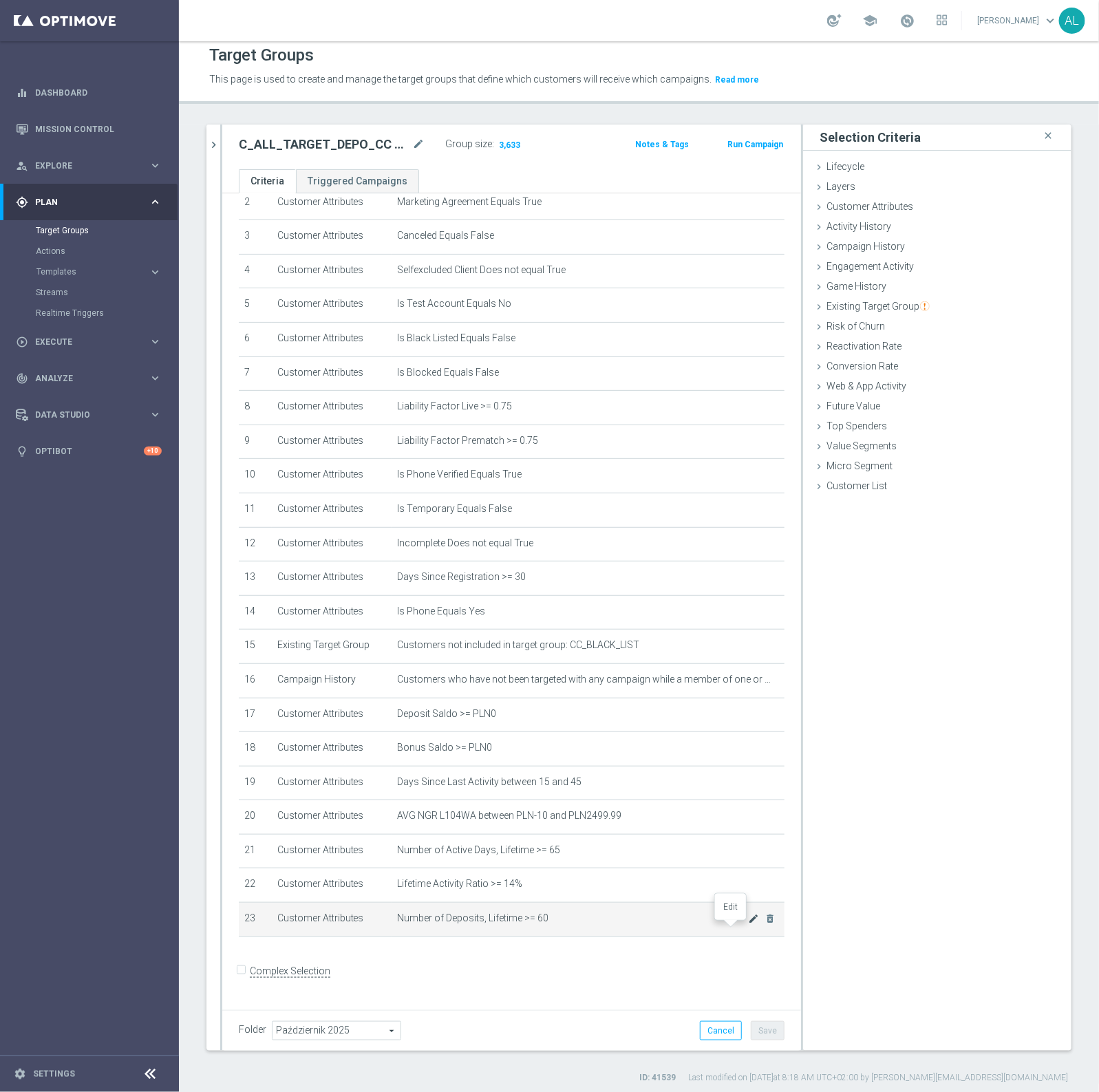
click at [749, 924] on icon "mode_edit" at bounding box center [754, 919] width 11 height 11
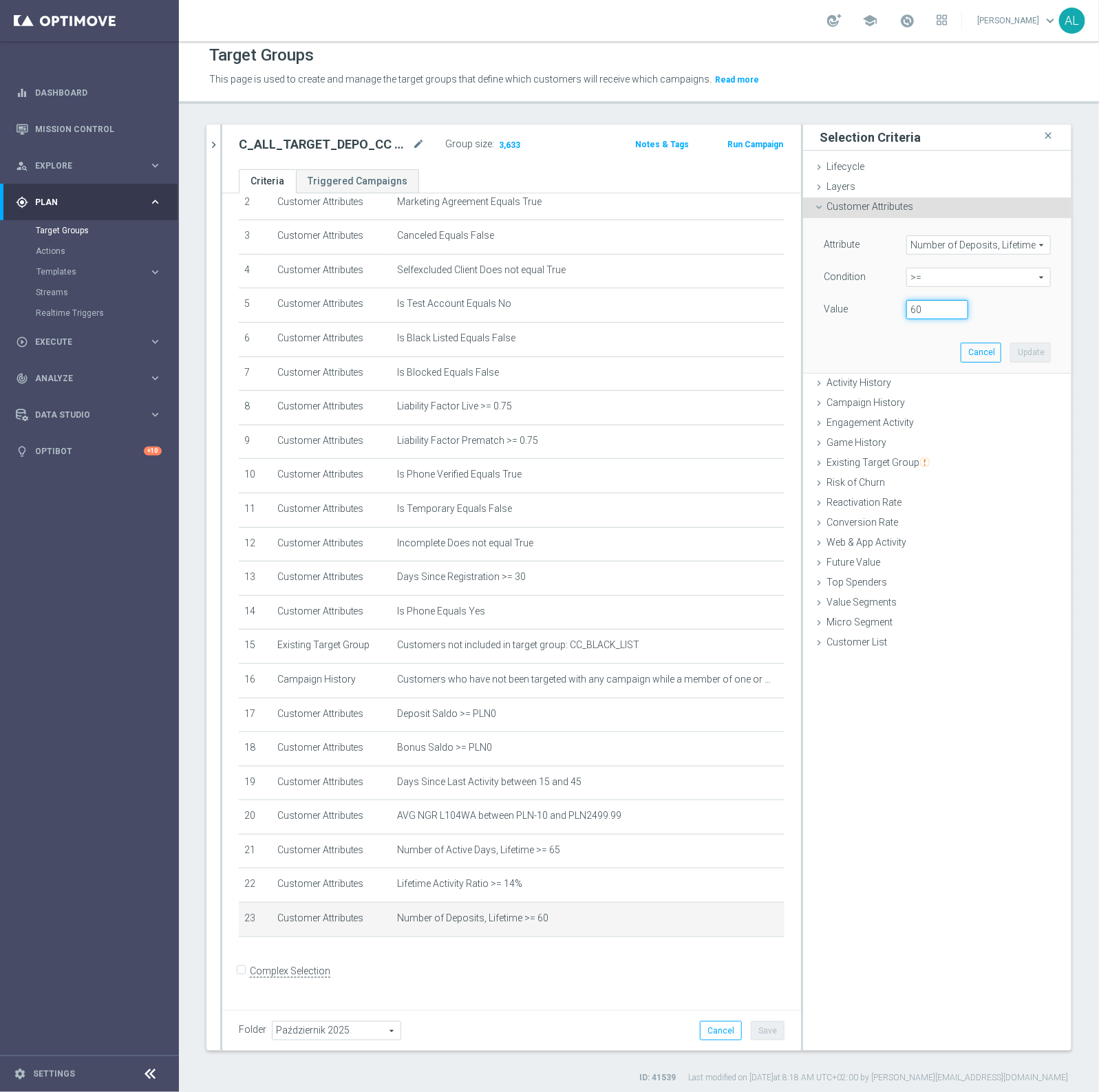
drag, startPoint x: 916, startPoint y: 314, endPoint x: 885, endPoint y: 317, distance: 31.1
click at [896, 317] on div "60" at bounding box center [937, 309] width 82 height 20
type input "65"
click at [1012, 351] on button "Update" at bounding box center [1030, 352] width 40 height 20
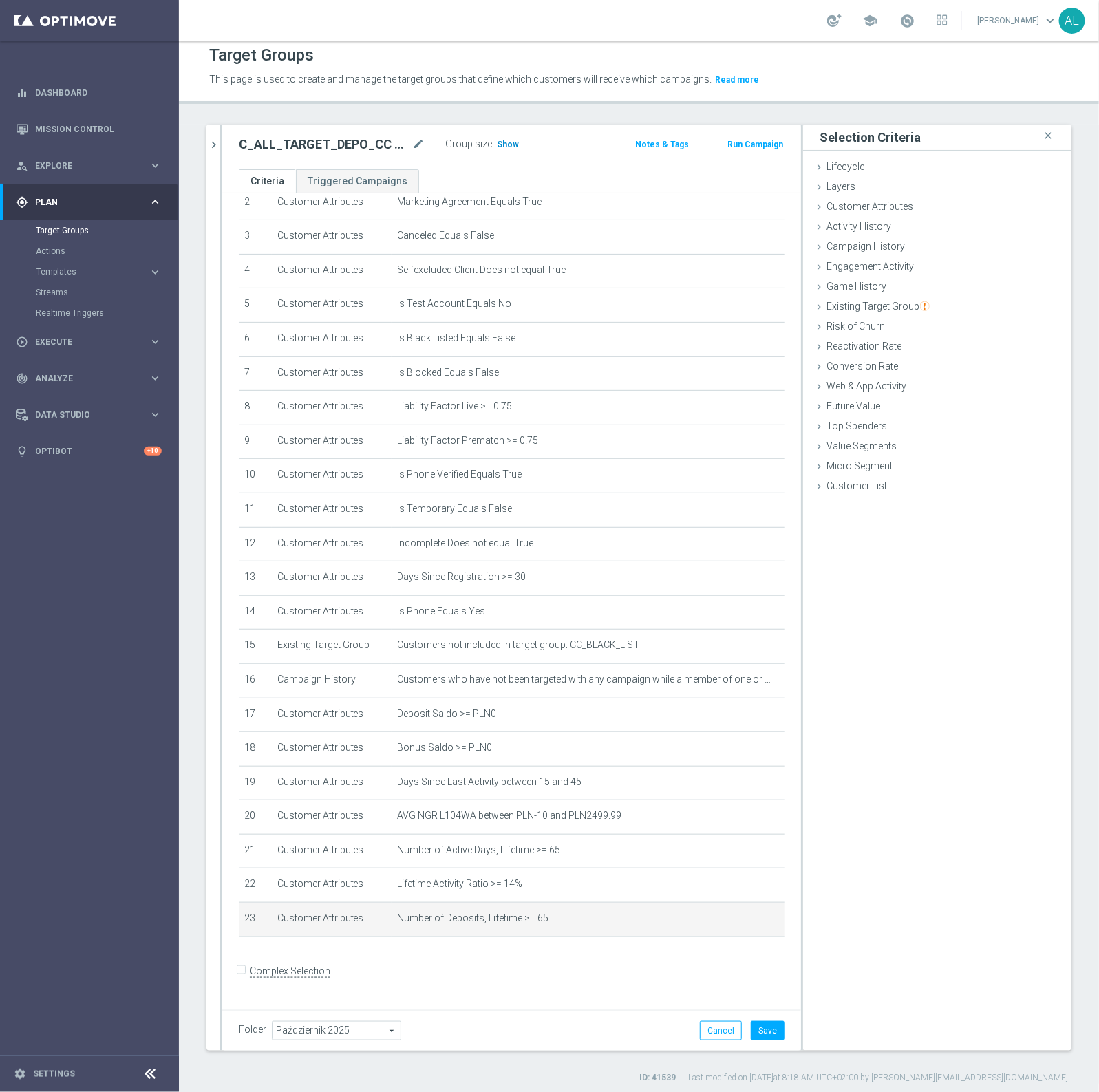
click at [514, 150] on h3 "Show" at bounding box center [508, 144] width 24 height 15
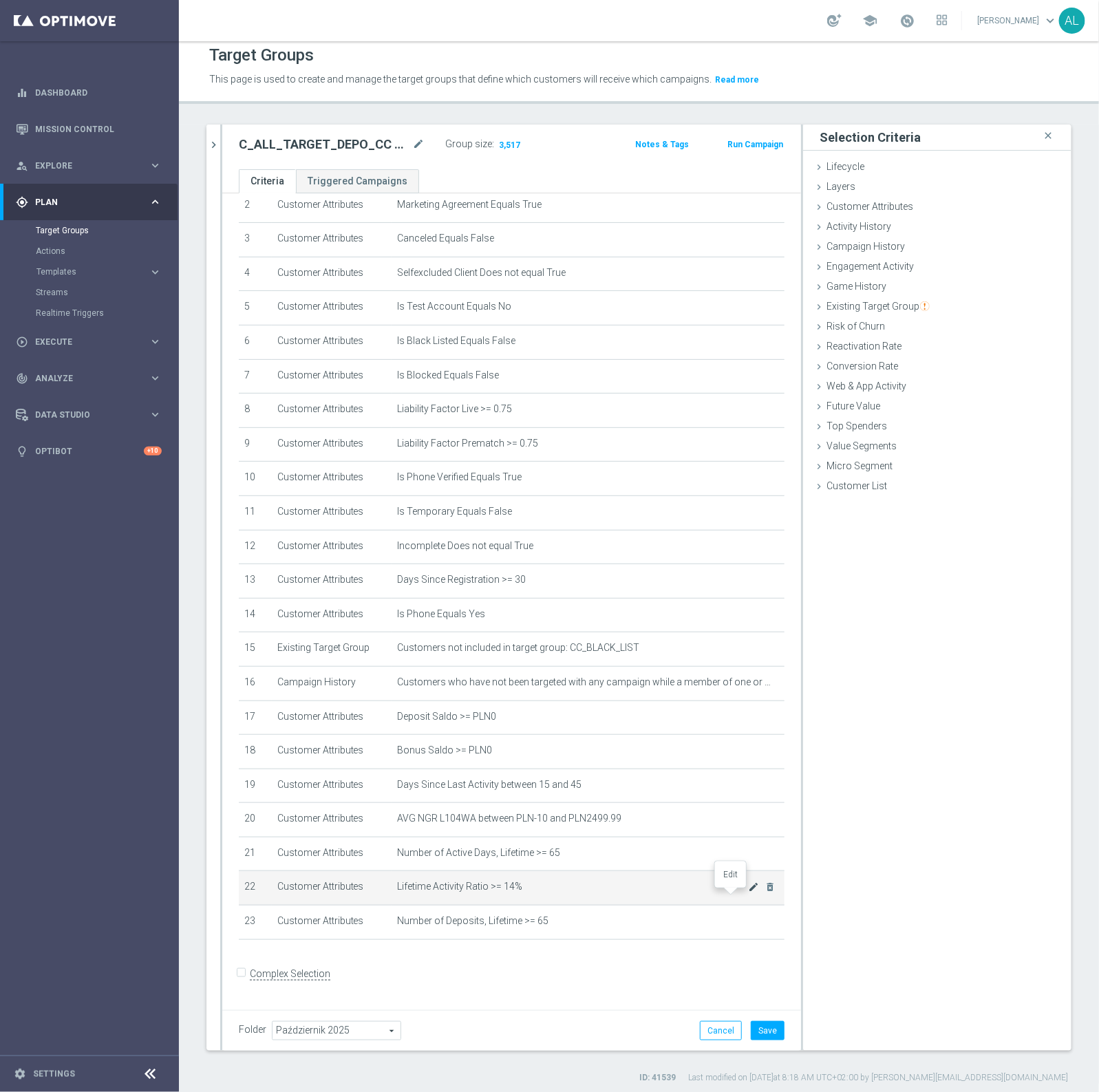
click at [749, 893] on icon "mode_edit" at bounding box center [754, 887] width 11 height 11
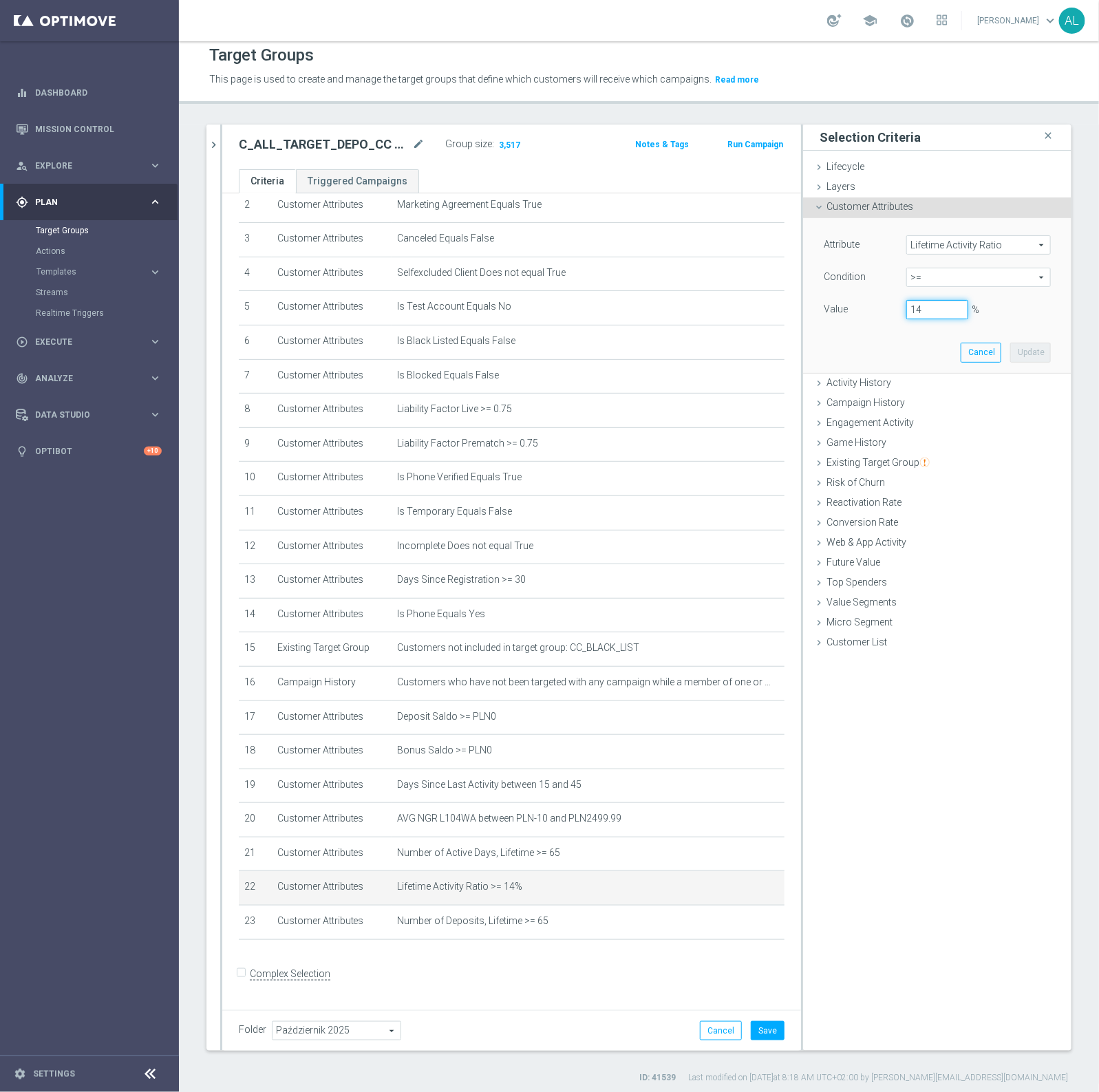
drag, startPoint x: 907, startPoint y: 317, endPoint x: 885, endPoint y: 320, distance: 22.2
click at [885, 320] on div "Value 14 %" at bounding box center [937, 311] width 247 height 22
click at [1022, 355] on button "Update" at bounding box center [1030, 352] width 40 height 20
type input "0.16"
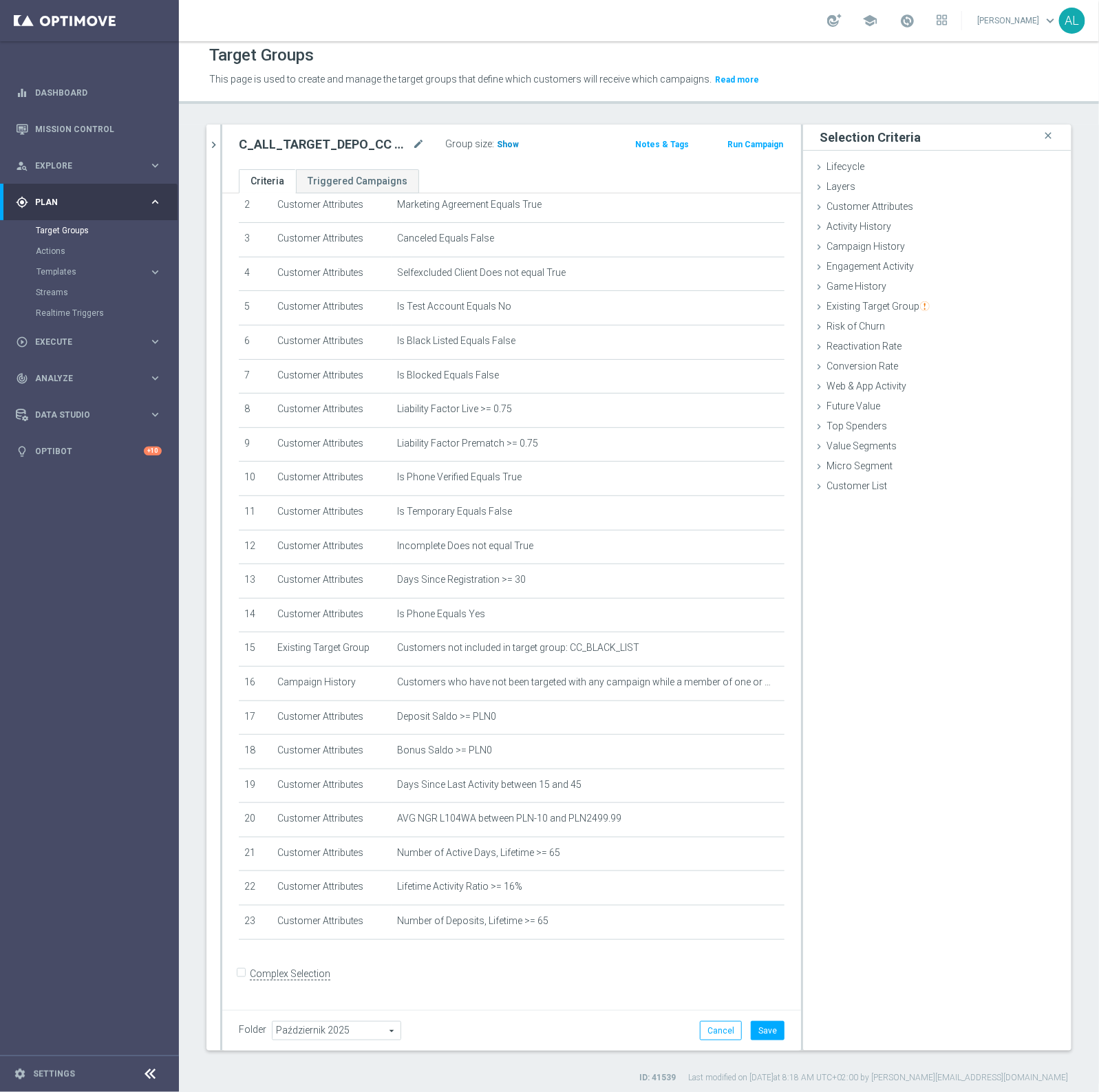
click at [502, 143] on span "Show" at bounding box center [508, 144] width 22 height 9
click at [749, 893] on icon "mode_edit" at bounding box center [754, 887] width 11 height 11
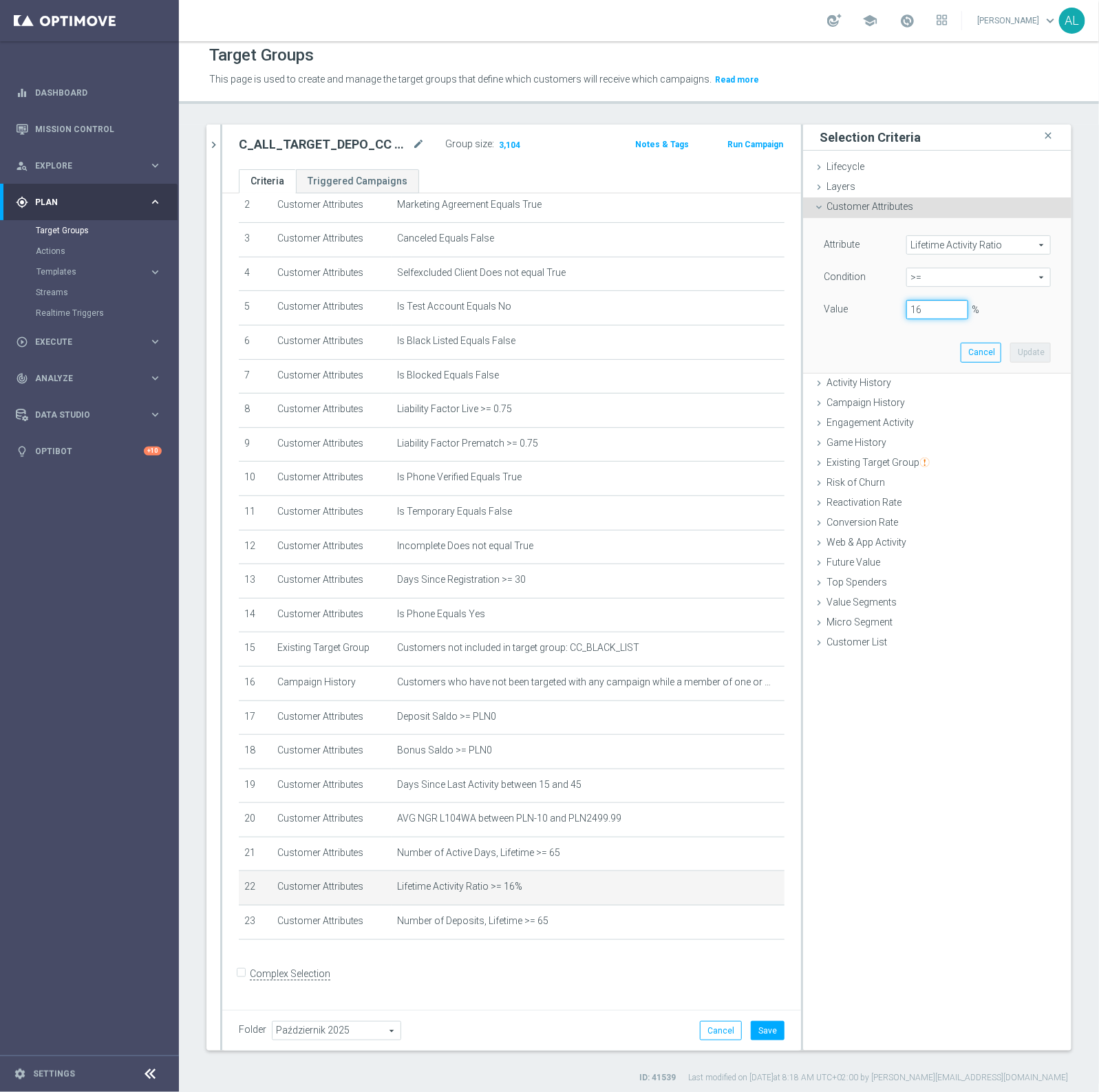
drag, startPoint x: 916, startPoint y: 310, endPoint x: 890, endPoint y: 312, distance: 26.1
click at [896, 312] on div "16 %" at bounding box center [937, 309] width 82 height 20
click at [1010, 347] on button "Update" at bounding box center [1030, 352] width 40 height 20
type input "0.18"
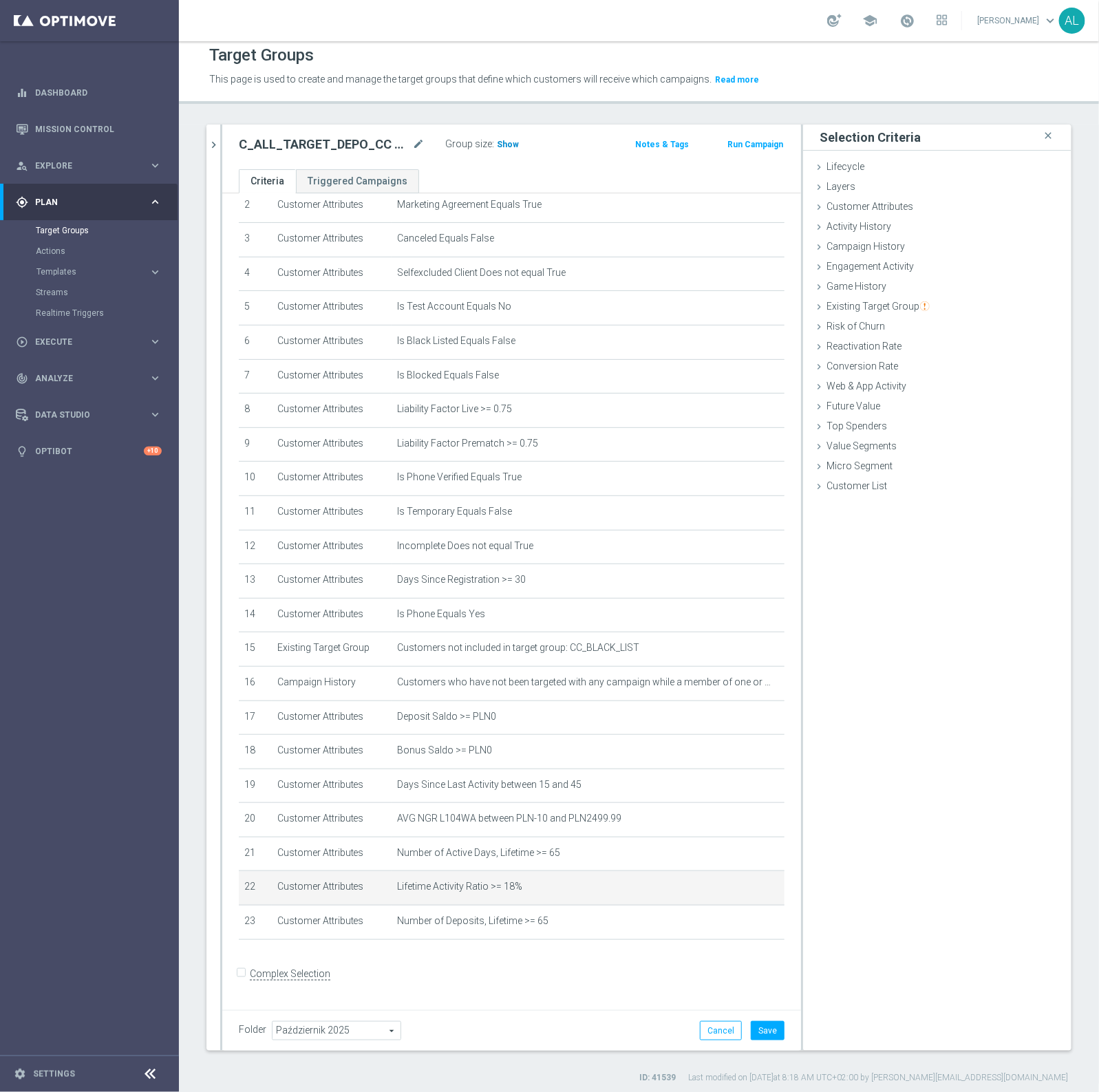
click at [504, 146] on span "Show" at bounding box center [508, 144] width 22 height 9
click at [749, 890] on icon "mode_edit" at bounding box center [754, 884] width 11 height 11
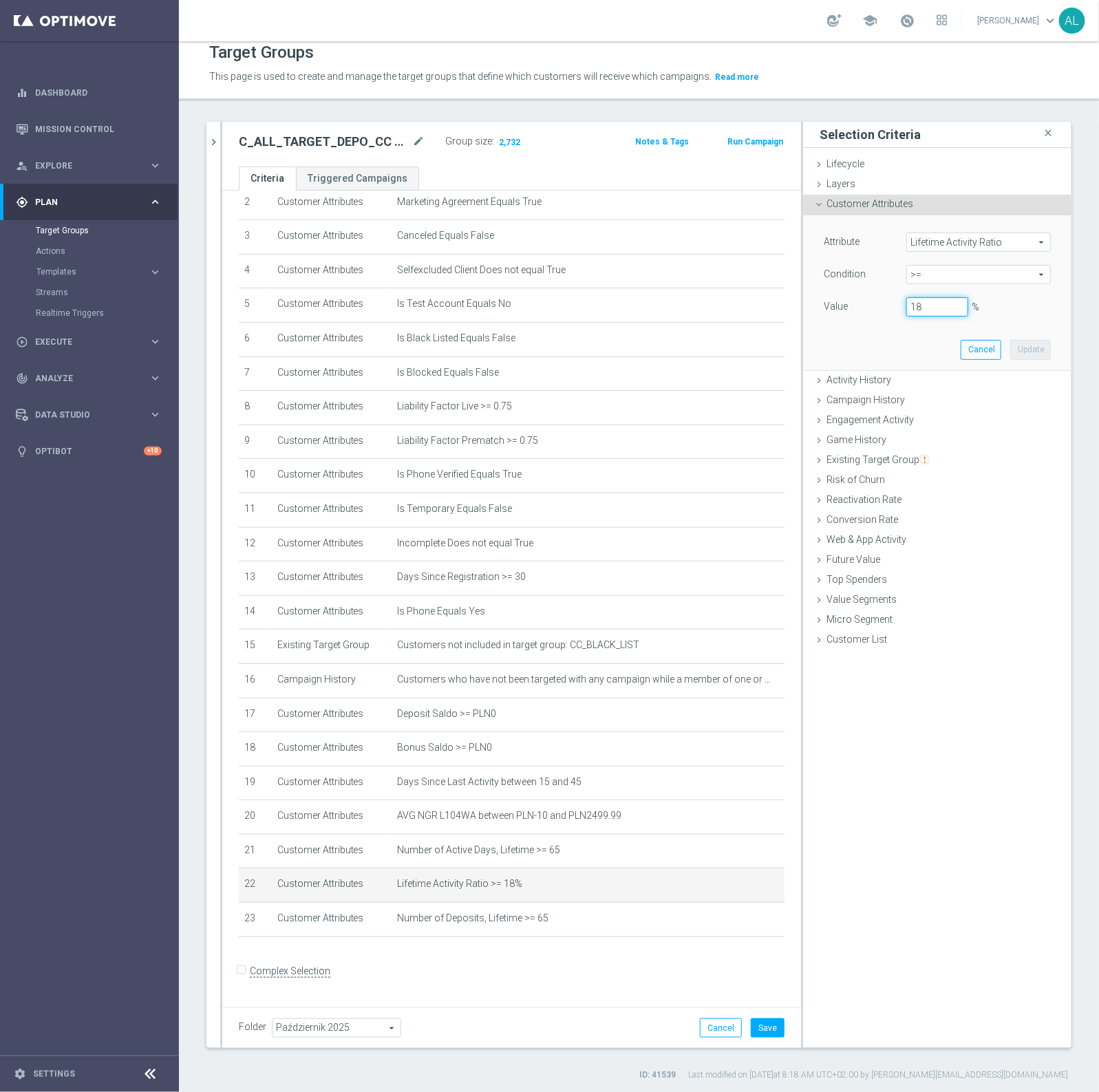
drag, startPoint x: 928, startPoint y: 311, endPoint x: 890, endPoint y: 313, distance: 38.1
click at [896, 313] on div "18 %" at bounding box center [937, 306] width 82 height 20
click at [1010, 348] on button "Update" at bounding box center [1030, 349] width 40 height 20
type input "0.2"
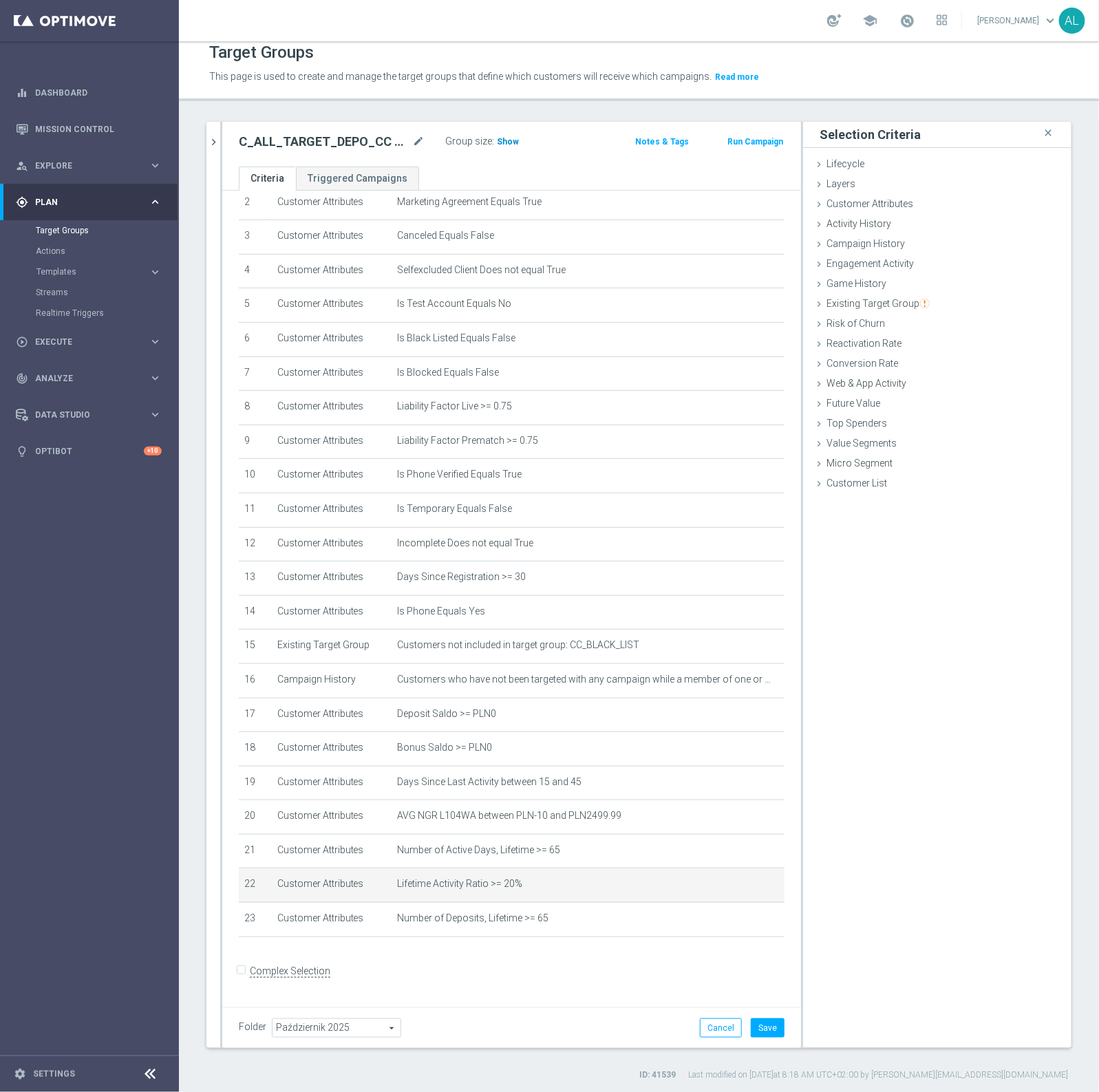
click at [501, 140] on span "Show" at bounding box center [508, 141] width 22 height 9
click at [758, 1033] on button "Save" at bounding box center [767, 1027] width 34 height 20
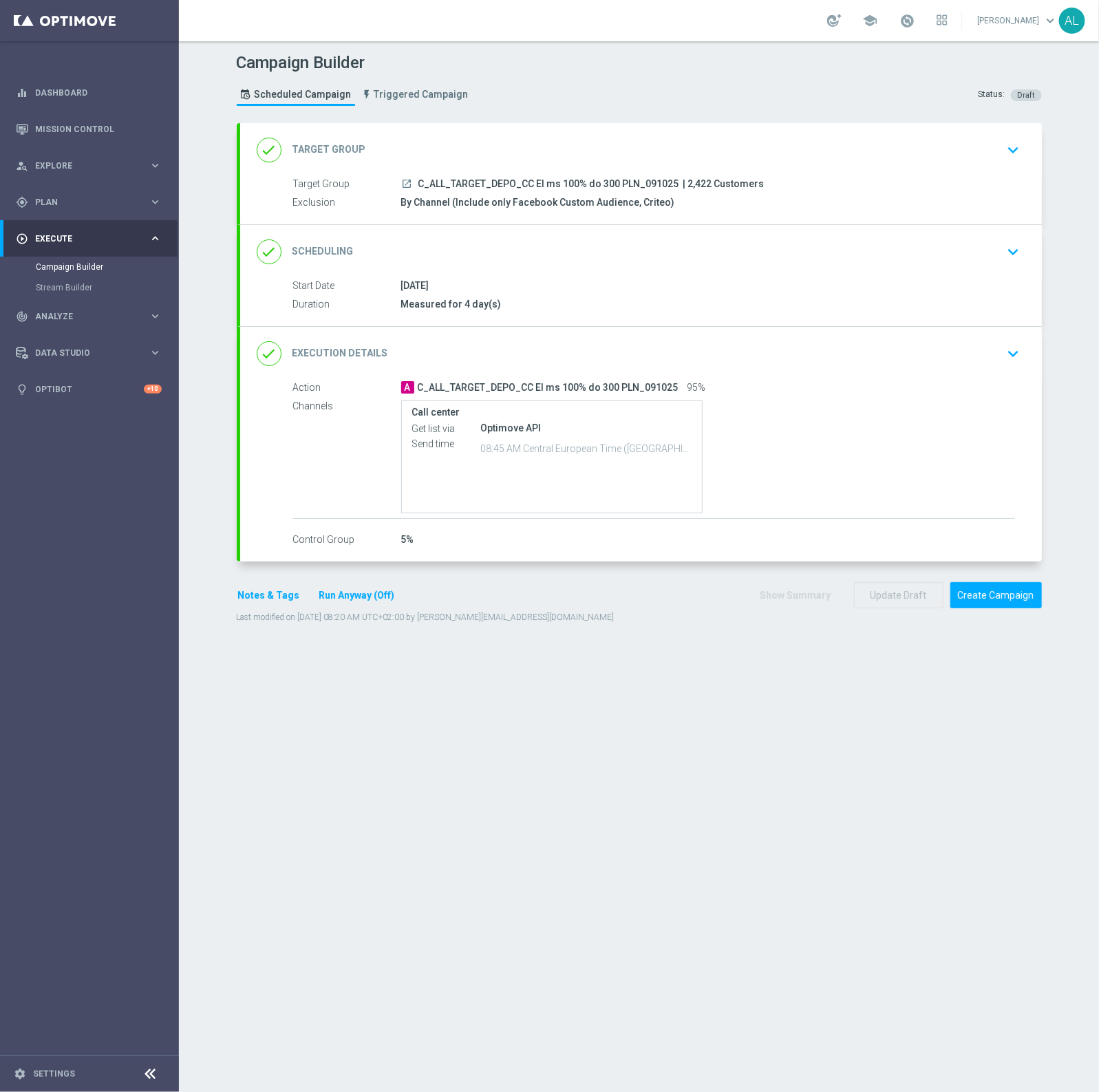
click at [972, 185] on div "launch C_ALL_TARGET_DEPO_CC El ms 100% do 300 PLN_091025 | 2,422 Customers" at bounding box center [707, 184] width 614 height 14
click at [974, 245] on div "done Scheduling keyboard_arrow_down" at bounding box center [641, 252] width 769 height 26
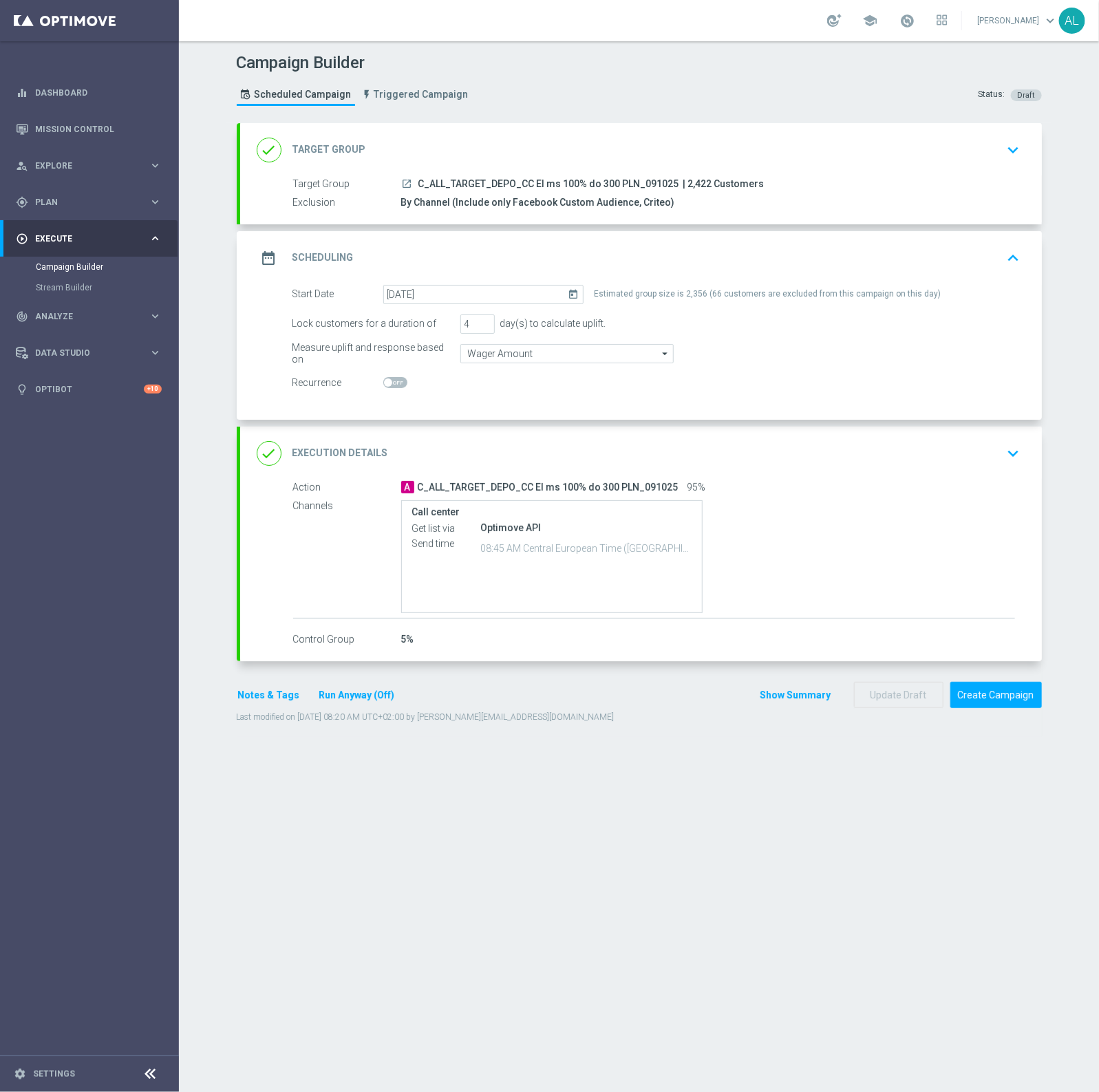
click at [246, 695] on button "Notes & Tags" at bounding box center [269, 695] width 65 height 17
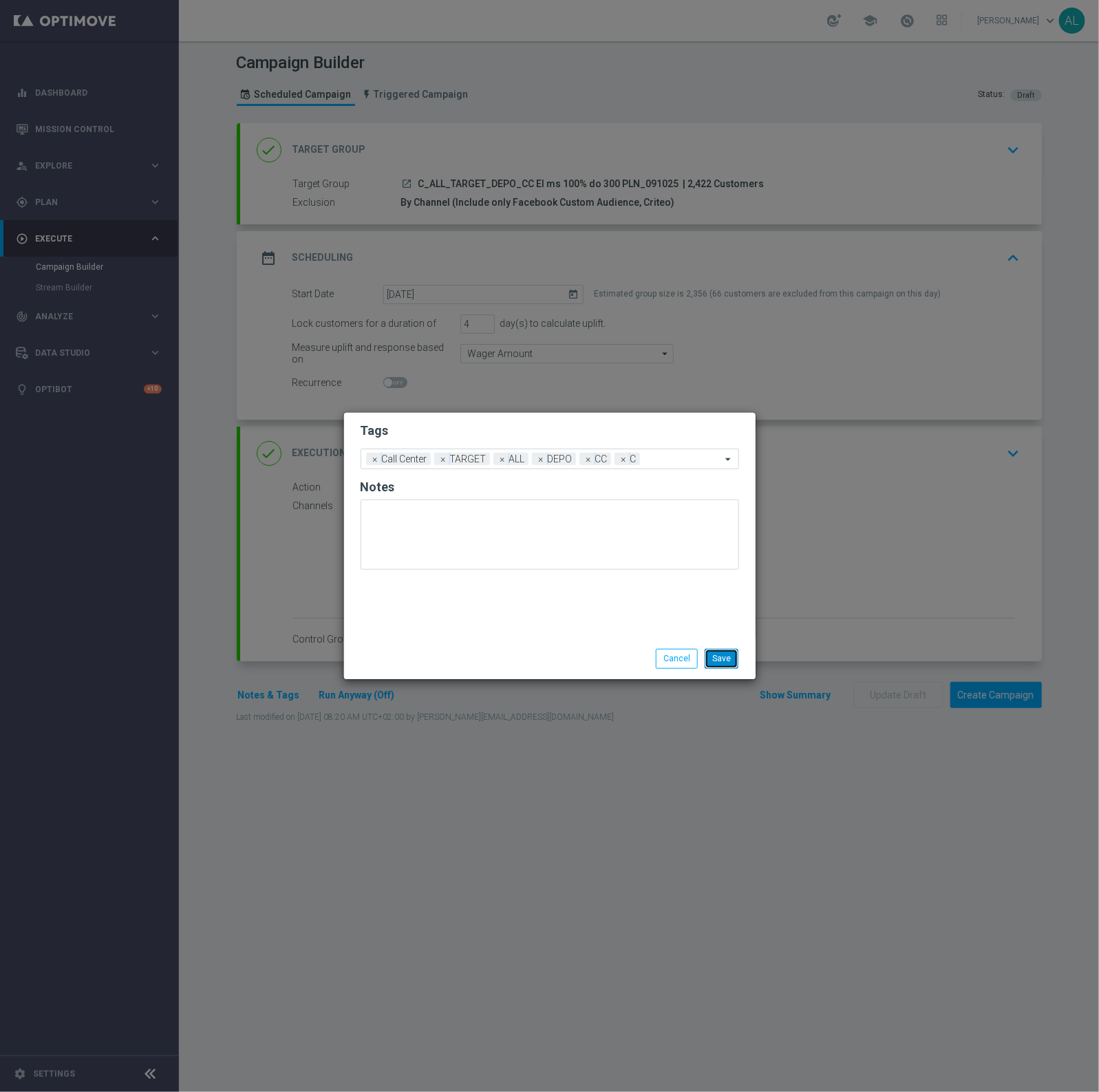
click at [727, 664] on button "Save" at bounding box center [721, 658] width 34 height 20
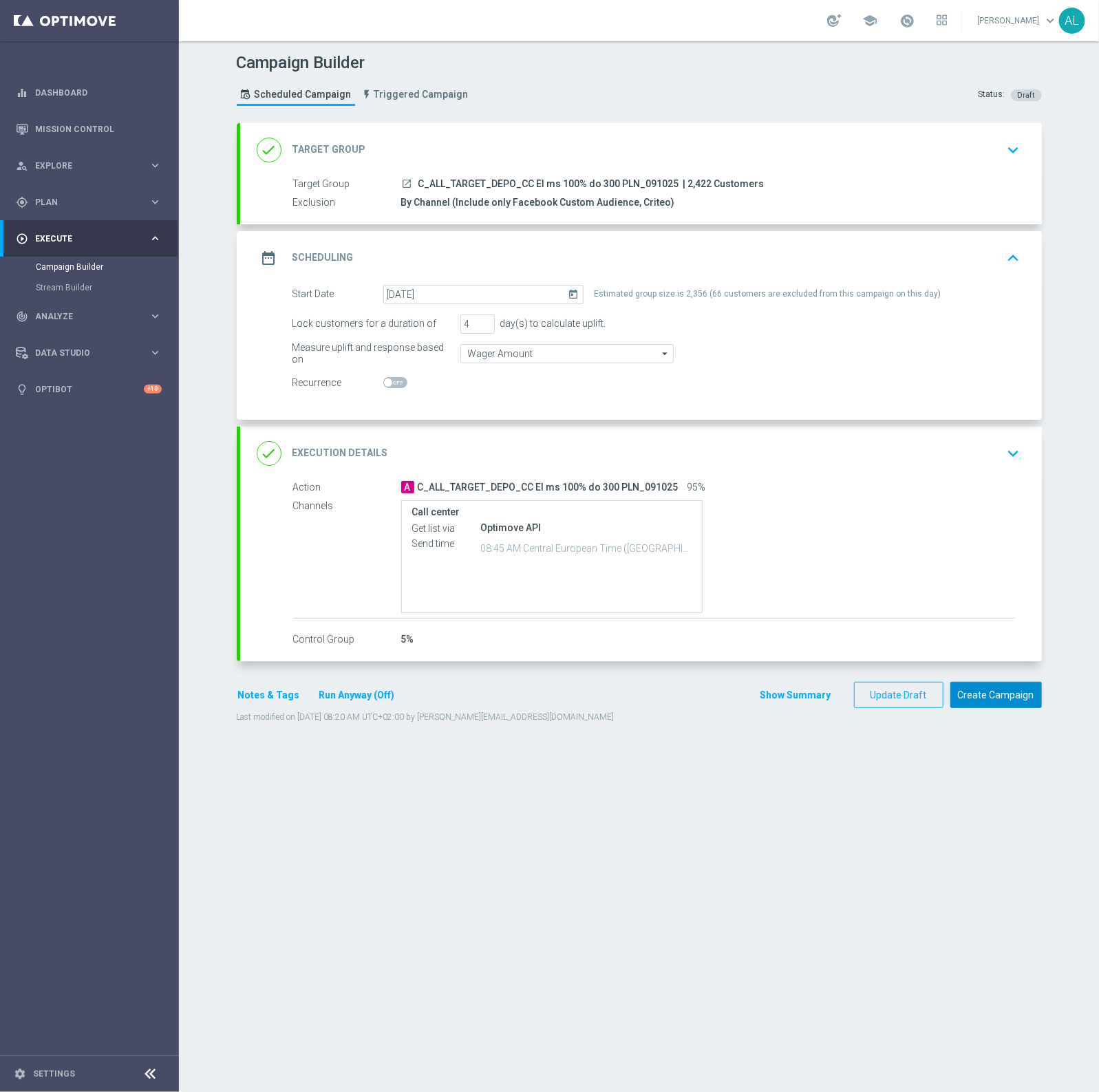
click at [968, 696] on button "Create Campaign" at bounding box center [996, 695] width 92 height 27
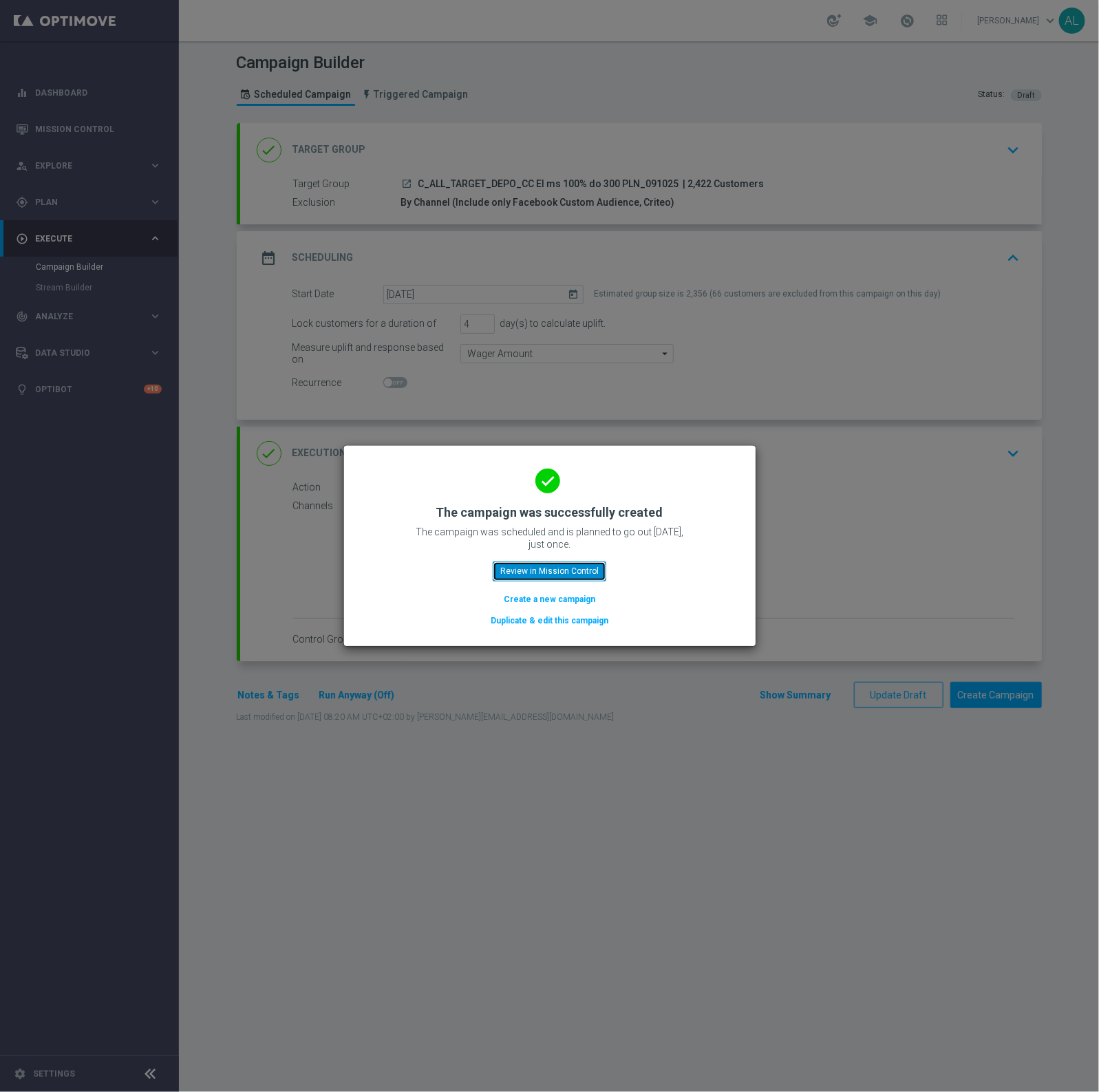
click at [531, 571] on button "Review in Mission Control" at bounding box center [549, 570] width 113 height 20
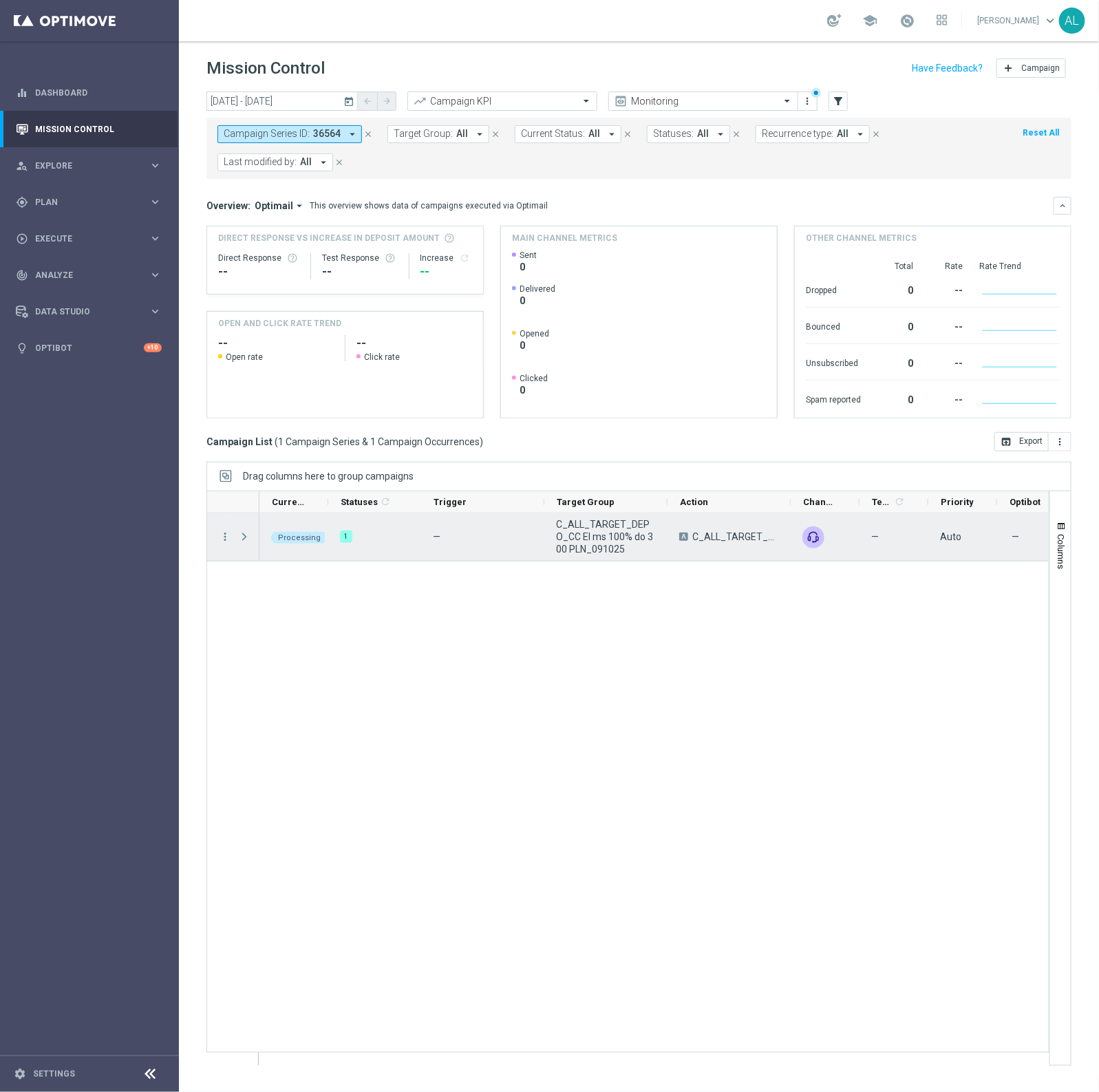
click at [613, 538] on span "C_ALL_TARGET_DEPO_CC El ms 100% do 300 PLN_091025" at bounding box center [606, 537] width 100 height 37
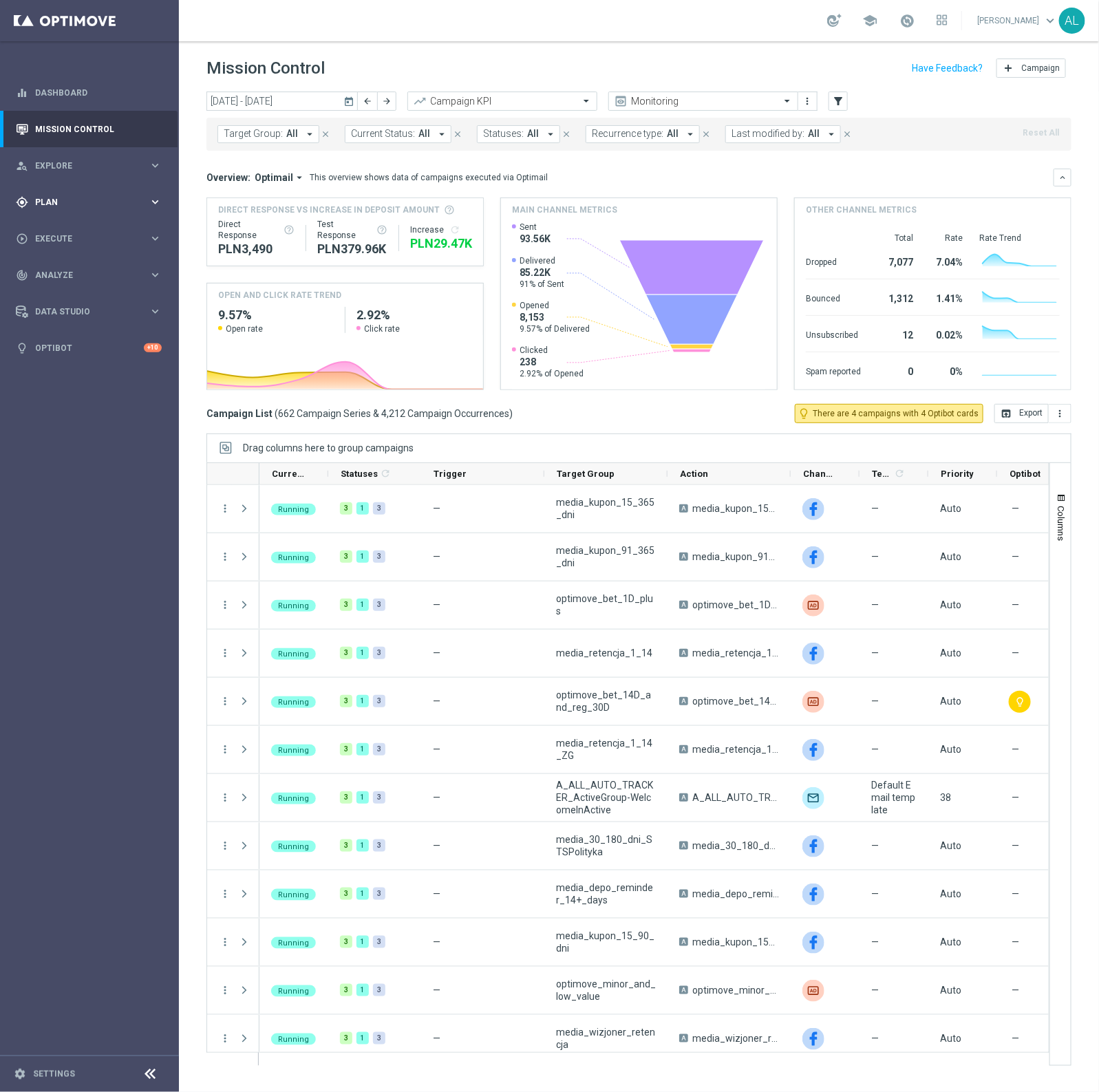
click at [100, 196] on div "gps_fixed Plan" at bounding box center [82, 201] width 133 height 12
click at [53, 268] on span "Templates" at bounding box center [85, 272] width 98 height 8
click at [79, 369] on div "play_circle_outline Execute keyboard_arrow_right" at bounding box center [89, 362] width 178 height 37
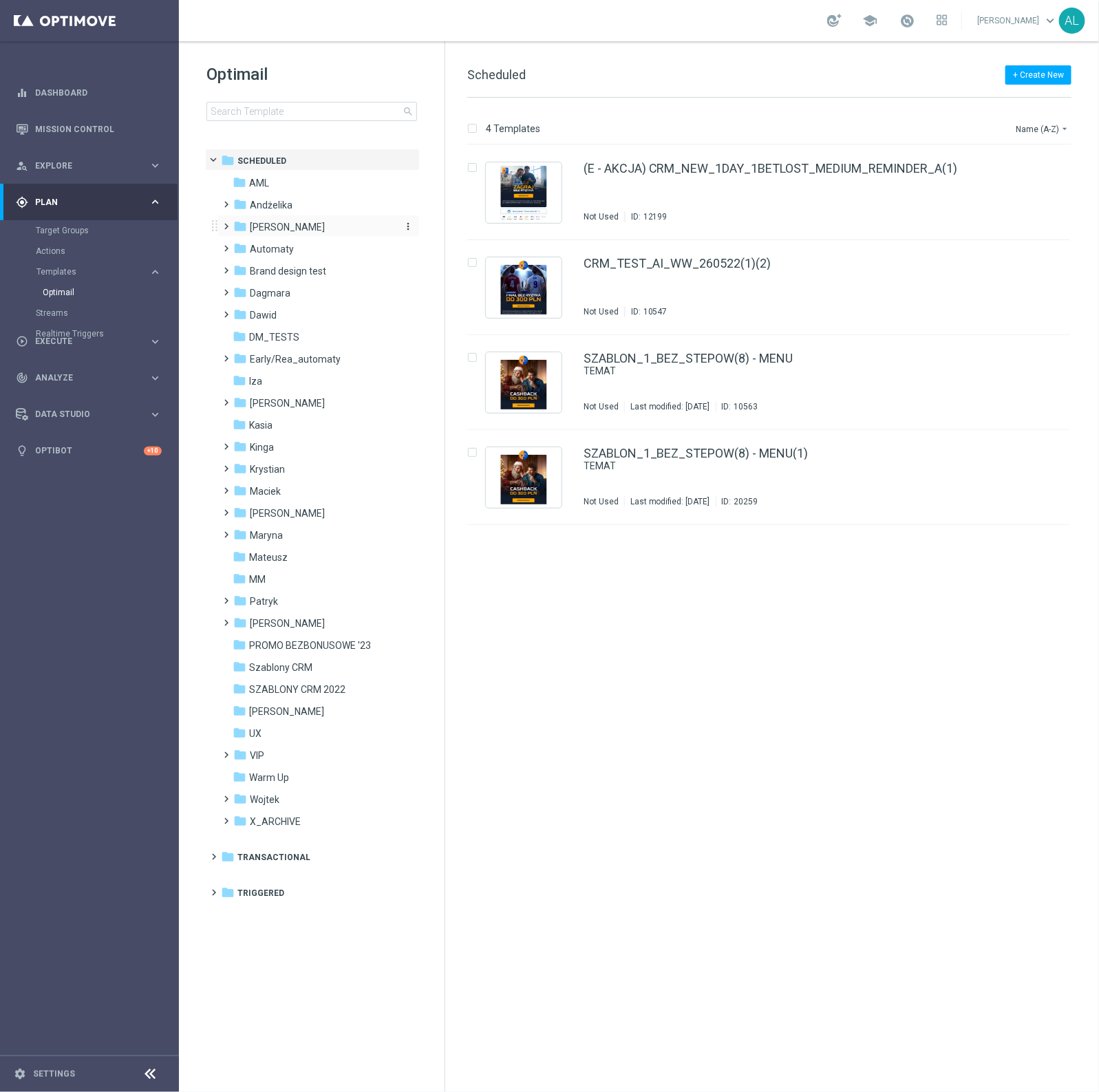
click at [272, 221] on span "[PERSON_NAME]" at bounding box center [288, 227] width 75 height 12
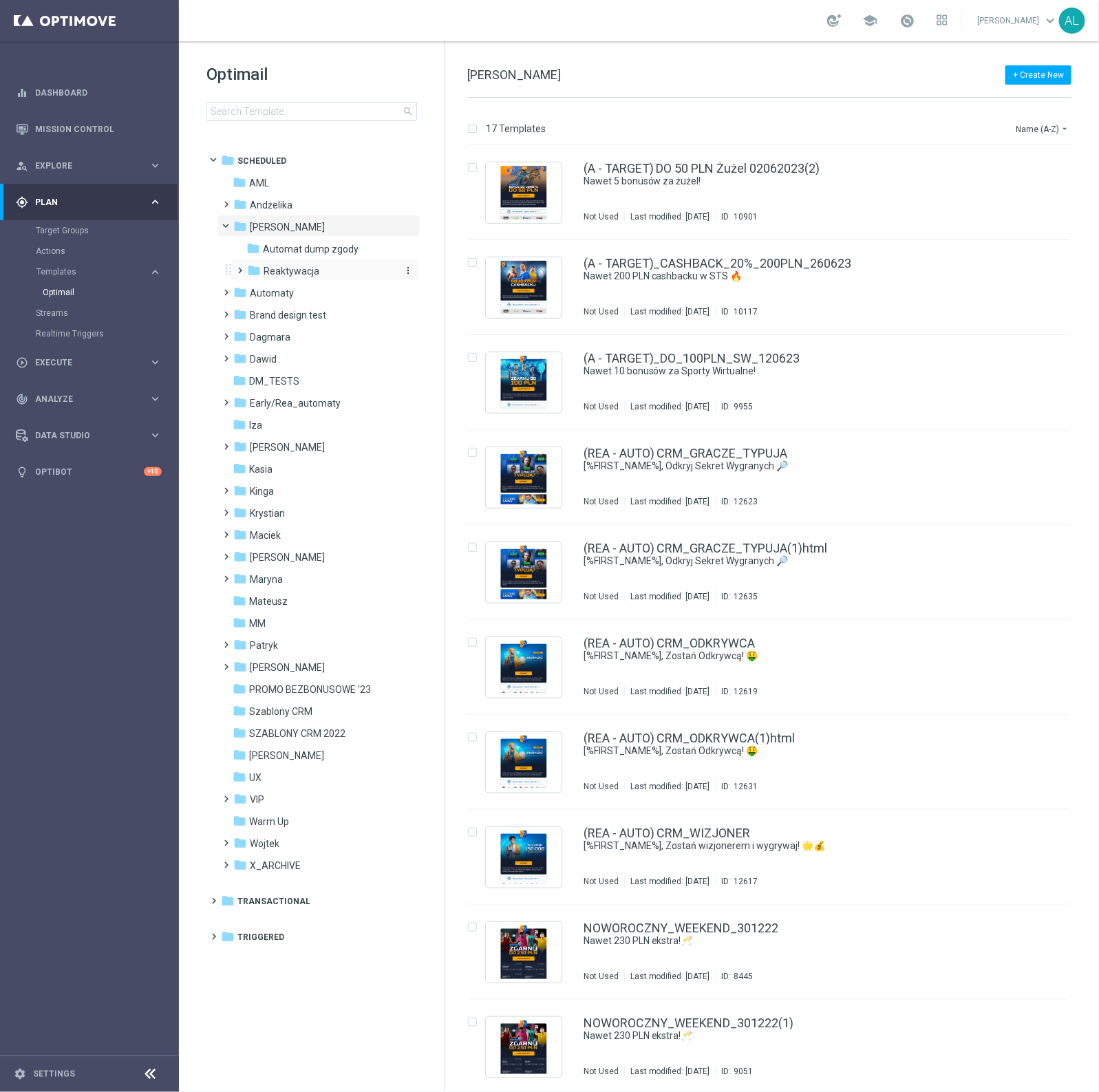
click at [323, 275] on div "folder Reaktywacja" at bounding box center [320, 271] width 146 height 16
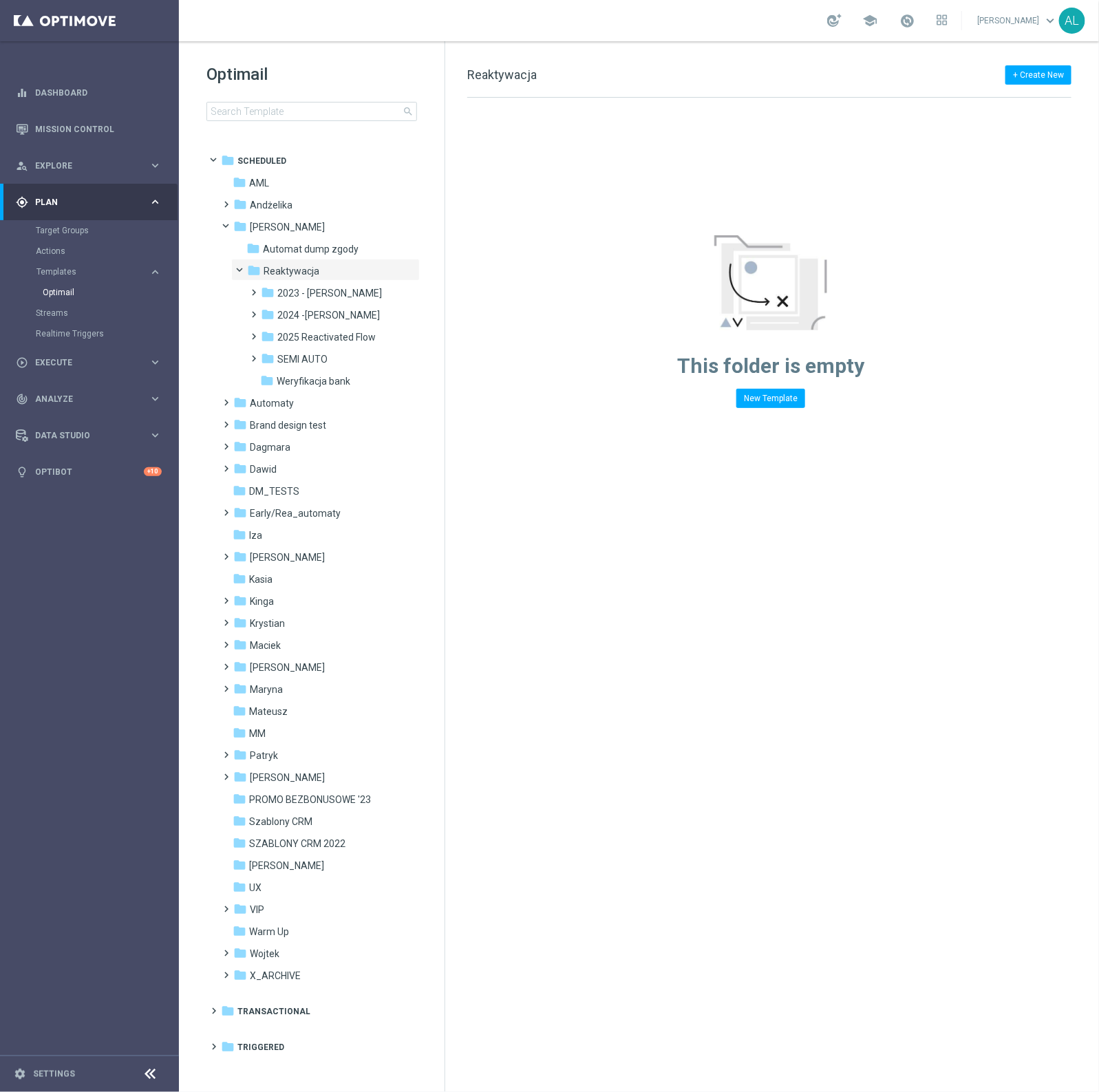
drag, startPoint x: 263, startPoint y: 144, endPoint x: 281, endPoint y: 111, distance: 37.6
click at [263, 142] on div "Optimail search folder 1 Folder folder Scheduled more_vert folder AML more_vert" at bounding box center [312, 126] width 266 height 170
click at [281, 111] on input at bounding box center [311, 111] width 211 height 20
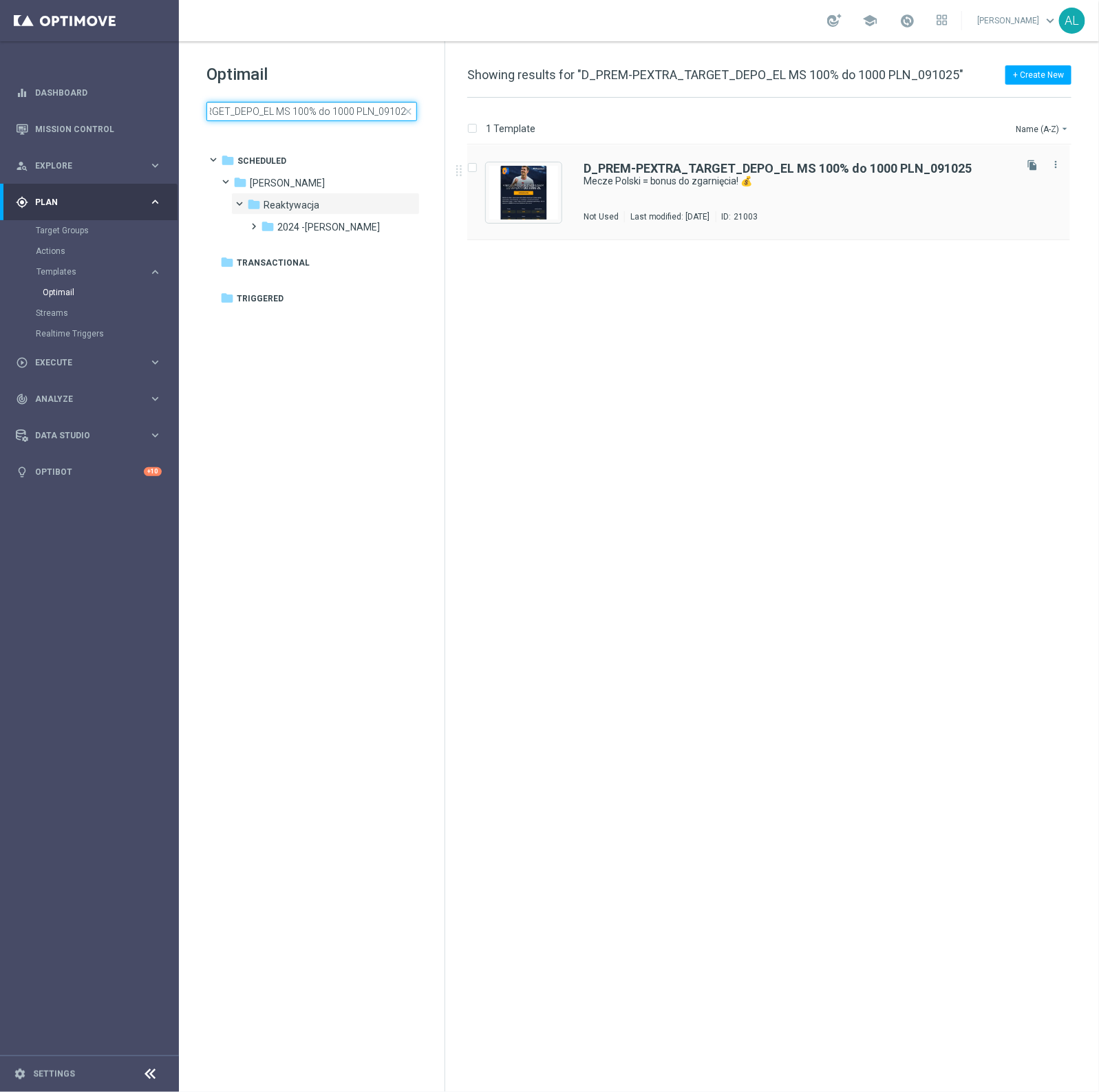
type input "D_PREM-PEXTRA_TARGET_DEPO_EL MS 100% do 1000 PLN_091025"
click at [613, 195] on div "D_PREM-PEXTRA_TARGET_DEPO_EL MS 100% do 1000 PLN_091025 Mecze Polski = bonus do…" at bounding box center [798, 192] width 429 height 60
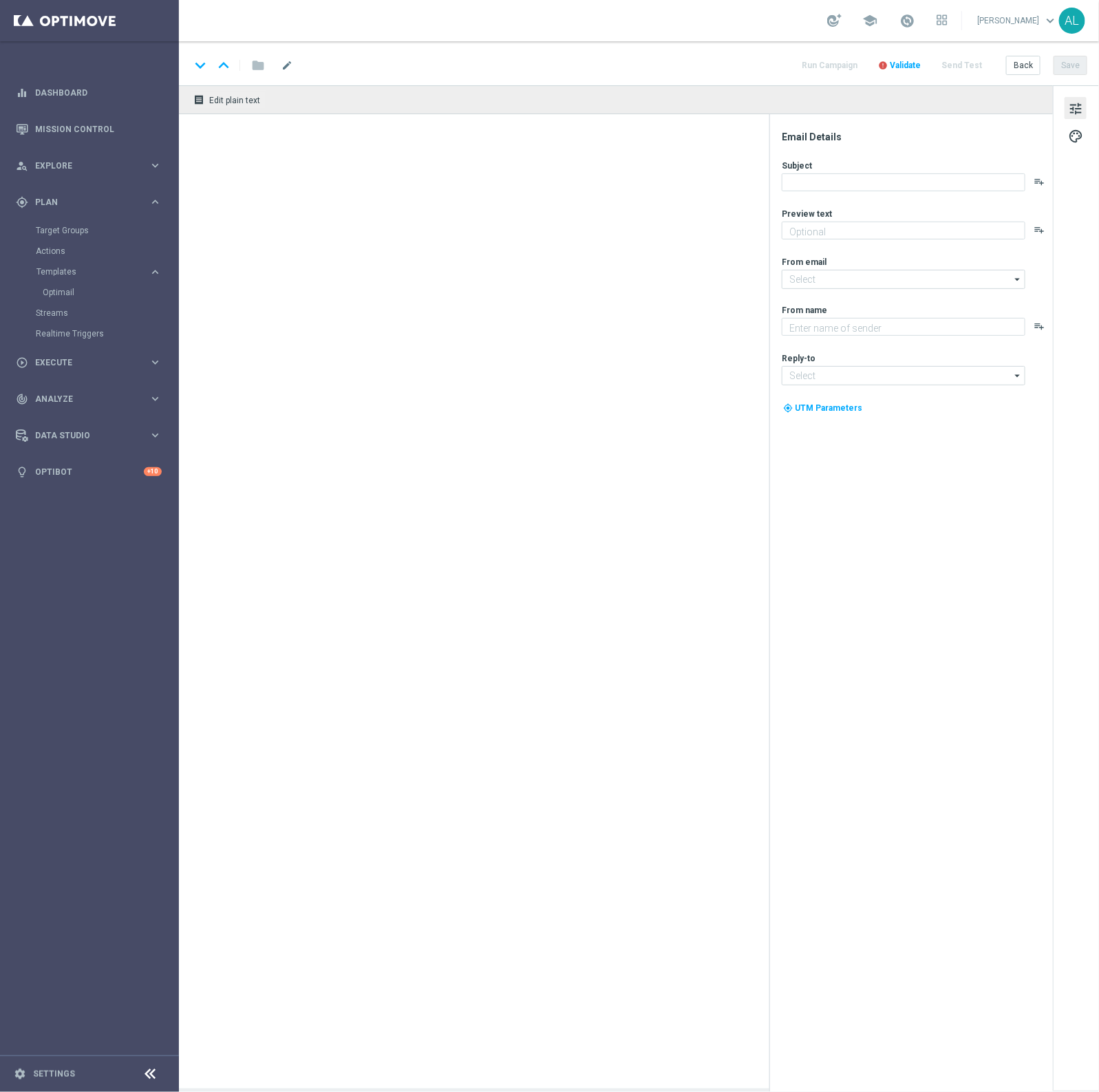
type textarea "Do 1000 zł od wpłaty 💸"
type input "[EMAIL_ADDRESS][DOMAIN_NAME]"
type textarea "STS"
type input "[EMAIL_ADDRESS][DOMAIN_NAME]"
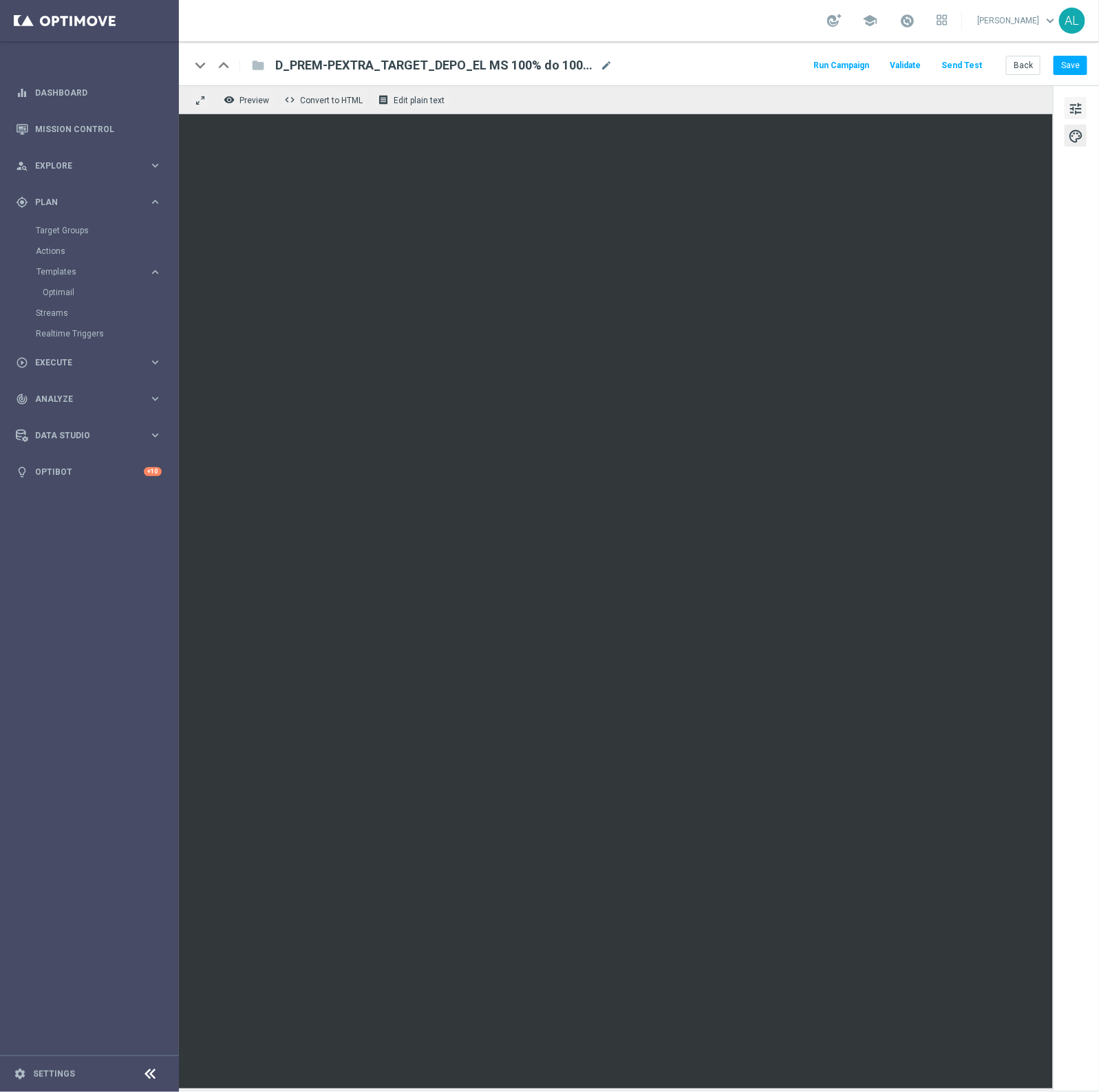
click at [1071, 108] on span "tune" at bounding box center [1076, 109] width 15 height 18
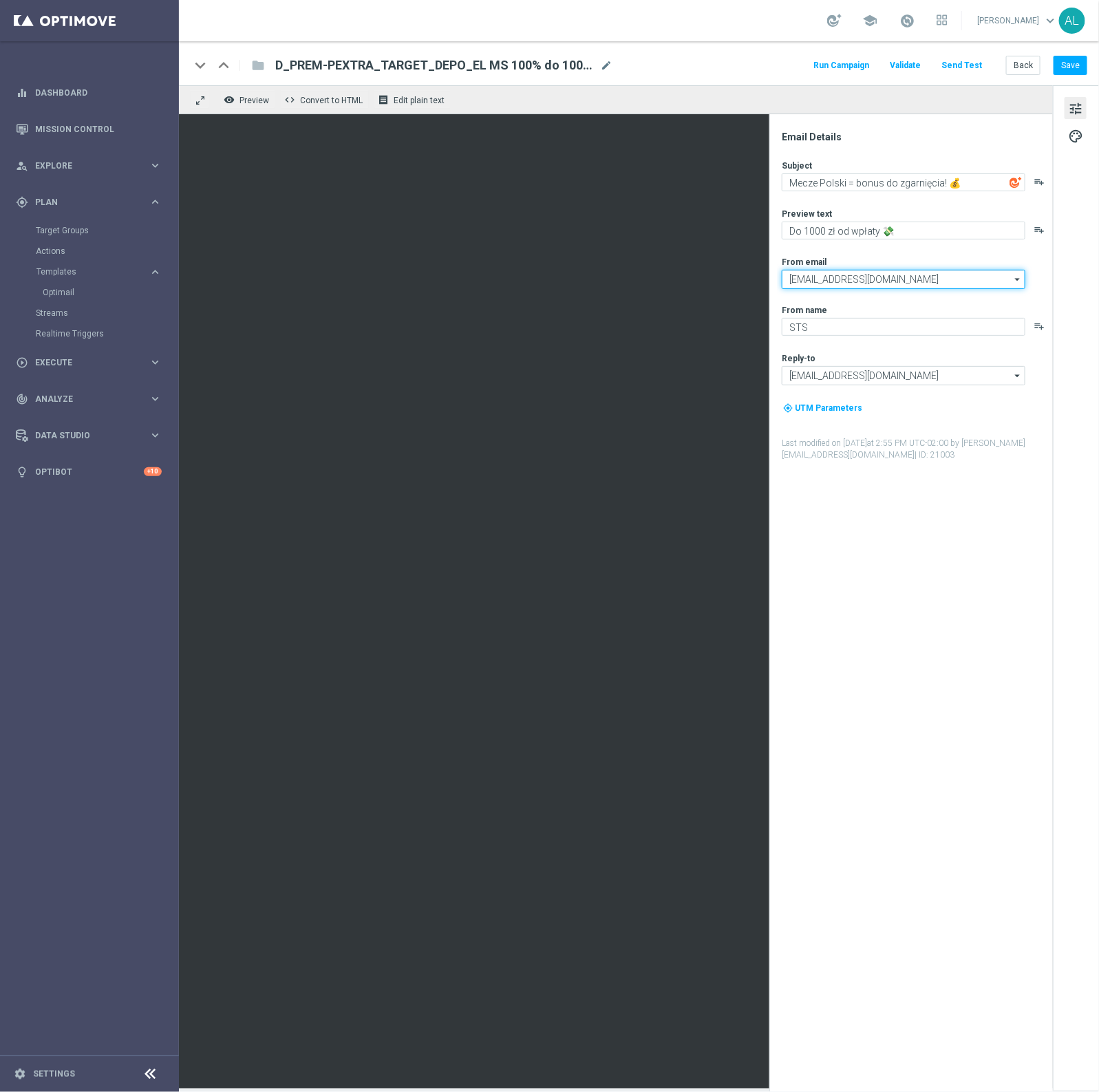
click at [892, 276] on input "oferta@sts.pl" at bounding box center [904, 279] width 244 height 20
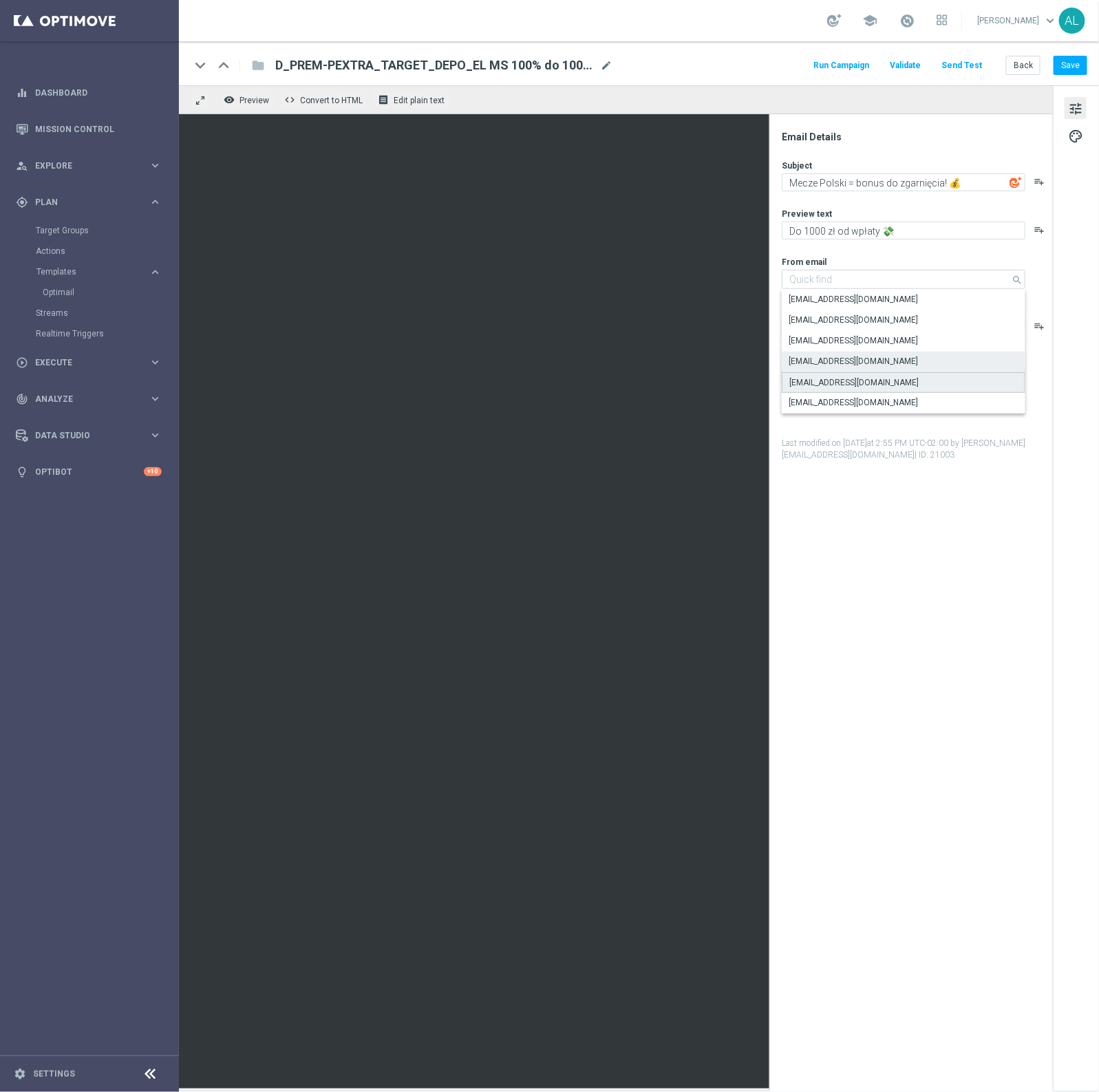
click at [828, 386] on div "premium@sts.pl" at bounding box center [854, 382] width 129 height 12
type input "premium@sts.pl"
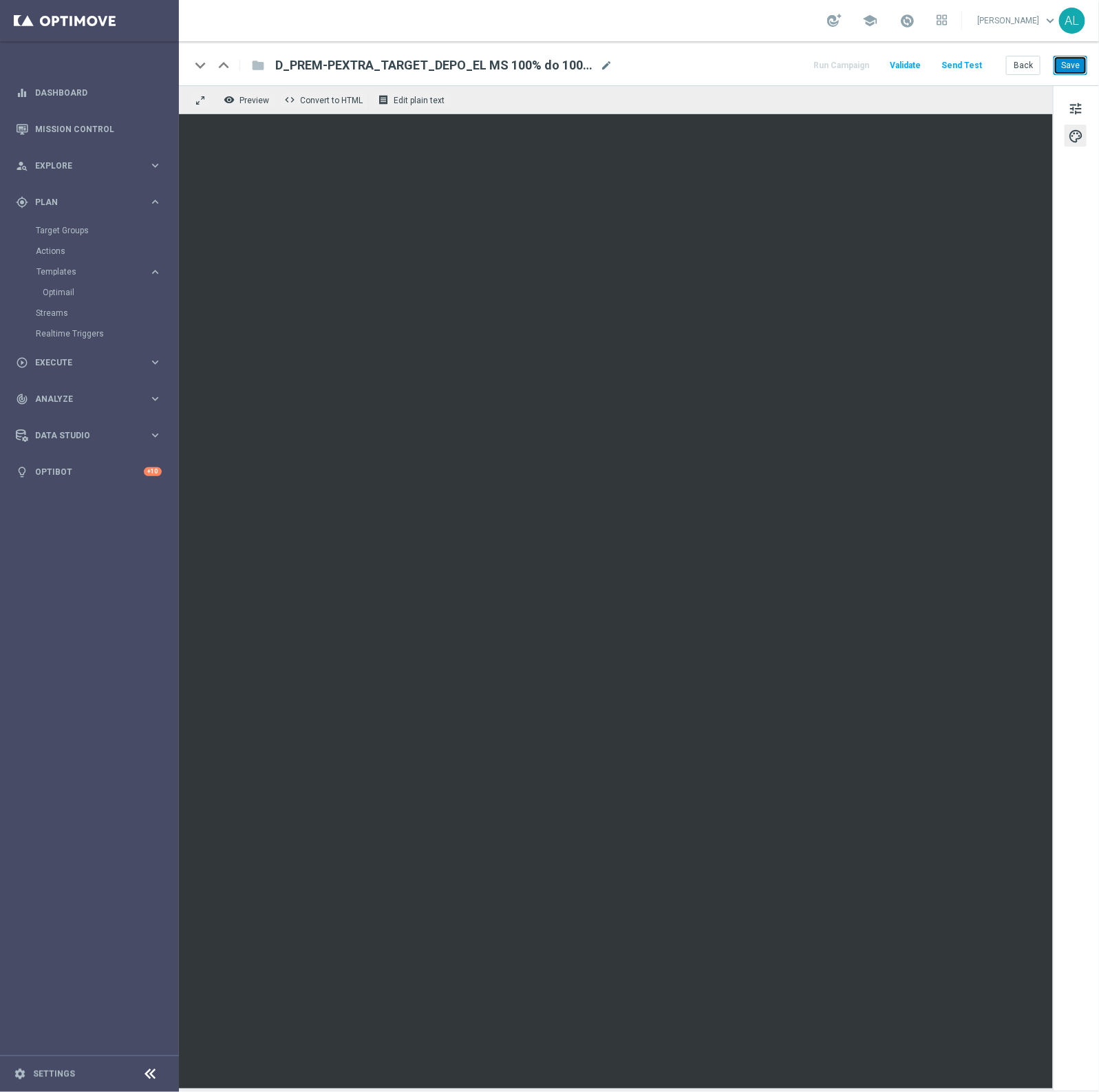
click at [1061, 66] on button "Save" at bounding box center [1071, 66] width 34 height 20
click at [1077, 53] on div "keyboard_arrow_down keyboard_arrow_up folder D_PREM-PEXTRA_TARGET_DEPO_EL MS 10…" at bounding box center [639, 63] width 920 height 44
click at [1076, 60] on button "Save" at bounding box center [1071, 66] width 34 height 20
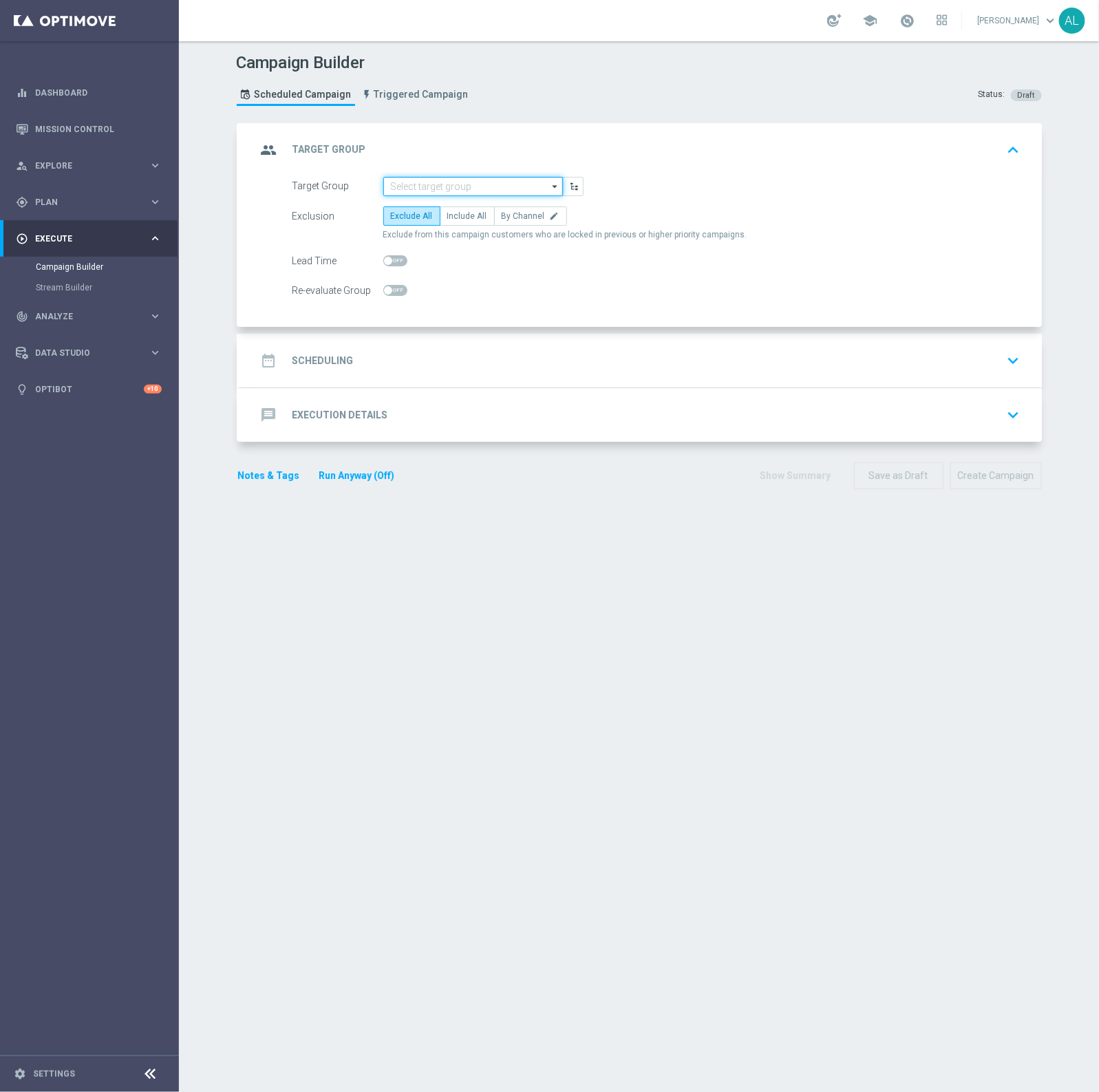
click at [463, 180] on input at bounding box center [473, 186] width 180 height 20
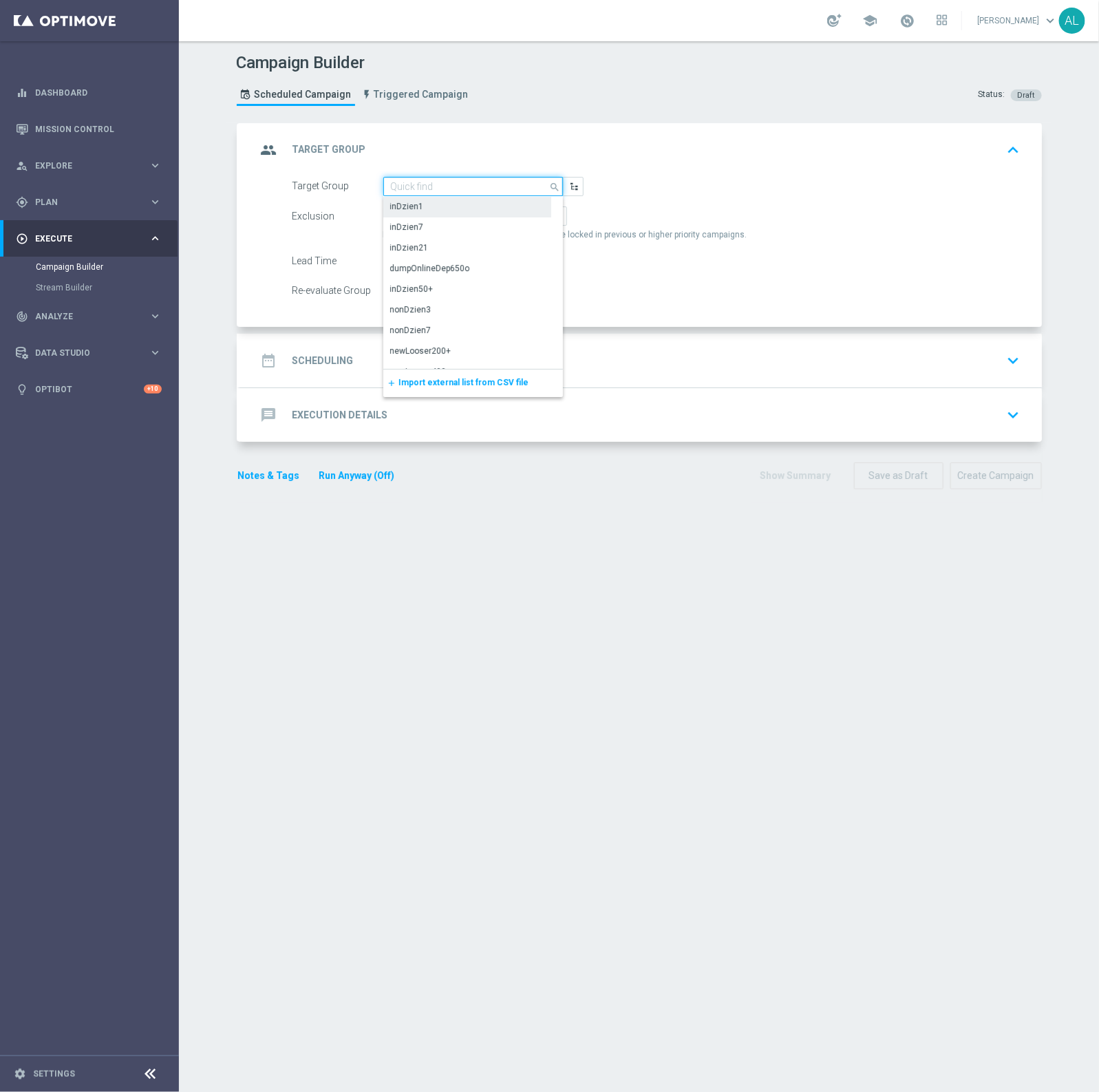
paste input "https://redirect.sts.pl?r=crm_litwa_polska_061025"
type input "https://redirect.sts.pl?r=crm_litwa_polska_061025"
click at [471, 185] on input at bounding box center [473, 186] width 180 height 20
paste input "D_PREM-PEXTRA_TARGET_DEPO_EL MS 100% do 1000 PLN_091025"
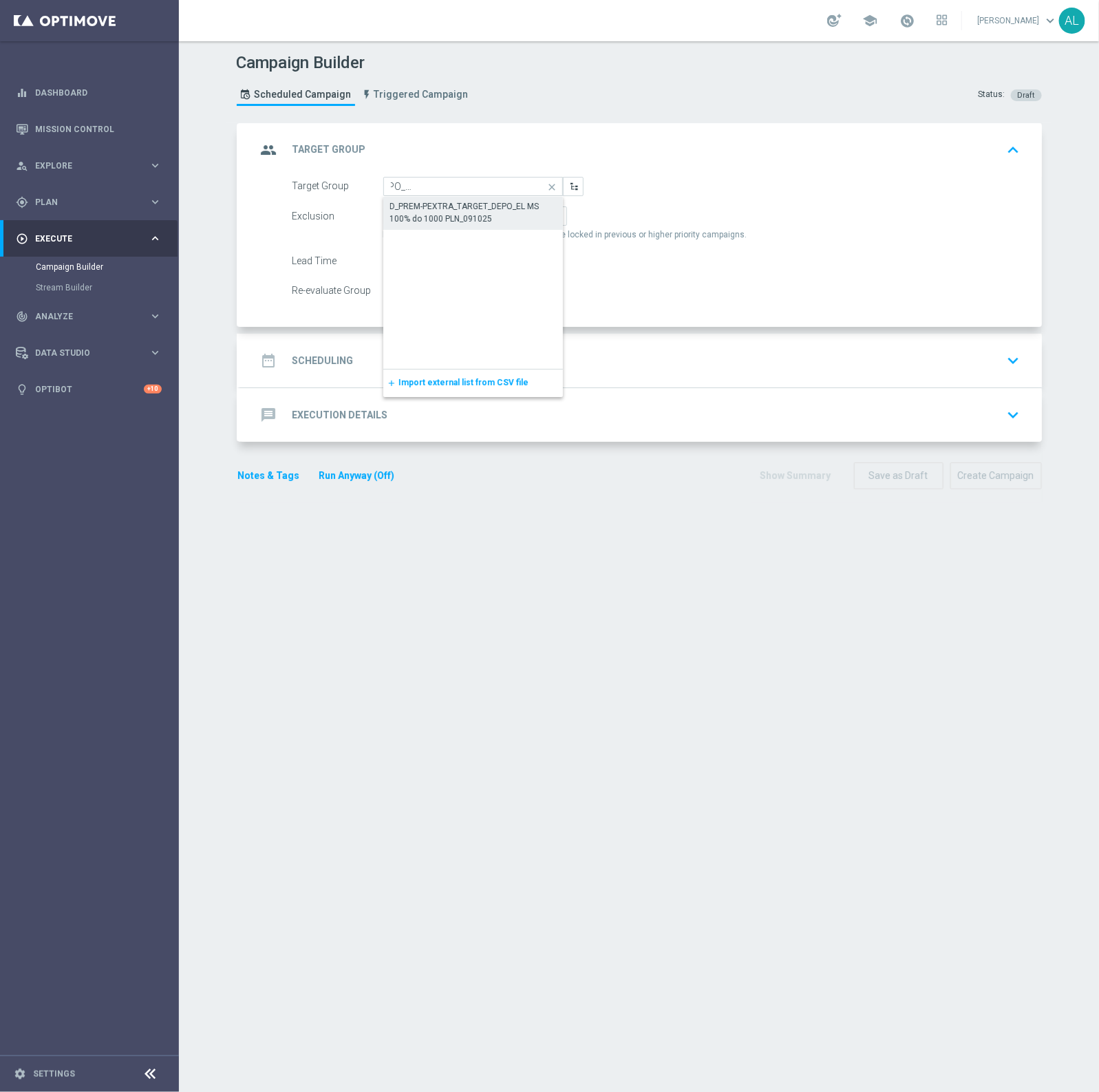
click at [454, 208] on div "D_PREM-PEXTRA_TARGET_DEPO_EL MS 100% do 1000 PLN_091025" at bounding box center [473, 213] width 166 height 24
type input "D_PREM-PEXTRA_TARGET_DEPO_EL MS 100% do 1000 PLN_091025"
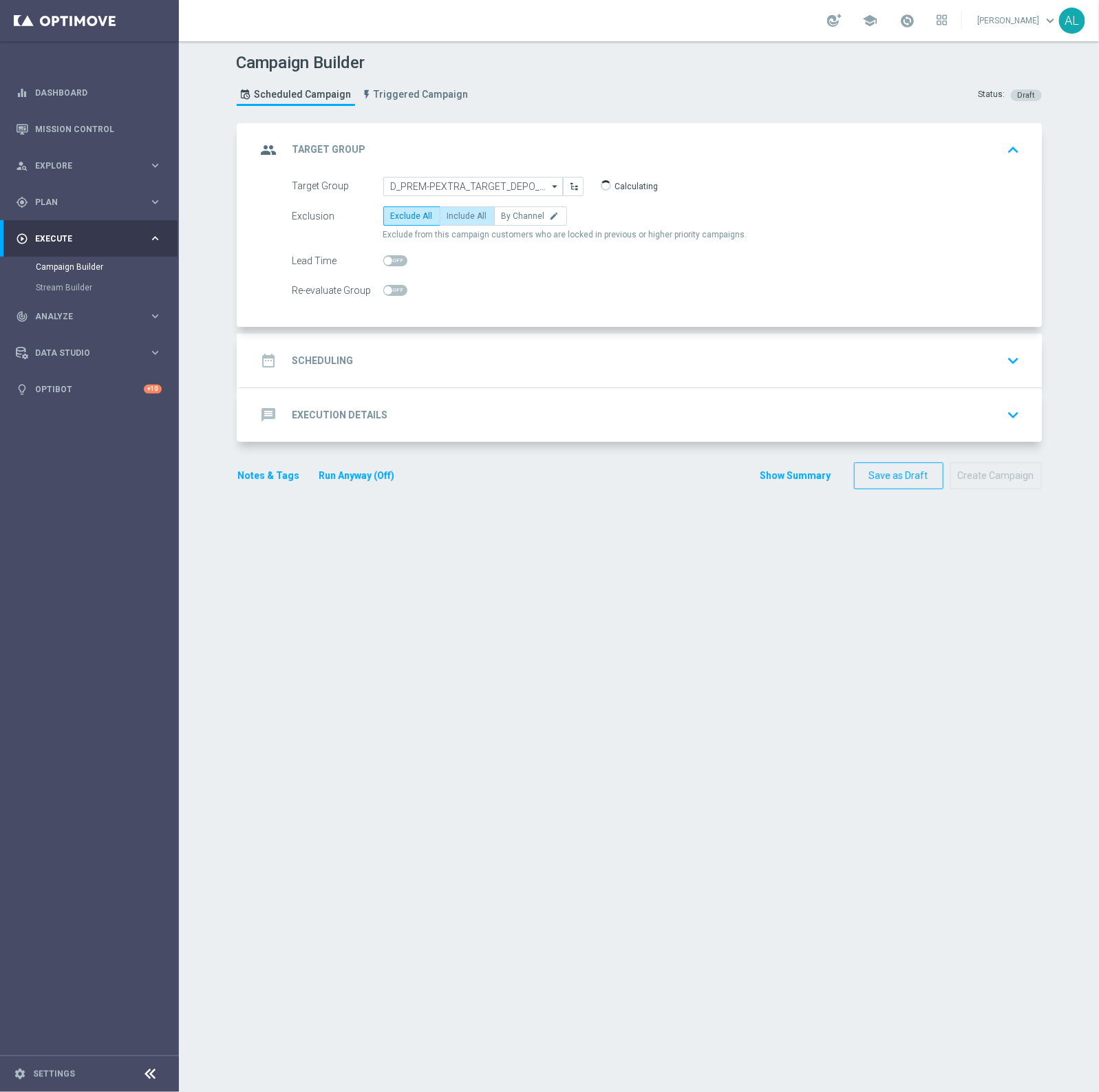
scroll to position [0, 0]
click at [508, 215] on span "By Channel" at bounding box center [524, 216] width 43 height 9
click at [508, 215] on input "By Channel edit" at bounding box center [507, 218] width 9 height 9
radio input "true"
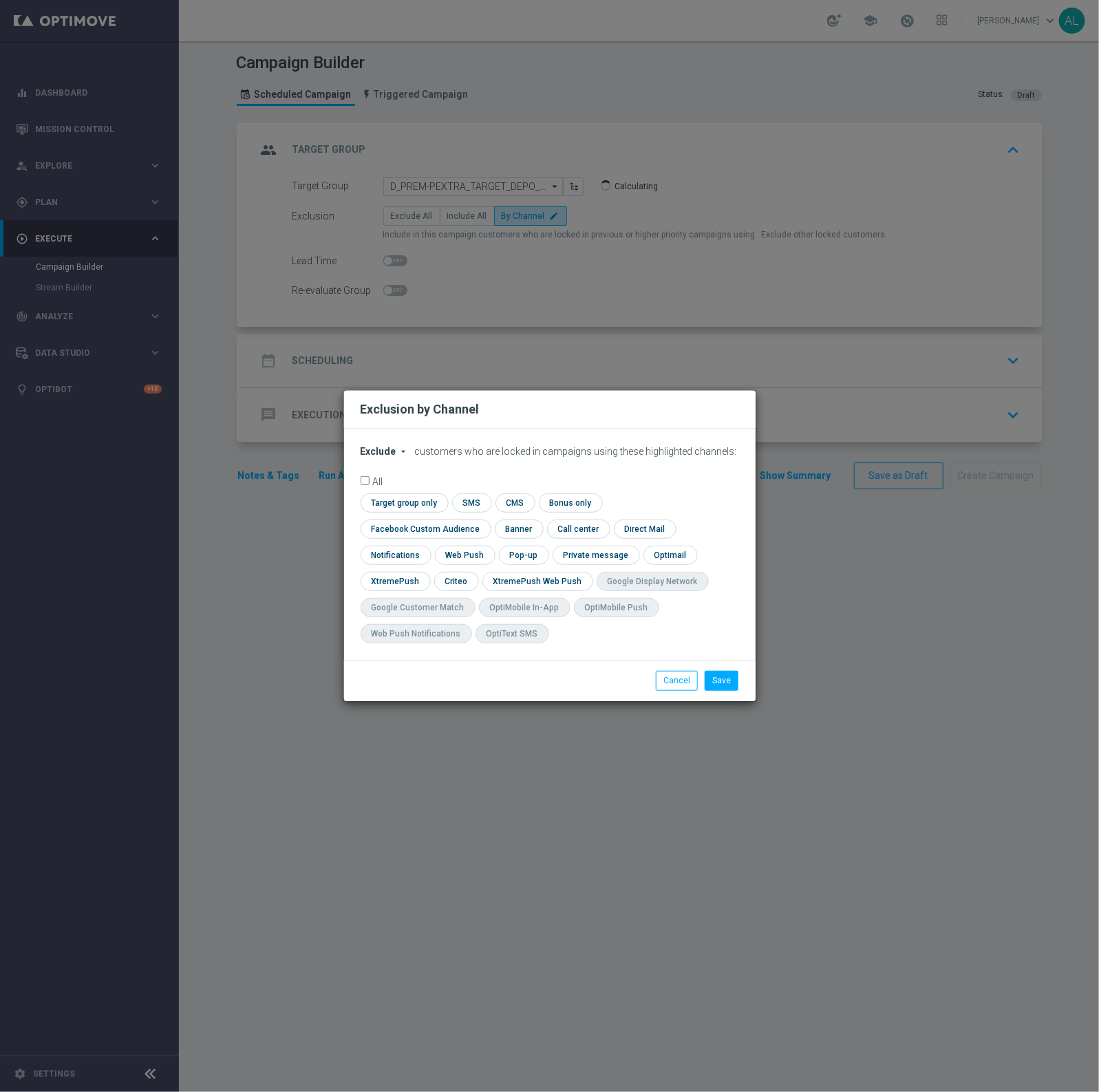
click at [378, 457] on span "Exclude" at bounding box center [379, 451] width 36 height 11
click at [0, 0] on span "Include" at bounding box center [0, 0] width 0 height 0
click at [485, 521] on input "checkbox" at bounding box center [423, 529] width 125 height 19
checkbox input "true"
click at [451, 571] on input "checkbox" at bounding box center [456, 581] width 43 height 19
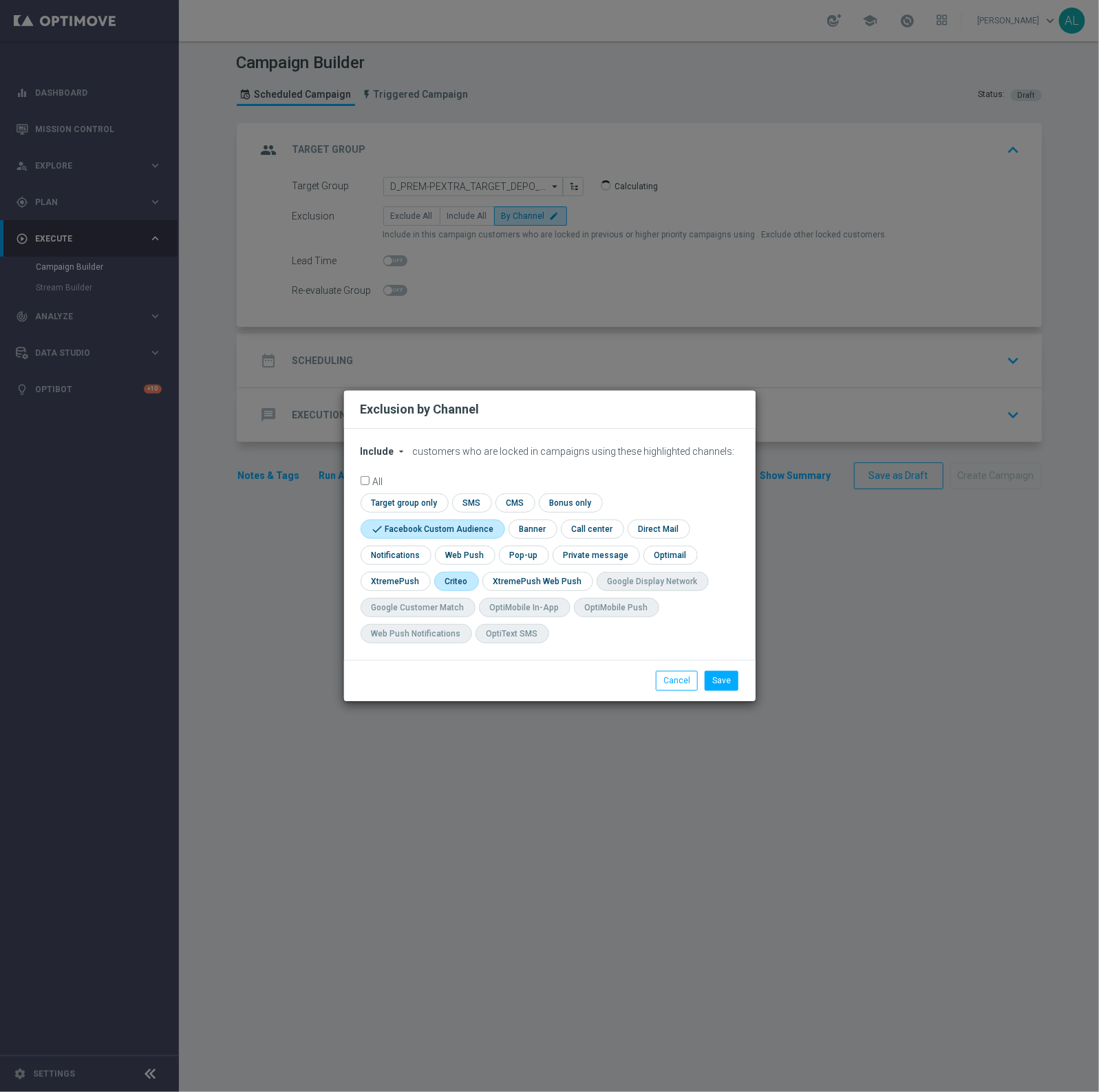
checkbox input "true"
click at [724, 678] on button "Save" at bounding box center [721, 680] width 34 height 20
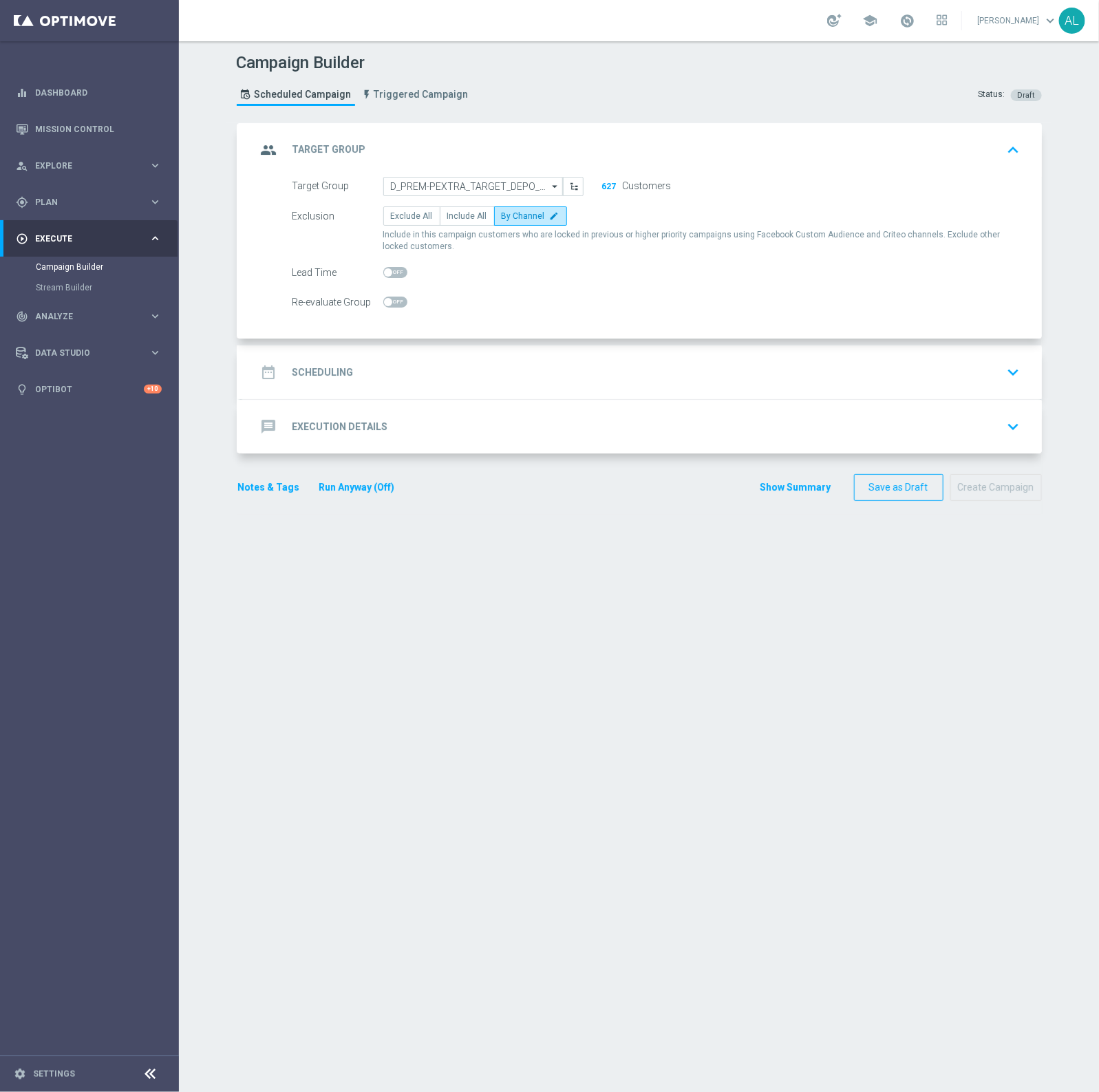
click at [411, 365] on div "date_range Scheduling keyboard_arrow_down" at bounding box center [641, 372] width 769 height 26
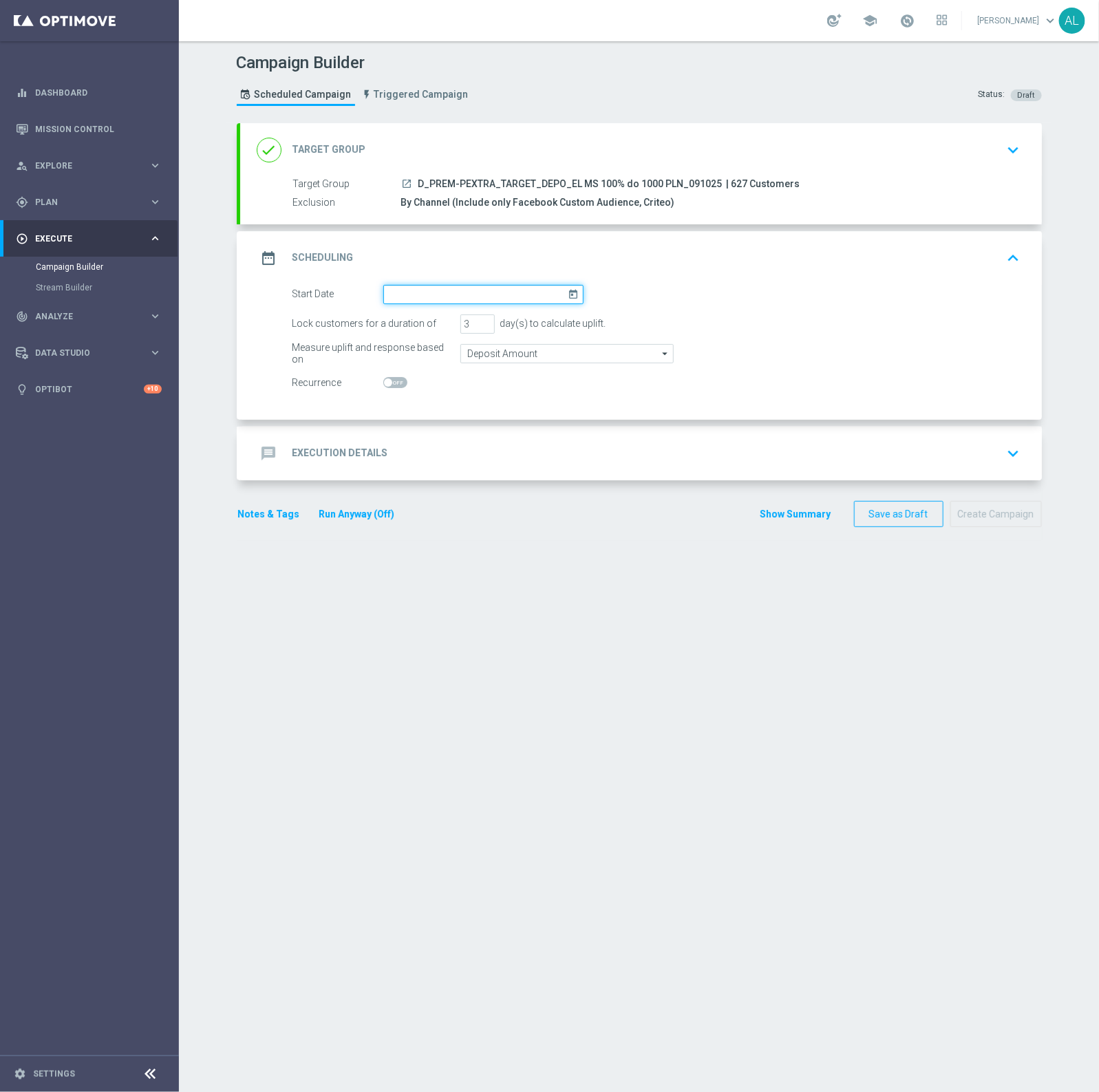
click at [455, 293] on input at bounding box center [483, 294] width 200 height 20
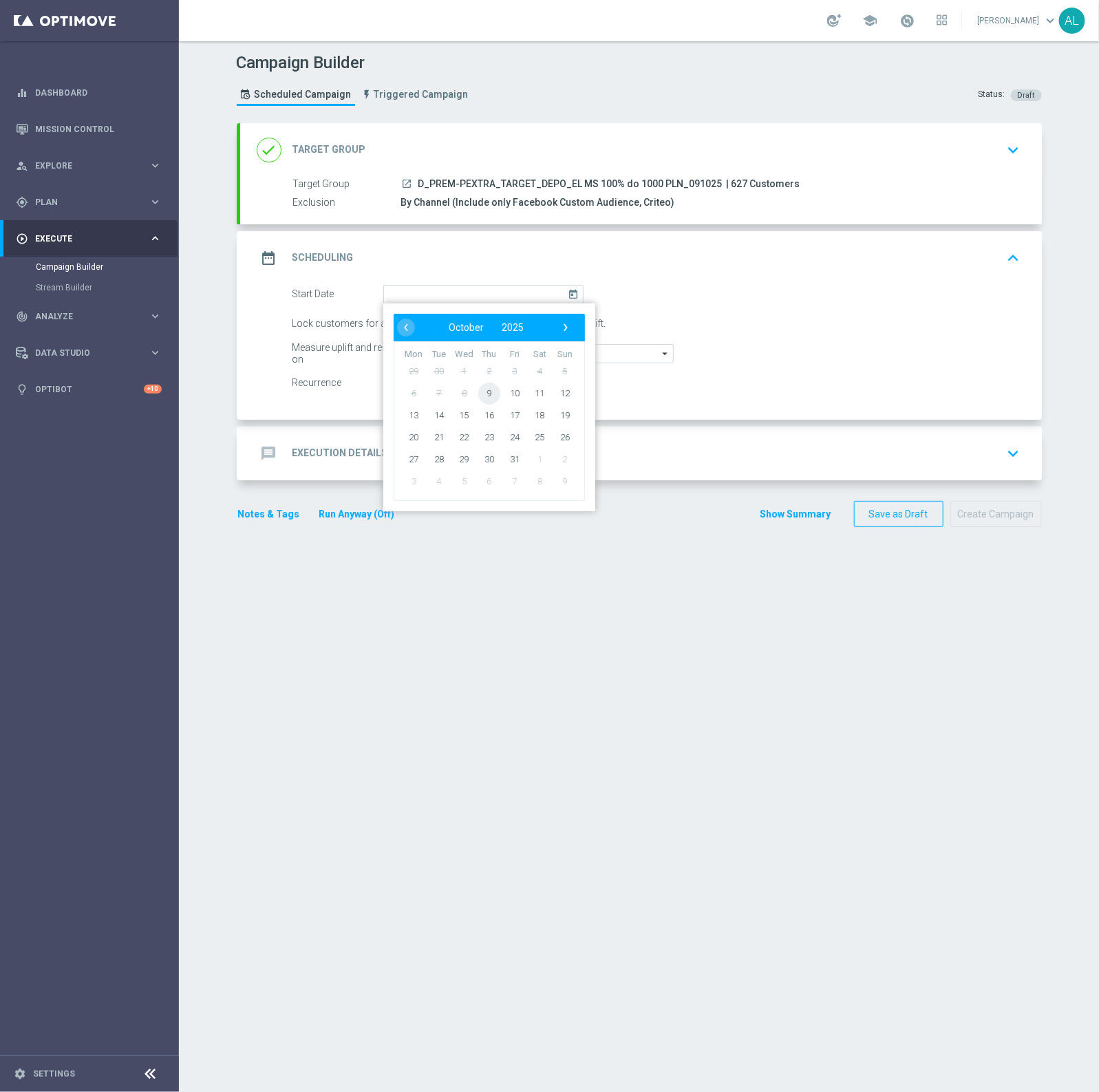
click at [482, 395] on span "9" at bounding box center [489, 393] width 22 height 22
type input "09 Oct 2025"
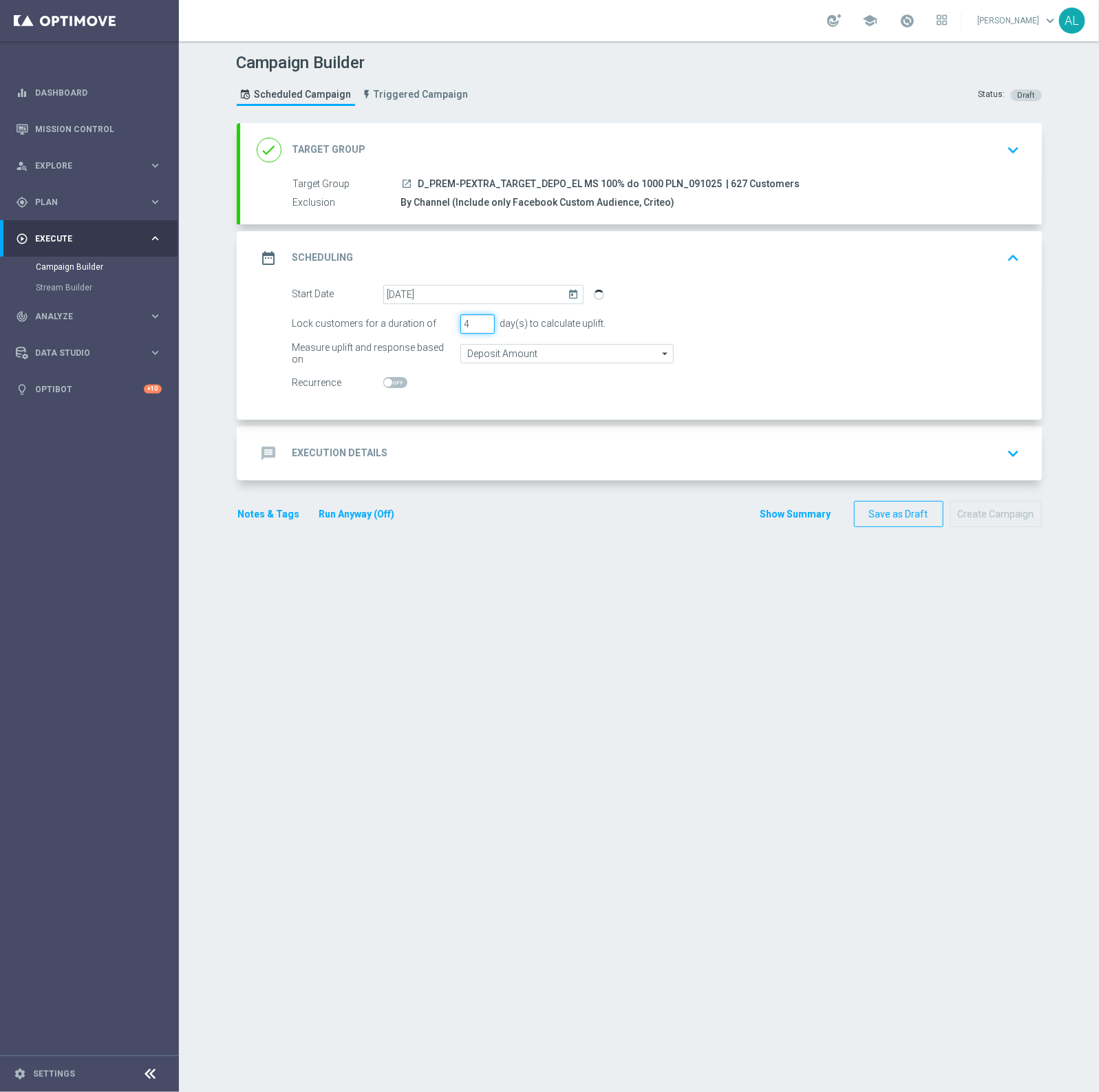
type input "4"
click at [476, 320] on input "4" at bounding box center [477, 324] width 35 height 20
click at [462, 430] on div "message Execution Details keyboard_arrow_down" at bounding box center [641, 452] width 802 height 53
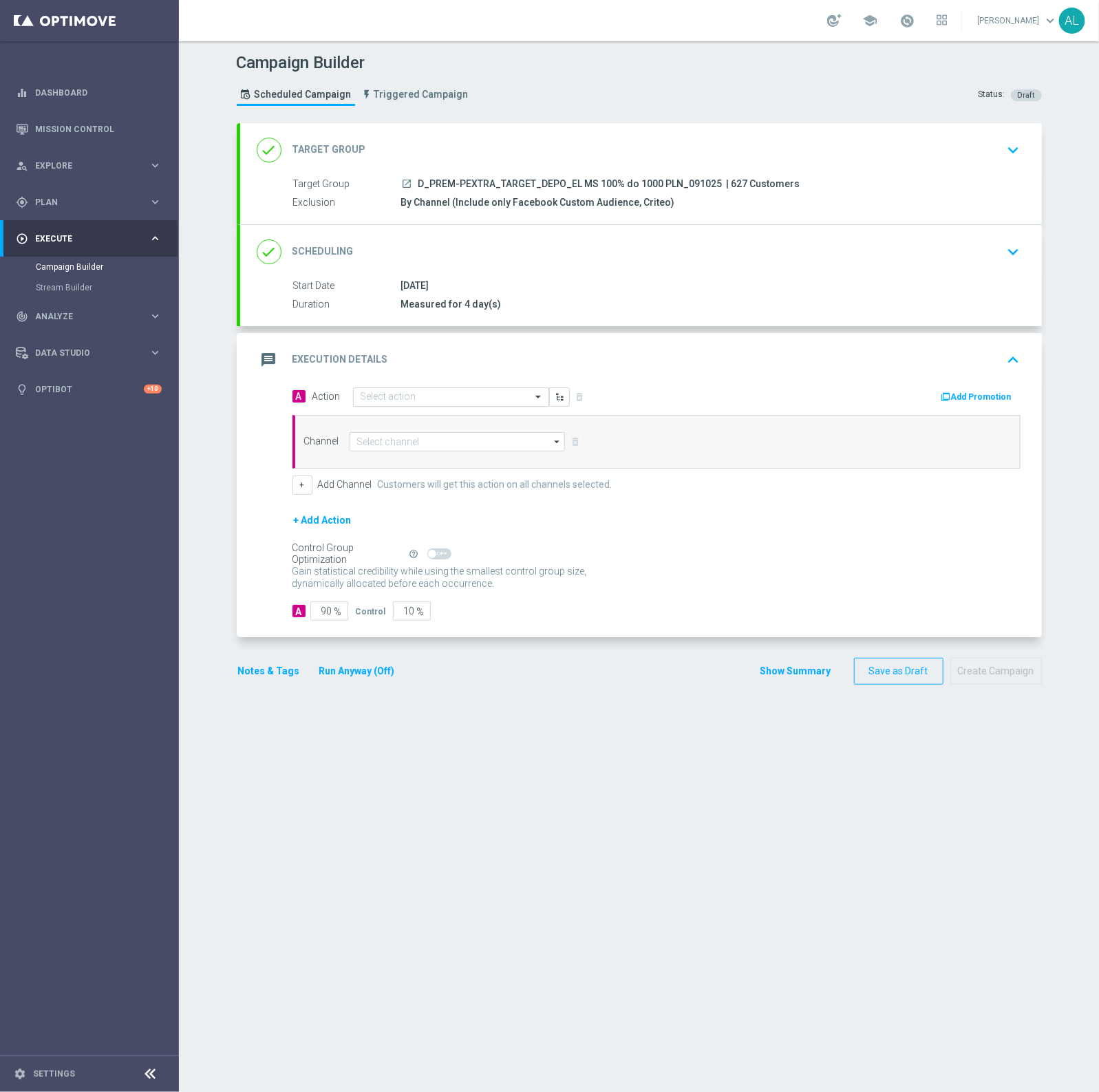
click at [445, 392] on input "text" at bounding box center [438, 397] width 154 height 11
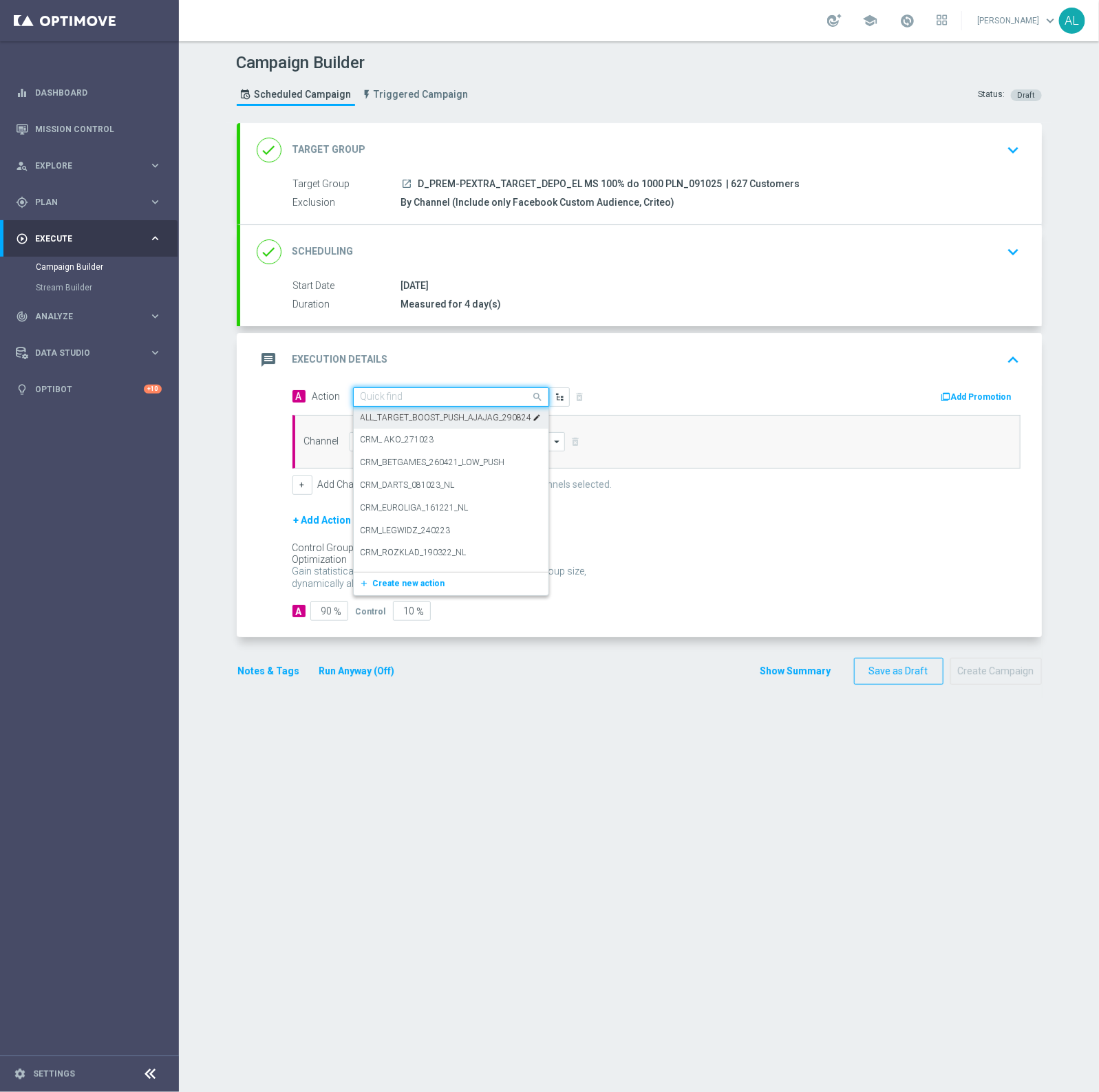
paste input "D_PREM-PEXTRA_TARGET_DEPO_EL MS 100% do 1000 PLN_091025"
type input "D_PREM-PEXTRA_TARGET_DEPO_EL MS 100% do 1000 PLN_091025"
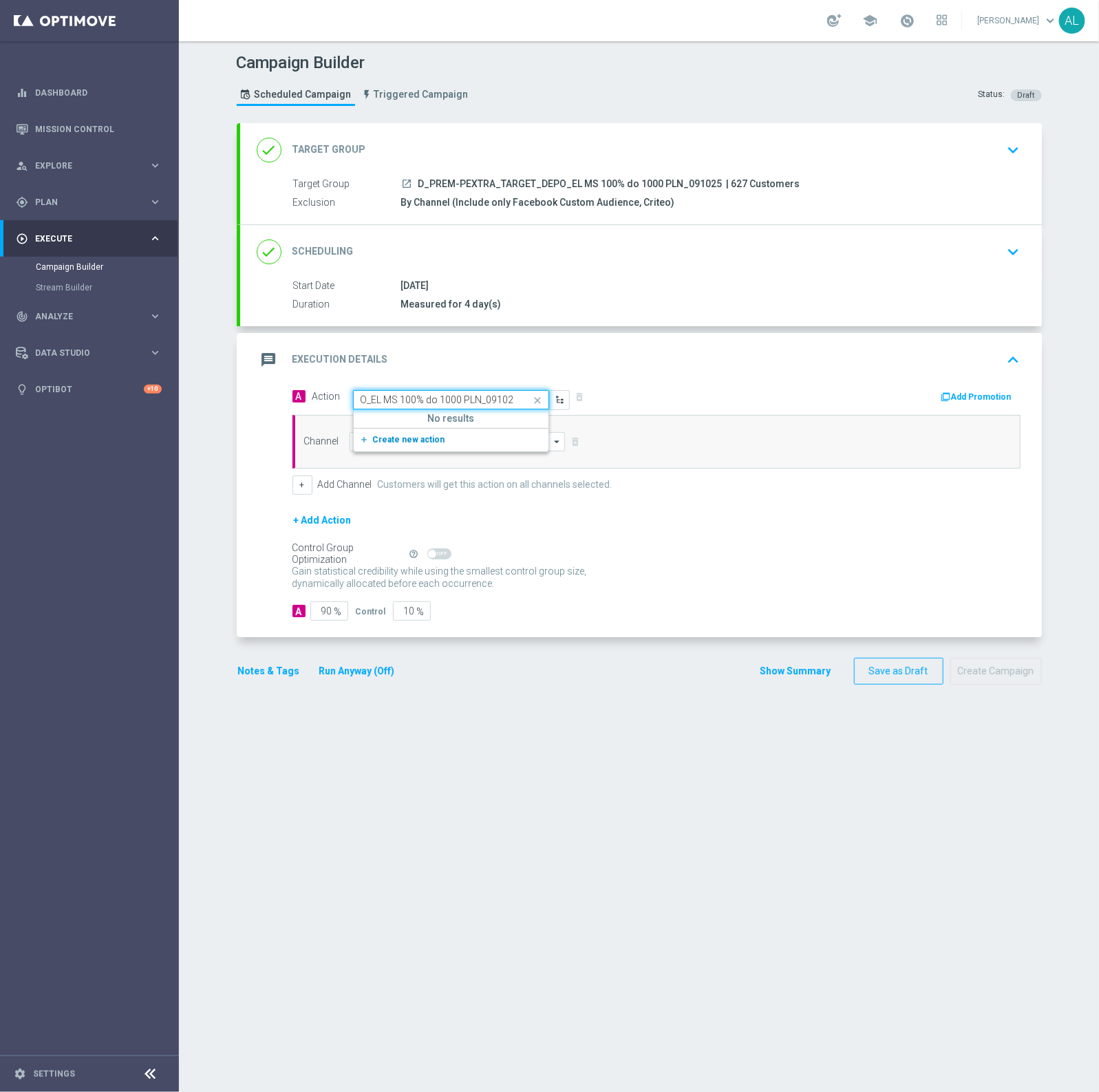
click at [401, 435] on span "Create new action" at bounding box center [408, 439] width 72 height 9
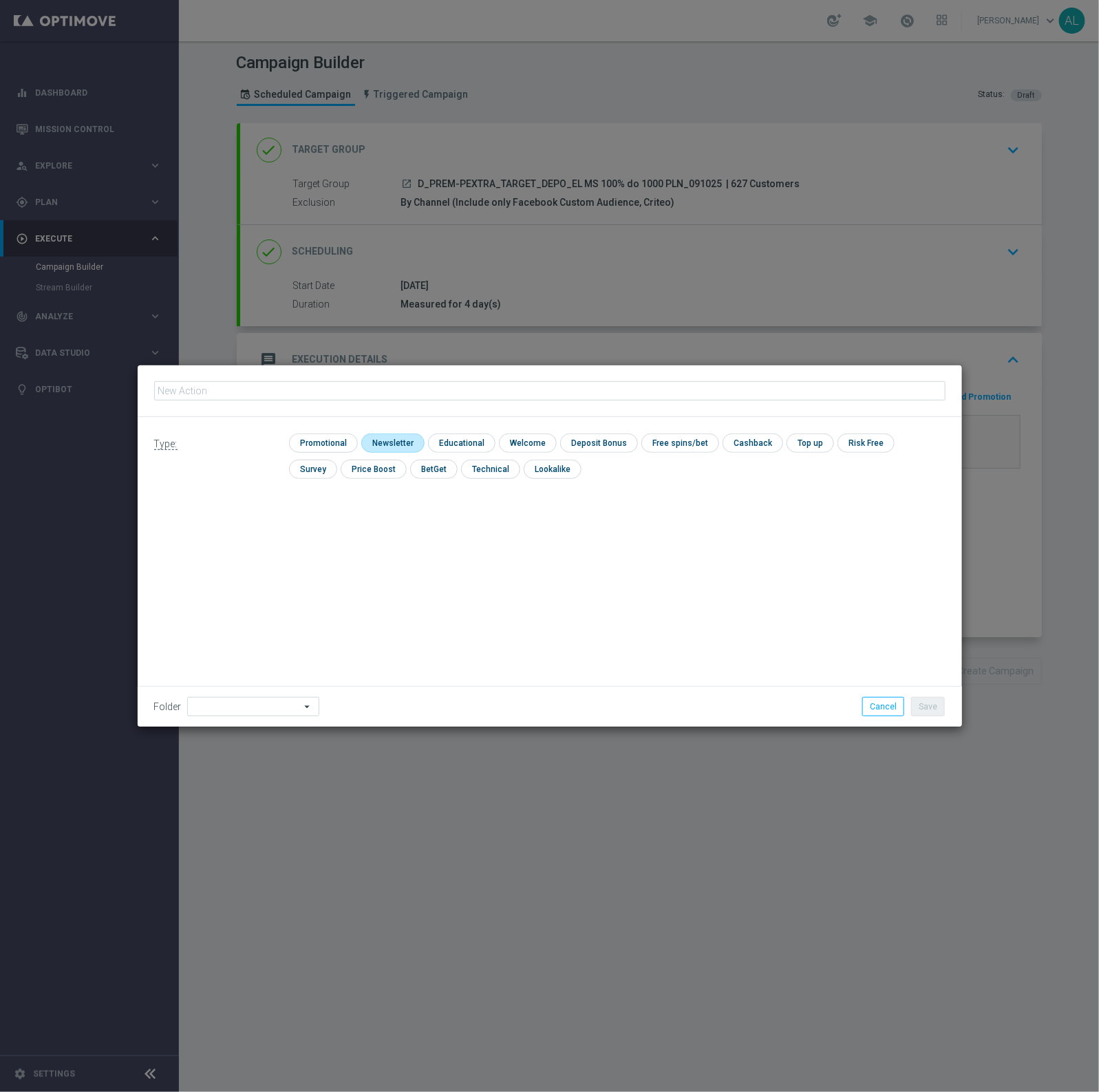
type input "D_PREM-PEXTRA_TARGET_DEPO_EL MS 100% do 1000 PLN_091025"
click at [318, 435] on input "checkbox" at bounding box center [322, 443] width 66 height 19
checkbox input "true"
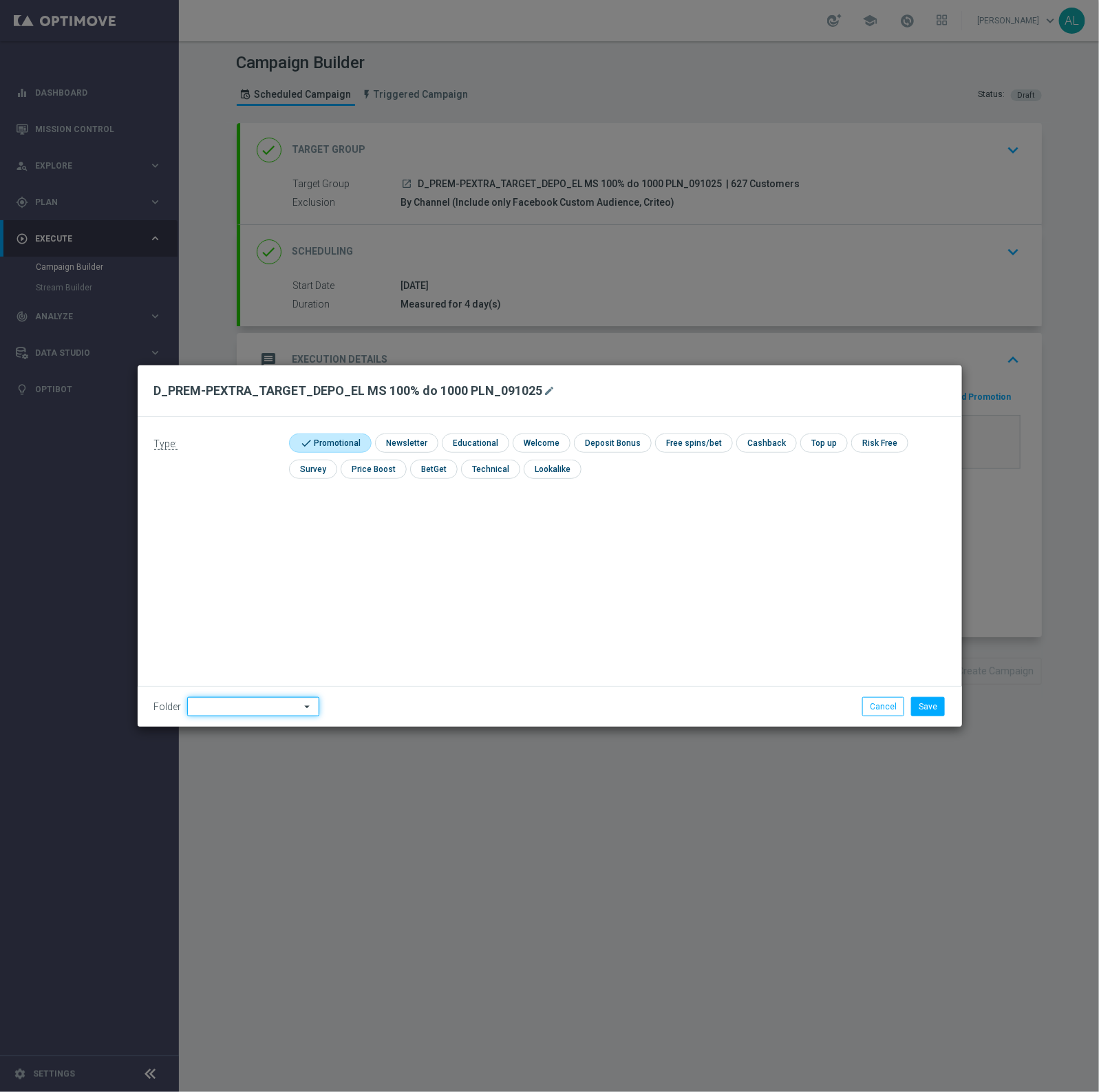
click at [266, 703] on input at bounding box center [253, 706] width 132 height 20
click at [222, 554] on div "[PERSON_NAME]" at bounding box center [225, 553] width 62 height 12
type input "[PERSON_NAME]"
click at [931, 709] on button "Save" at bounding box center [928, 706] width 34 height 20
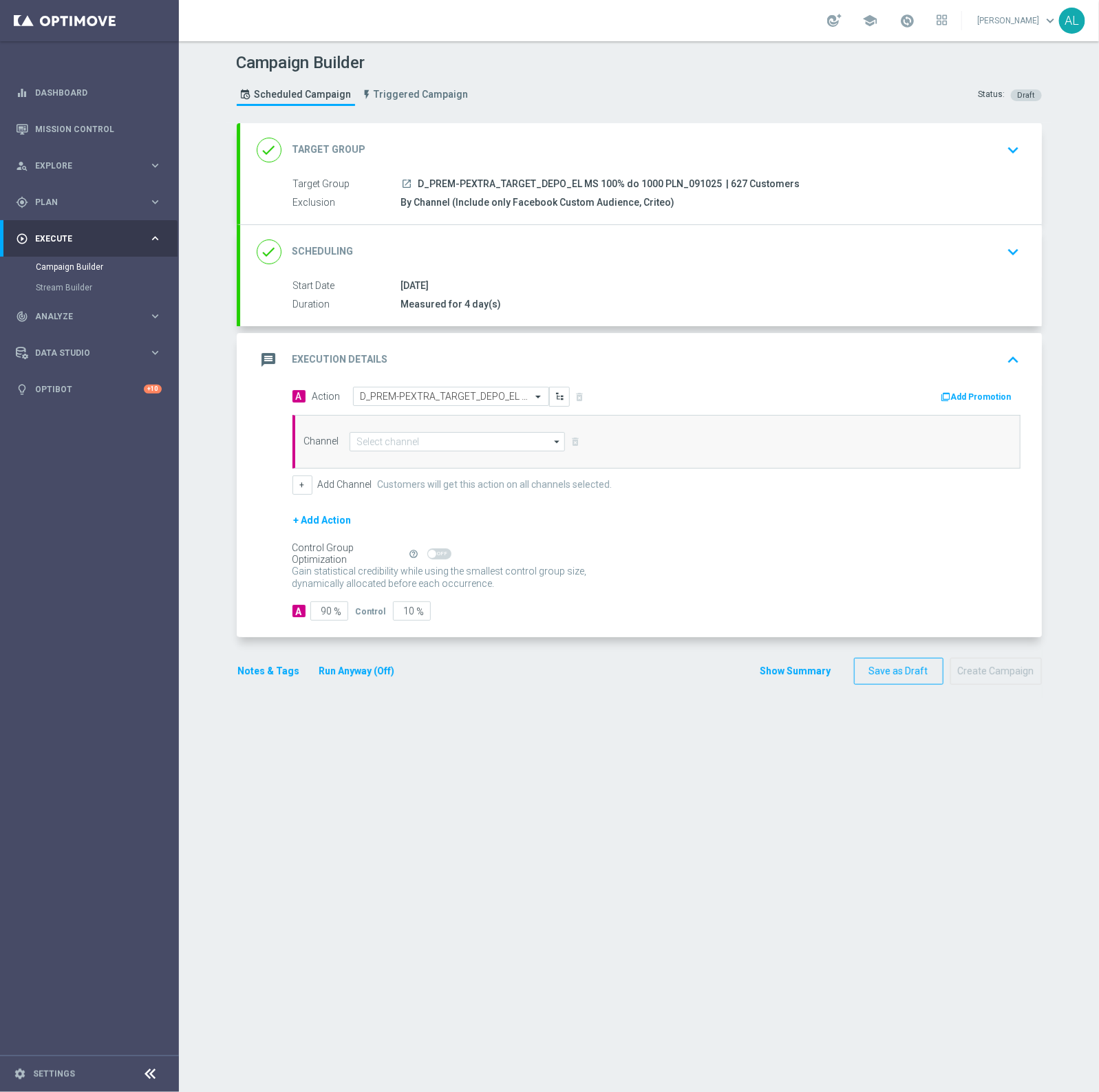
click at [261, 674] on button "Notes & Tags" at bounding box center [269, 671] width 65 height 17
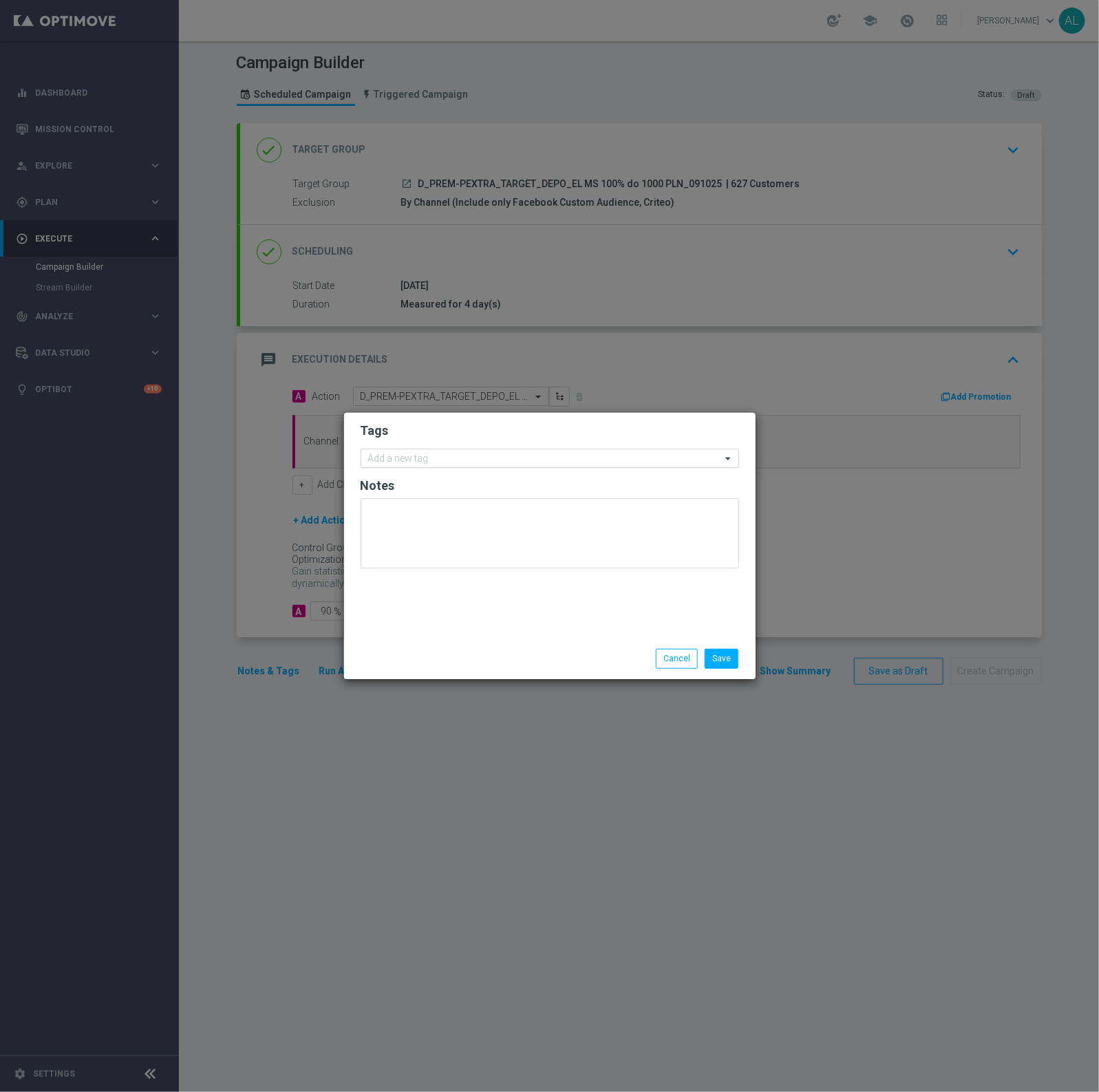
click at [418, 458] on input "text" at bounding box center [544, 459] width 353 height 11
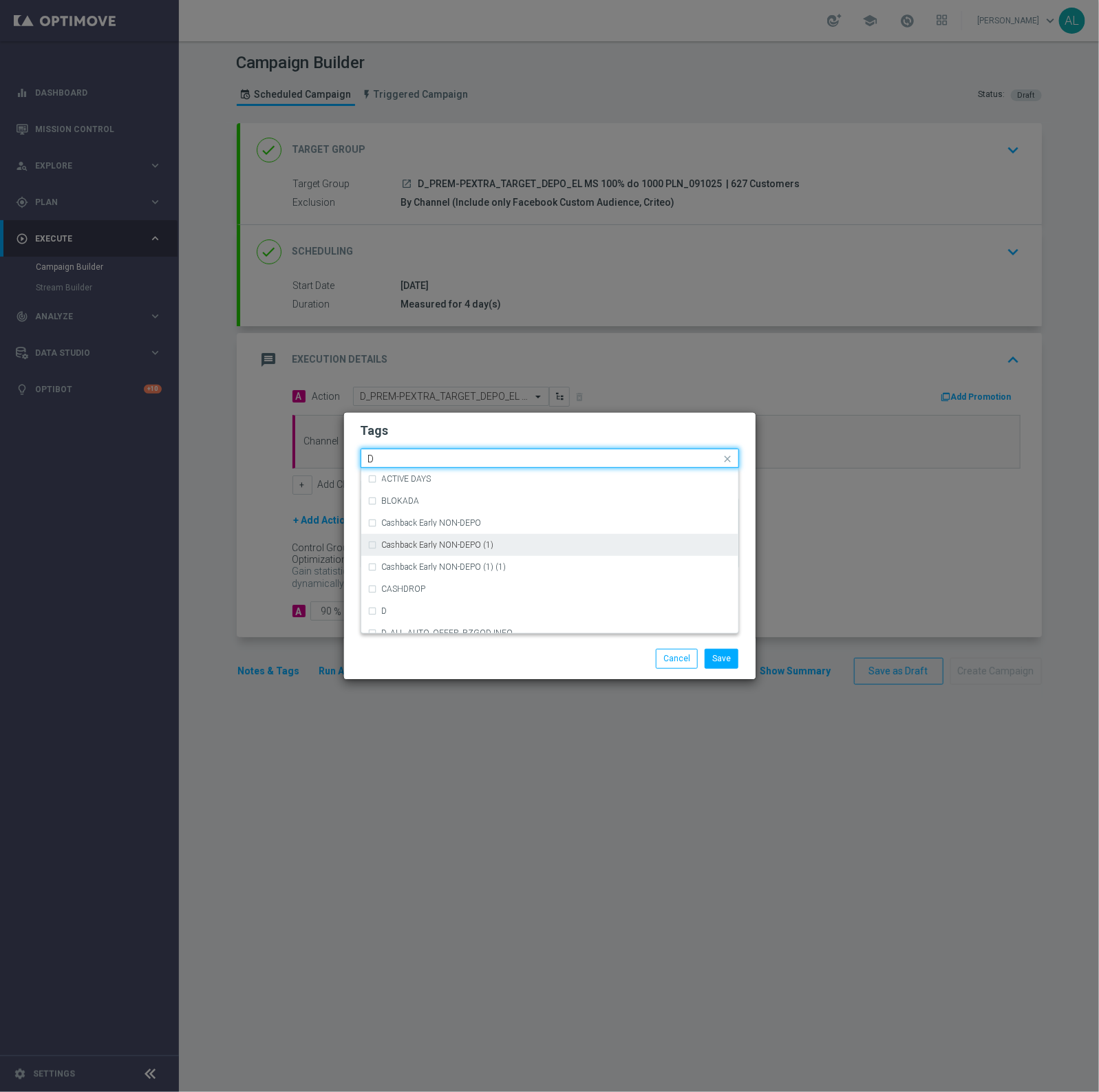
scroll to position [1461, 0]
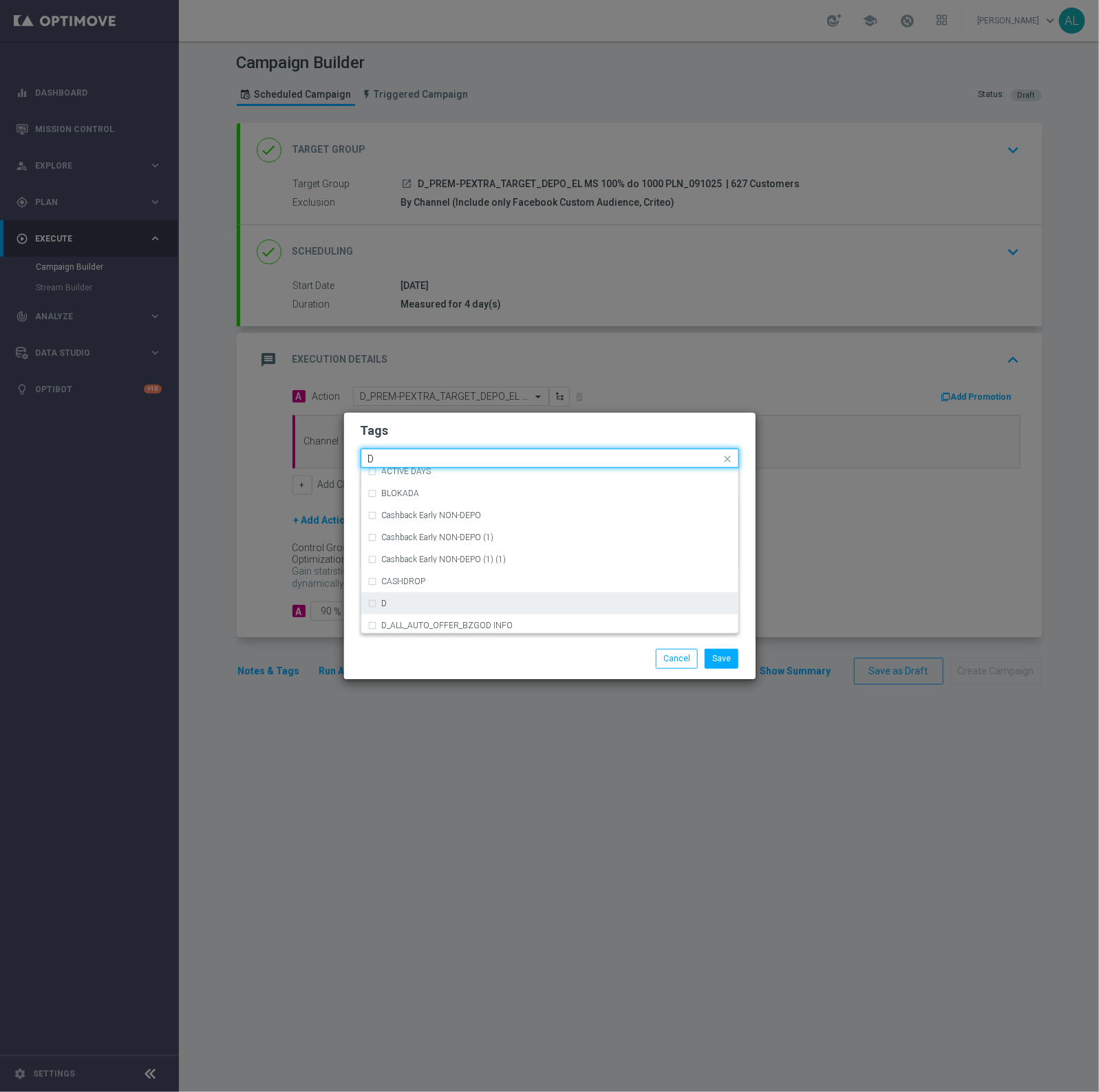
click at [424, 597] on div "D" at bounding box center [550, 603] width 364 height 22
click at [432, 451] on div "Quick find × D D" at bounding box center [542, 458] width 360 height 17
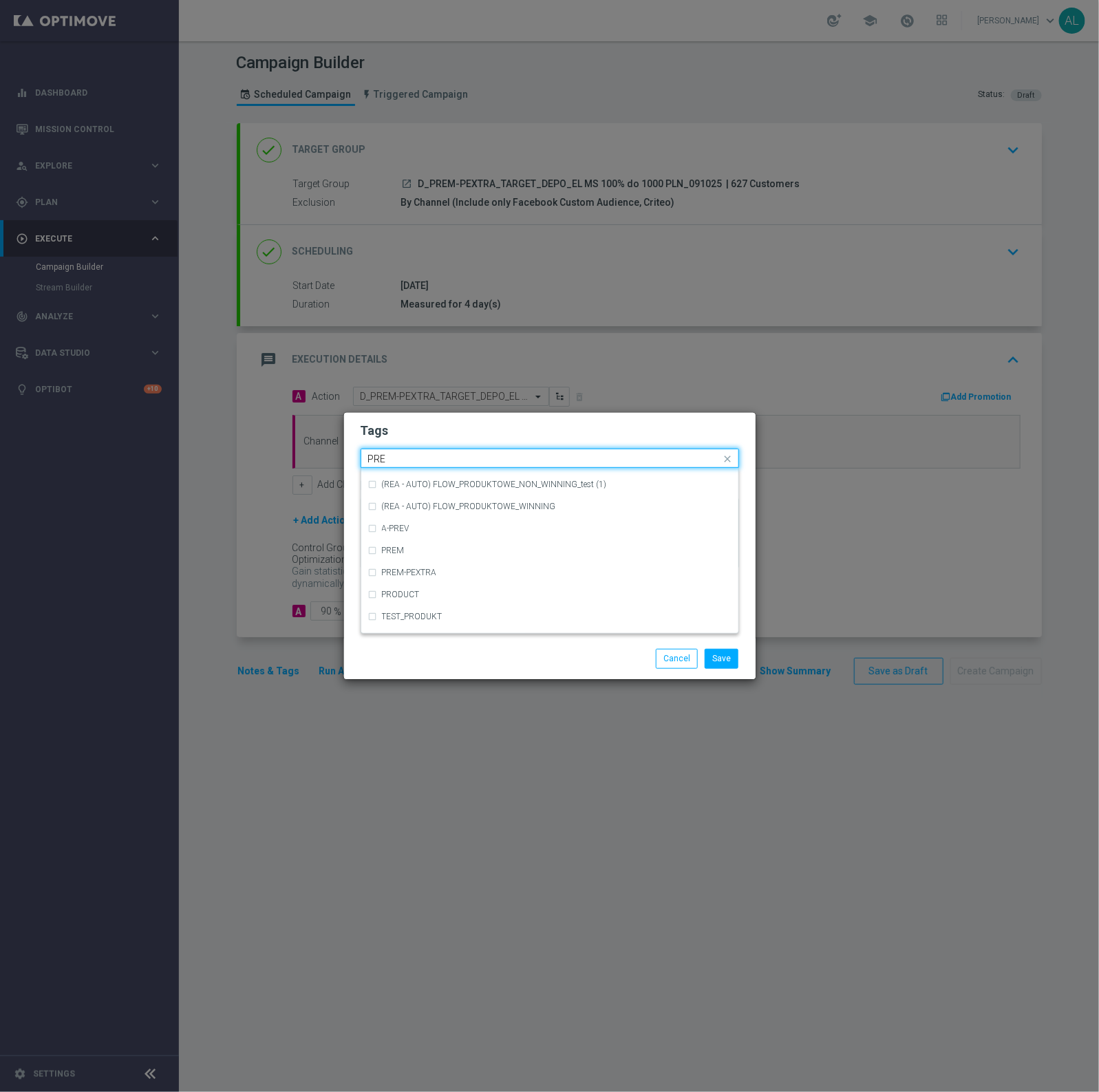
scroll to position [0, 0]
click at [418, 473] on div "PREM" at bounding box center [550, 480] width 364 height 22
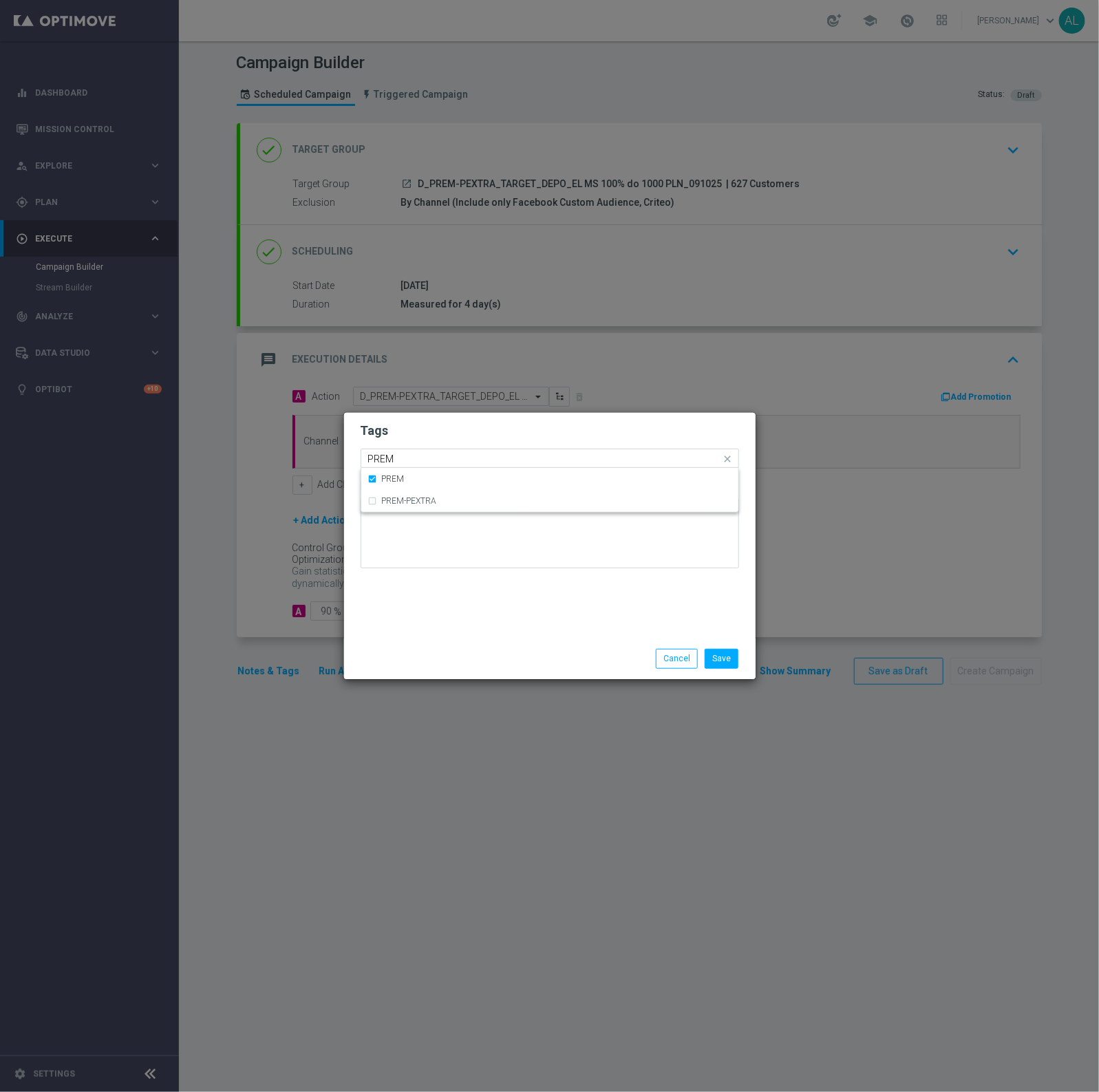
click at [422, 451] on div "Quick find × D × PREM PREM" at bounding box center [542, 458] width 360 height 17
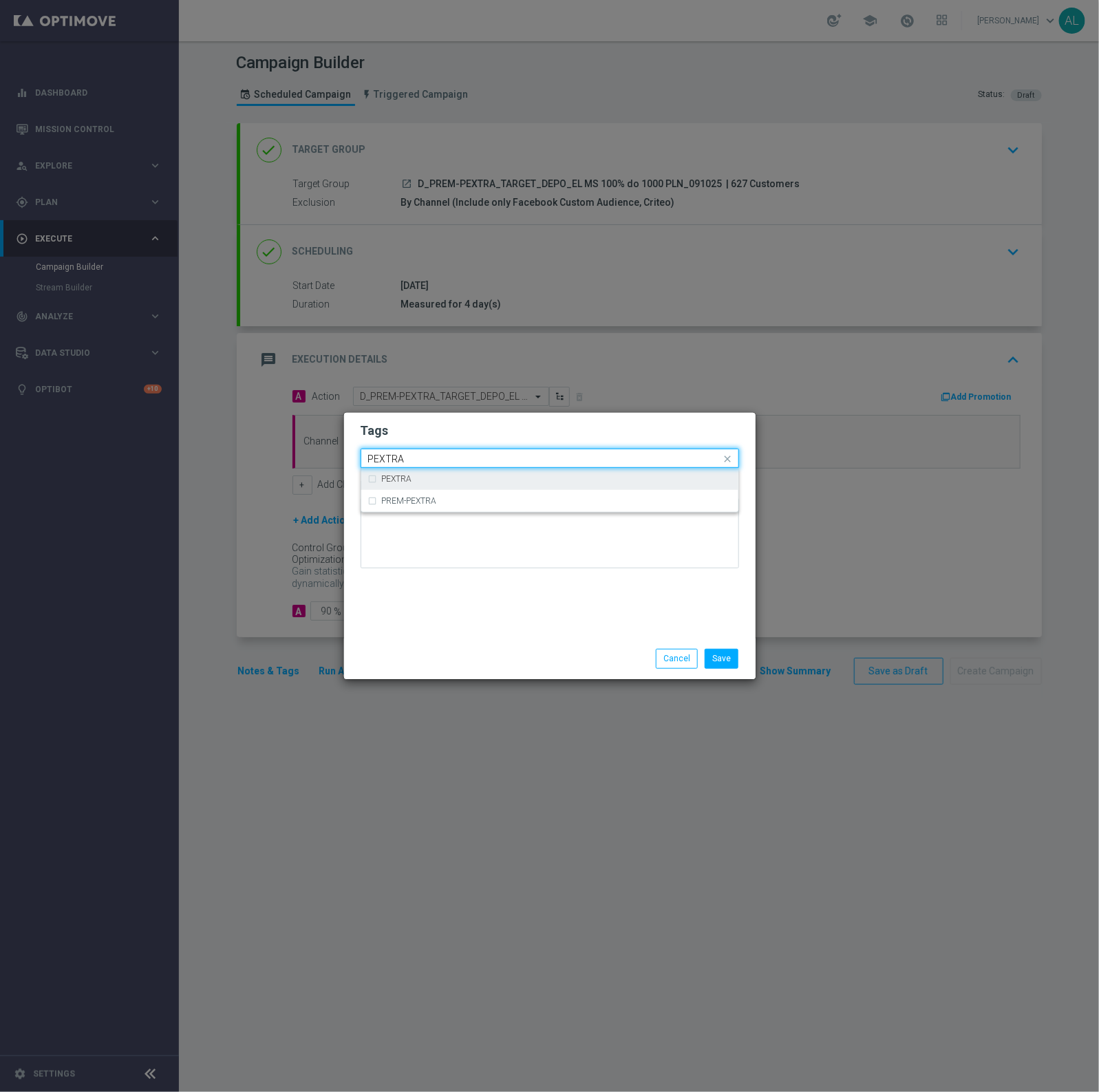
click at [396, 486] on div "PEXTRA" at bounding box center [550, 480] width 364 height 22
click at [422, 456] on input "PEXTRA" at bounding box center [544, 459] width 353 height 11
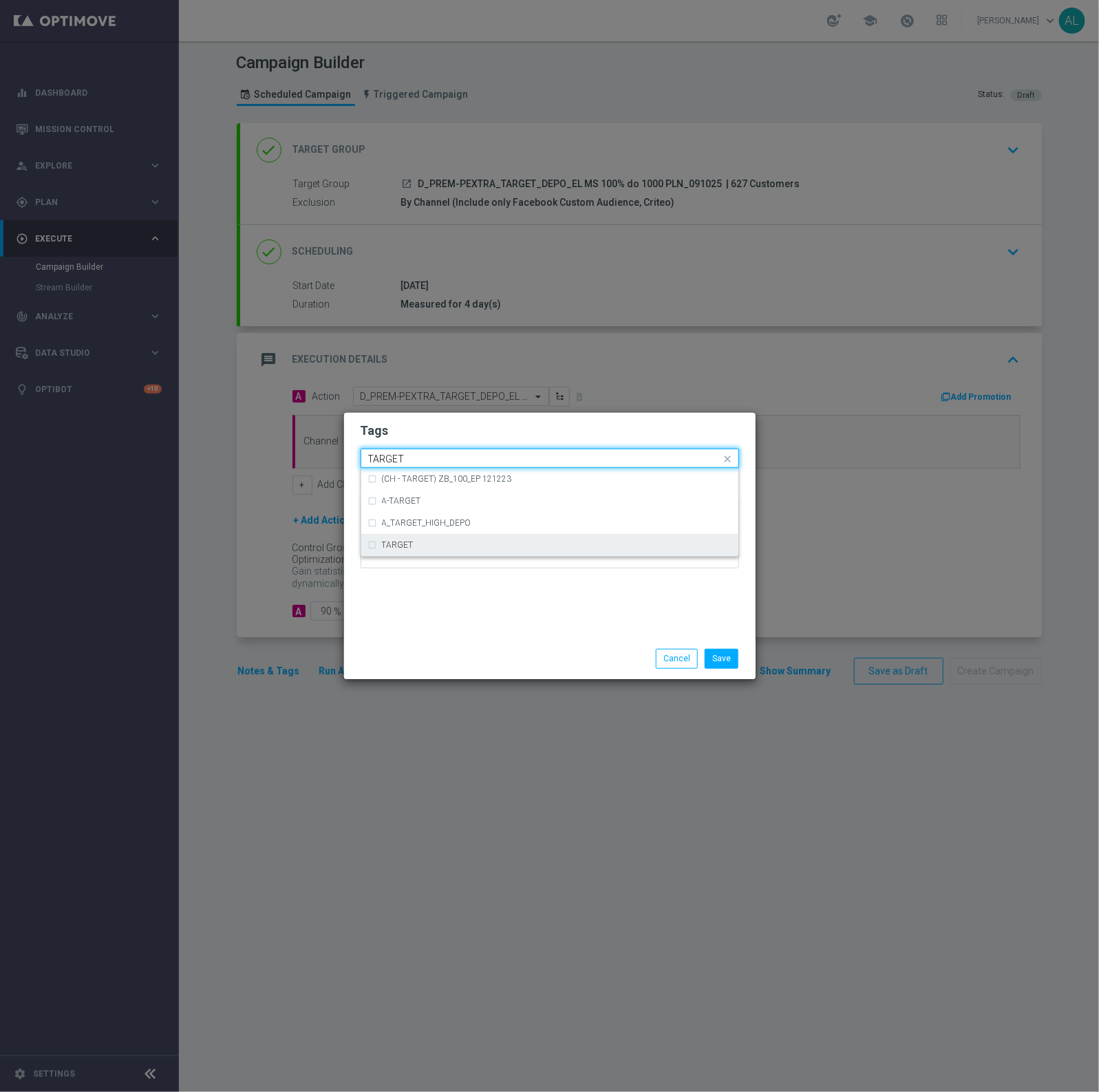
click at [411, 551] on div "TARGET" at bounding box center [550, 545] width 364 height 22
click at [428, 463] on input "TARGET" at bounding box center [544, 459] width 353 height 11
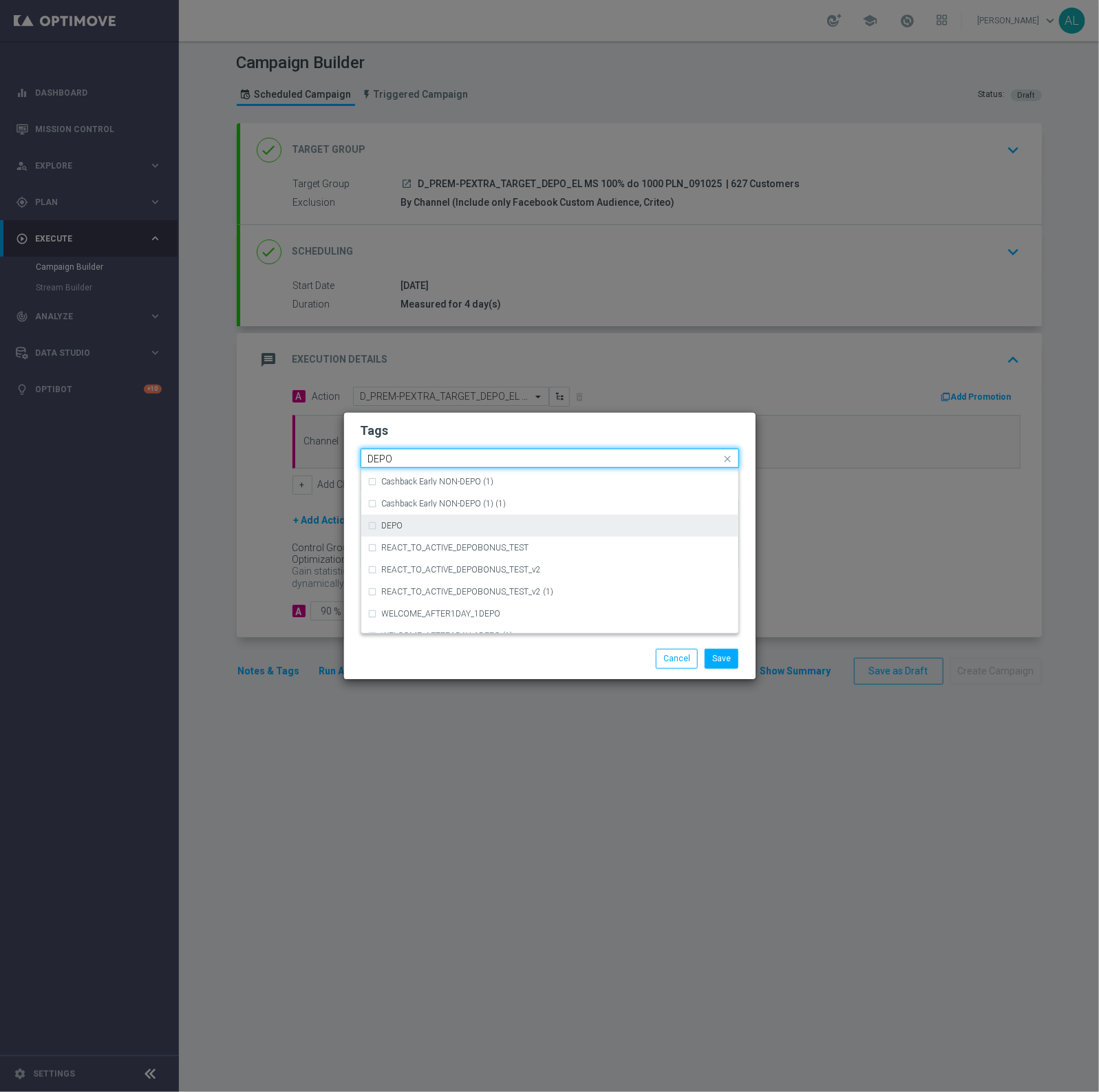
click at [435, 528] on div "DEPO" at bounding box center [550, 525] width 364 height 22
type input "DEPO"
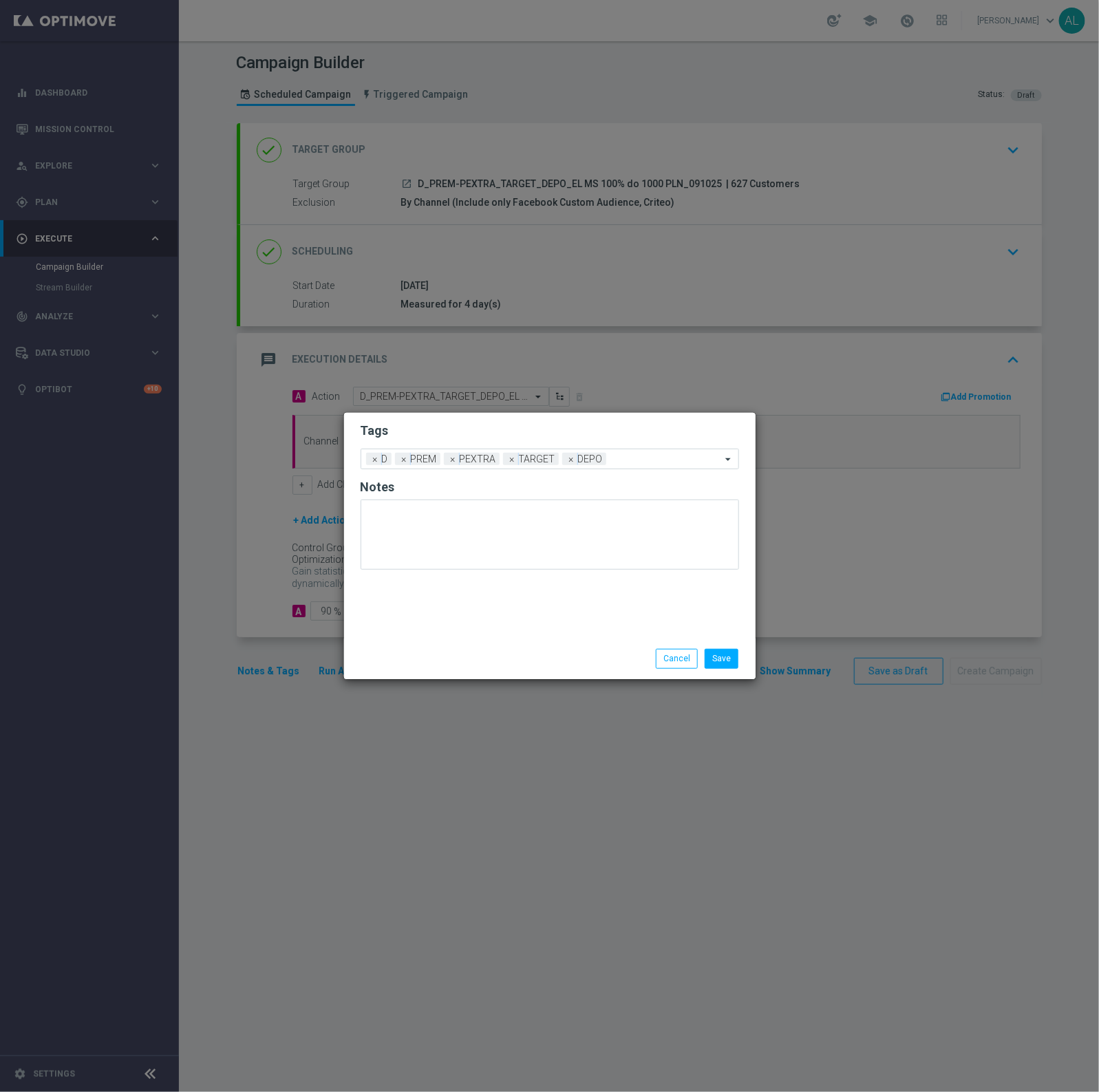
click at [429, 432] on h2 "Tags" at bounding box center [550, 431] width 379 height 17
click at [718, 641] on div "Save Cancel" at bounding box center [549, 658] width 411 height 40
click at [720, 657] on button "Save" at bounding box center [721, 658] width 34 height 20
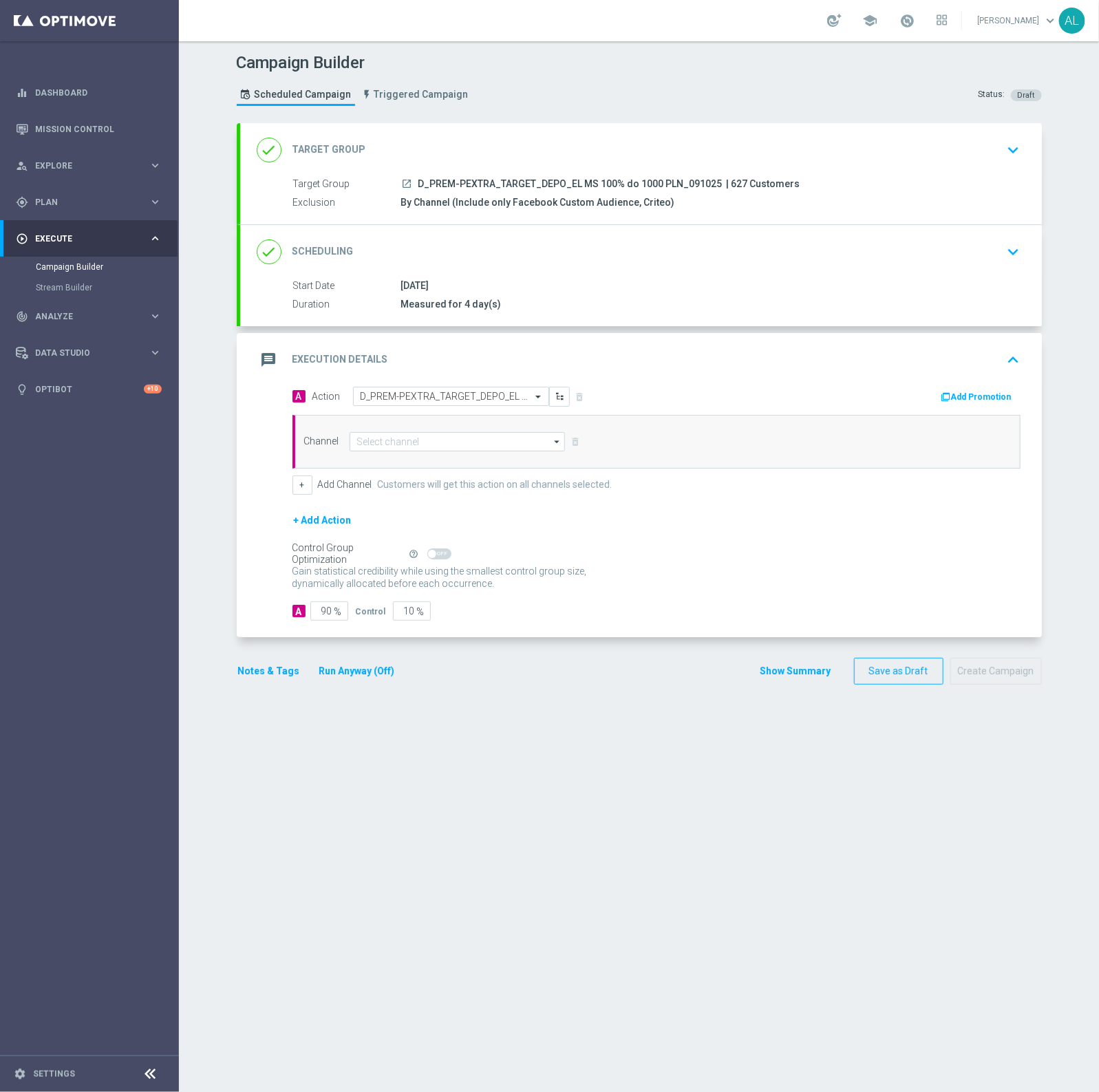
click at [458, 454] on div "Channel arrow_drop_down Show Selected 0 of 22 Target group only SMS" at bounding box center [656, 441] width 728 height 53
click at [456, 444] on input at bounding box center [457, 441] width 216 height 20
click at [446, 455] on div "Optimail" at bounding box center [457, 462] width 216 height 20
type input "Optimail"
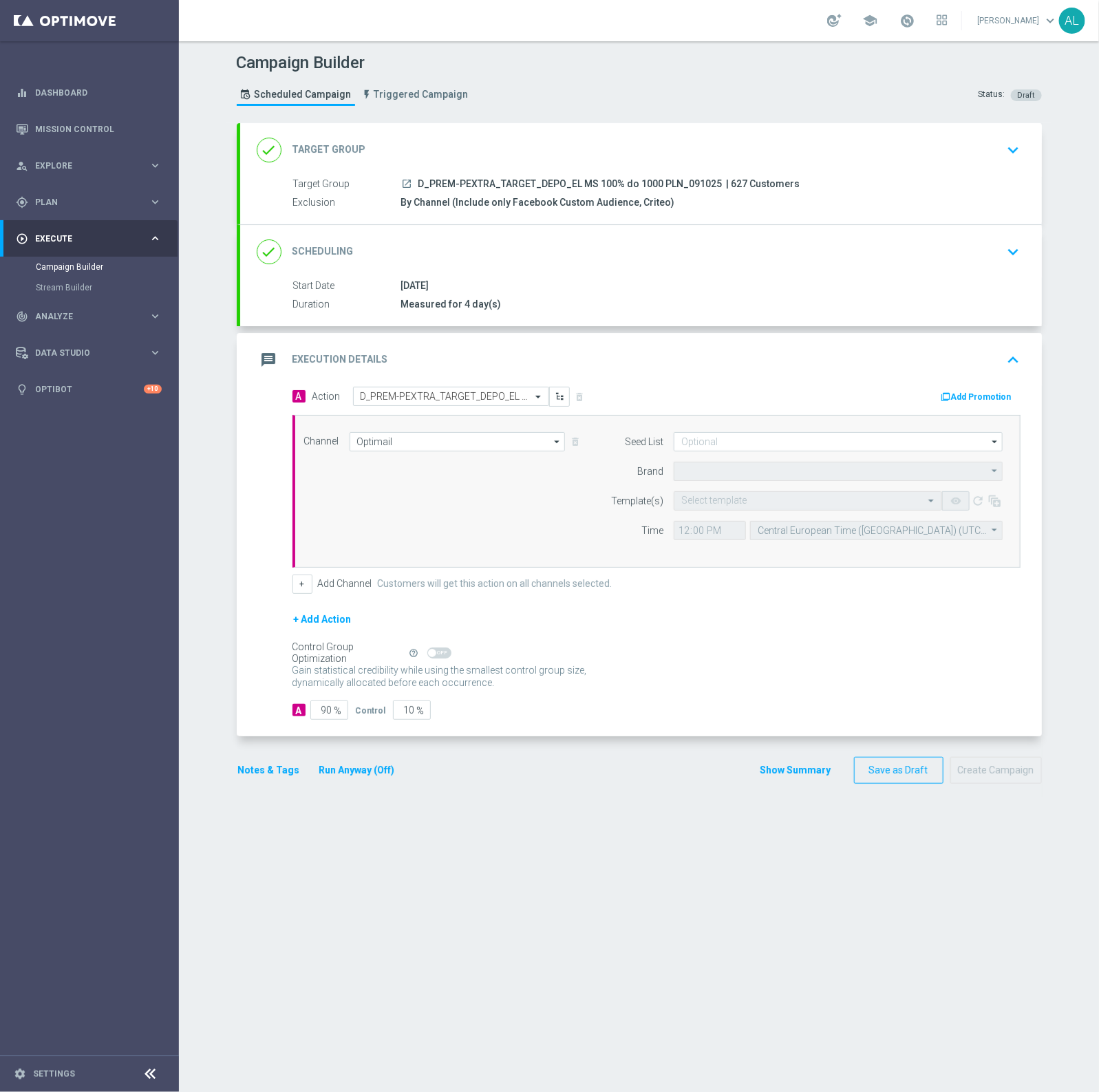
type input "STS"
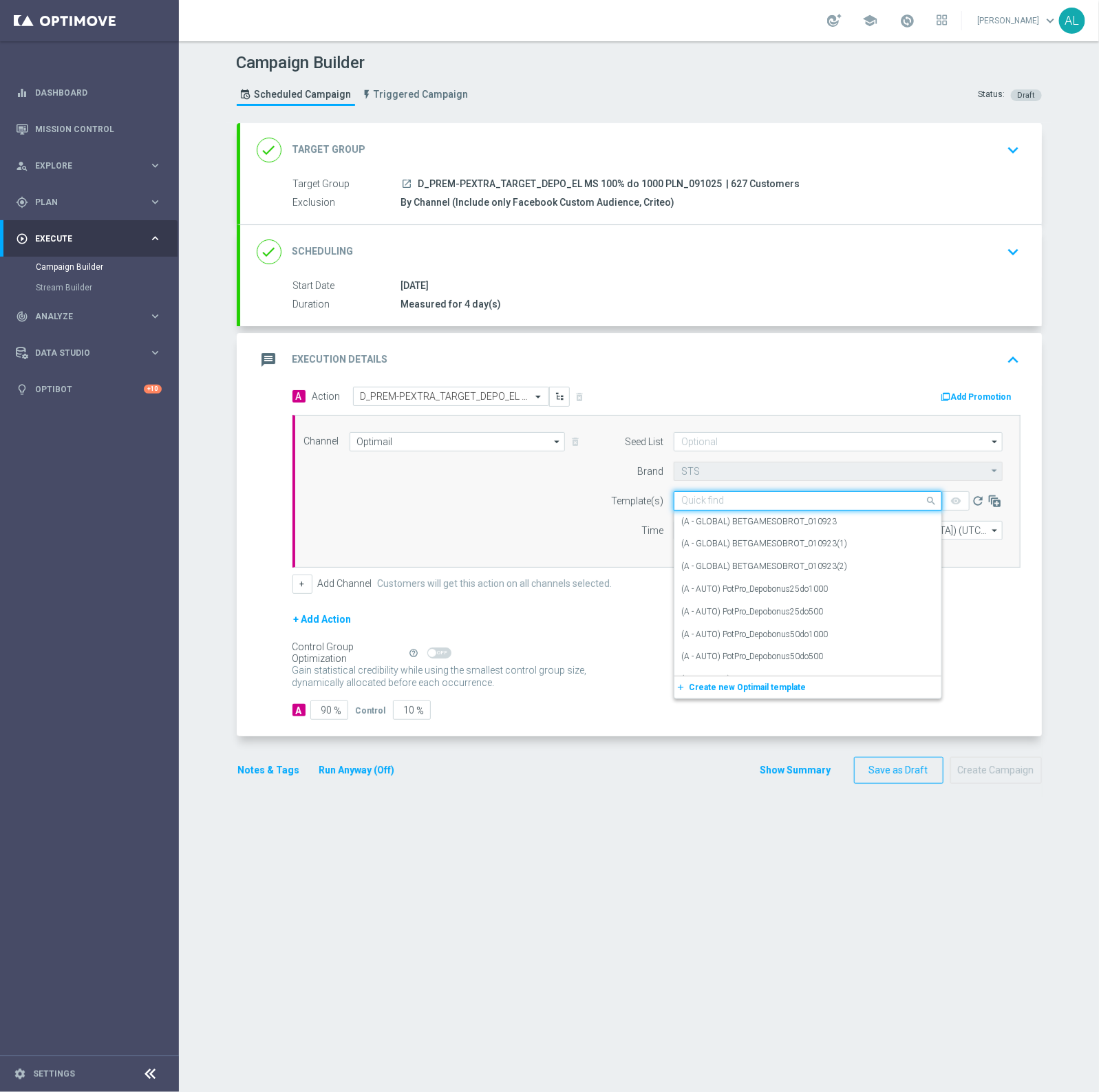
click at [701, 502] on input "text" at bounding box center [794, 501] width 226 height 11
paste input "D_PREM-PEXTRA_TARGET_DEPO_EL MS 100% do 1000 PLN_091025"
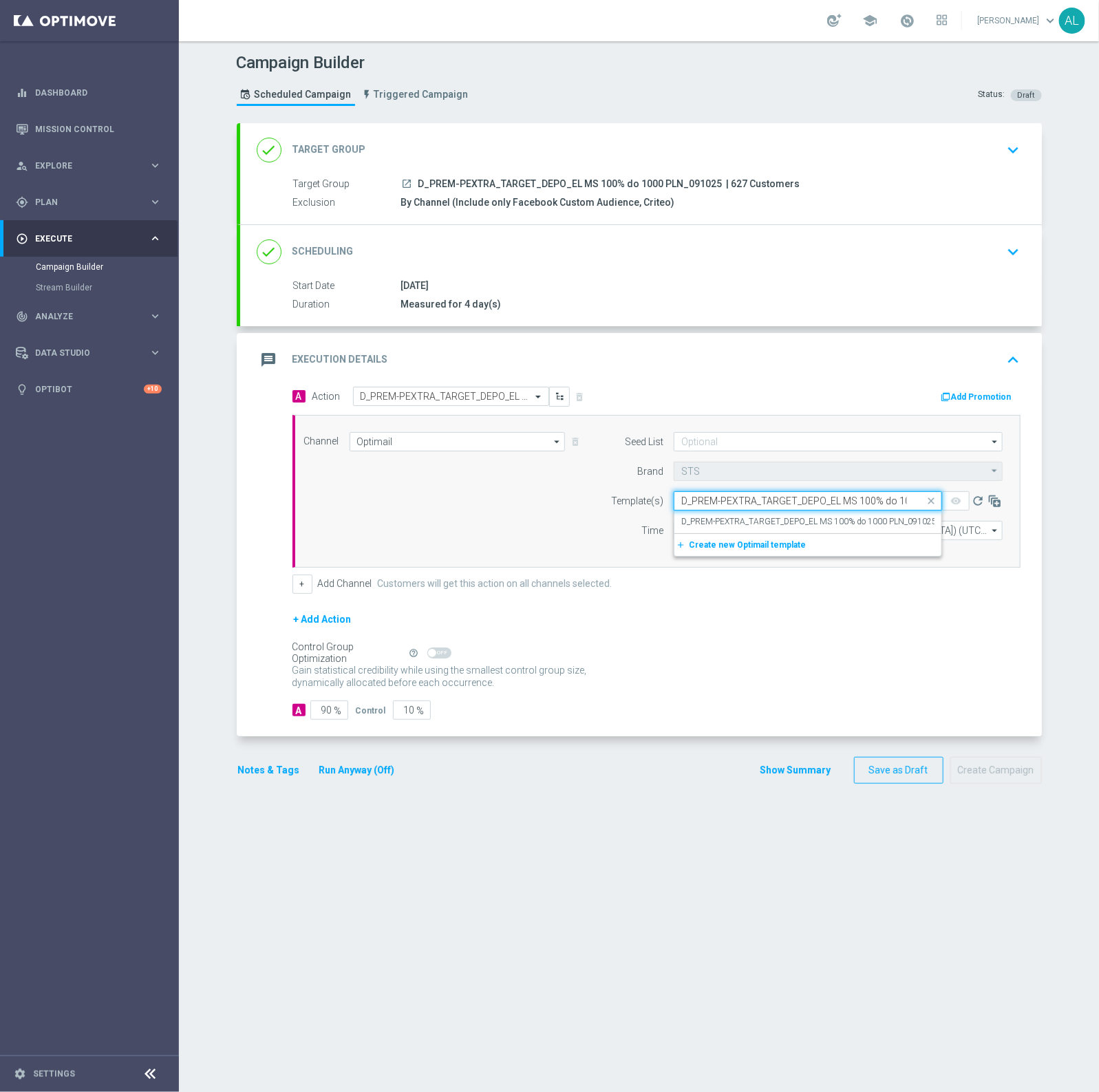
scroll to position [0, 67]
click at [720, 514] on div "D_PREM-PEXTRA_TARGET_DEPO_EL MS 100% do 1000 PLN_091025" at bounding box center [808, 522] width 253 height 22
type input "D_PREM-PEXTRA_TARGET_DEPO_EL MS 100% do 1000 PLN_091025"
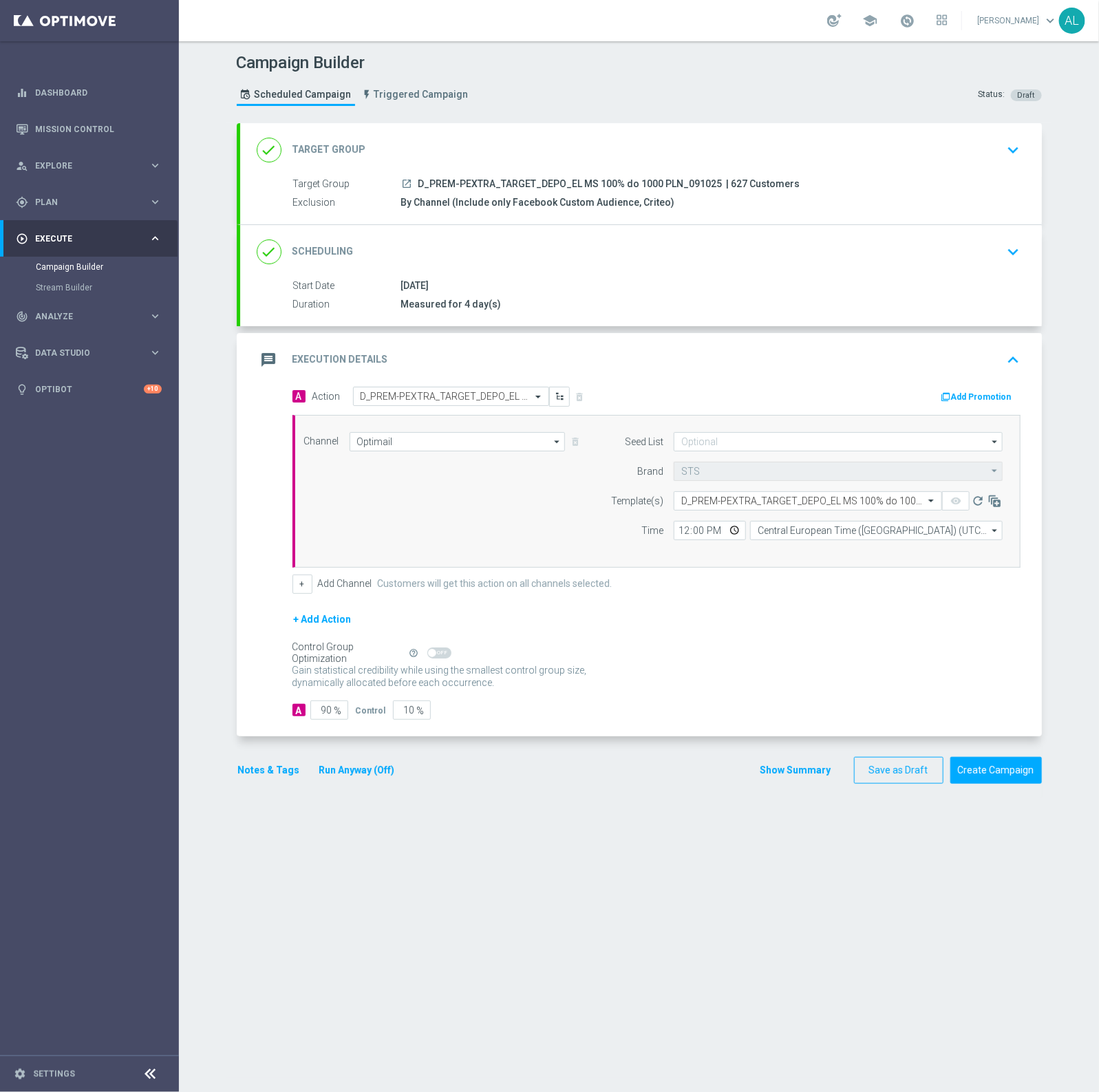
scroll to position [0, 0]
click at [718, 438] on input at bounding box center [838, 441] width 329 height 20
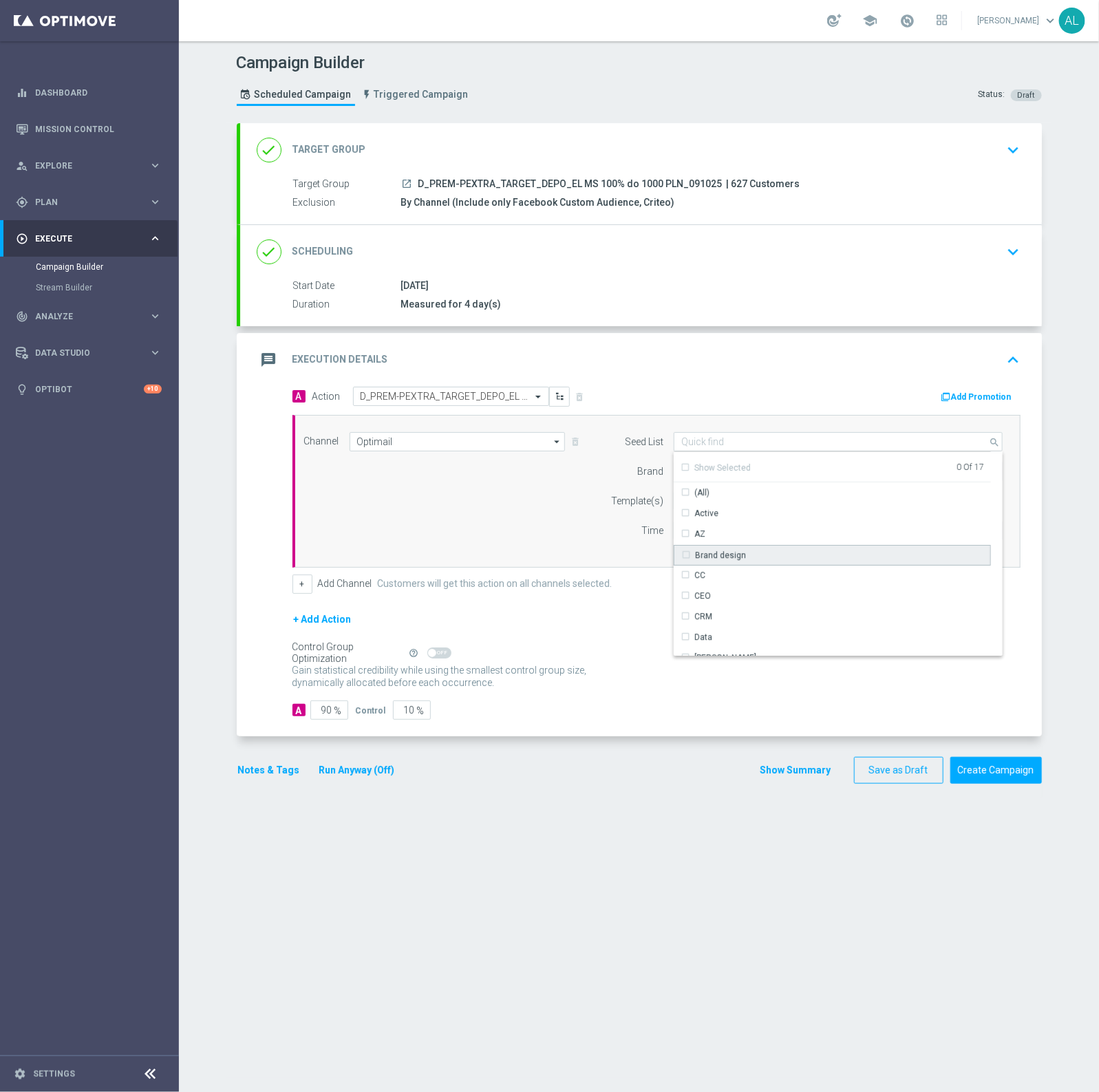
click at [716, 555] on div "Brand design" at bounding box center [720, 554] width 51 height 12
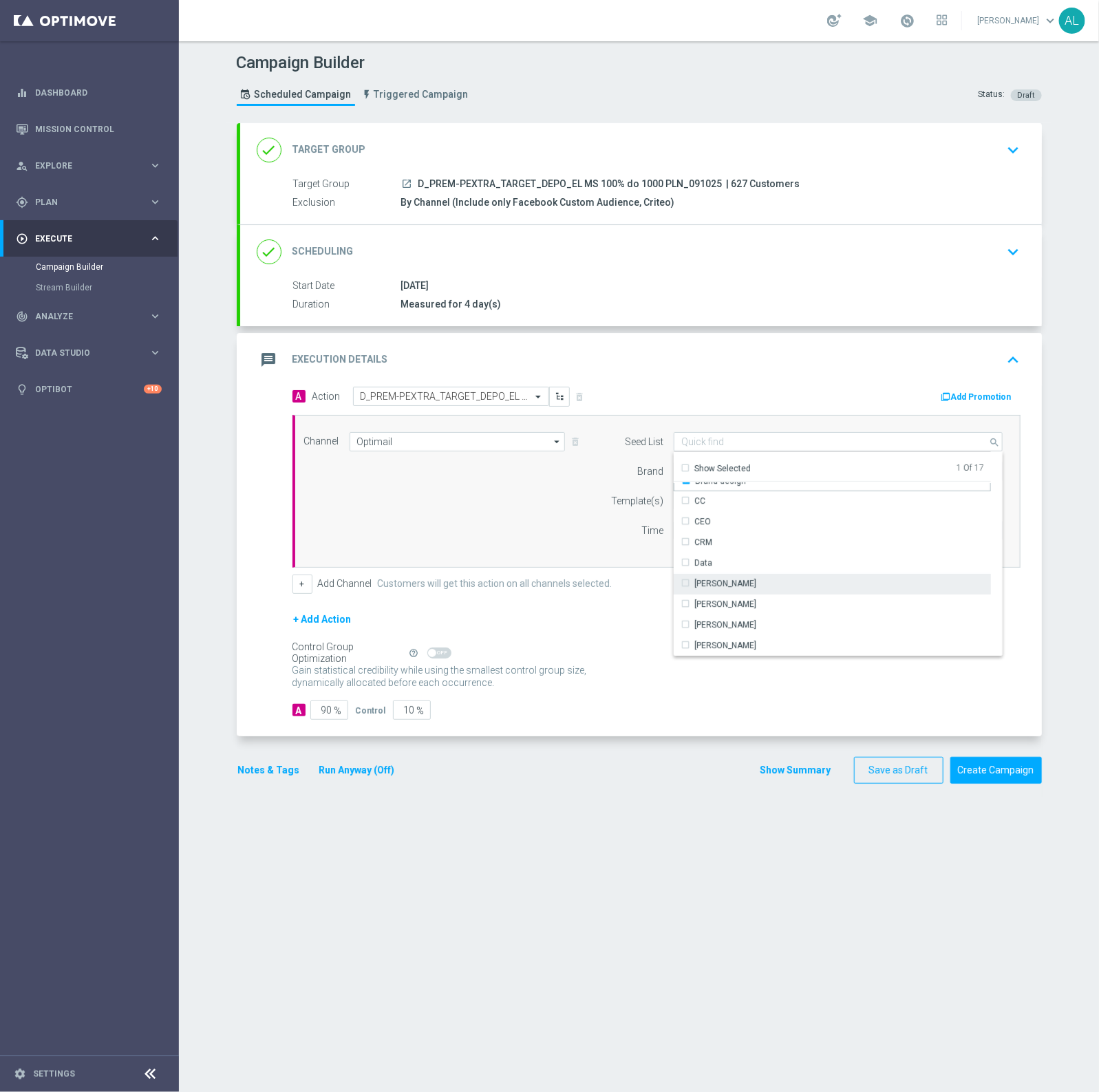
scroll to position [199, 0]
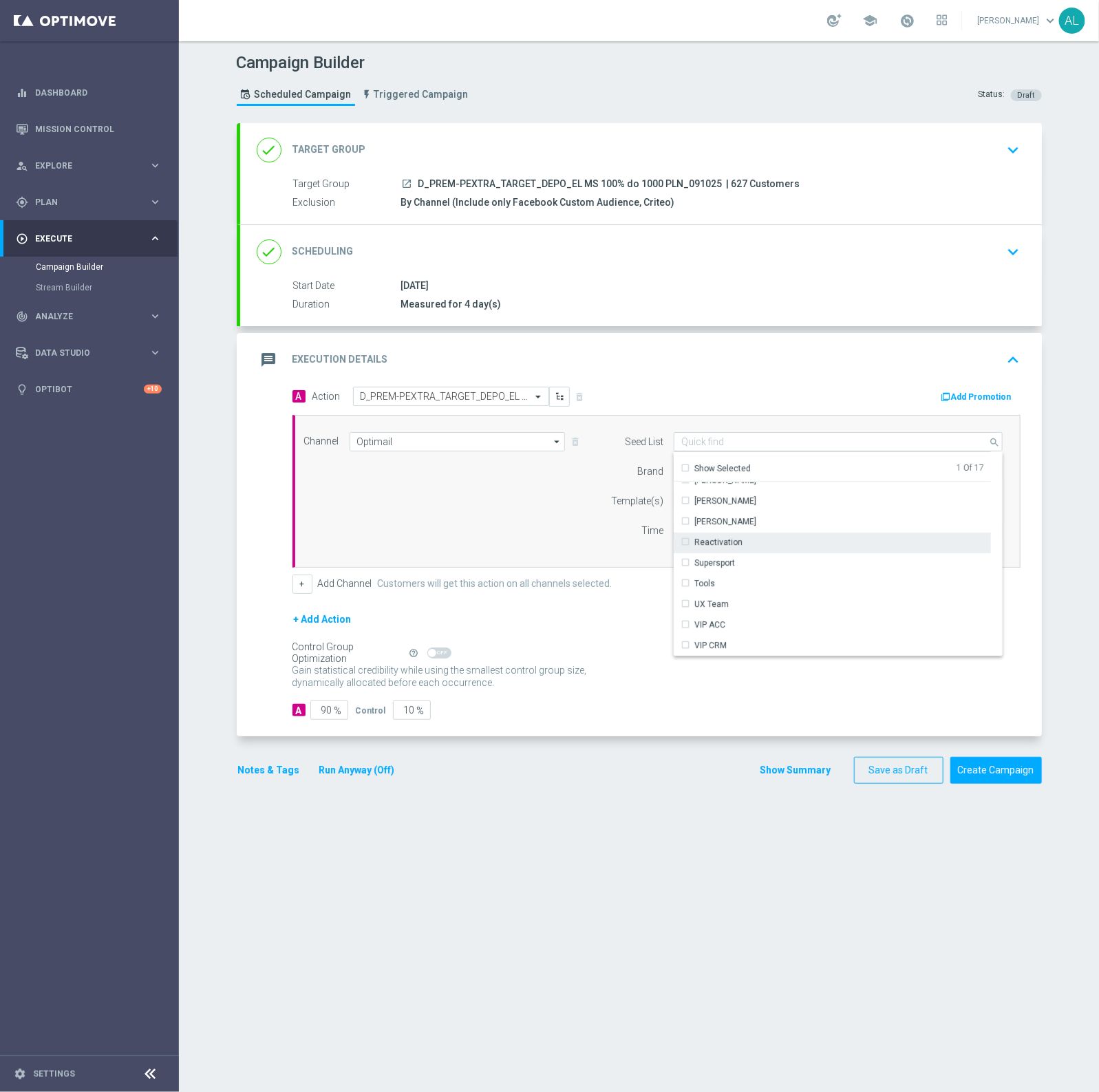
click at [712, 542] on div "Reactivation" at bounding box center [718, 541] width 48 height 12
click at [430, 511] on div "Channel Optimail Optimail arrow_drop_down Show Selected 1 of 22 Target group on…" at bounding box center [654, 491] width 720 height 118
type input "Selected 2 of 17"
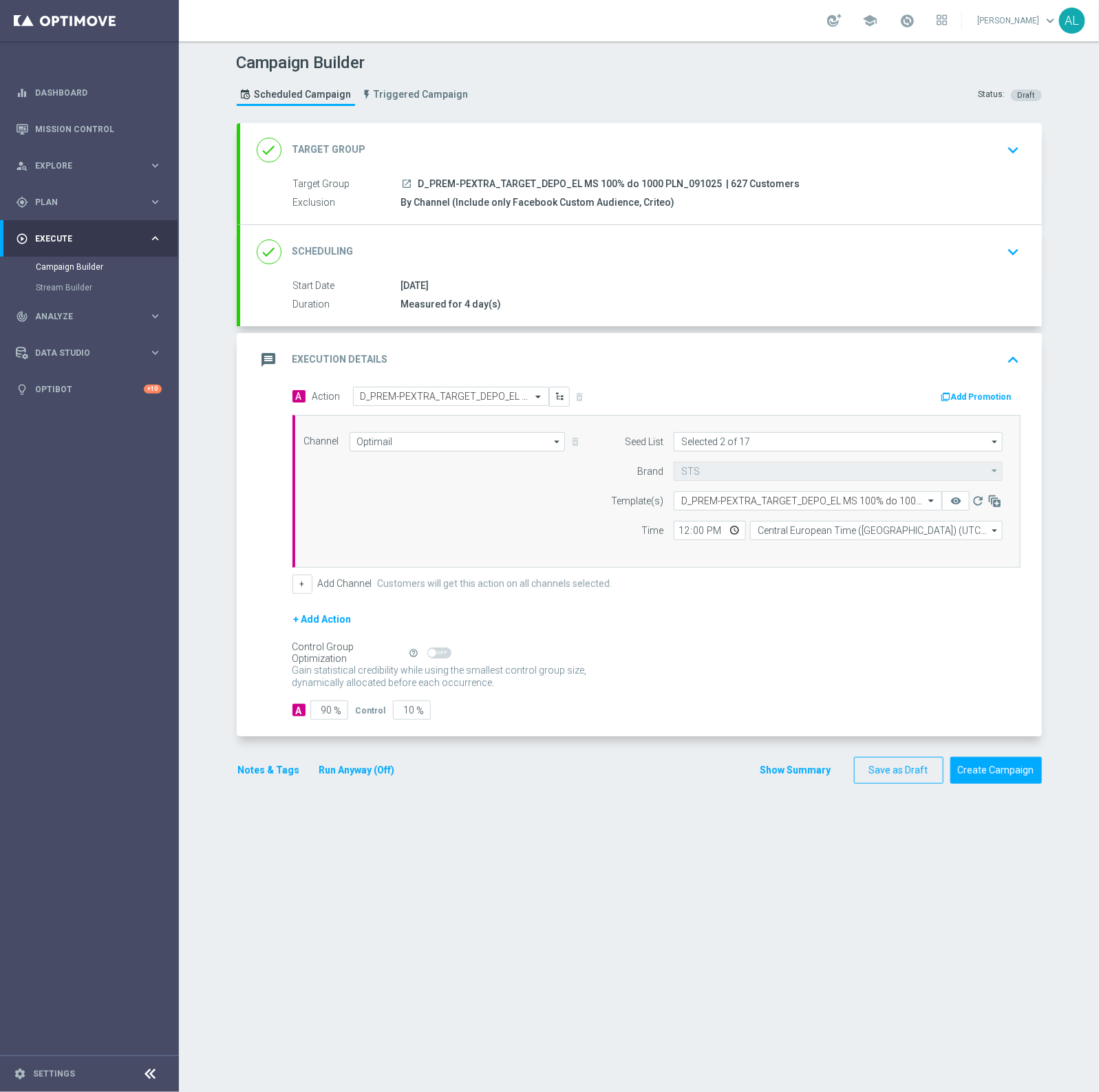
click at [664, 528] on div "12:00 Central European Time (Warsaw) (UTC +02:00) Central European Time (Warsaw…" at bounding box center [838, 530] width 349 height 20
click at [674, 530] on input "12:00" at bounding box center [709, 530] width 72 height 20
click at [713, 244] on div "done Scheduling keyboard_arrow_down" at bounding box center [641, 252] width 769 height 26
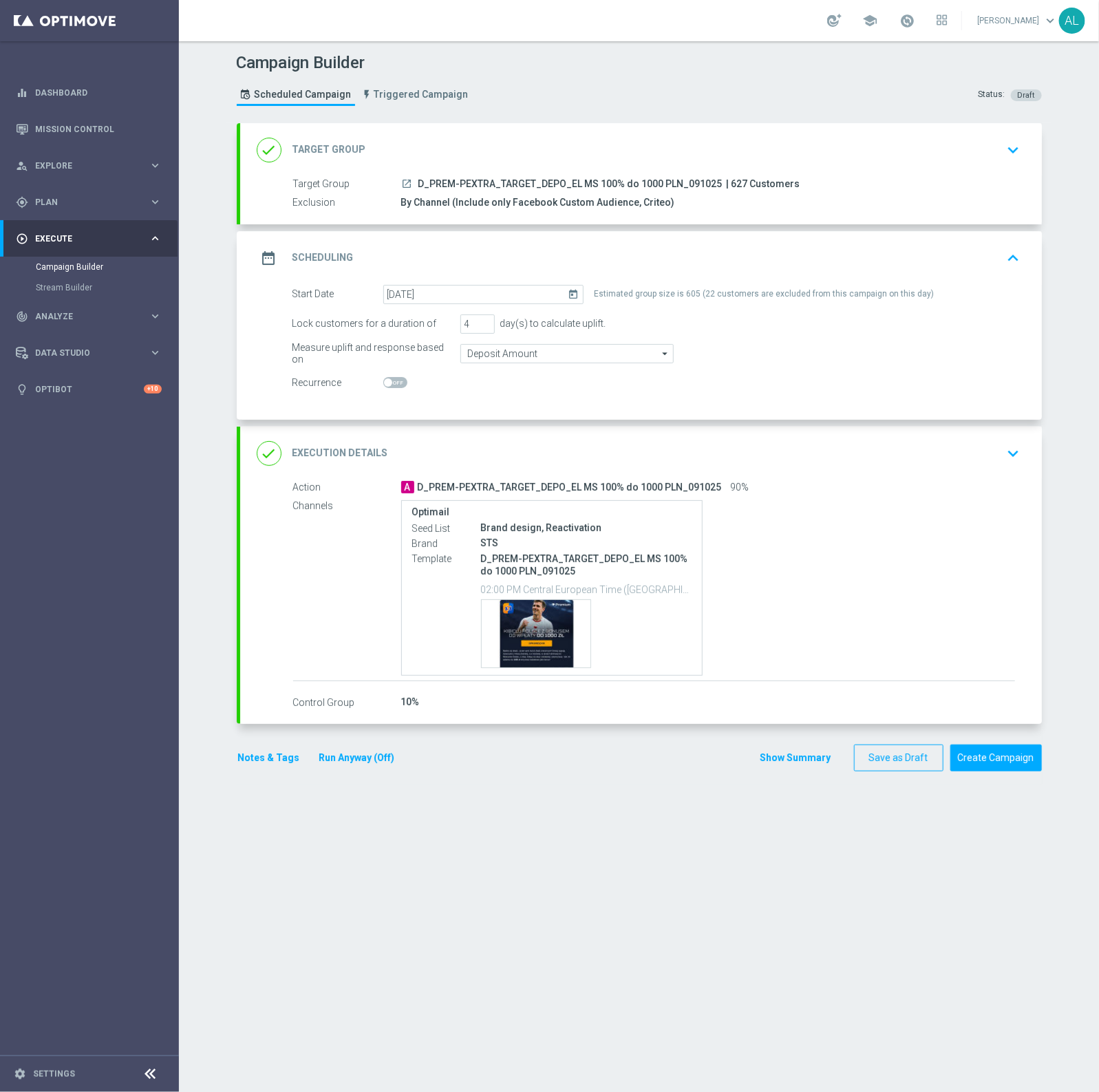
click at [402, 180] on icon "launch" at bounding box center [408, 184] width 11 height 11
click at [962, 462] on div "done Execution Details keyboard_arrow_down" at bounding box center [641, 453] width 769 height 26
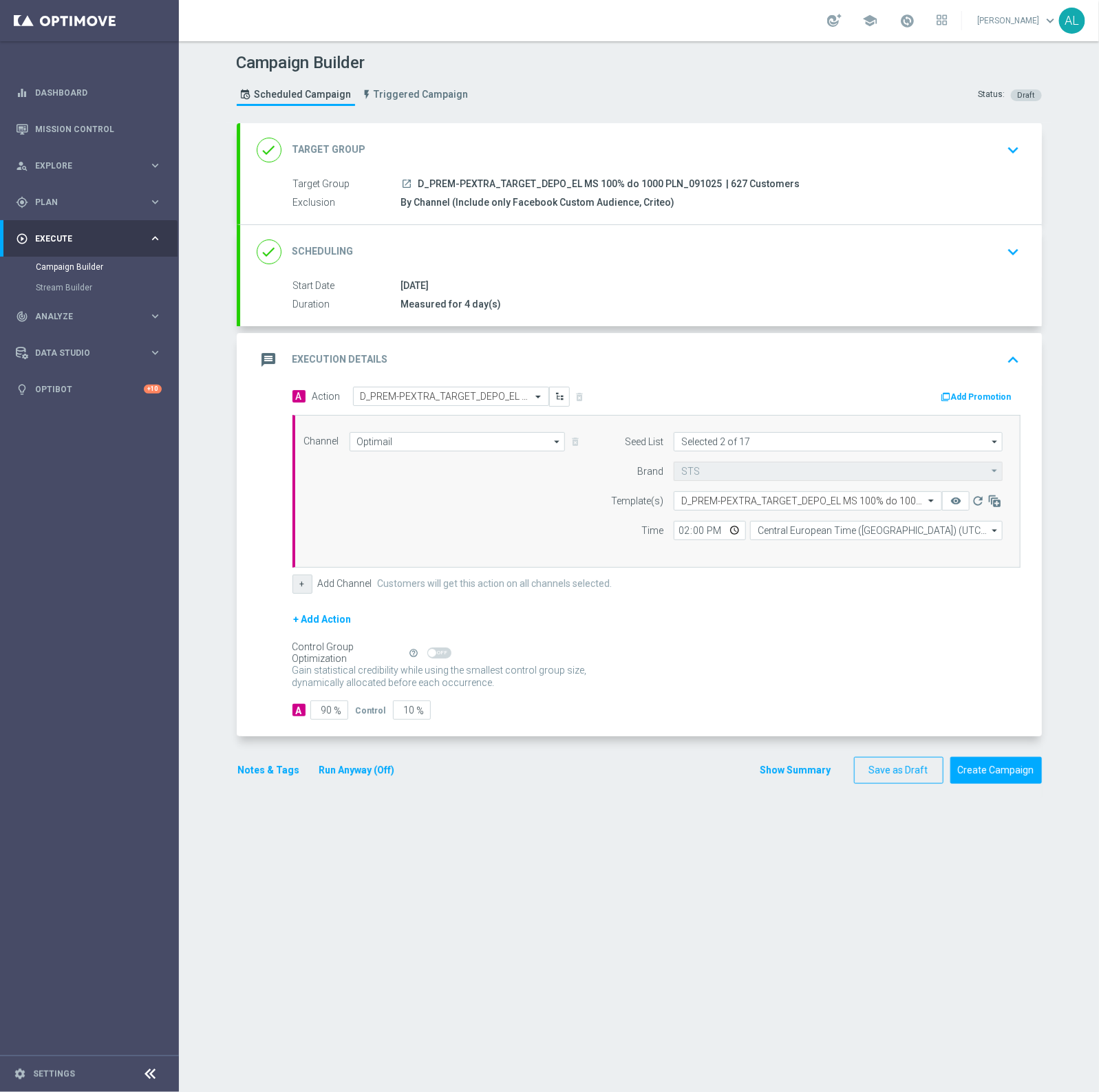
click at [292, 584] on button "+" at bounding box center [302, 583] width 20 height 20
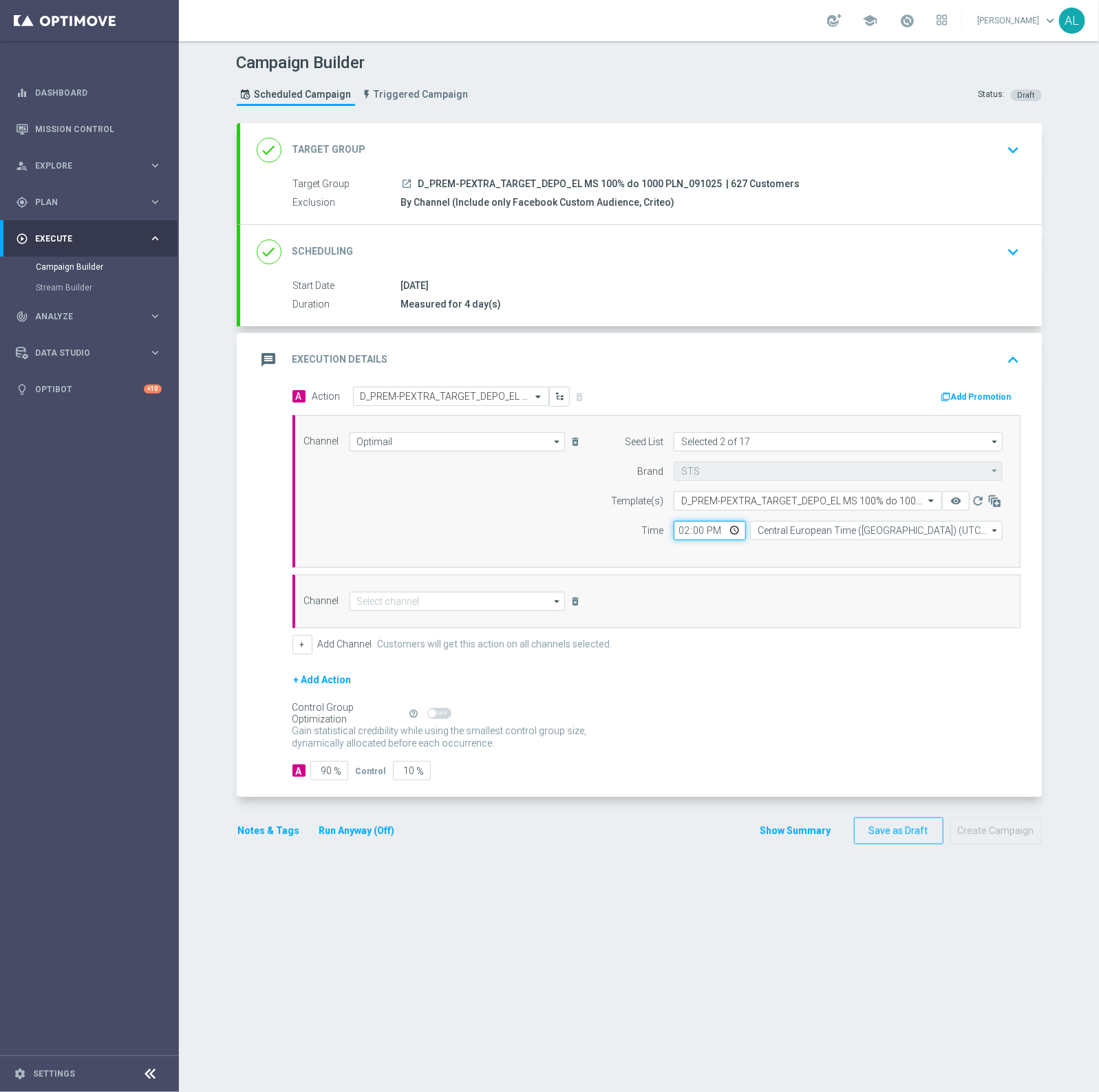
click at [676, 530] on input "14:00" at bounding box center [709, 530] width 72 height 20
type input "14:31"
click at [362, 597] on input at bounding box center [457, 601] width 216 height 20
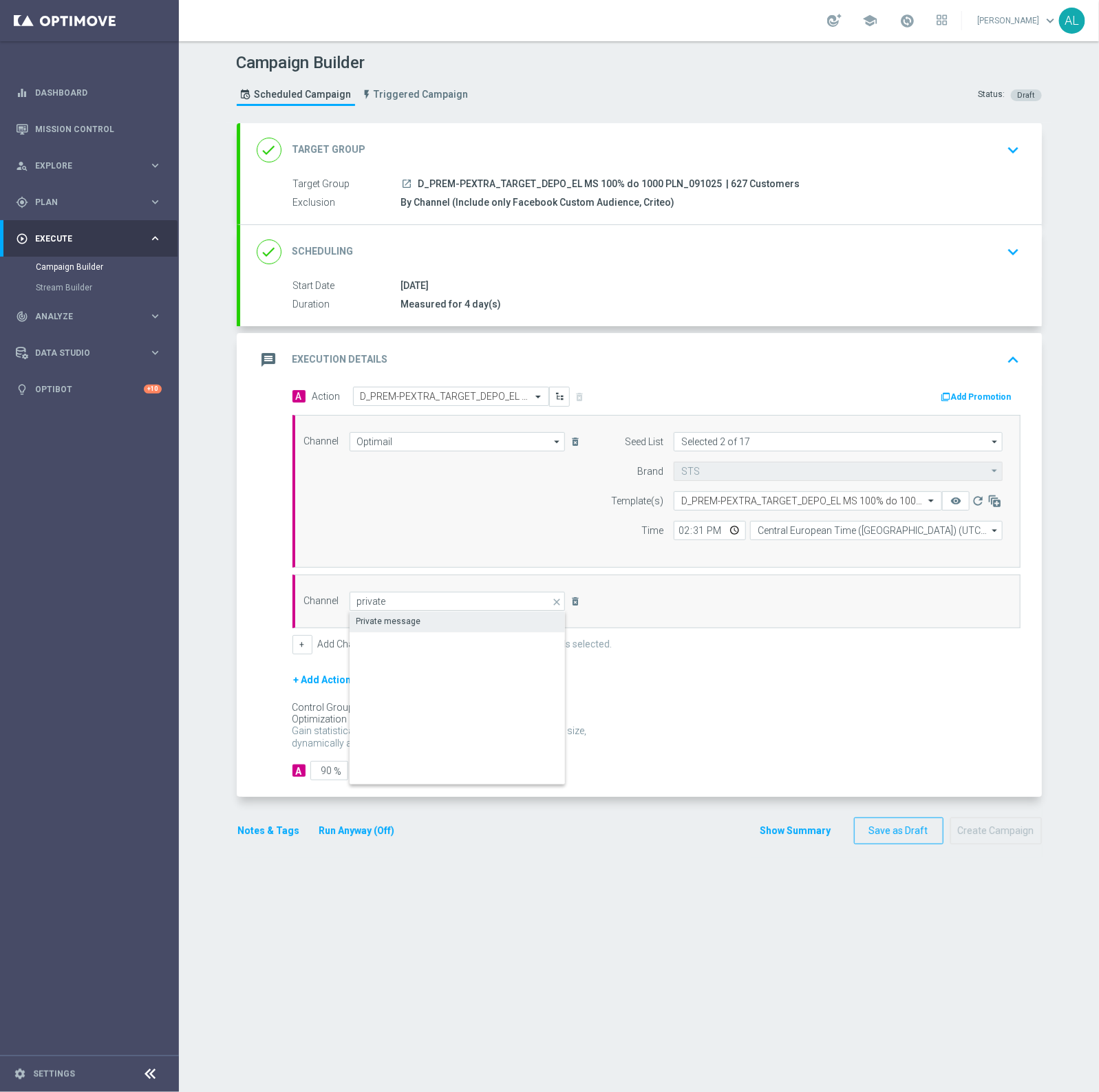
click at [376, 615] on div "Private message" at bounding box center [457, 621] width 216 height 20
type input "Private message"
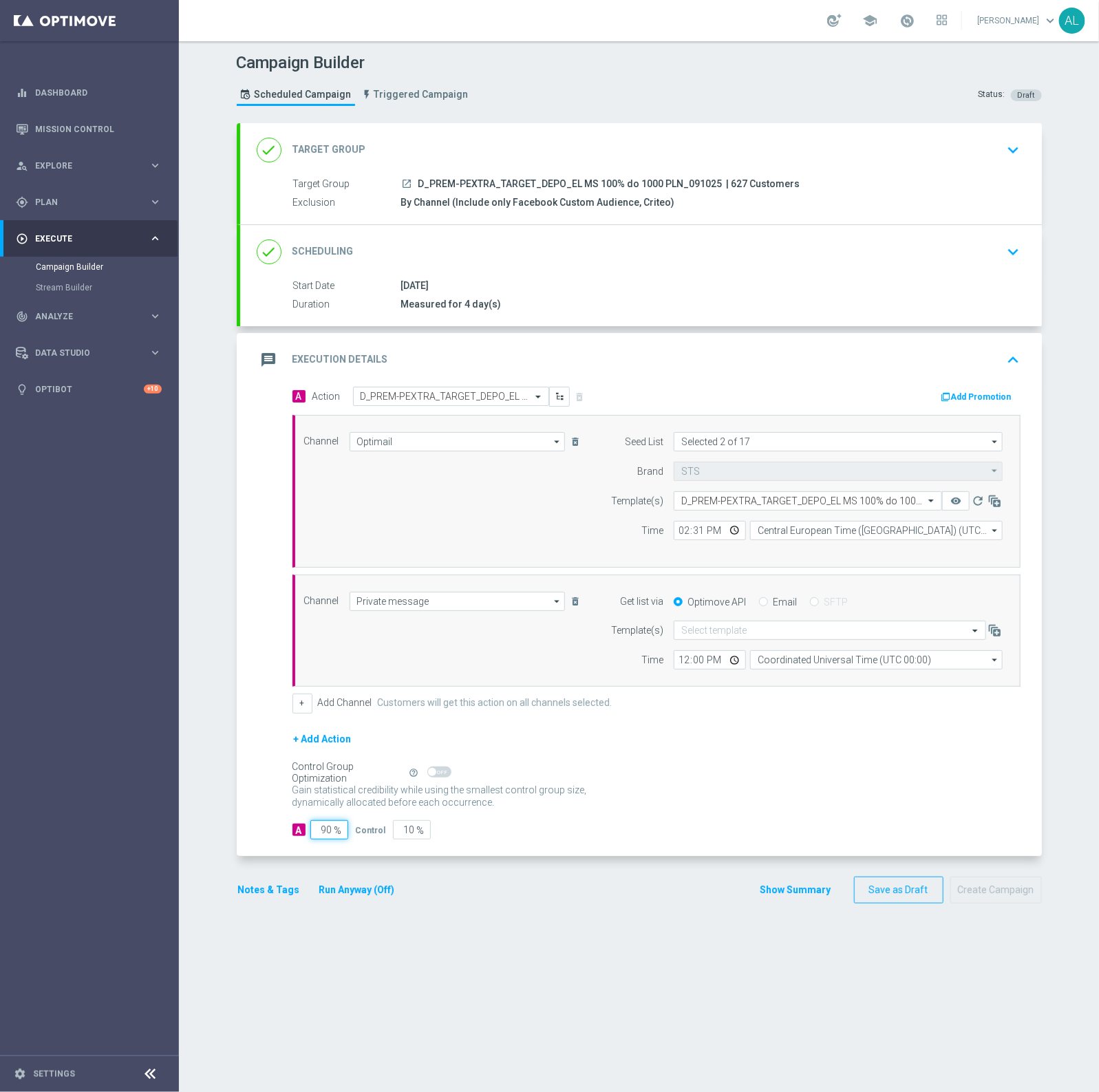
click at [318, 839] on input "90" at bounding box center [329, 830] width 37 height 20
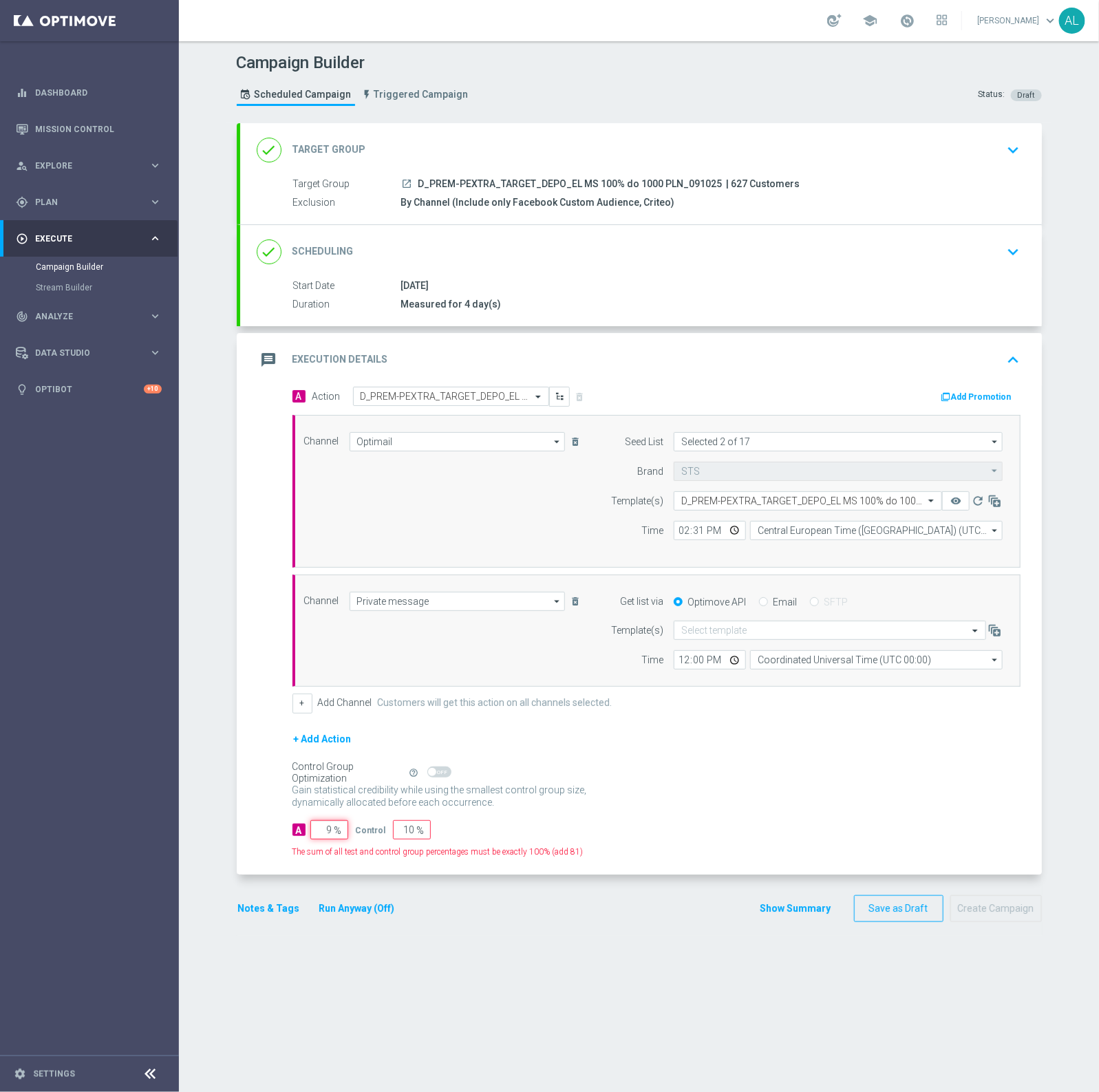
type input "95"
type input "5"
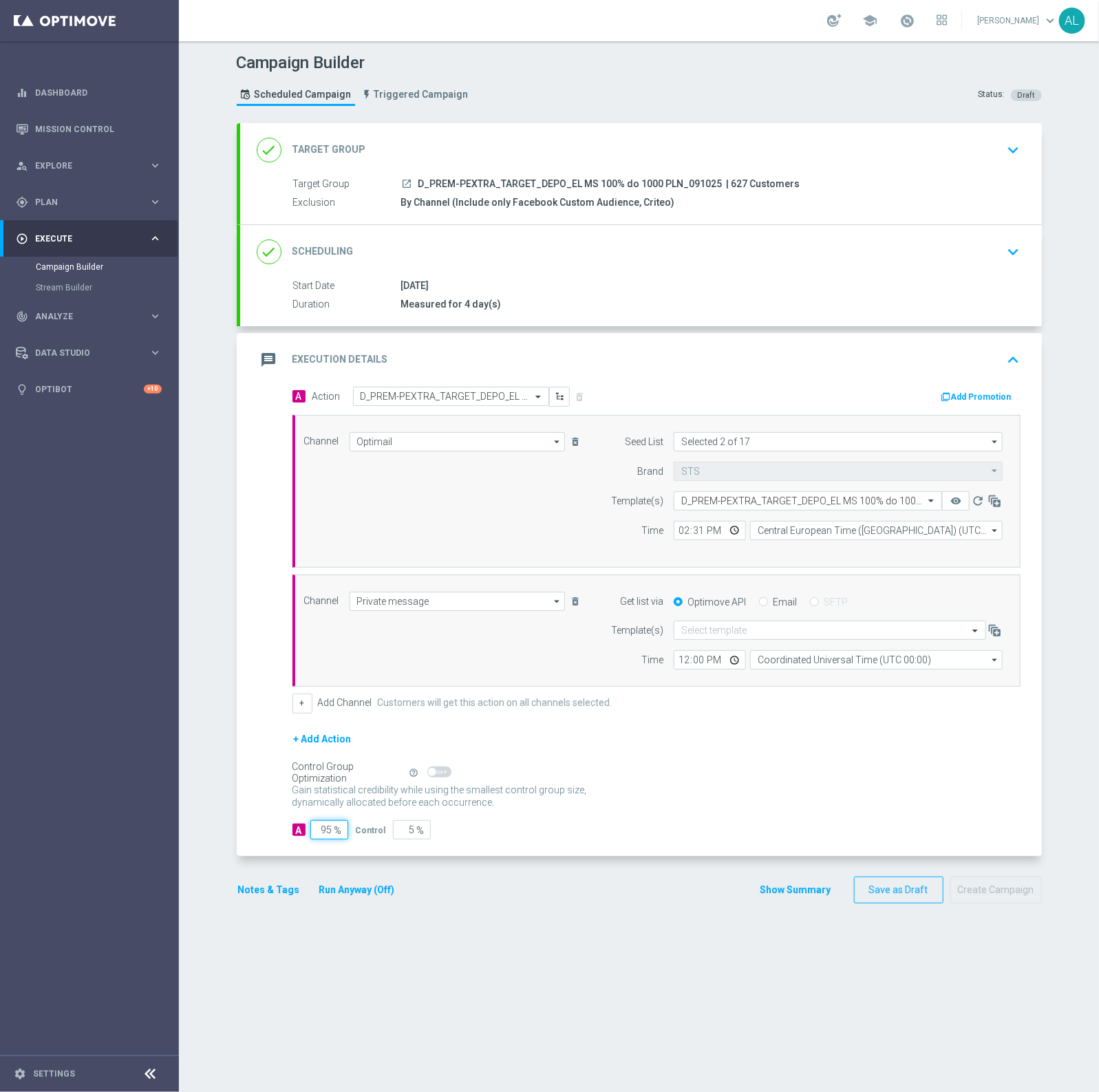
type input "95"
click at [700, 643] on form "Template(s) Select template Time 12:00 Coordinated Universal Time (UTC 00:00) C…" at bounding box center [803, 645] width 399 height 49
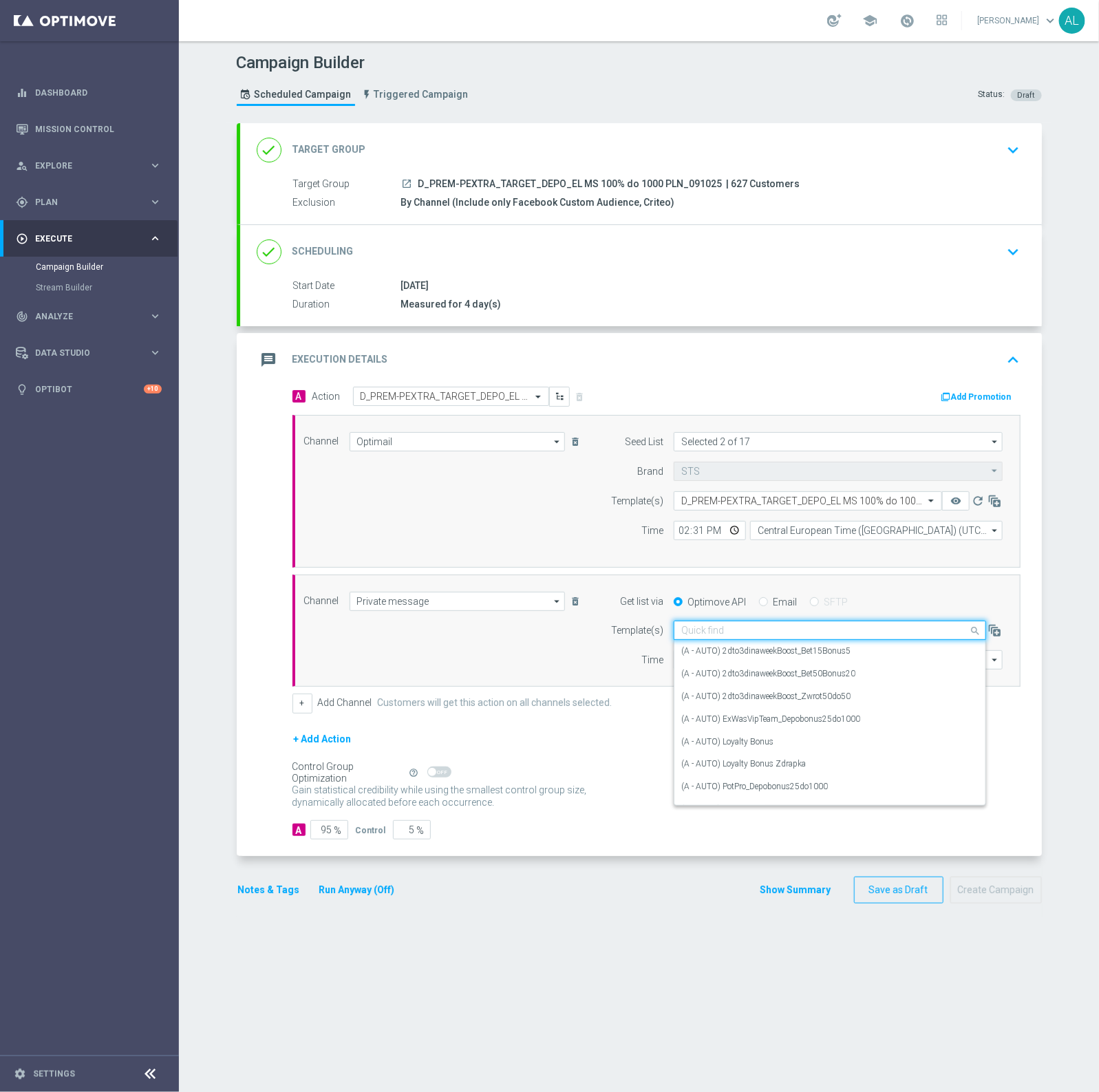
click at [703, 631] on input "text" at bounding box center [816, 630] width 270 height 11
paste input "D_PREM-PEXTRA_TARGET_DEPO_EL MS 100% do 1000 PLN_091025"
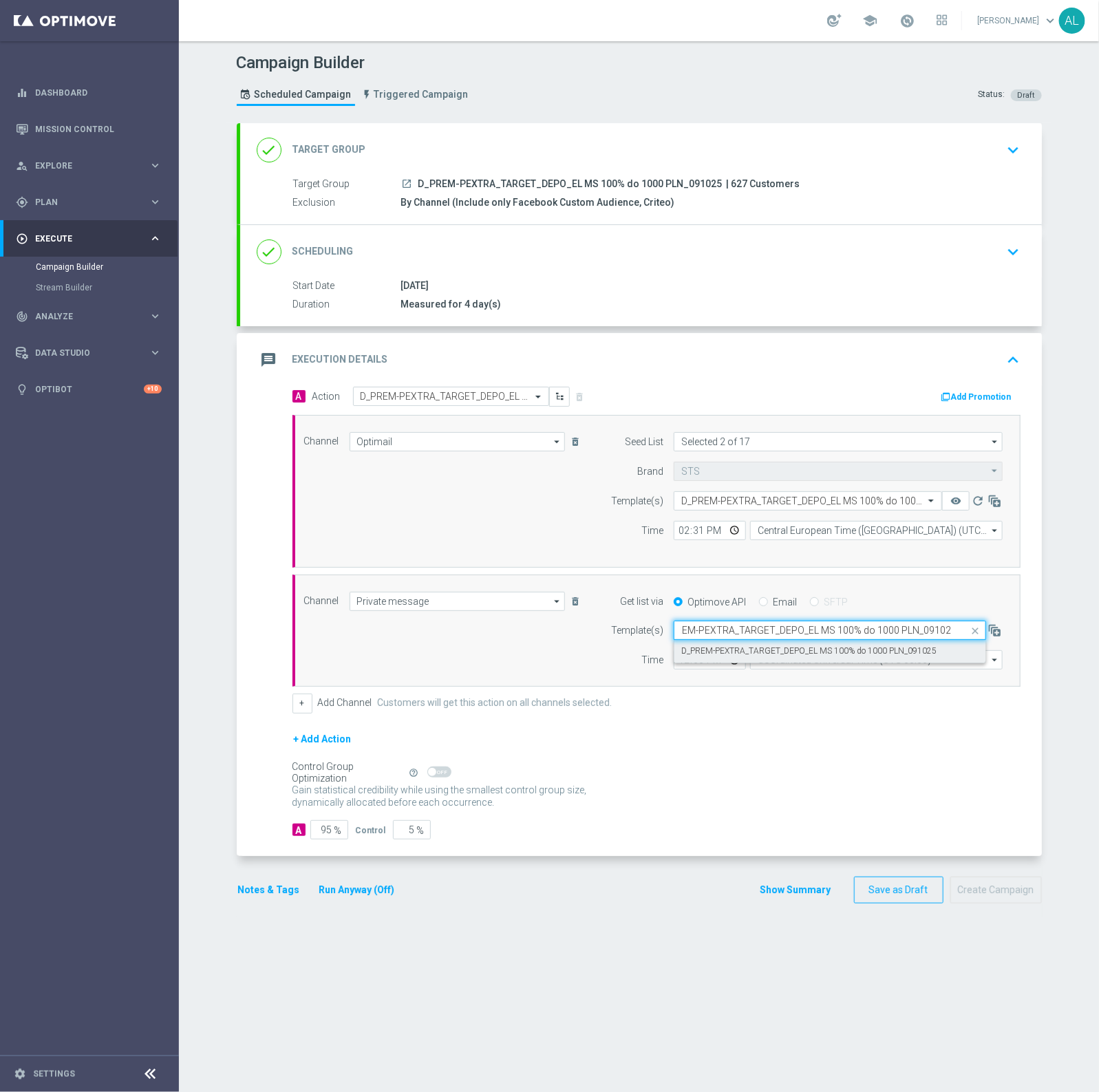
click at [715, 643] on div "D_PREM-PEXTRA_TARGET_DEPO_EL MS 100% do 1000 PLN_091025" at bounding box center [829, 651] width 297 height 22
type input "D_PREM-PEXTRA_TARGET_DEPO_EL MS 100% do 1000 PLN_091025"
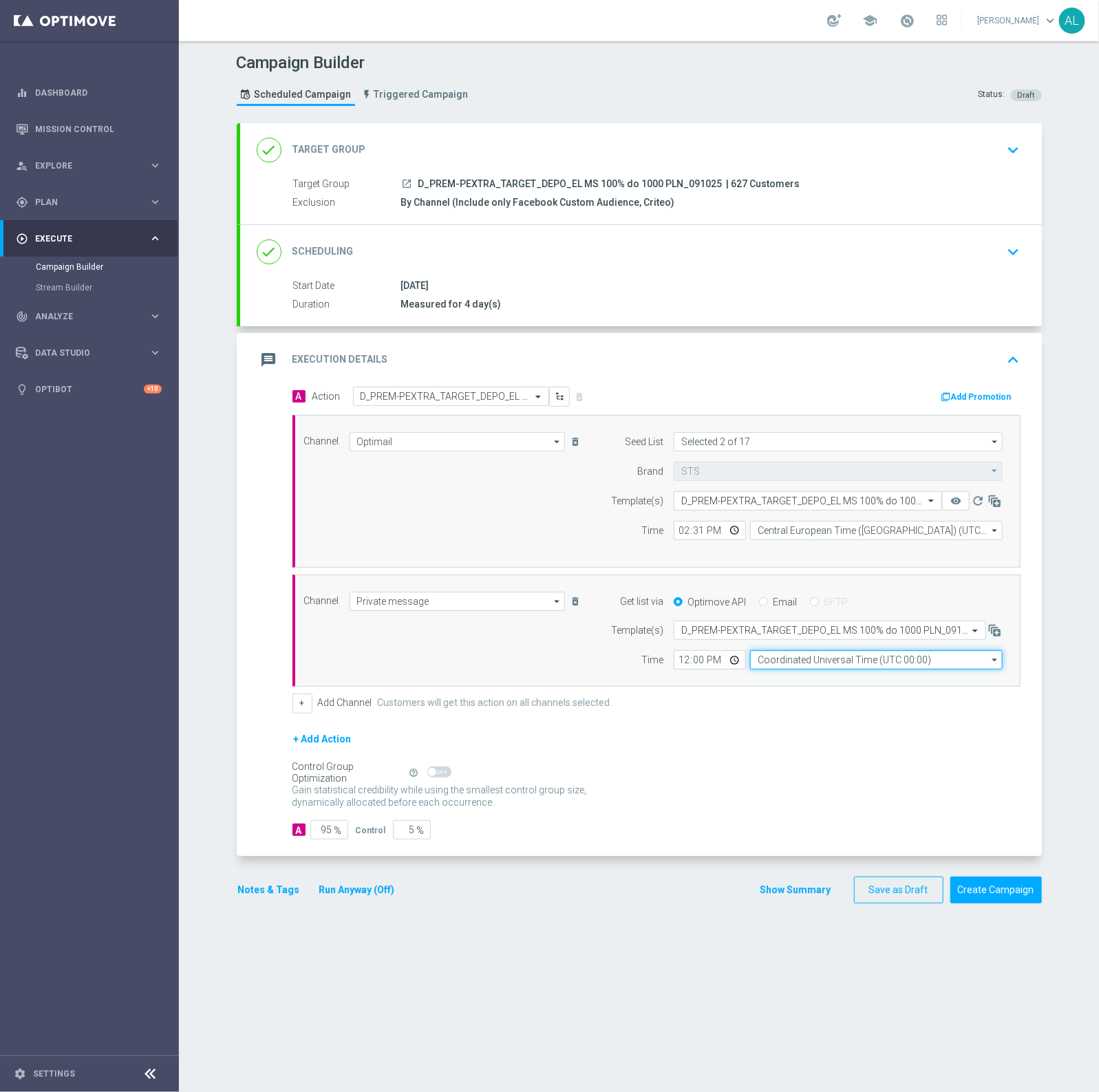
click at [812, 664] on input "Coordinated Universal Time (UTC 00:00)" at bounding box center [877, 659] width 253 height 20
click at [787, 683] on div "Central European Time (Warsaw) (UTC +02:00)" at bounding box center [870, 680] width 225 height 12
type input "Central European Time (Warsaw) (UTC +02:00)"
click at [674, 658] on input "12:00" at bounding box center [709, 659] width 72 height 20
type input "14:31"
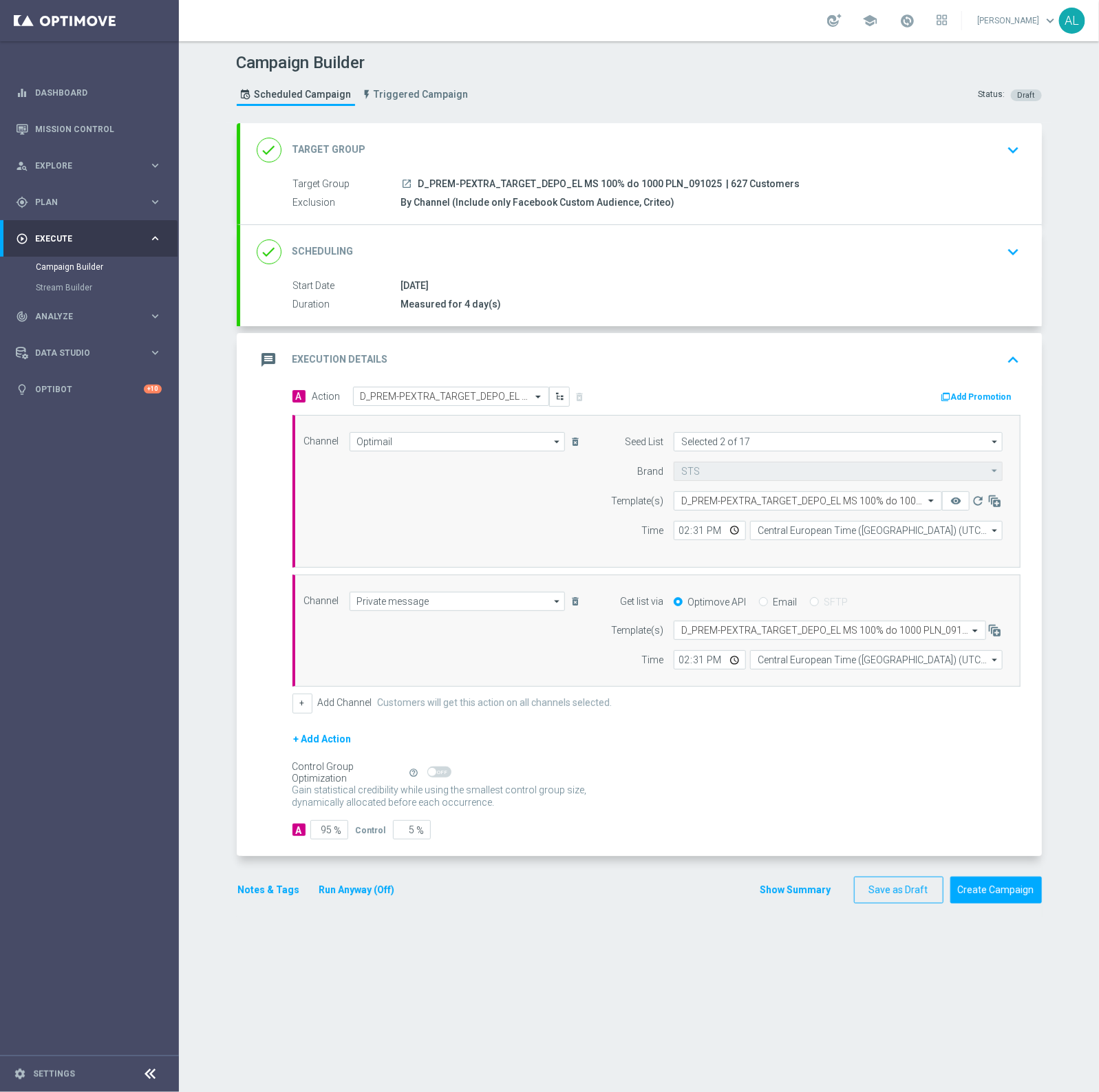
click at [248, 896] on button "Notes & Tags" at bounding box center [269, 890] width 65 height 17
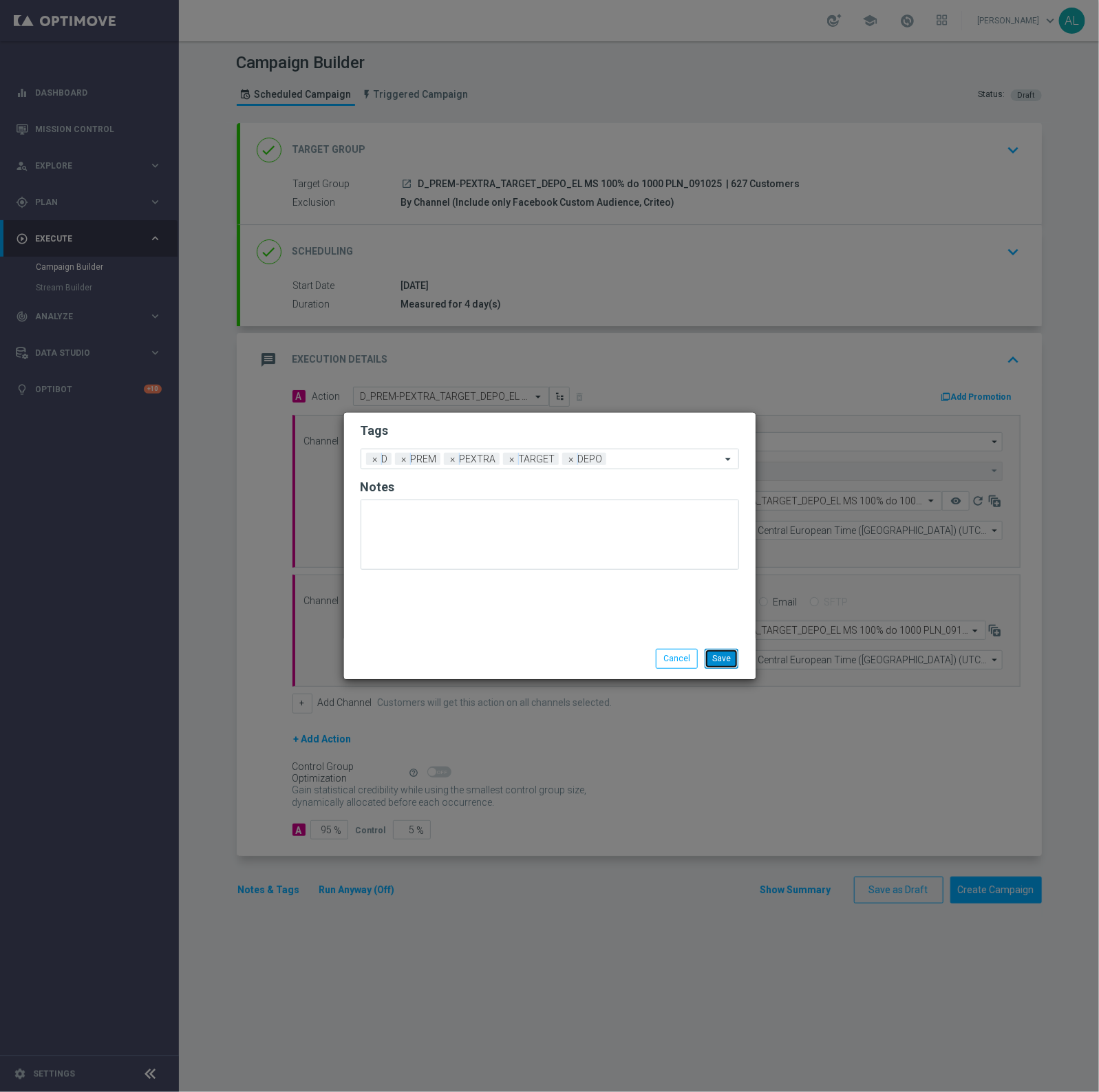
click at [720, 660] on button "Save" at bounding box center [721, 658] width 34 height 20
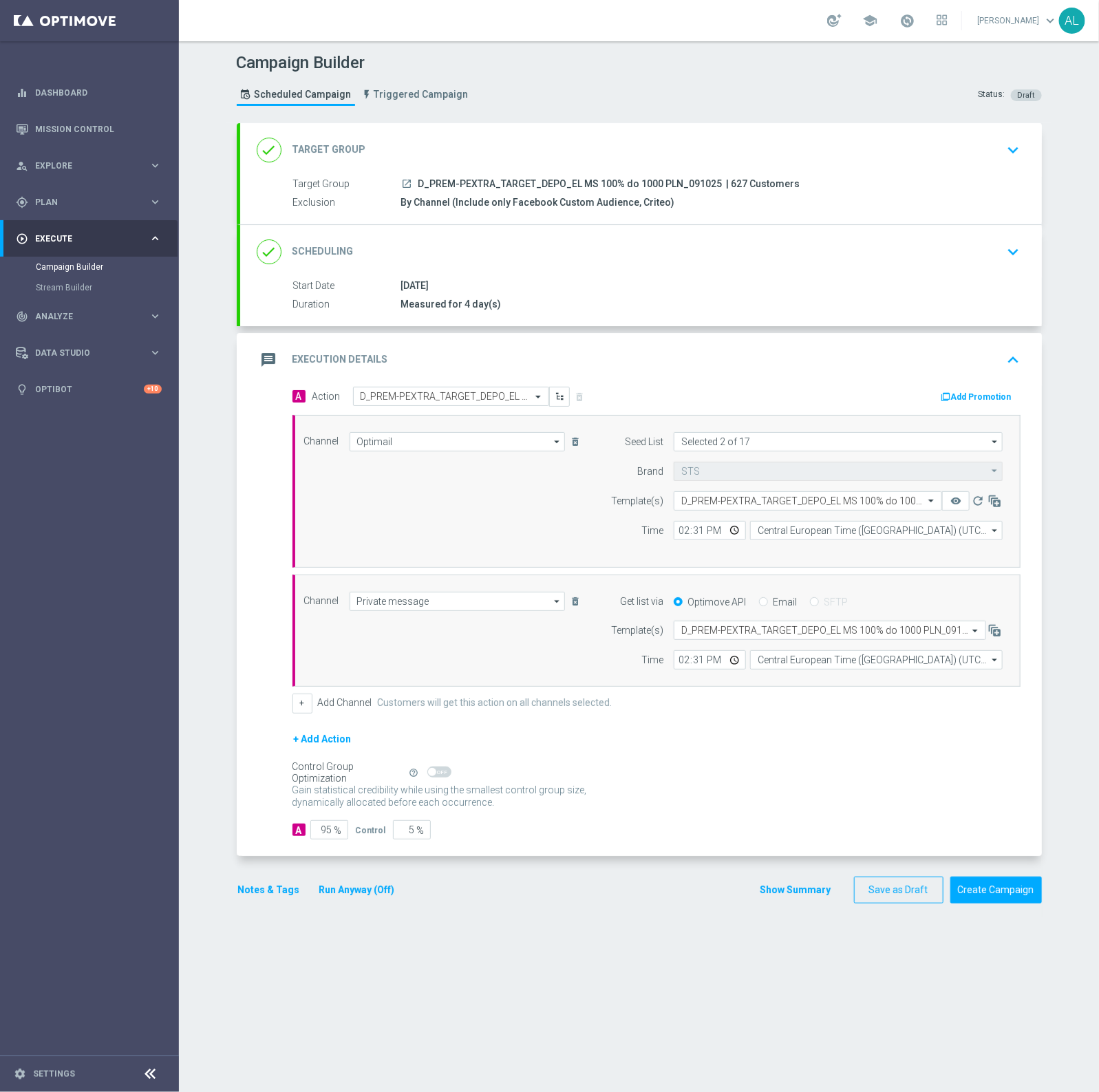
click at [714, 245] on div "done Scheduling keyboard_arrow_down" at bounding box center [641, 252] width 769 height 26
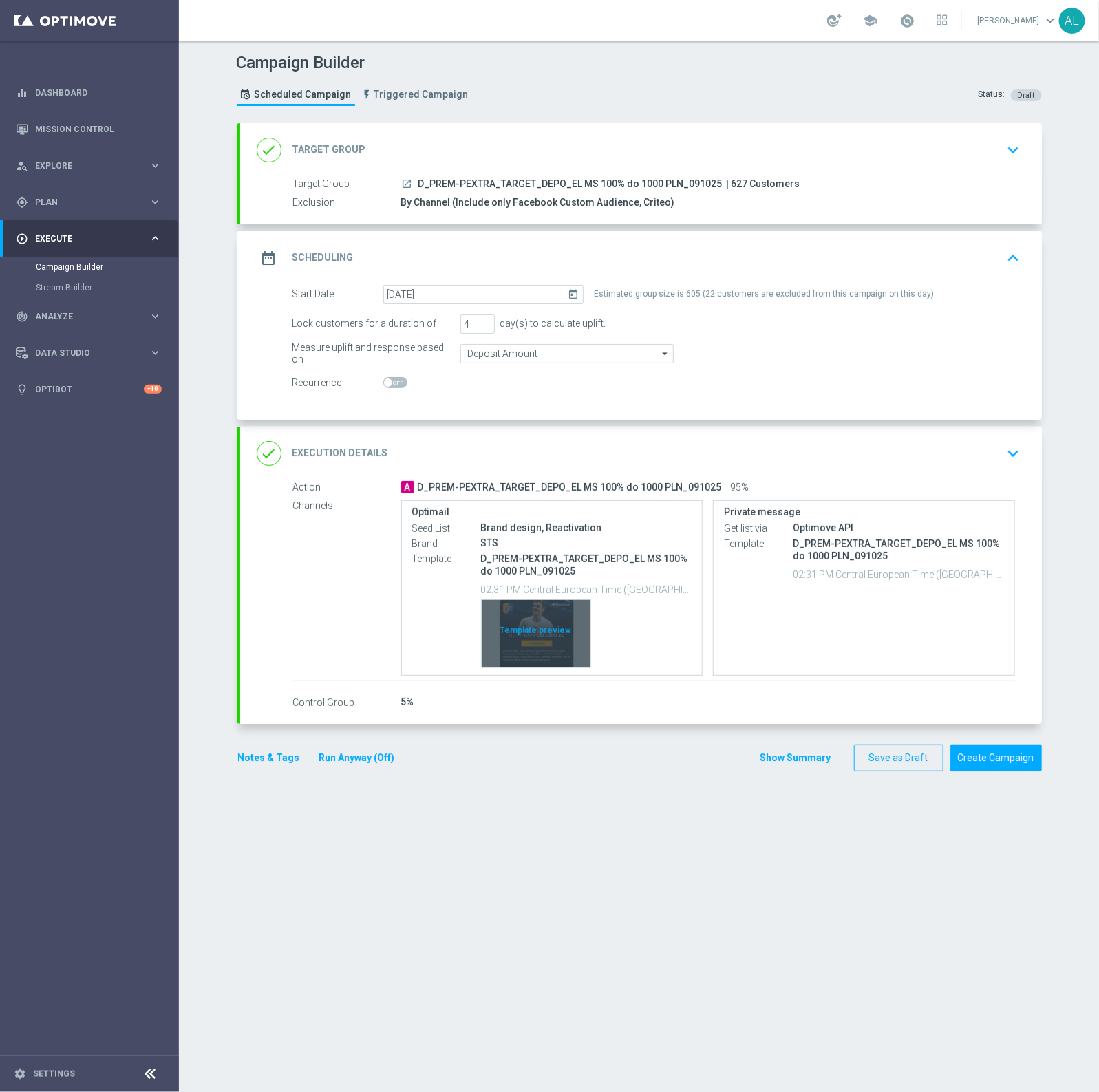
click at [510, 613] on div "Template preview" at bounding box center [536, 634] width 109 height 67
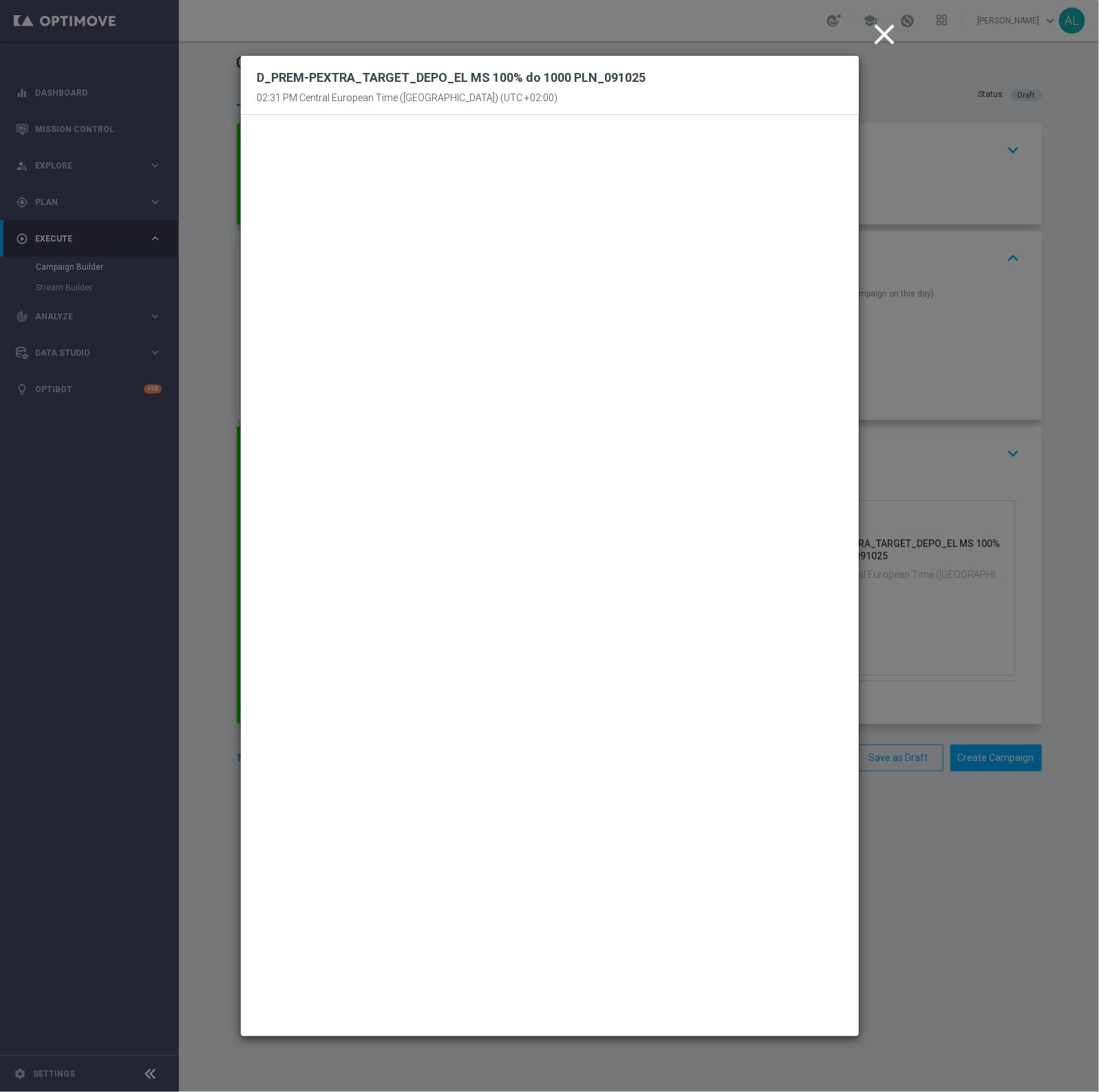
click at [875, 29] on icon "close" at bounding box center [884, 34] width 35 height 35
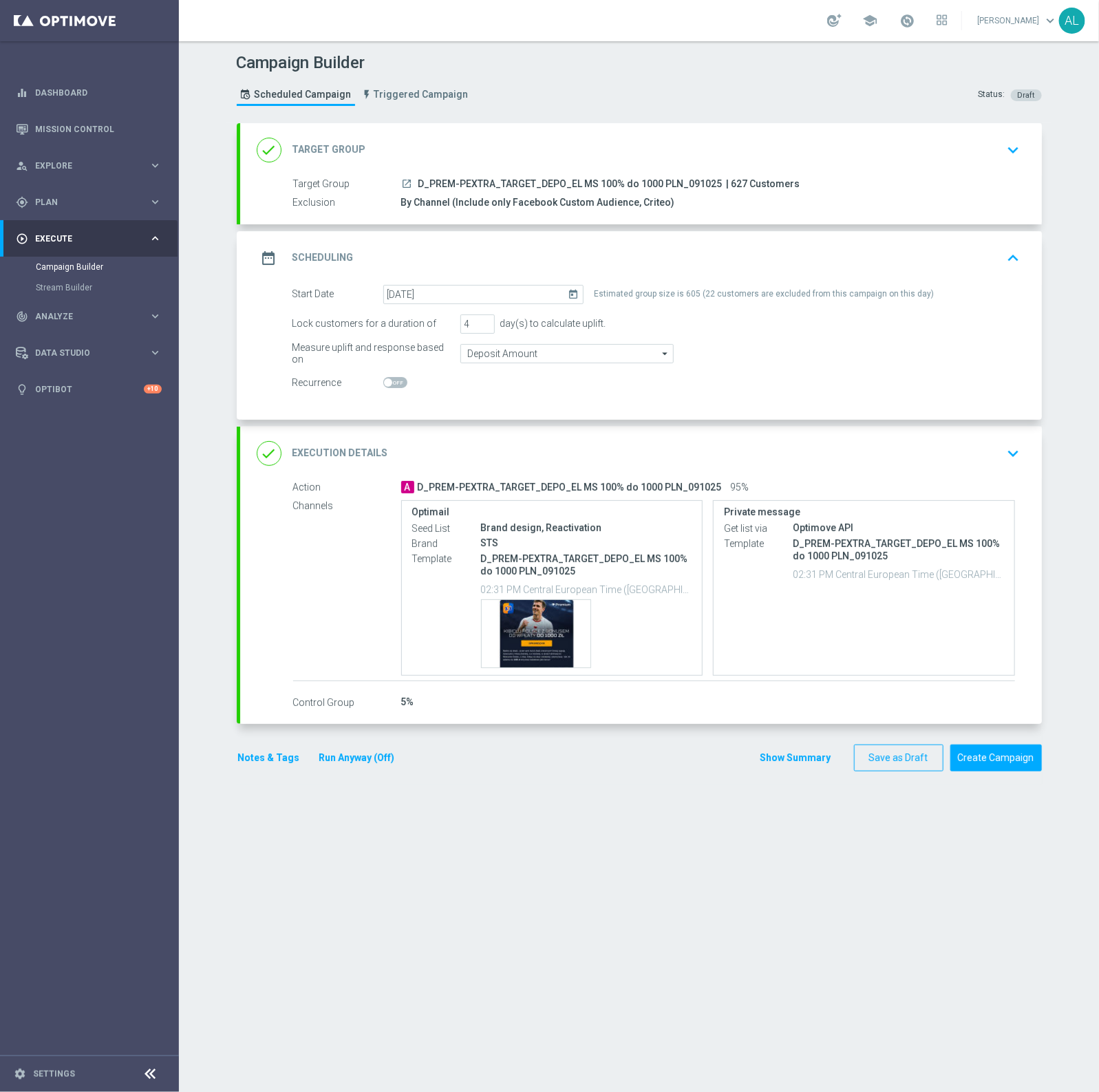
click at [260, 765] on button "Notes & Tags" at bounding box center [269, 758] width 65 height 17
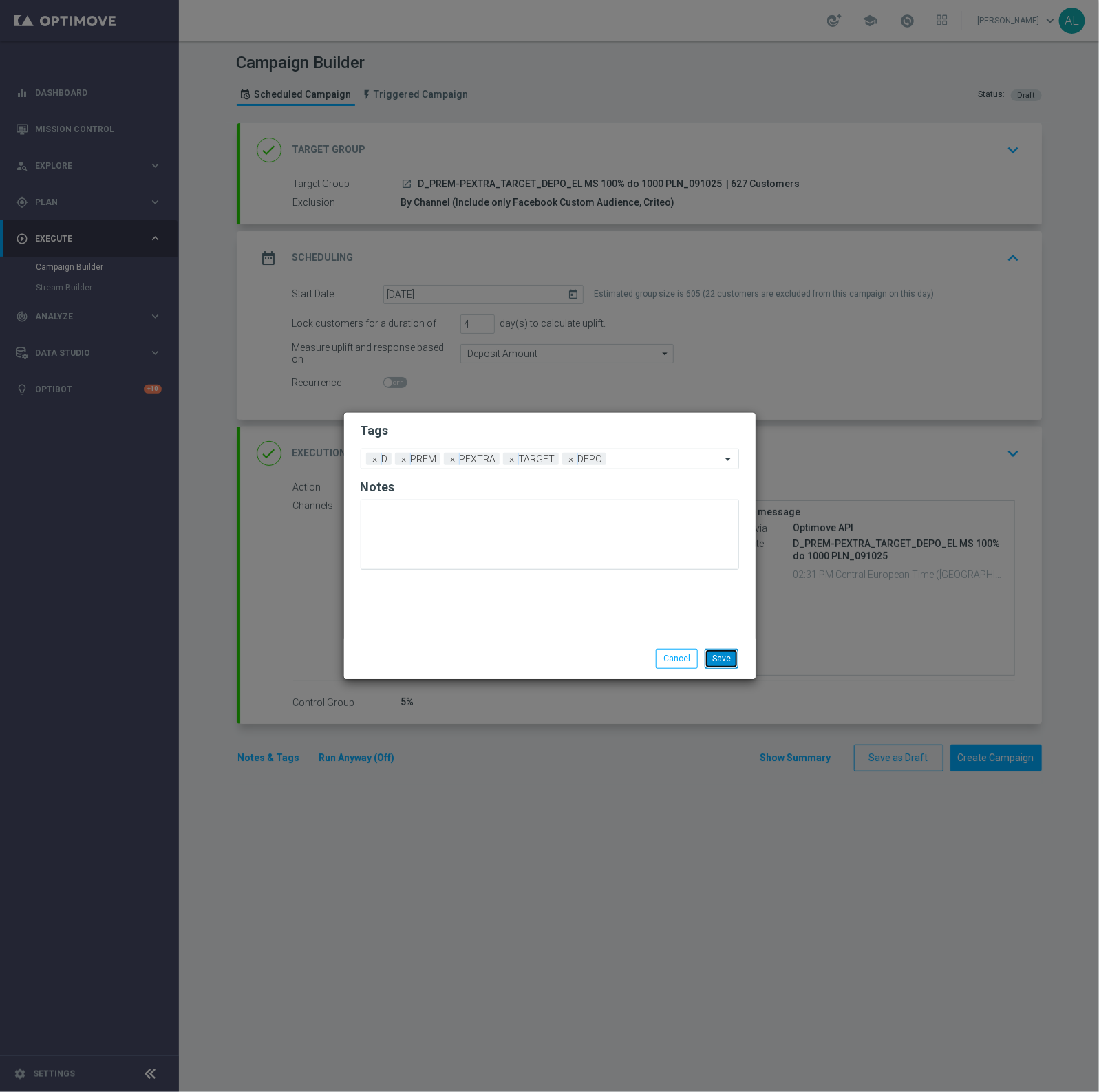
click at [713, 658] on button "Save" at bounding box center [721, 658] width 34 height 20
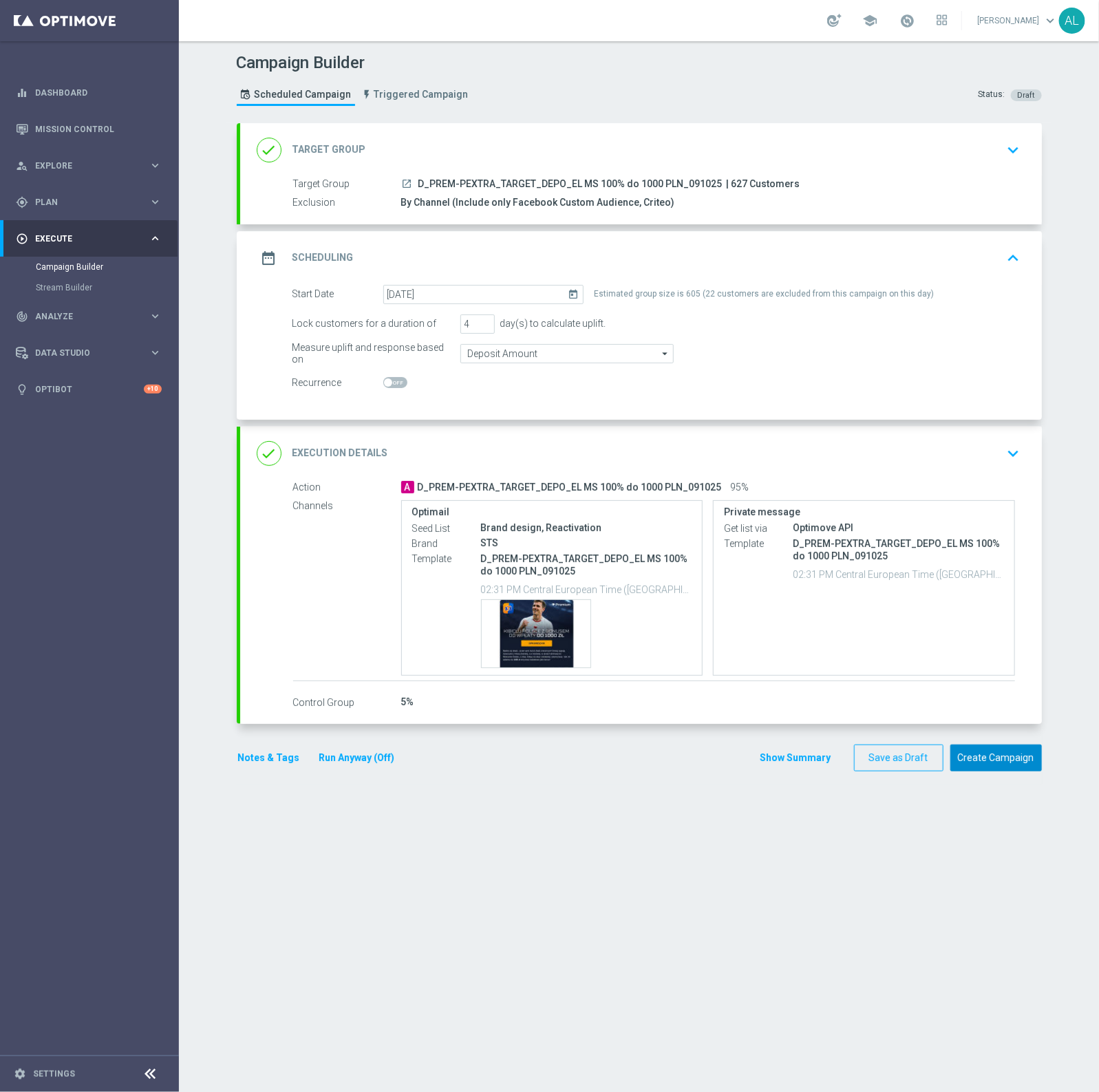
click at [1005, 758] on button "Create Campaign" at bounding box center [996, 758] width 92 height 27
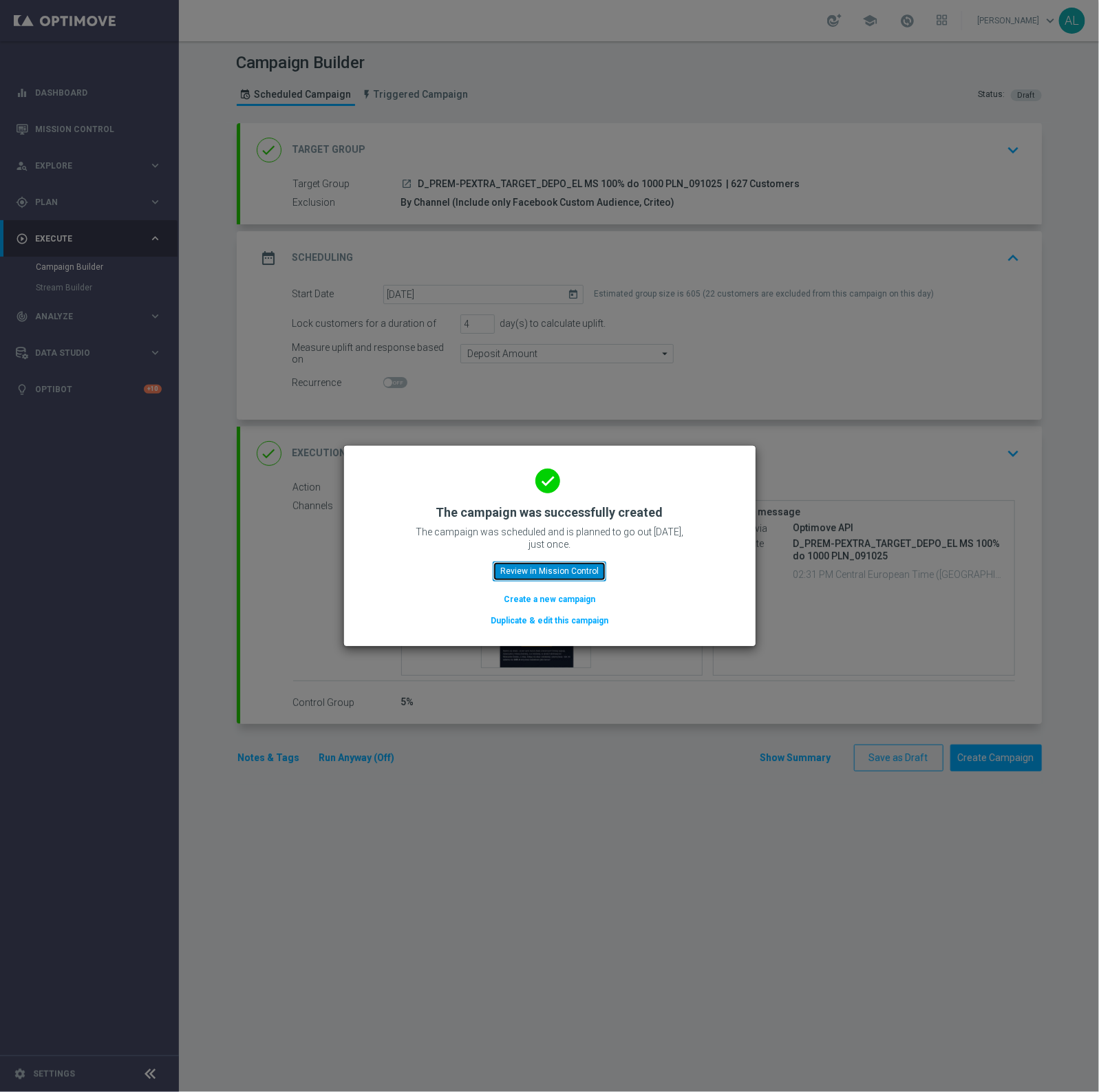
click at [554, 573] on button "Review in Mission Control" at bounding box center [549, 570] width 113 height 20
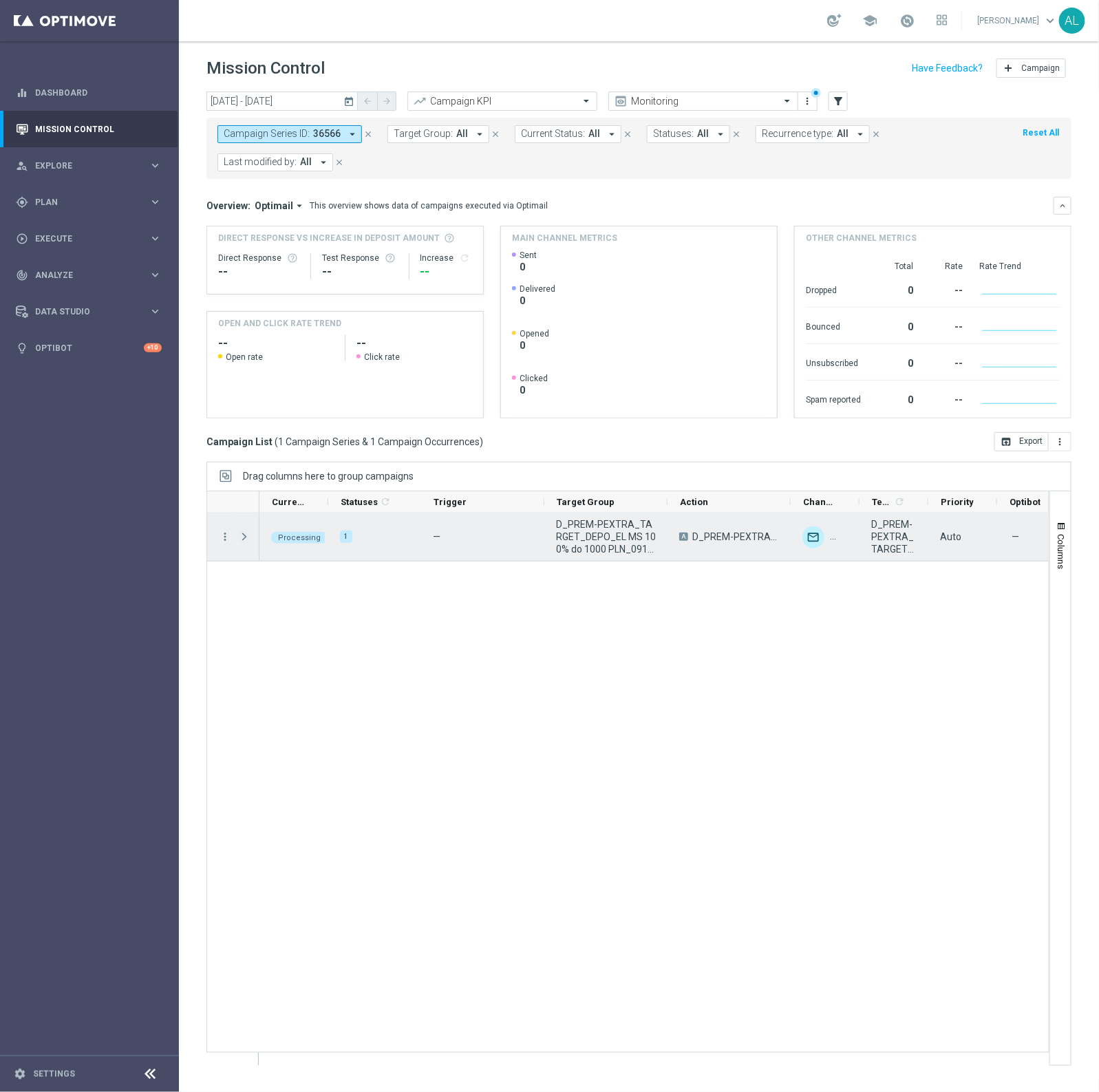
click at [242, 535] on span "Press SPACE to select this row." at bounding box center [244, 537] width 12 height 11
click at [605, 538] on span "D_PREM-PEXTRA_TARGET_DEPO_EL MS 100% do 1000 PLN_091025" at bounding box center [606, 537] width 100 height 37
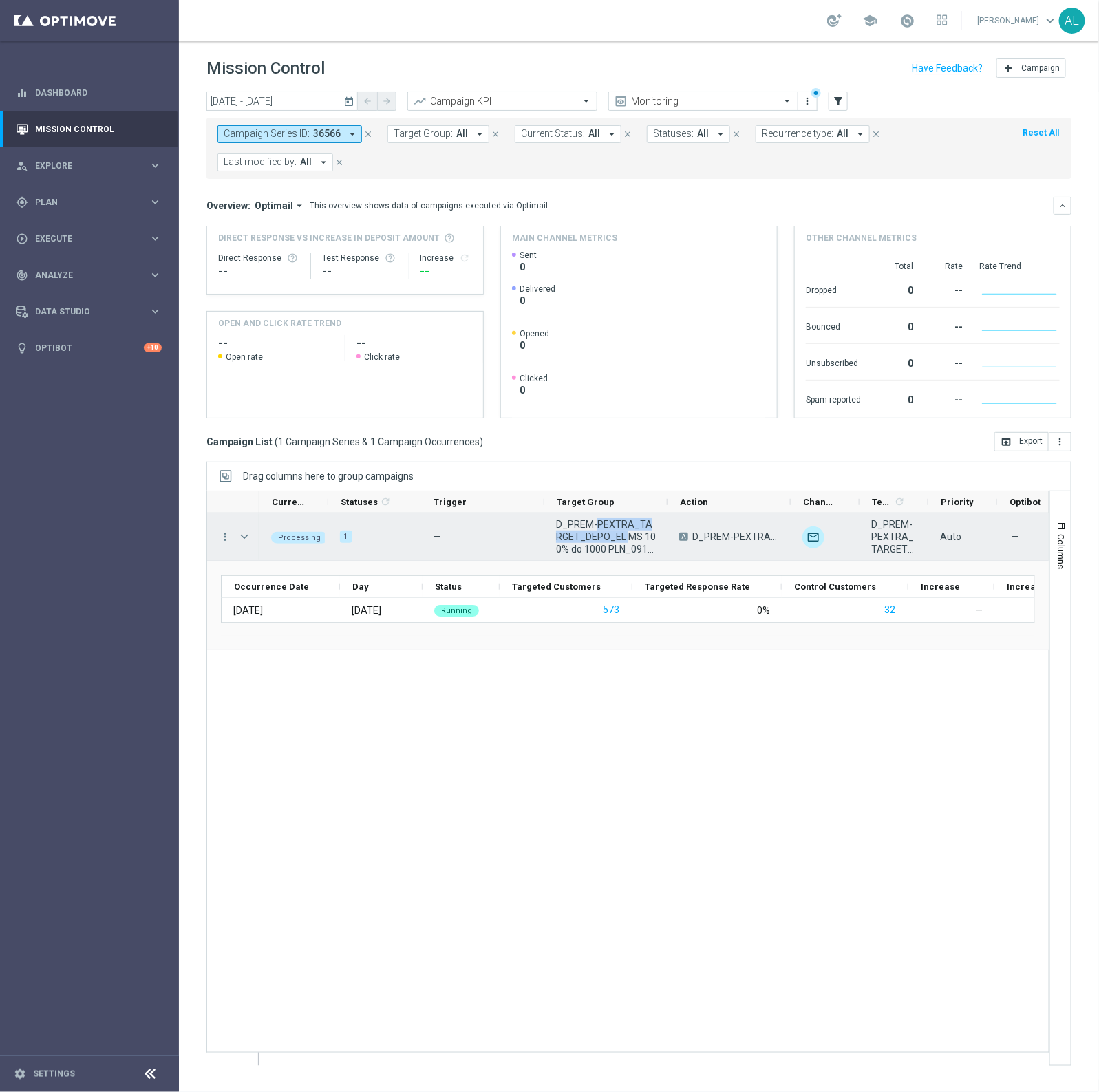
click at [605, 538] on span "D_PREM-PEXTRA_TARGET_DEPO_EL MS 100% do 1000 PLN_091025" at bounding box center [606, 537] width 100 height 37
copy span "D_PREM-PEXTRA_TARGET_DEPO_EL MS 100% do 1000 PLN_091025"
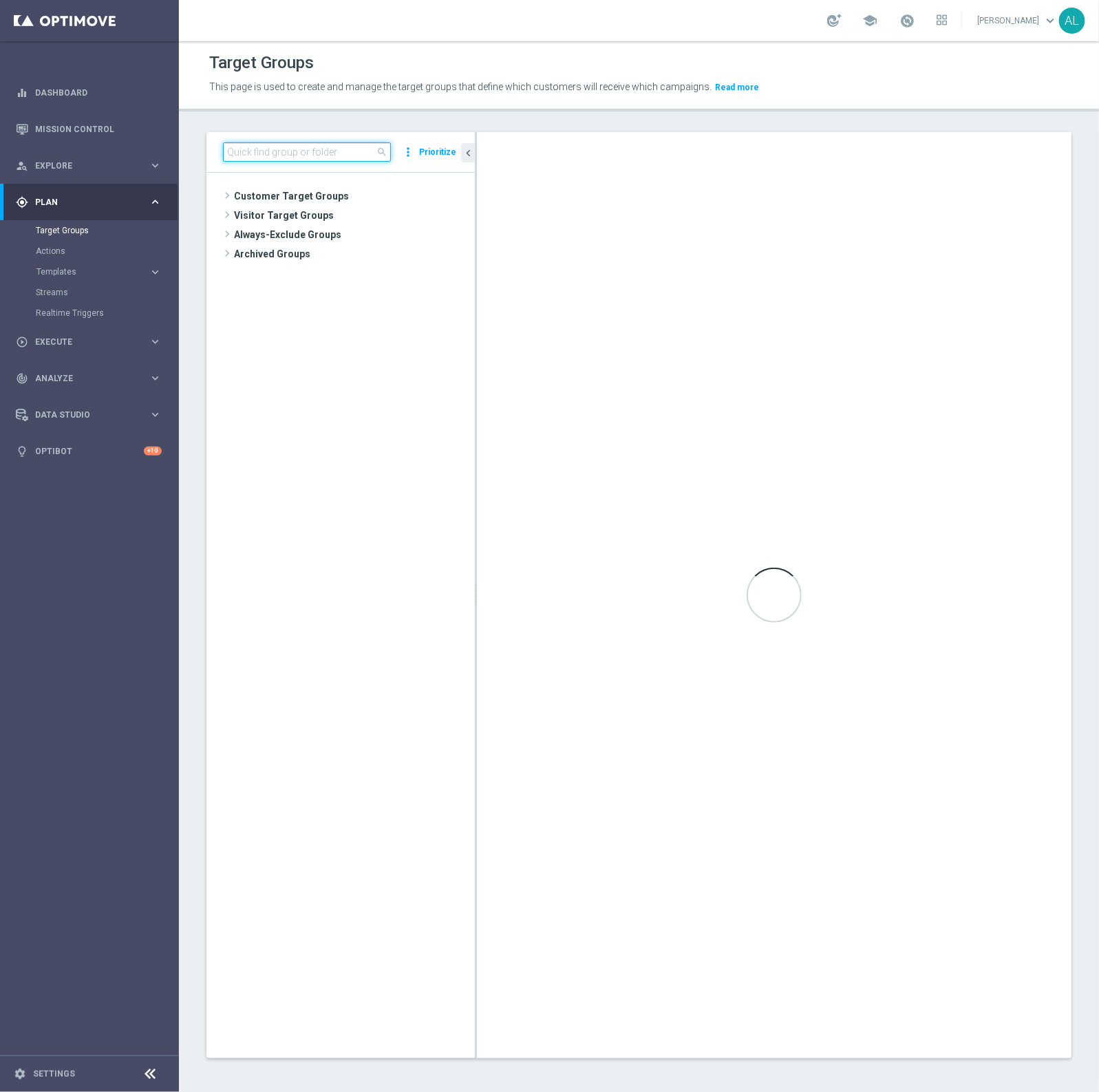
click at [288, 150] on input at bounding box center [306, 152] width 168 height 20
paste input "D_PREM-PEXTRA_TARGET_DEPO_EL MS 100% do 1000 PLN_091025"
type input "D_PREM-PEXTRA_TARGET_DEPO_EL MS 100% do 1000 PLN_091025"
click at [312, 269] on span "D_PREM-PEXTRA_TARGET_DEPO_EL MS 100% do 1000 PLN_091025" at bounding box center [374, 273] width 141 height 11
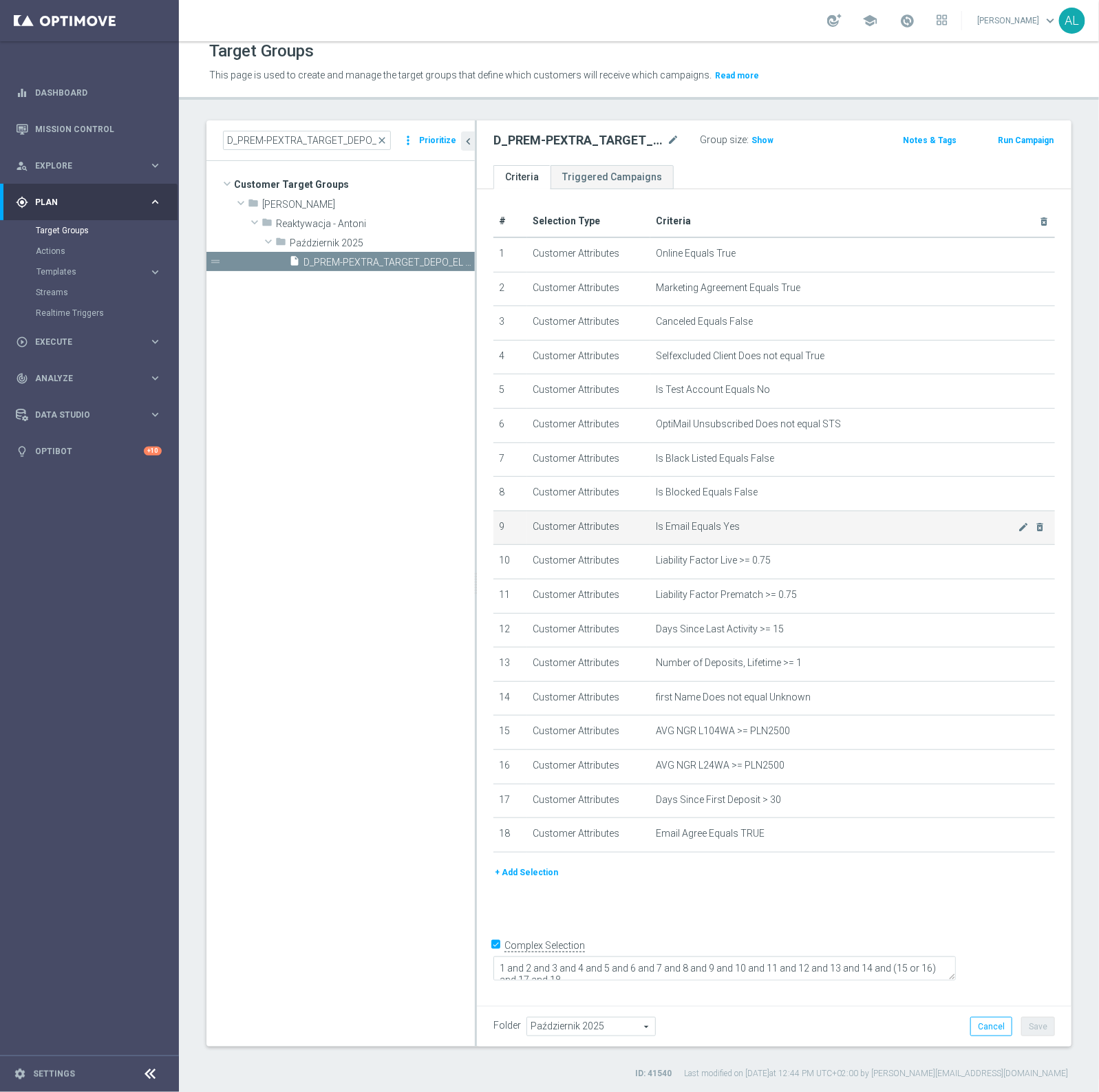
scroll to position [12, 0]
click at [752, 139] on span "Show" at bounding box center [763, 140] width 22 height 9
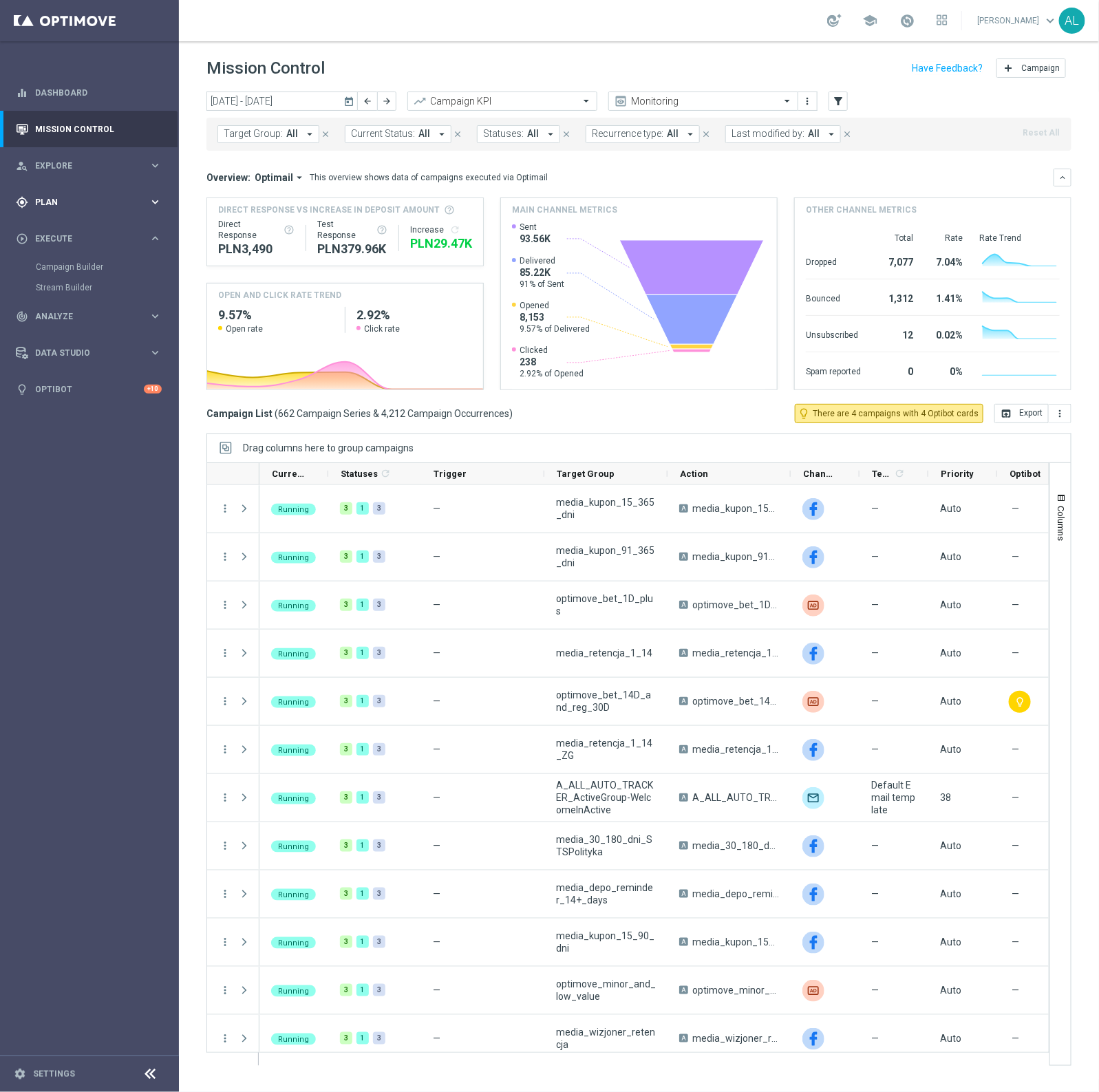
click at [53, 210] on div "gps_fixed Plan keyboard_arrow_right" at bounding box center [89, 201] width 178 height 37
click at [69, 232] on link "Target Groups" at bounding box center [89, 230] width 108 height 11
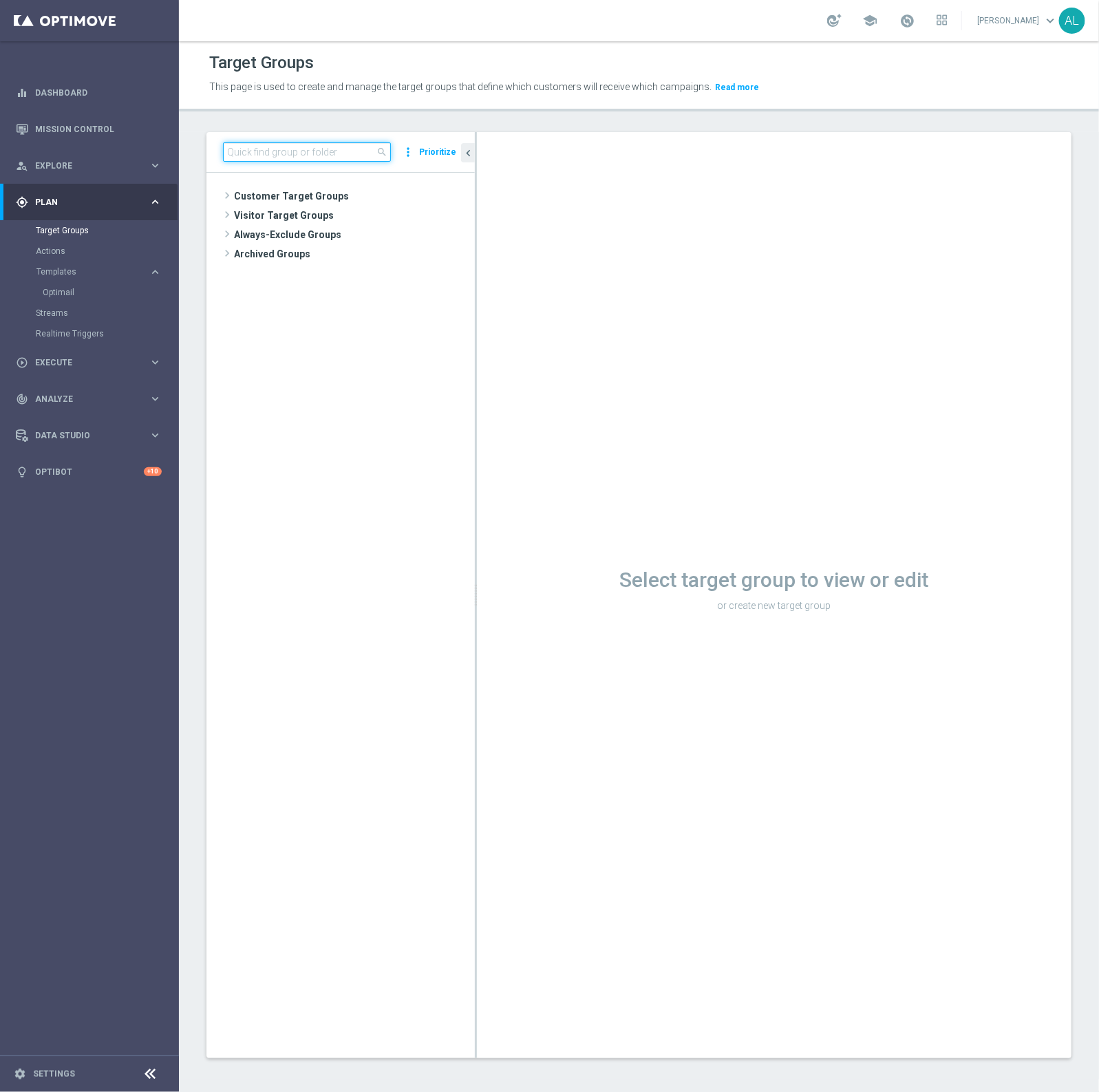
click at [259, 155] on input at bounding box center [306, 152] width 168 height 20
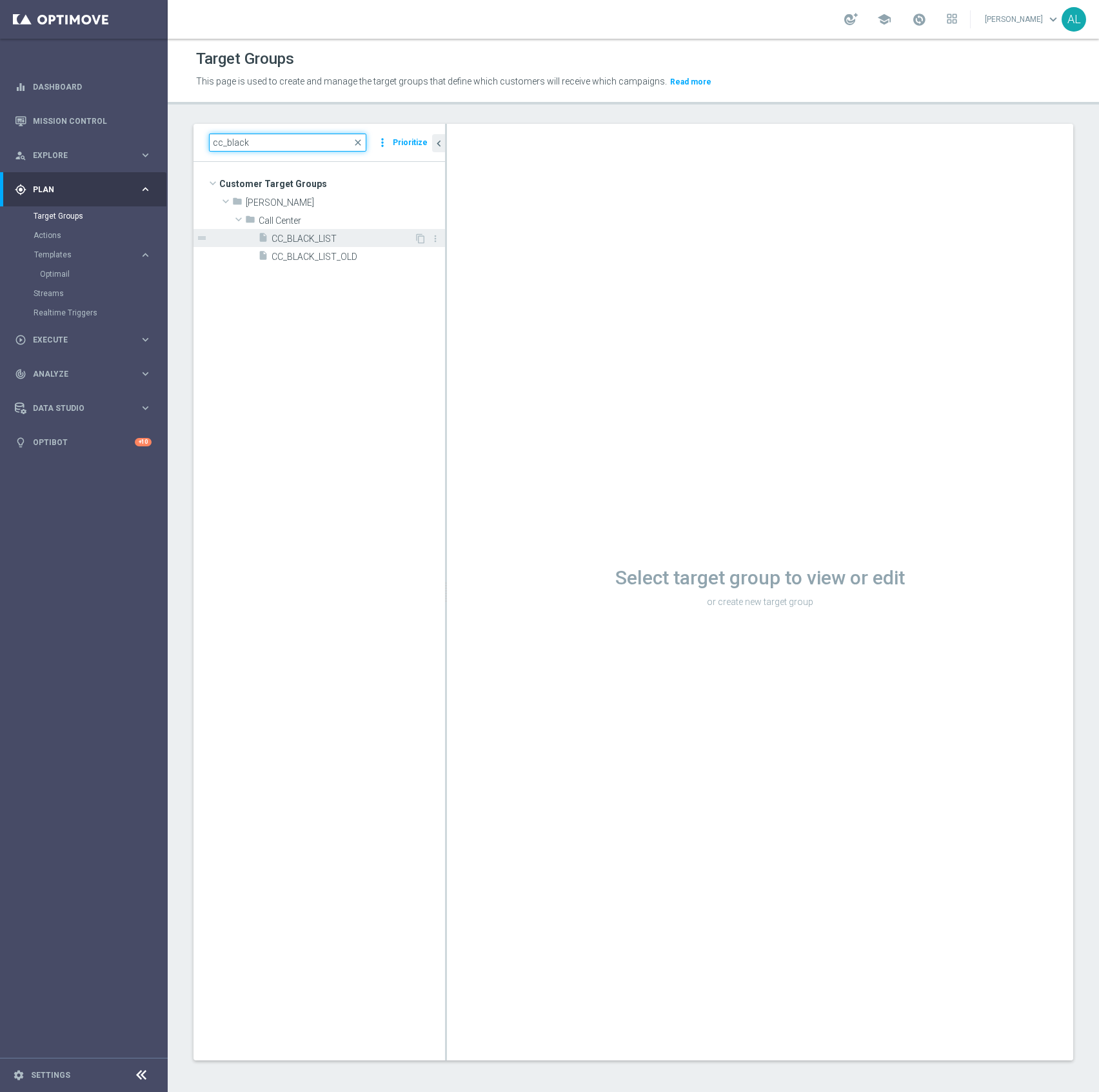
type input "cc_black"
click at [298, 240] on span "CC_BLACK_LIST" at bounding box center [342, 239] width 142 height 11
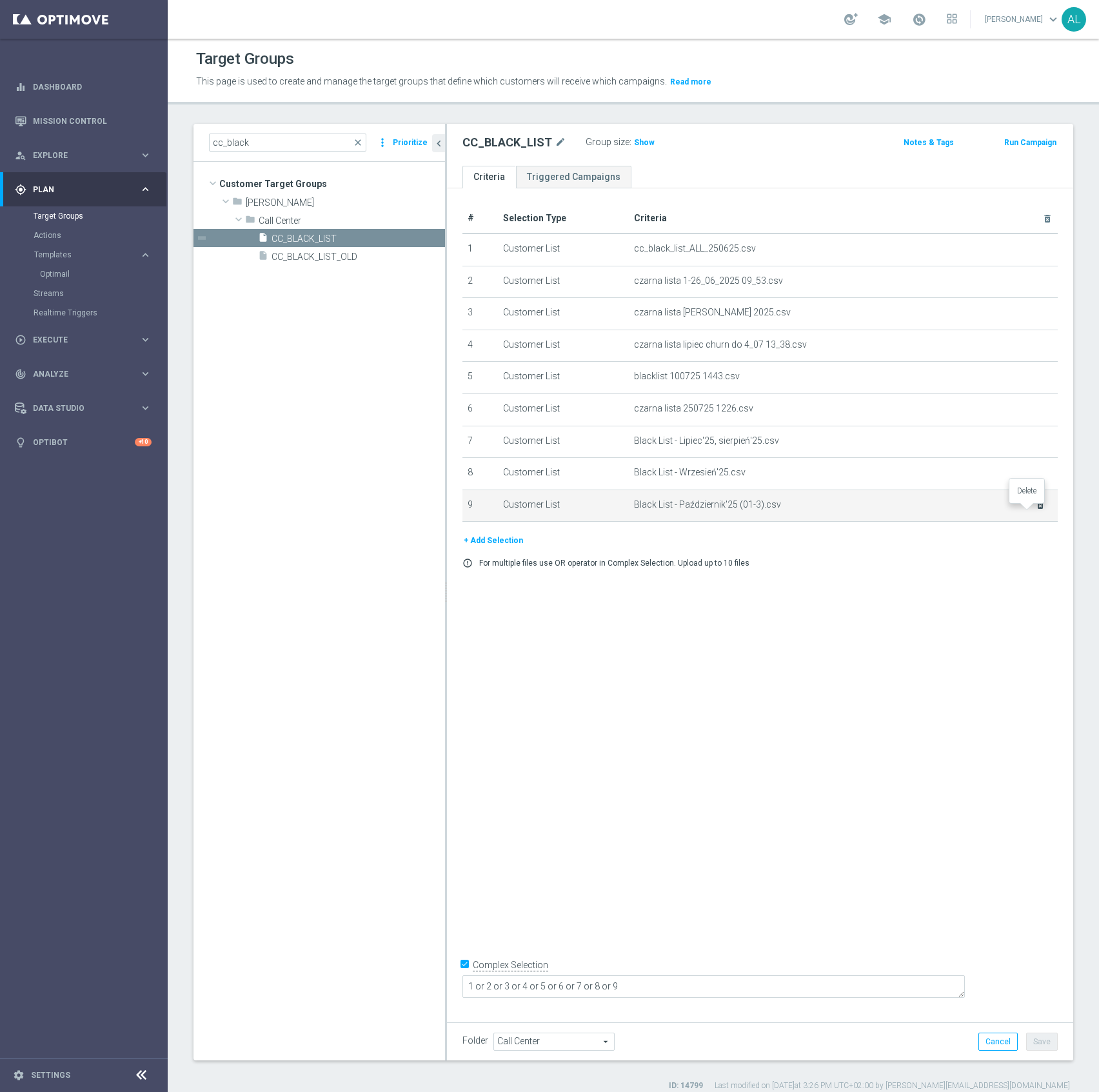
click at [1029, 510] on icon "delete_forever" at bounding box center [1040, 505] width 11 height 11
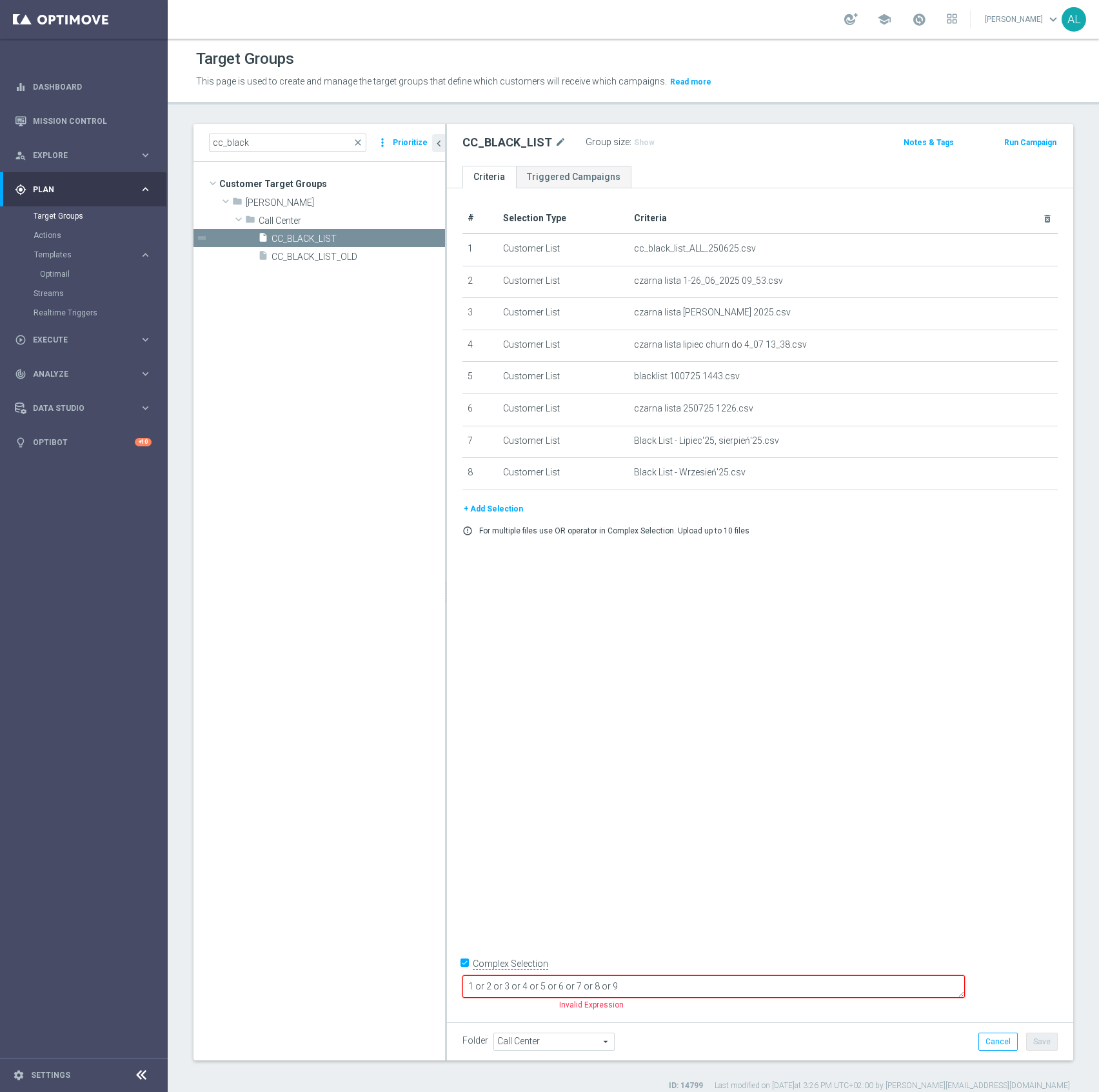
click at [503, 516] on button "+ Add Selection" at bounding box center [493, 509] width 62 height 14
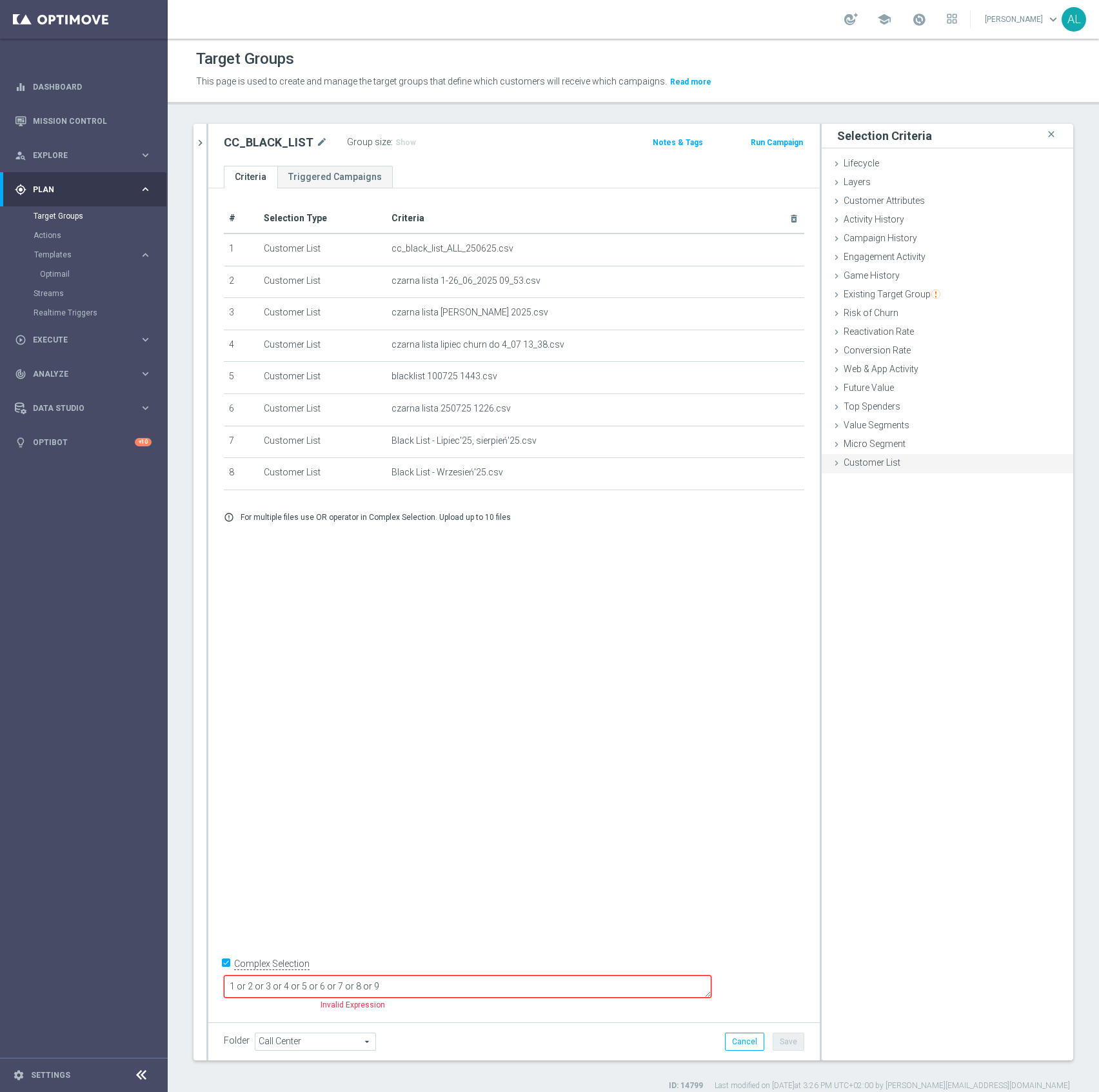
click at [888, 467] on div "Customer List done" at bounding box center [947, 463] width 251 height 19
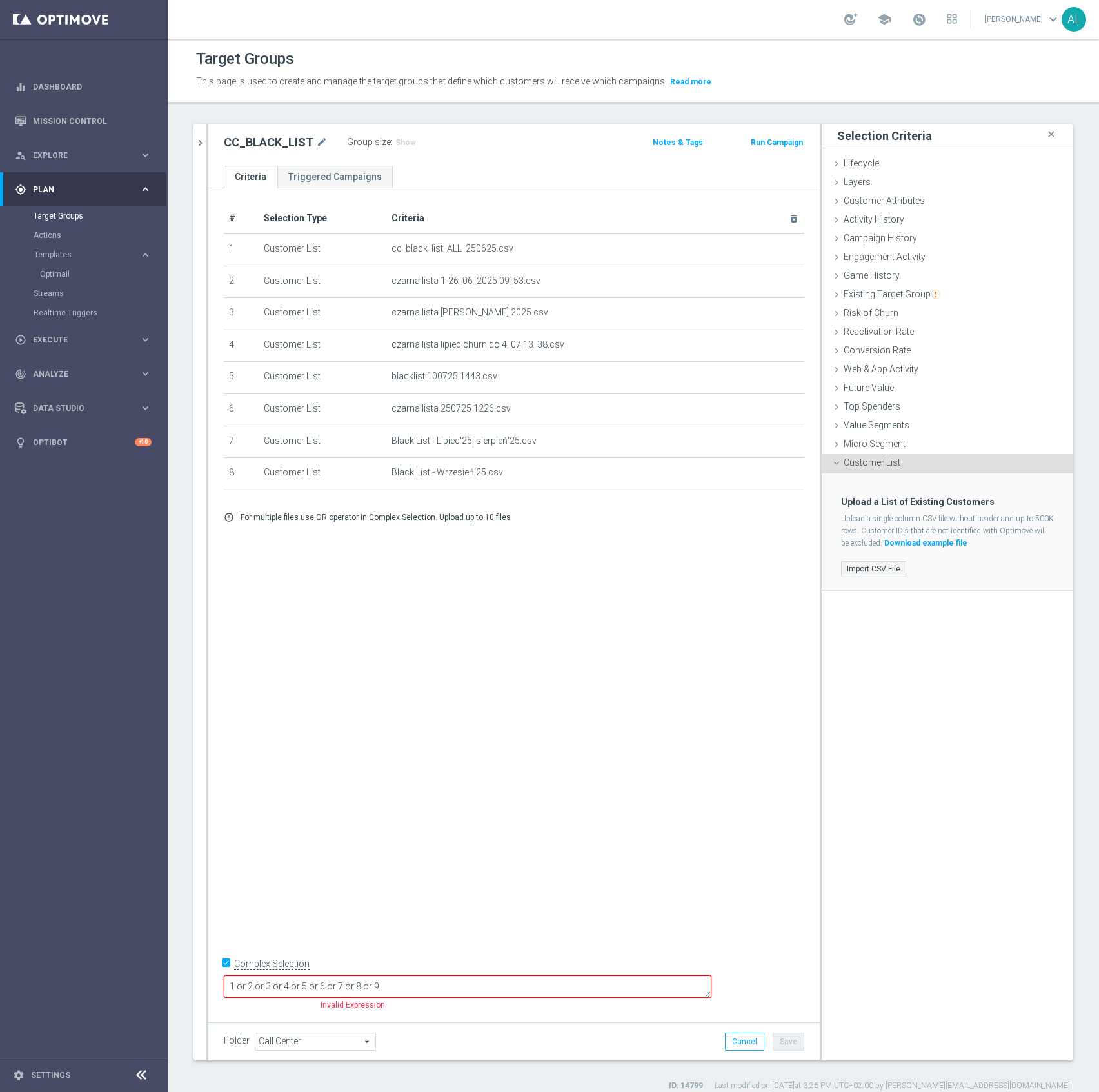
click at [861, 561] on label "Import CSV File" at bounding box center [873, 569] width 65 height 16
click at [0, 0] on input "Import CSV File" at bounding box center [0, 0] width 0 height 0
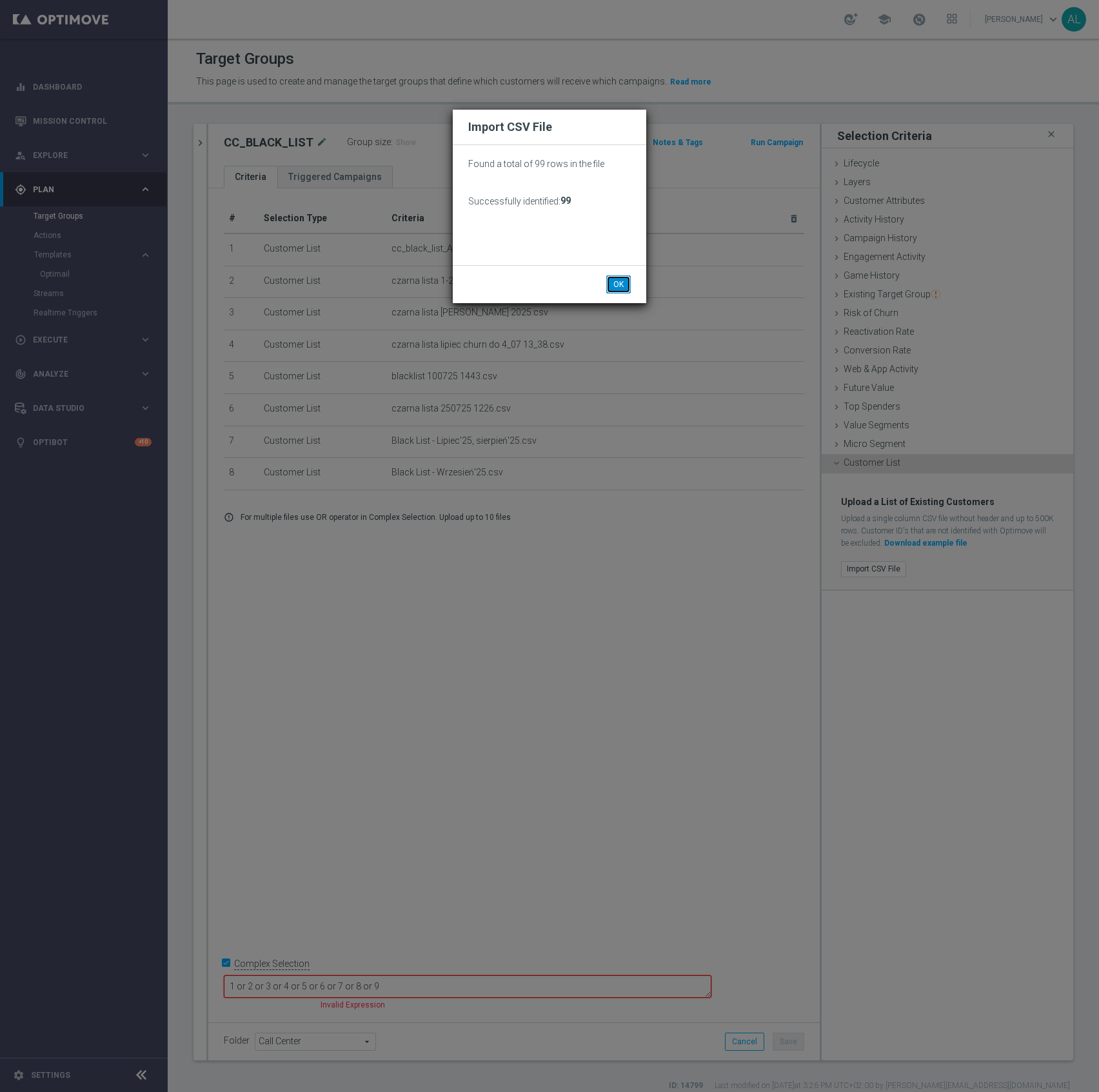
click at [614, 284] on button "OK" at bounding box center [619, 284] width 25 height 18
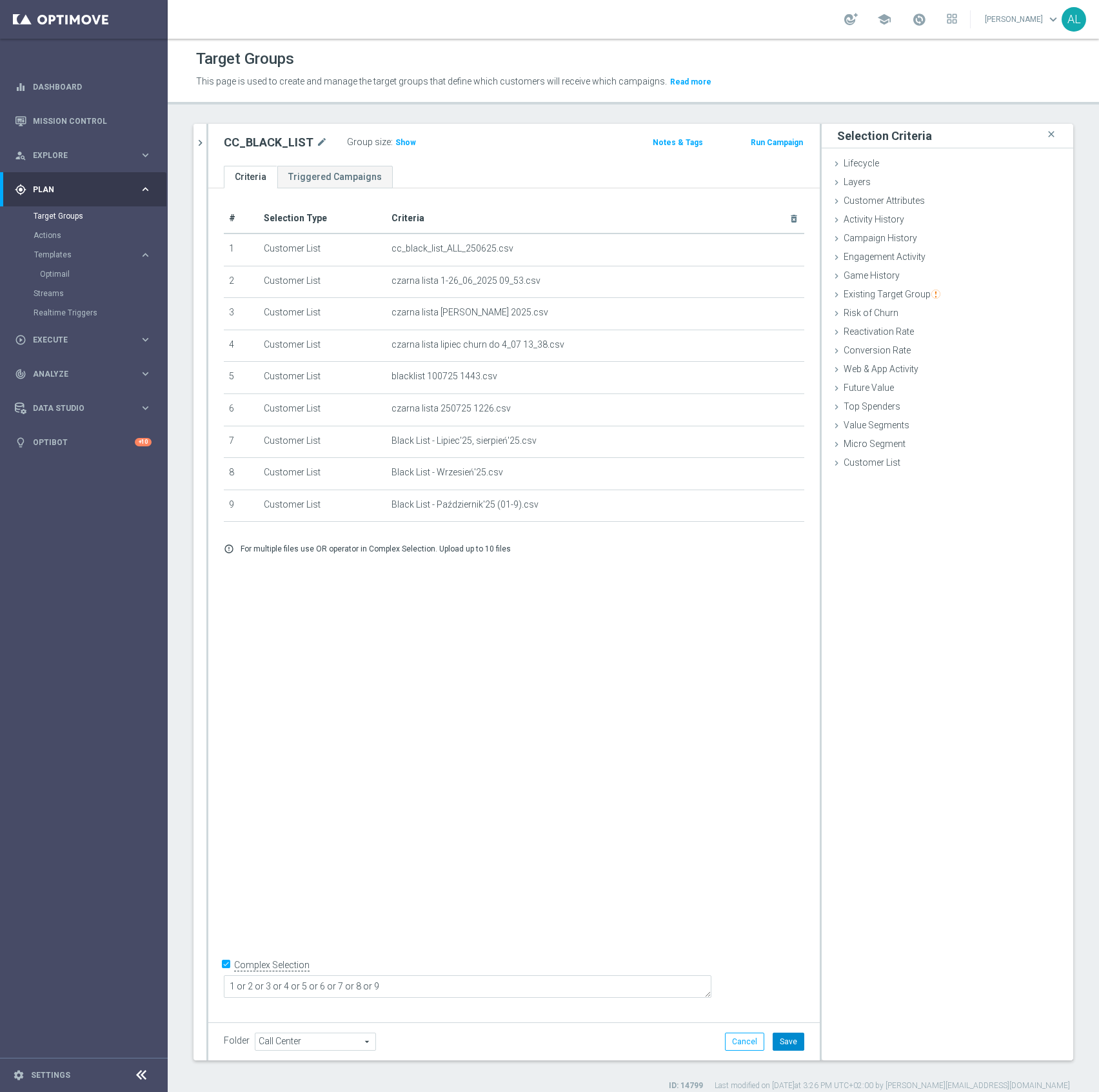
click at [776, 1023] on button "Save" at bounding box center [788, 1041] width 32 height 18
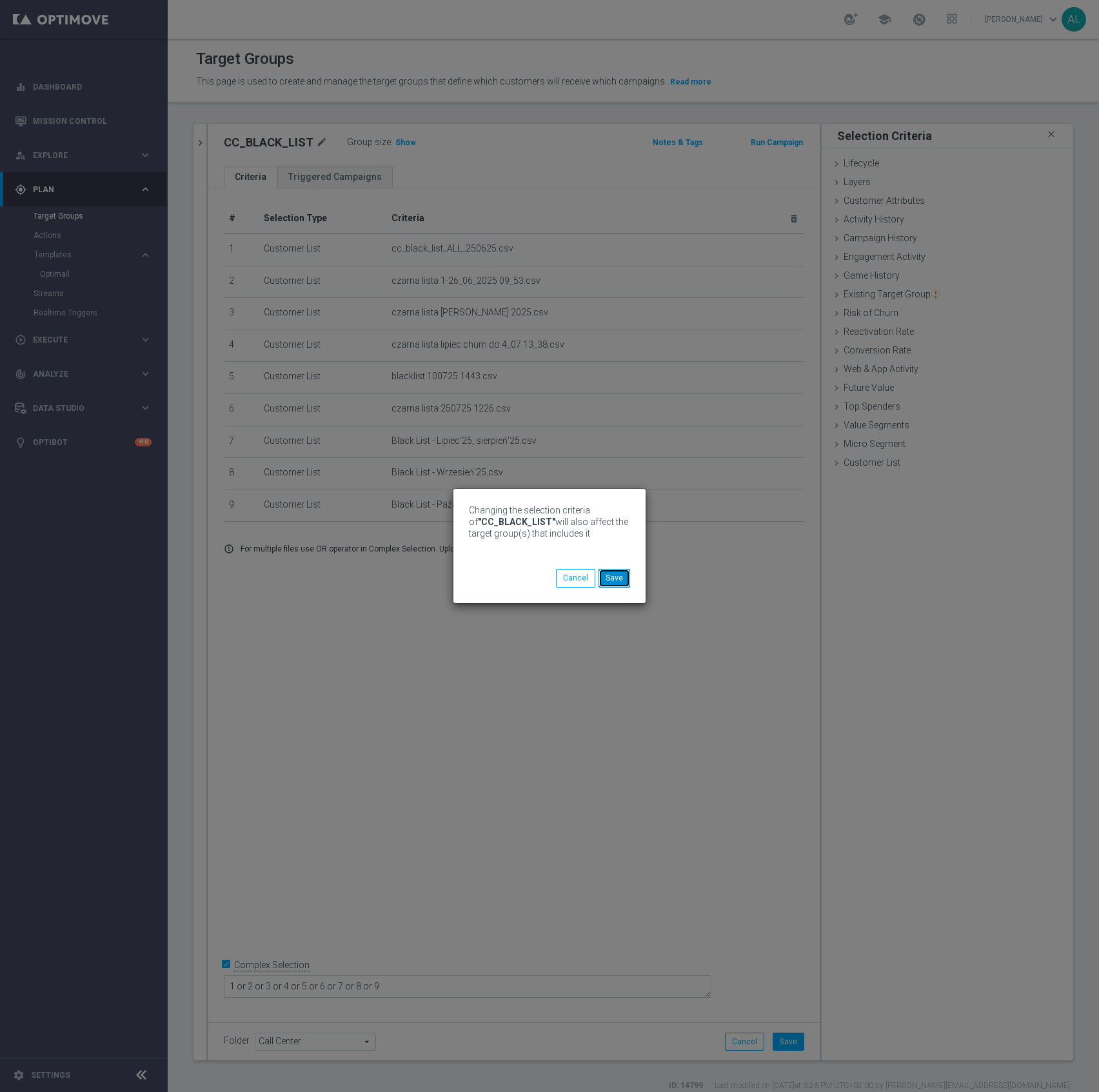
click at [608, 581] on button "Save" at bounding box center [614, 578] width 32 height 18
